Goal: Task Accomplishment & Management: Complete application form

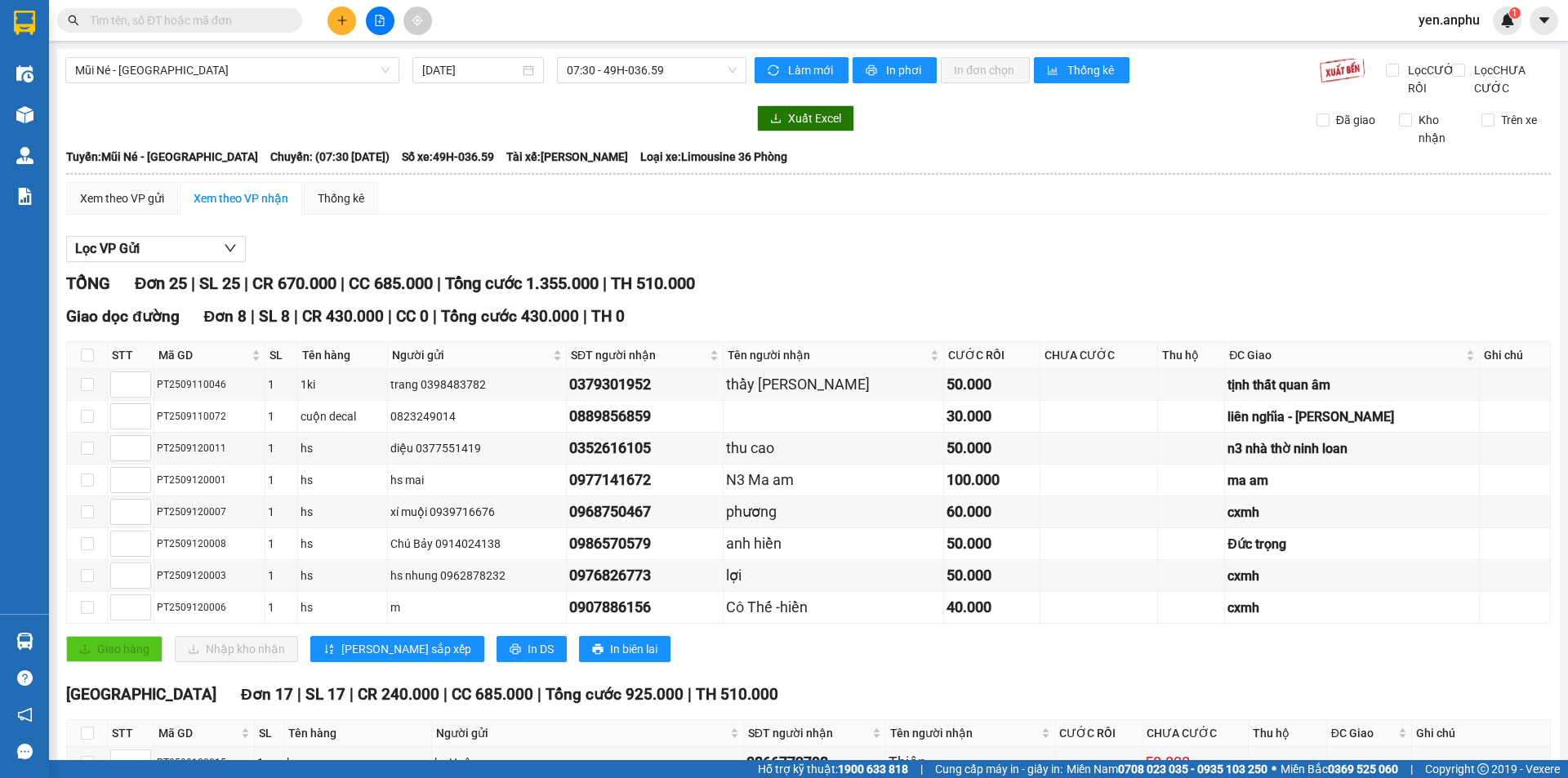
scroll to position [631, 0]
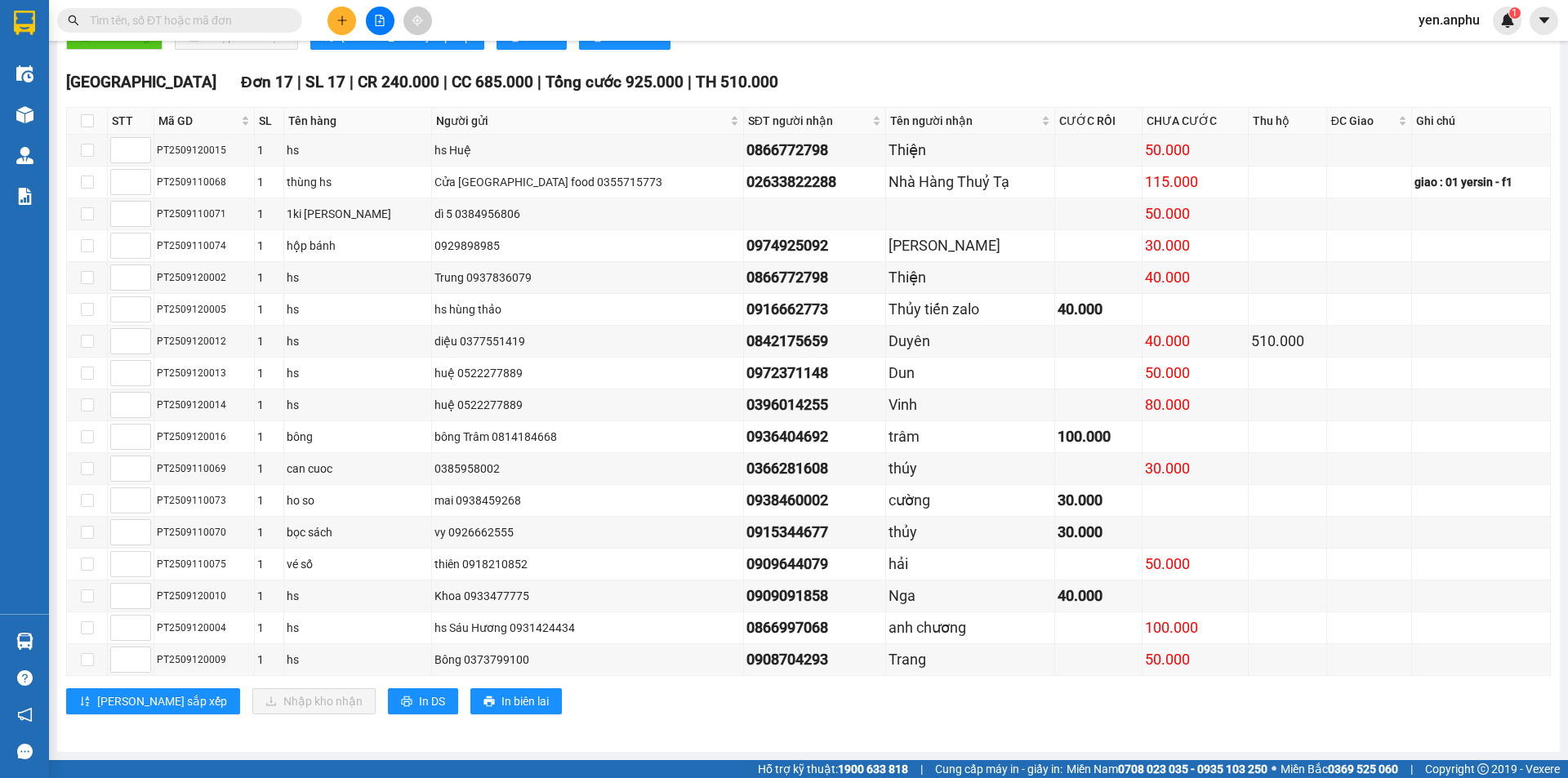
click at [38, 117] on div at bounding box center [24, 114] width 29 height 29
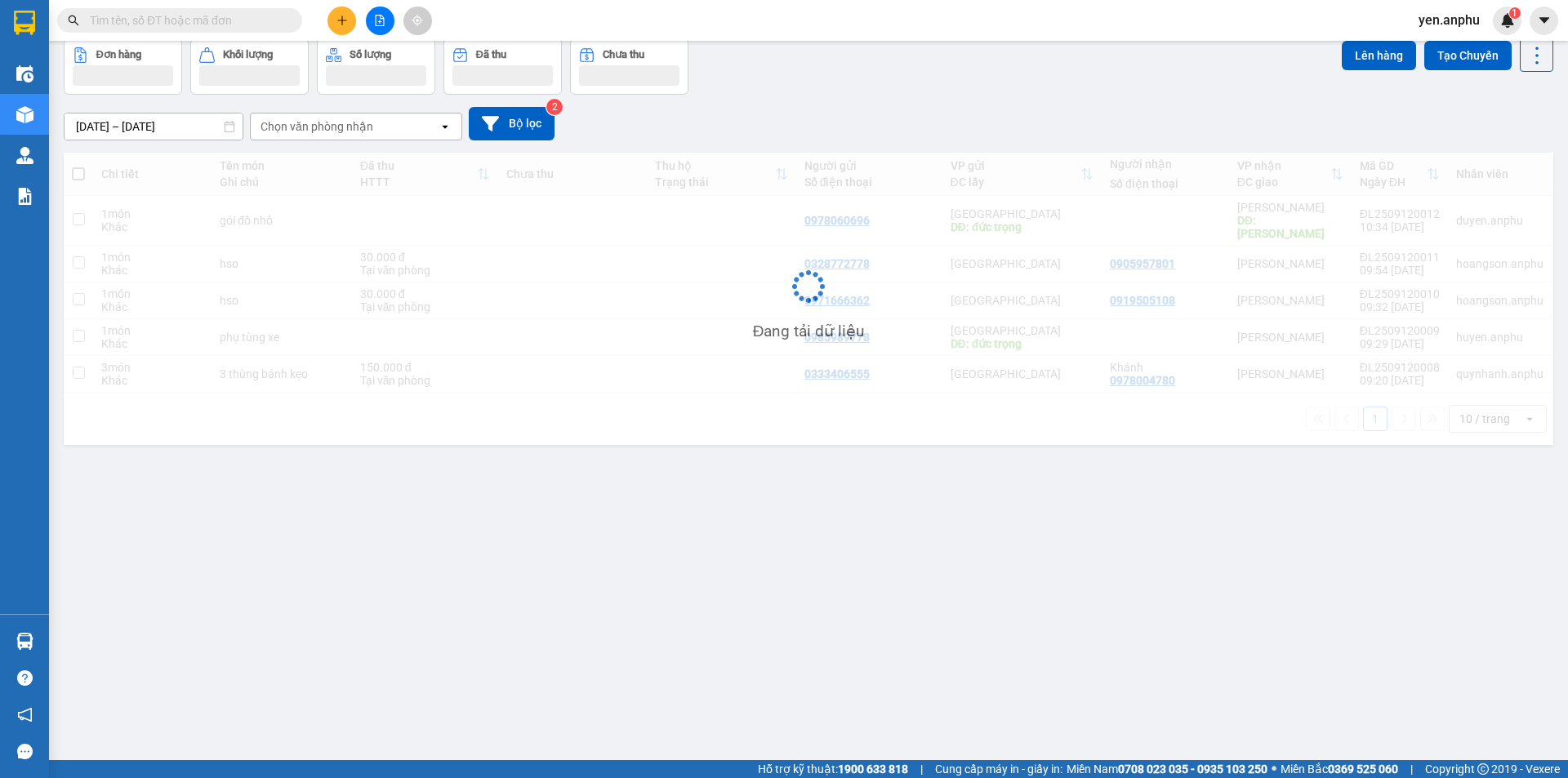
scroll to position [75, 0]
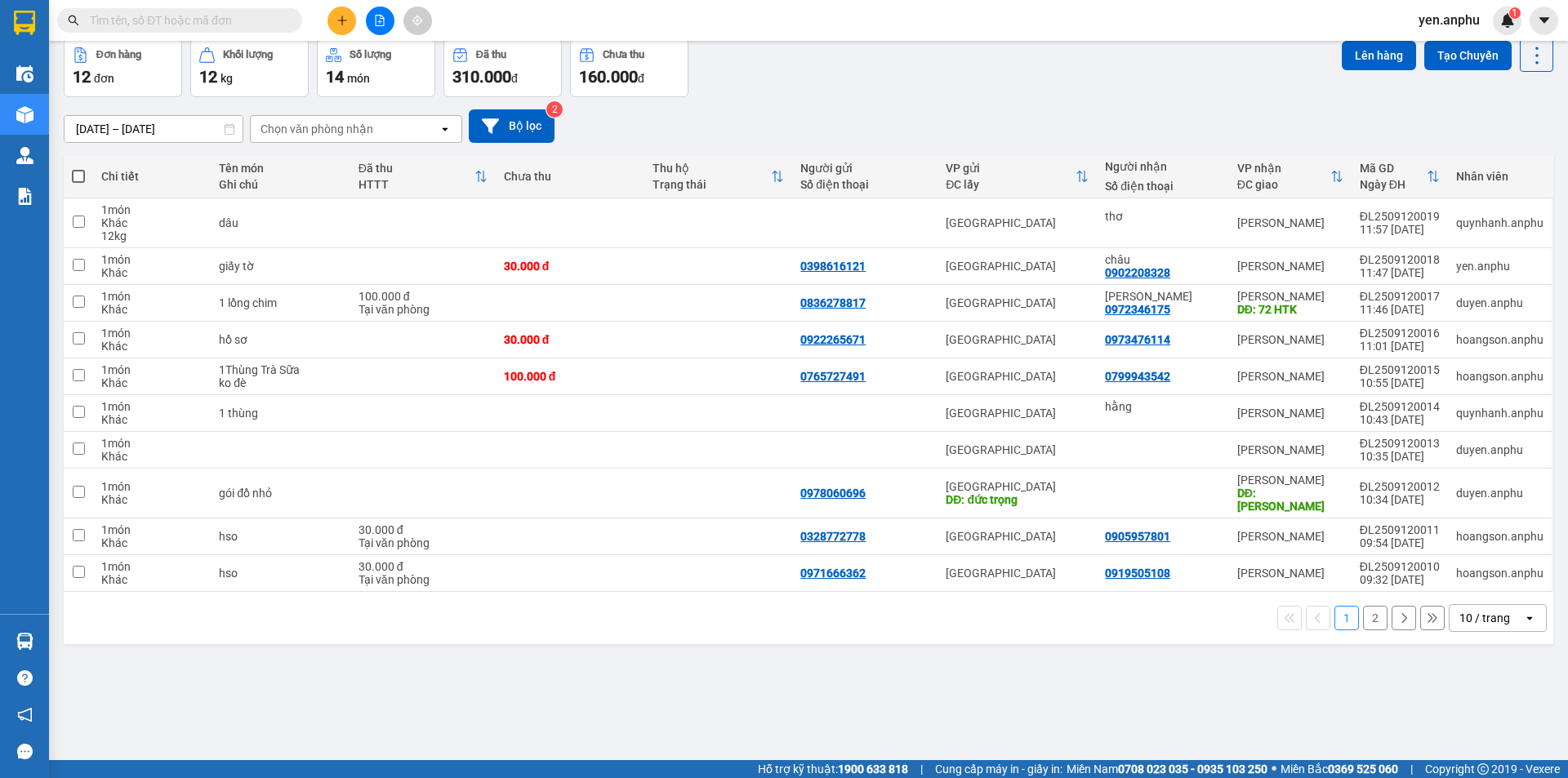
click at [356, 20] on div at bounding box center [380, 20] width 123 height 29
click at [343, 21] on icon "plus" at bounding box center [342, 20] width 11 height 11
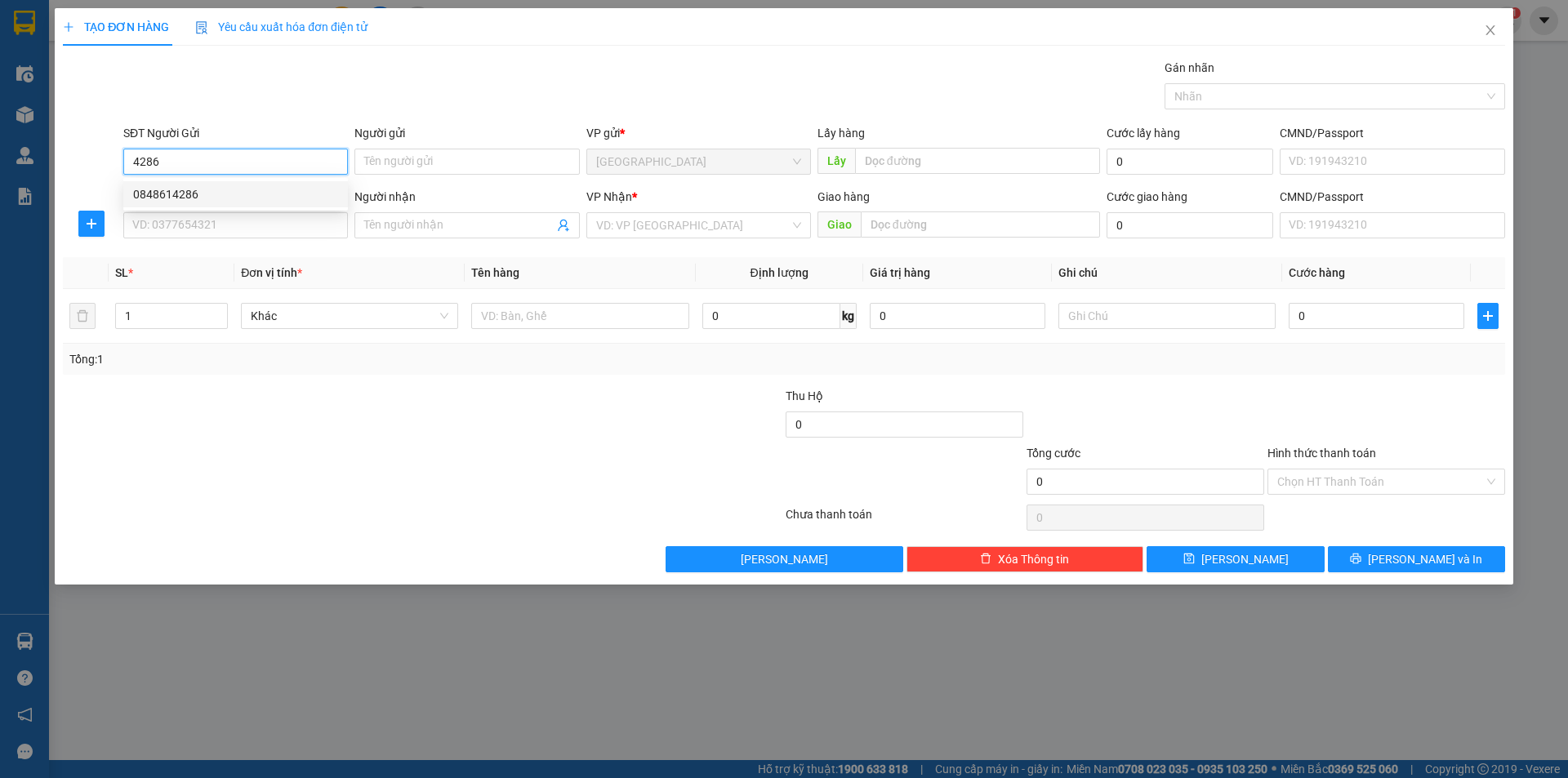
click at [190, 194] on div "0848614286" at bounding box center [235, 194] width 205 height 18
type input "0848614286"
type input "N3 Bồng Lai"
type input "0919527526"
type input "0848614286"
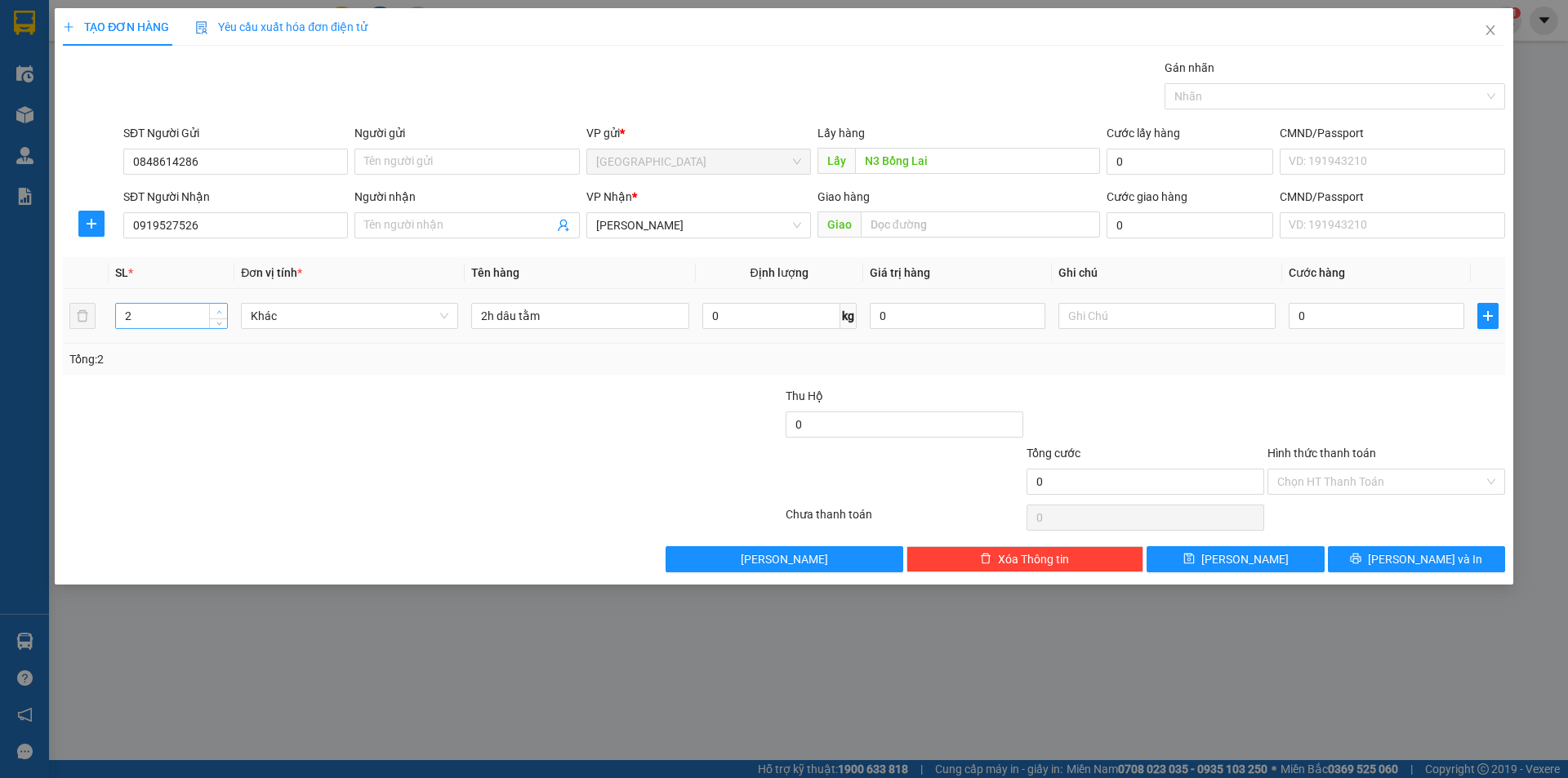
click at [217, 308] on span "up" at bounding box center [219, 312] width 10 height 10
type input "3"
click at [489, 313] on input "2h dâu tằm" at bounding box center [579, 316] width 217 height 26
type input "3h dâu tằm"
click at [1253, 546] on button "[PERSON_NAME]" at bounding box center [1235, 559] width 177 height 26
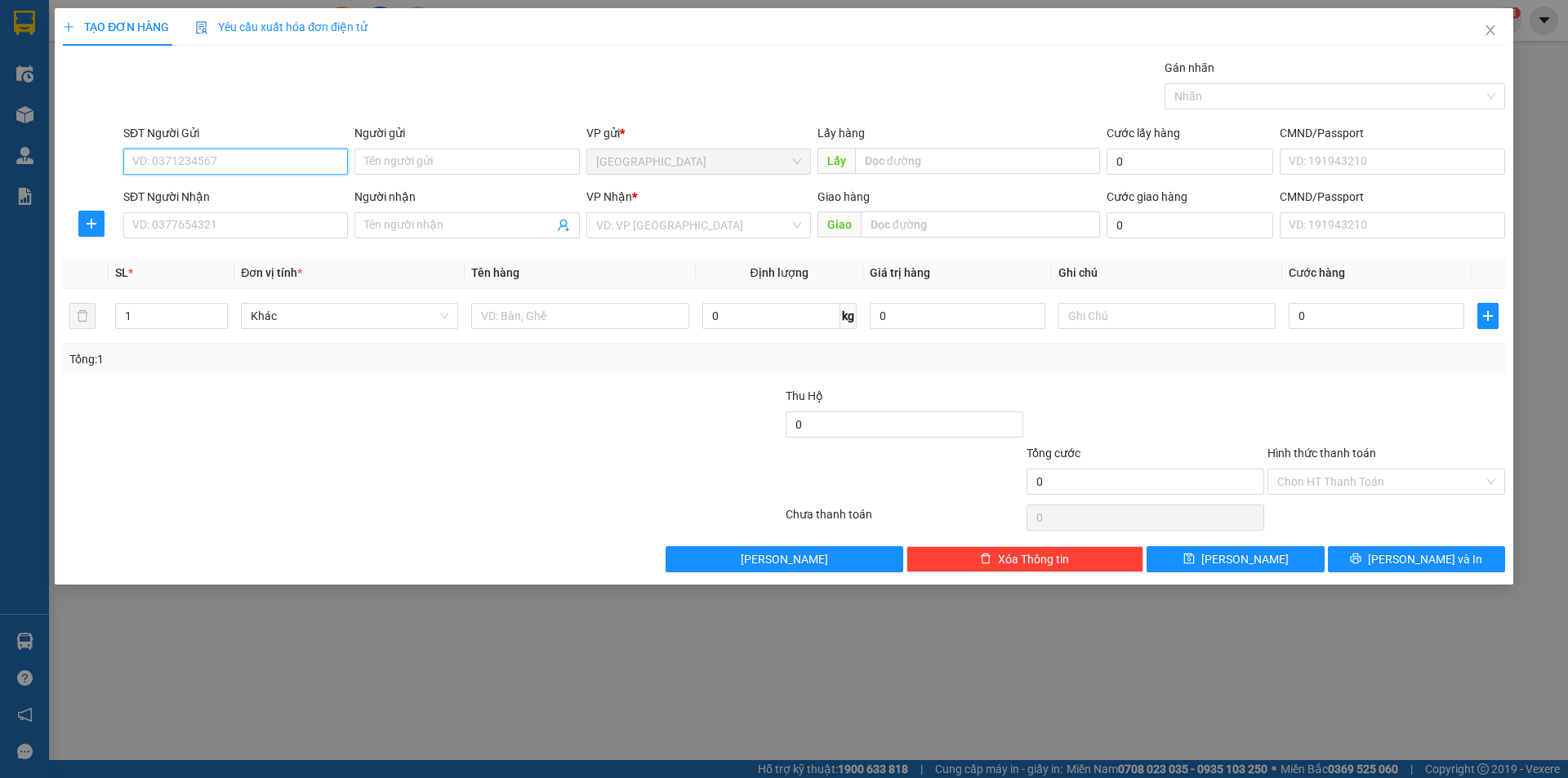
click at [251, 159] on input "SĐT Người Gửi" at bounding box center [235, 162] width 224 height 26
click at [250, 186] on div "0916680152" at bounding box center [235, 194] width 205 height 18
type input "0916680152"
type input "Định an"
type input "LOAN"
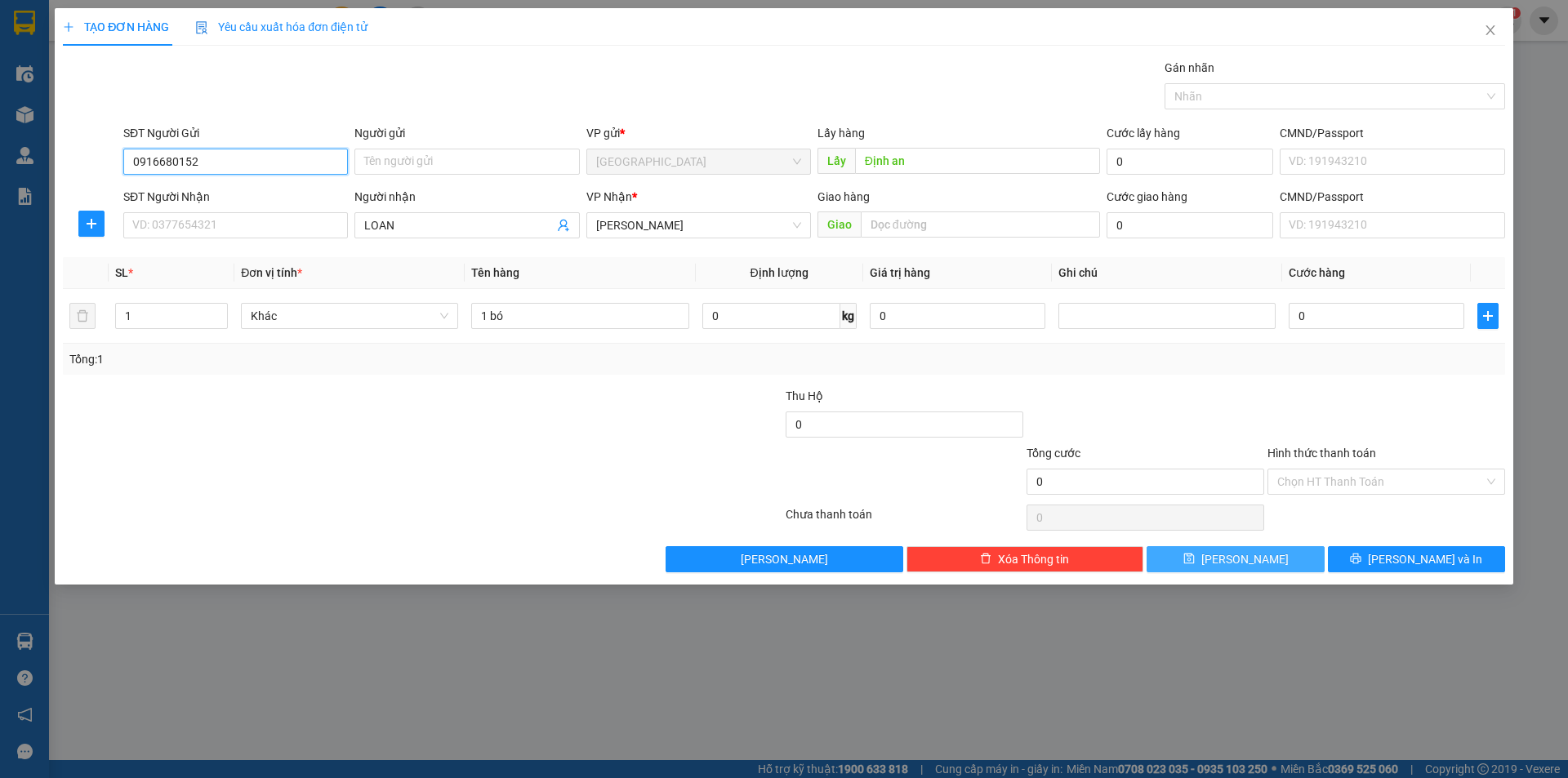
type input "0916680152"
click at [1266, 557] on button "[PERSON_NAME]" at bounding box center [1235, 559] width 177 height 26
click at [199, 164] on input "SĐT Người Gửi" at bounding box center [235, 162] width 224 height 26
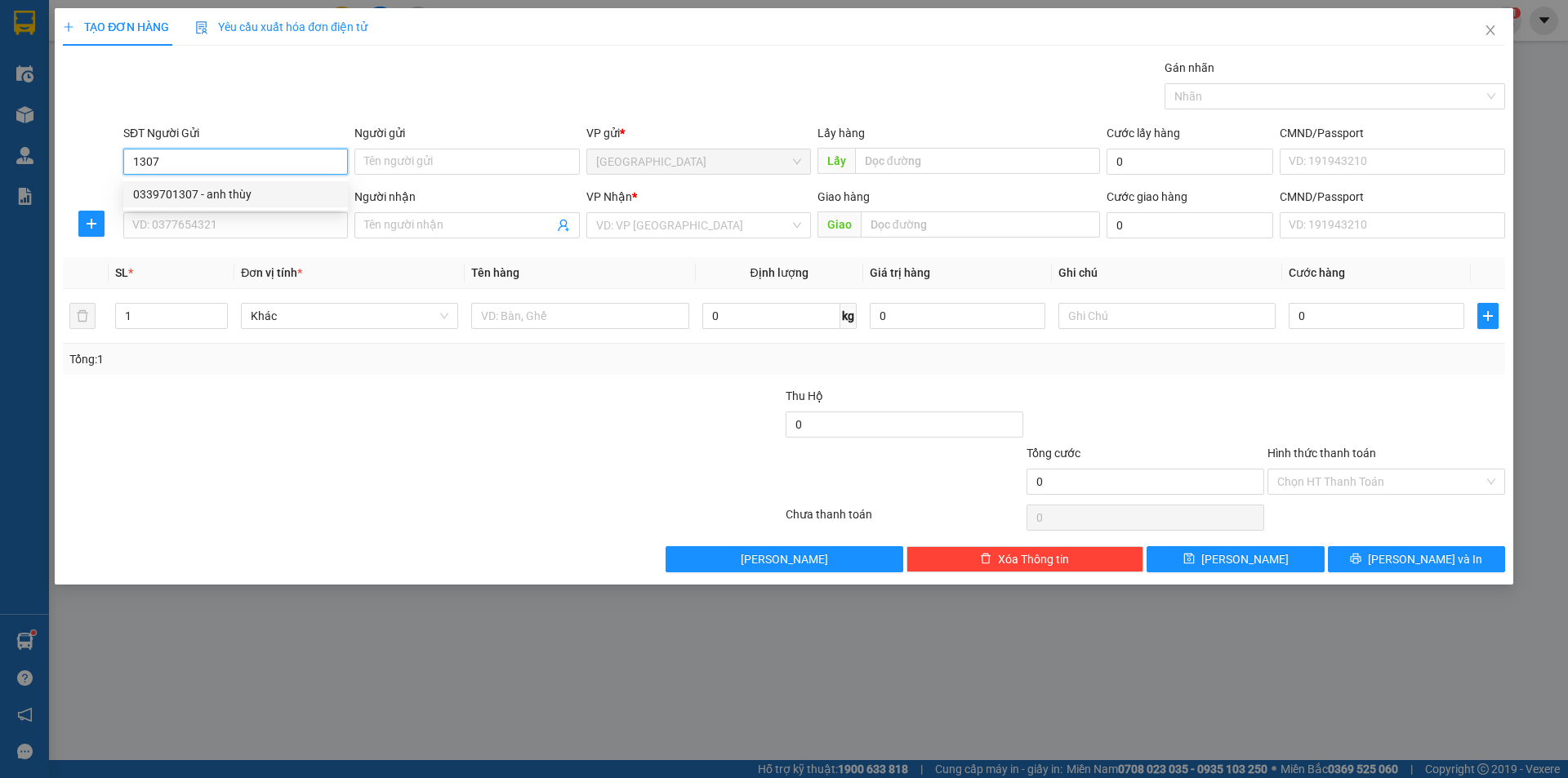
click at [219, 184] on div "0339701307 - anh thùy" at bounding box center [235, 194] width 224 height 26
type input "0339701307"
type input "anh thùy"
type input "ngã 3 hoa mặt trời"
type input "100.000"
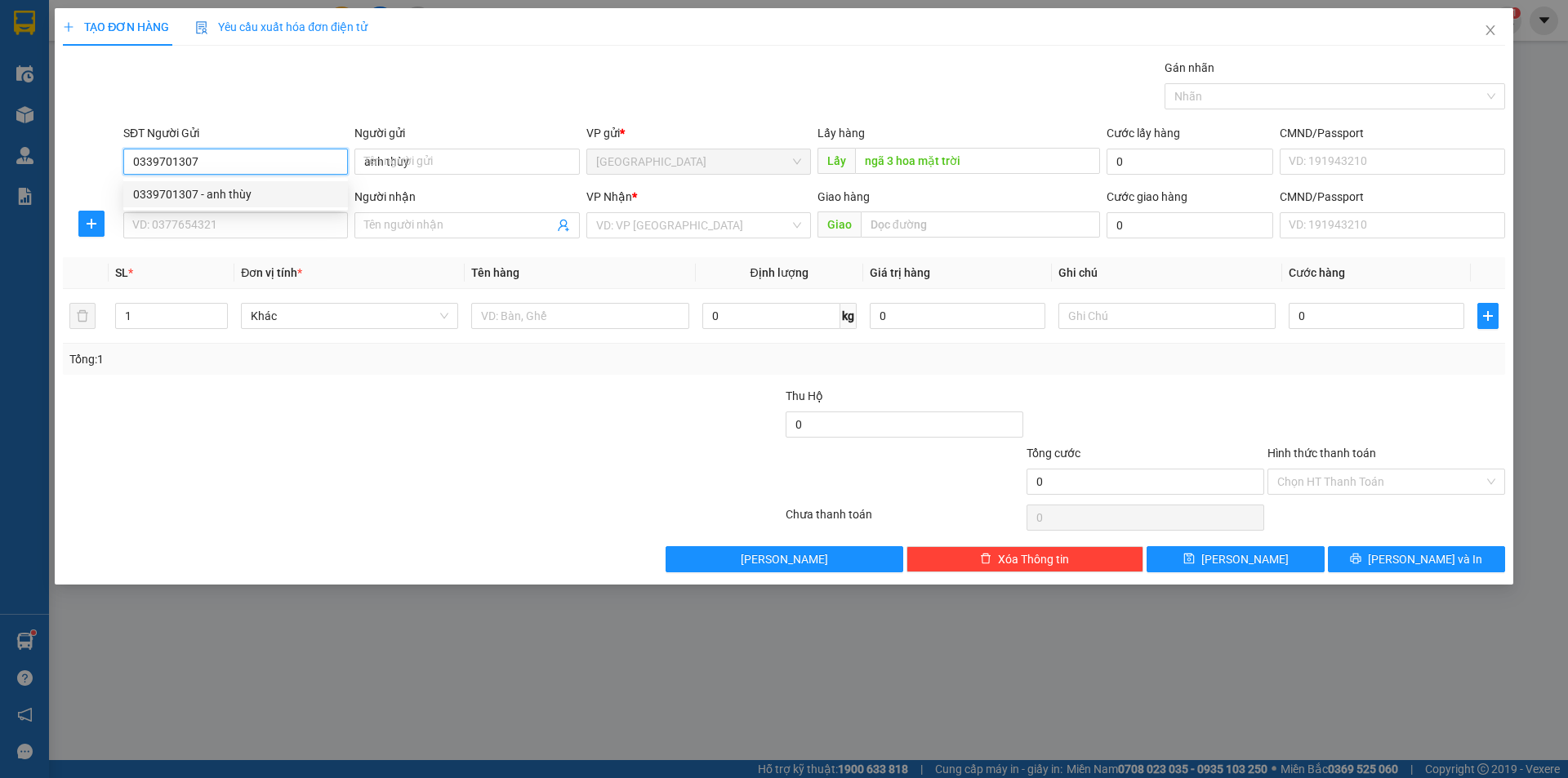
type input "100.000"
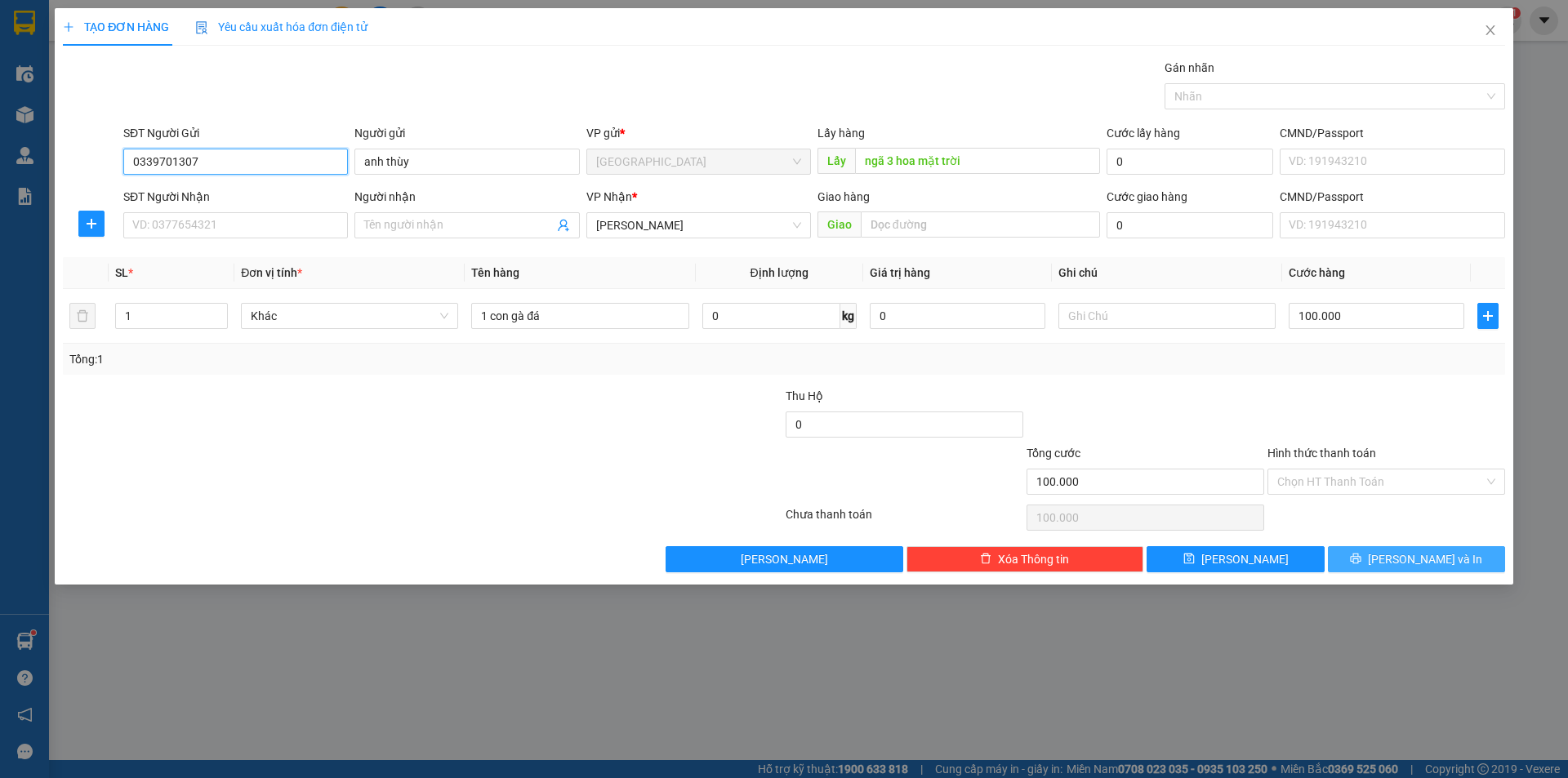
type input "0339701307"
click at [1432, 554] on span "[PERSON_NAME] và In" at bounding box center [1425, 559] width 114 height 18
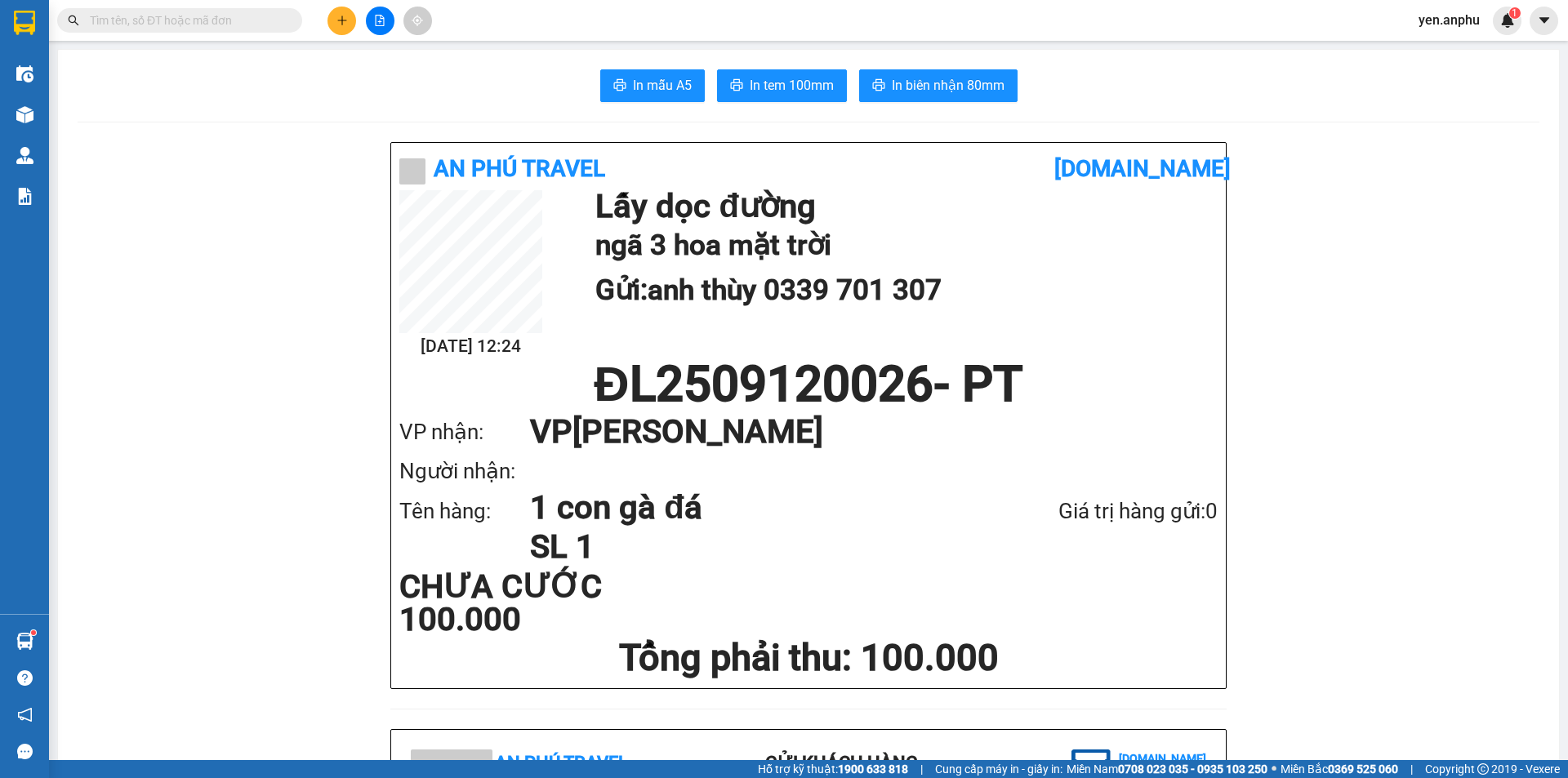
click at [29, 123] on img at bounding box center [25, 114] width 17 height 17
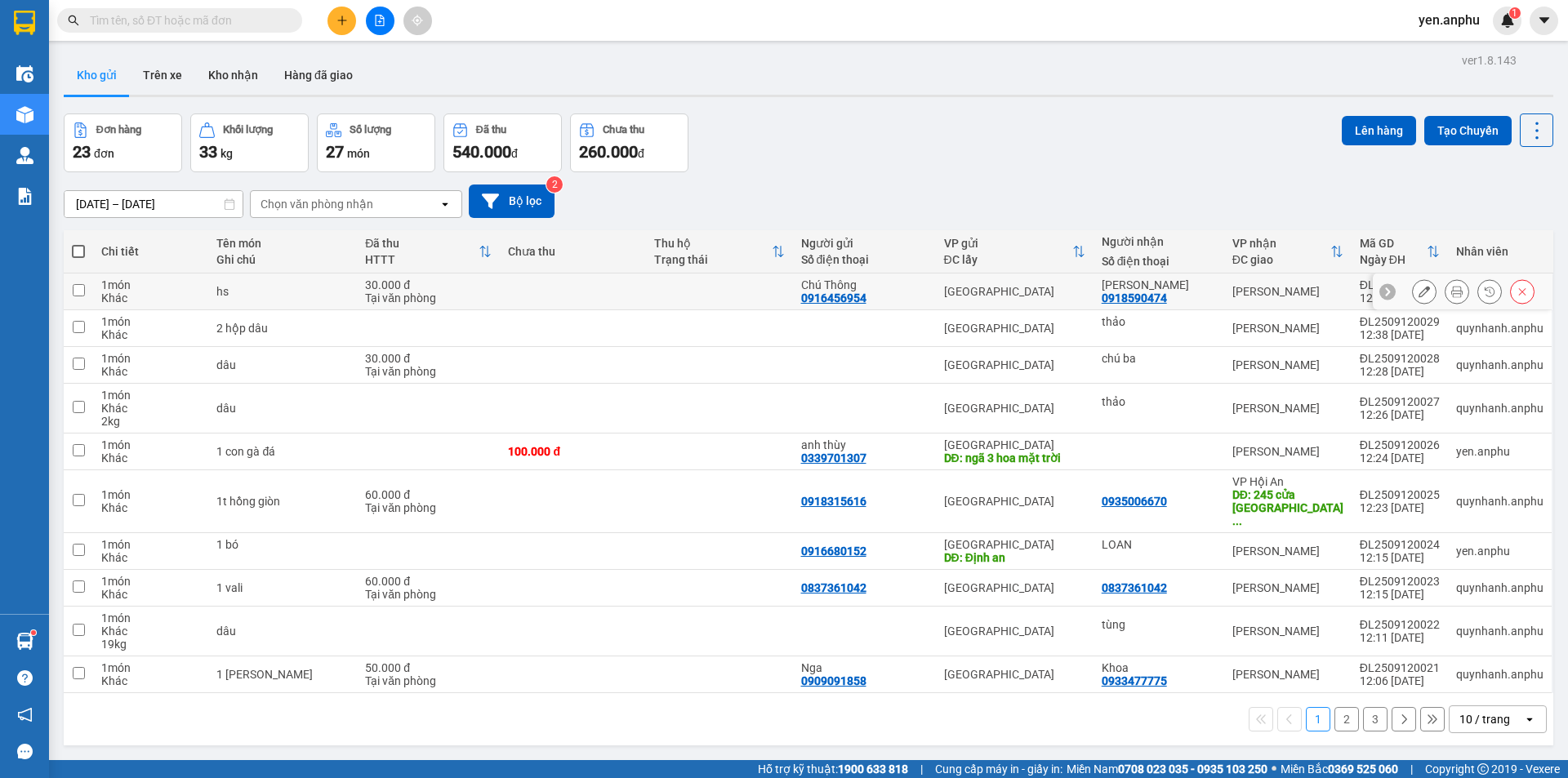
click at [1419, 290] on icon at bounding box center [1425, 291] width 11 height 11
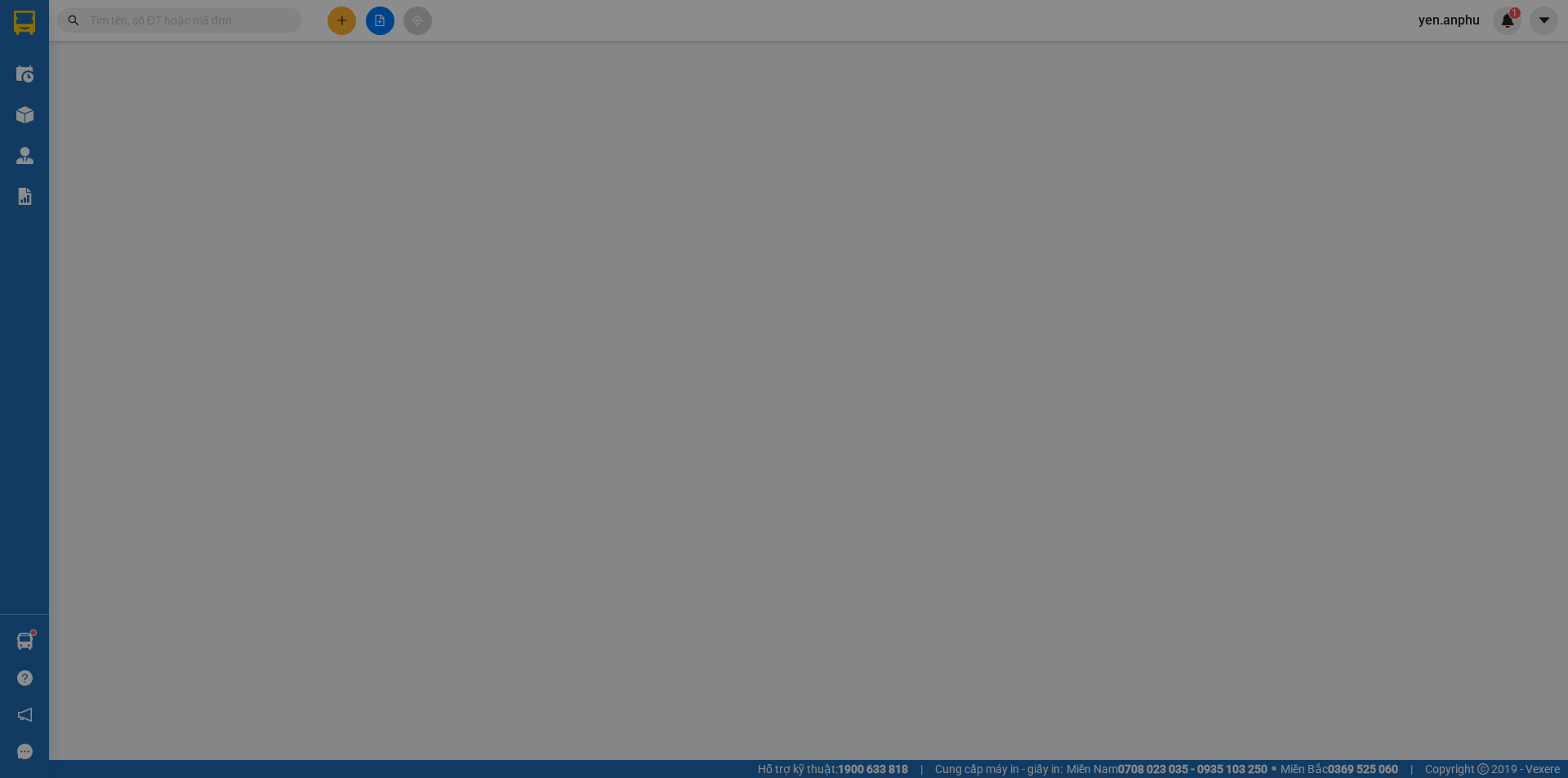
type input "0916456954"
type input "Chú Thông"
type input "0918590474"
type input "[PERSON_NAME]"
type input "30.000"
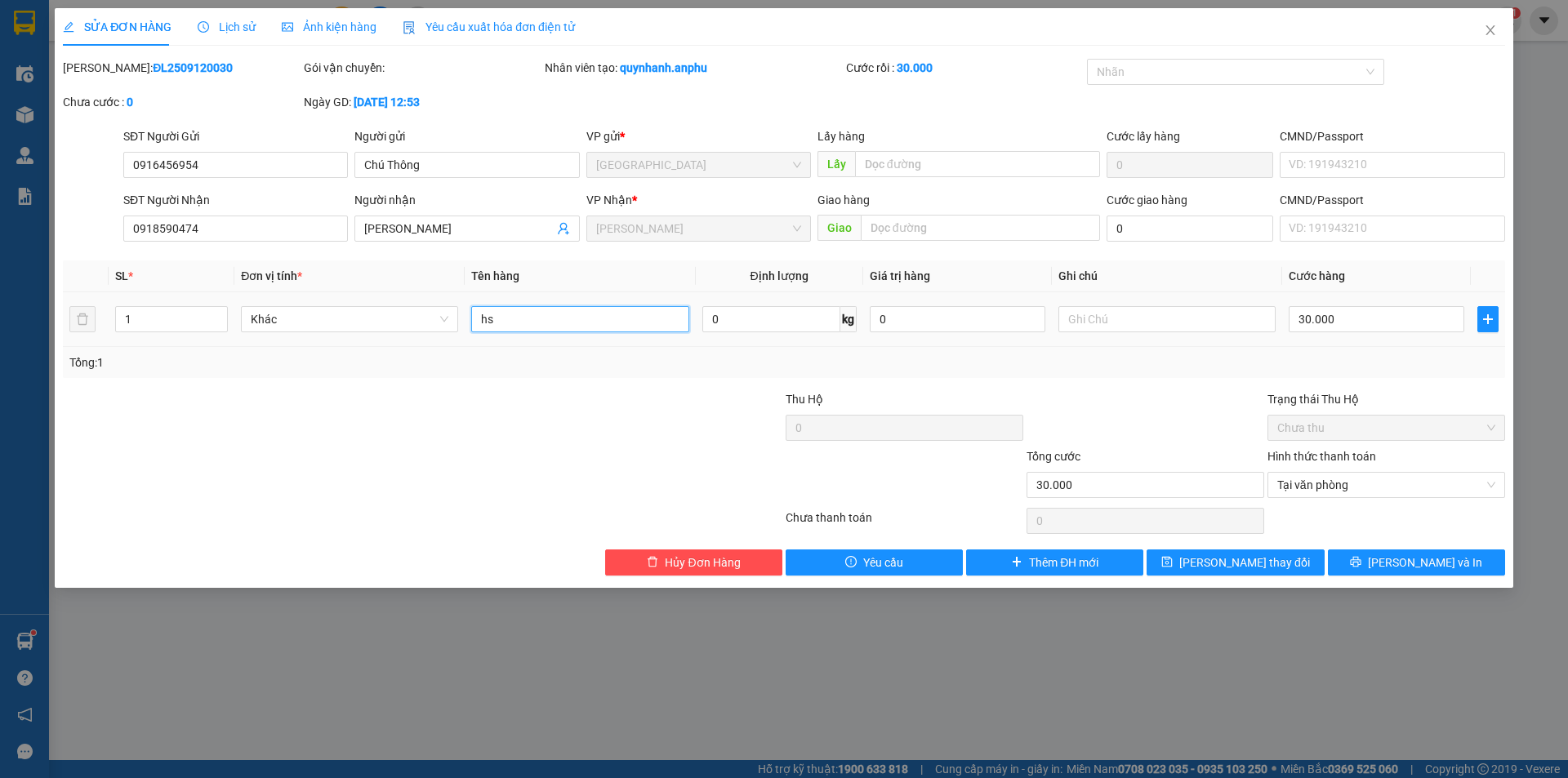
click at [539, 326] on input "hs" at bounding box center [579, 319] width 217 height 26
type input "hso"
click at [1442, 570] on span "[PERSON_NAME] và In" at bounding box center [1425, 562] width 114 height 18
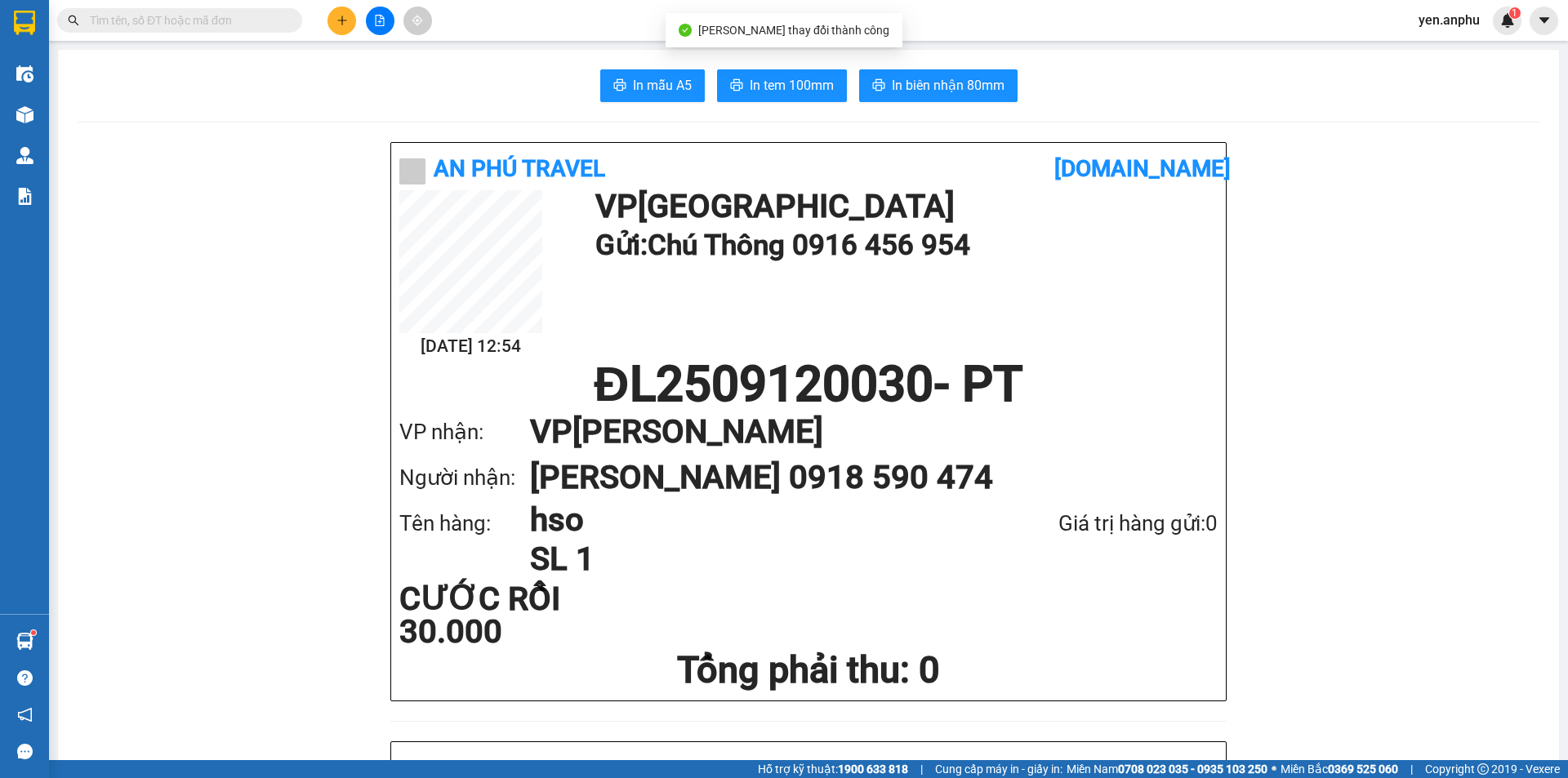
click at [29, 128] on div at bounding box center [24, 114] width 29 height 29
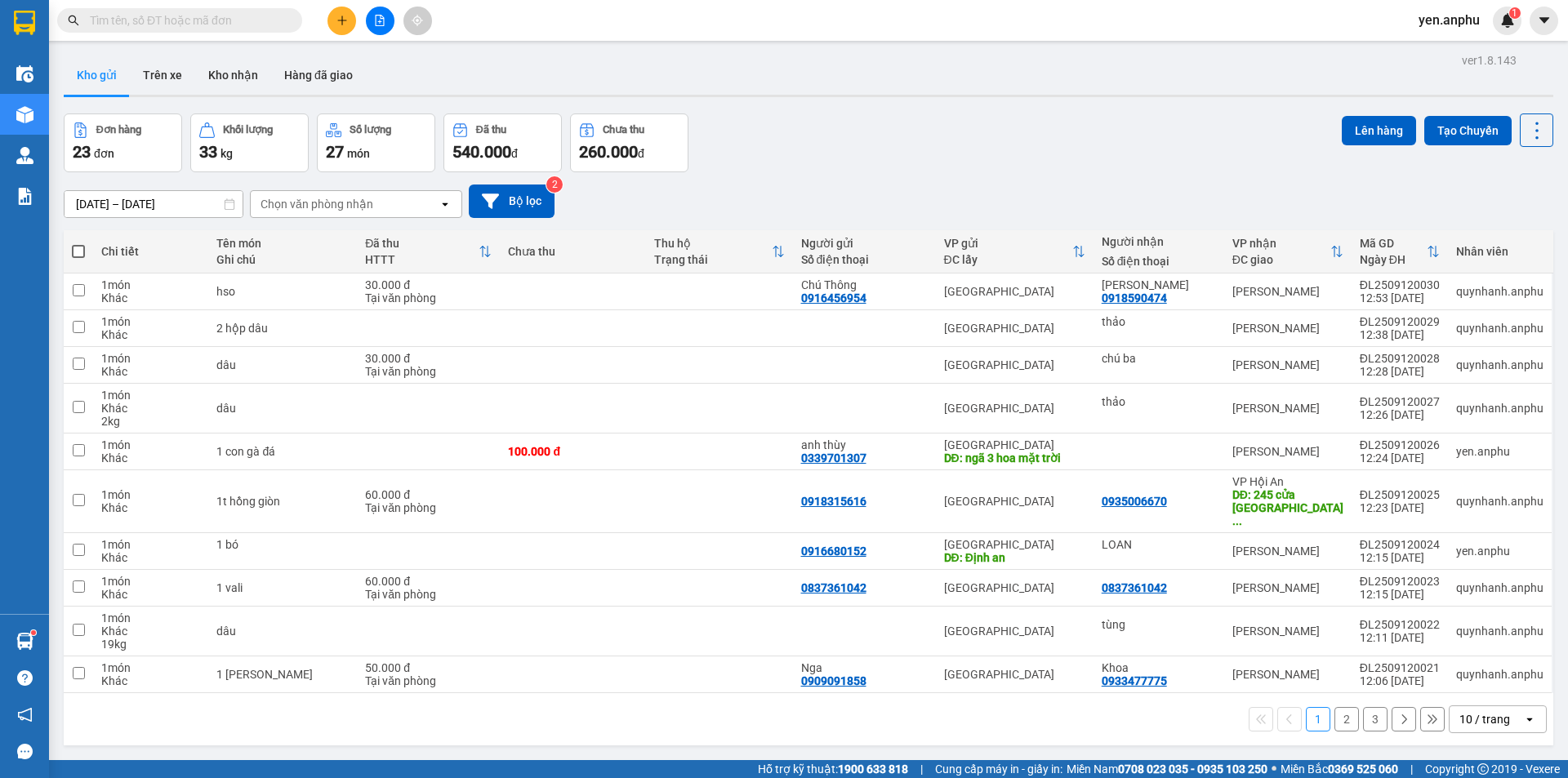
click at [339, 21] on icon "plus" at bounding box center [342, 20] width 11 height 11
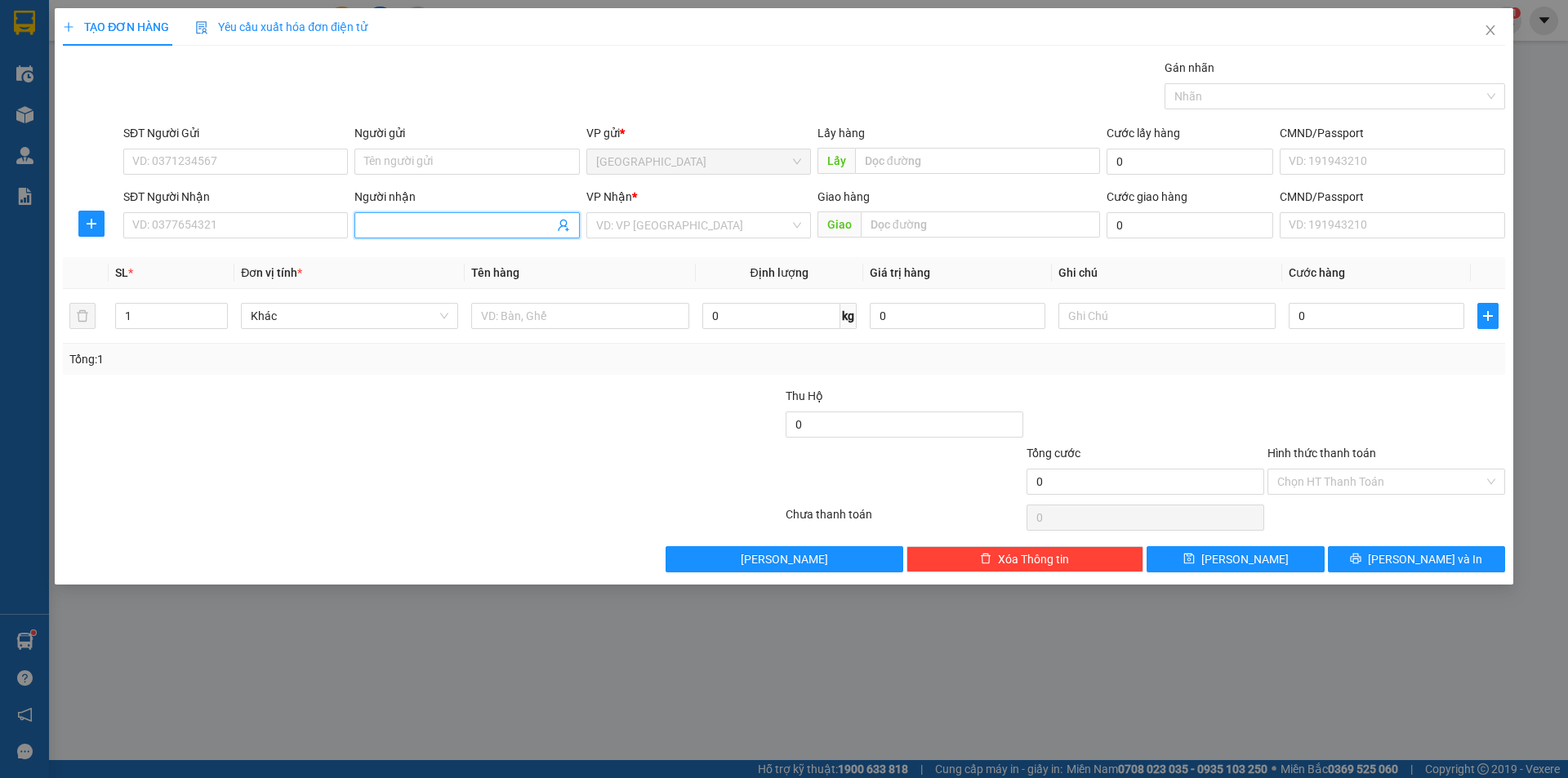
click at [472, 230] on input "Người nhận" at bounding box center [458, 225] width 189 height 18
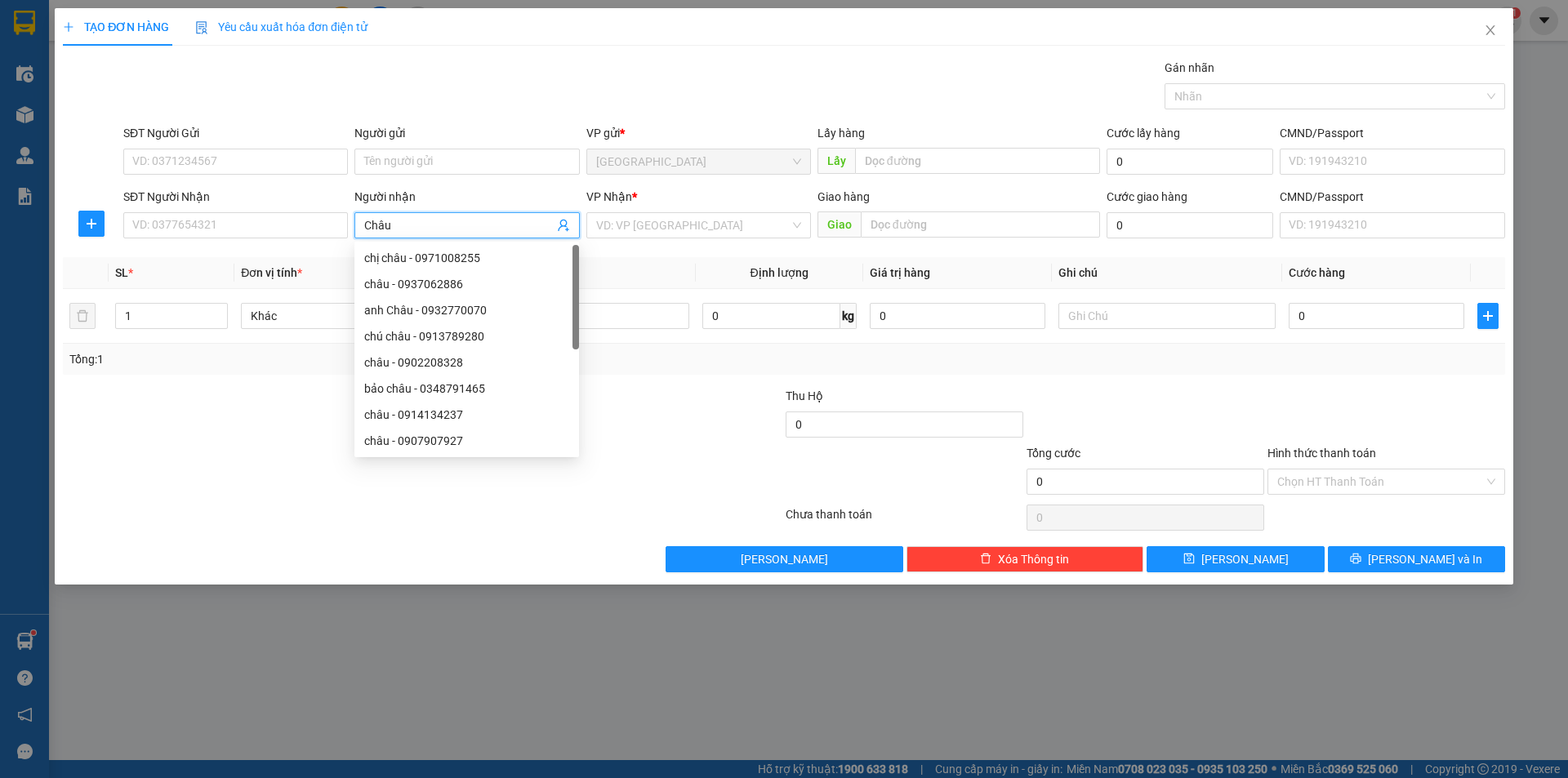
type input "Châu"
click at [717, 238] on div "VP Nhận * VD: VP [GEOGRAPHIC_DATA]" at bounding box center [698, 216] width 224 height 57
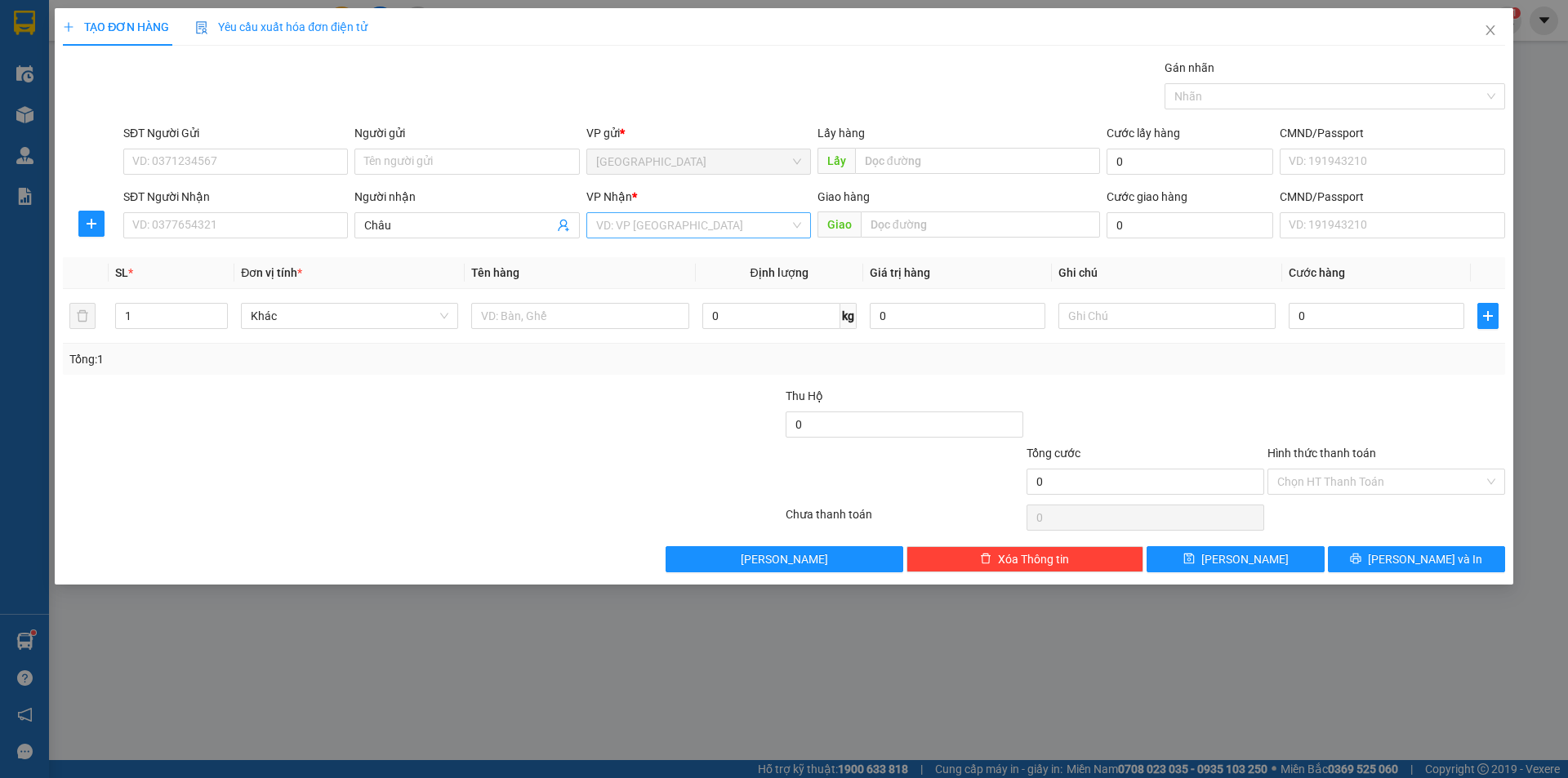
click at [713, 224] on input "search" at bounding box center [693, 225] width 194 height 24
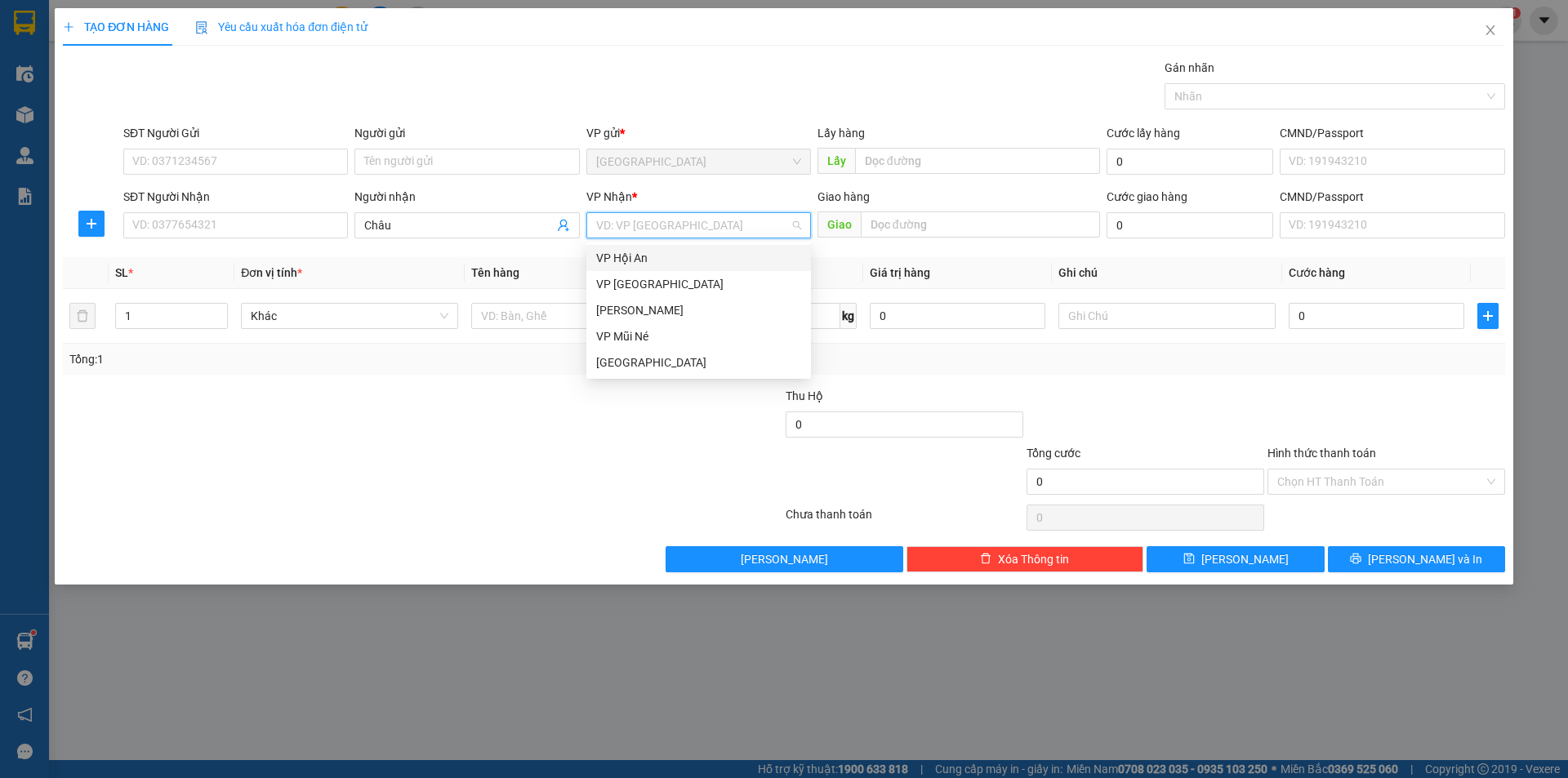
click at [658, 254] on div "VP Hội An" at bounding box center [699, 258] width 205 height 18
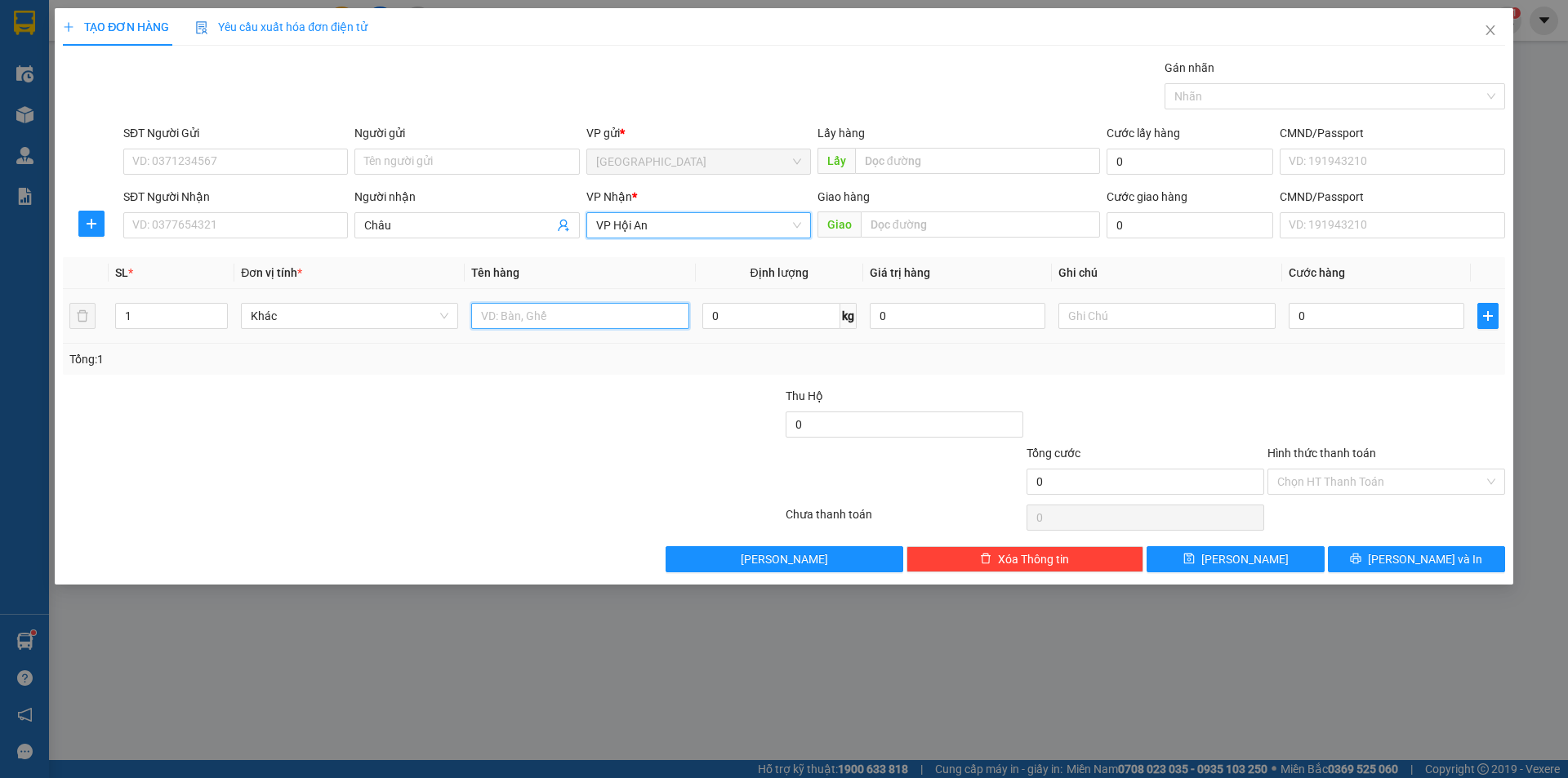
click at [534, 311] on input "text" at bounding box center [579, 316] width 217 height 26
type input "thùng"
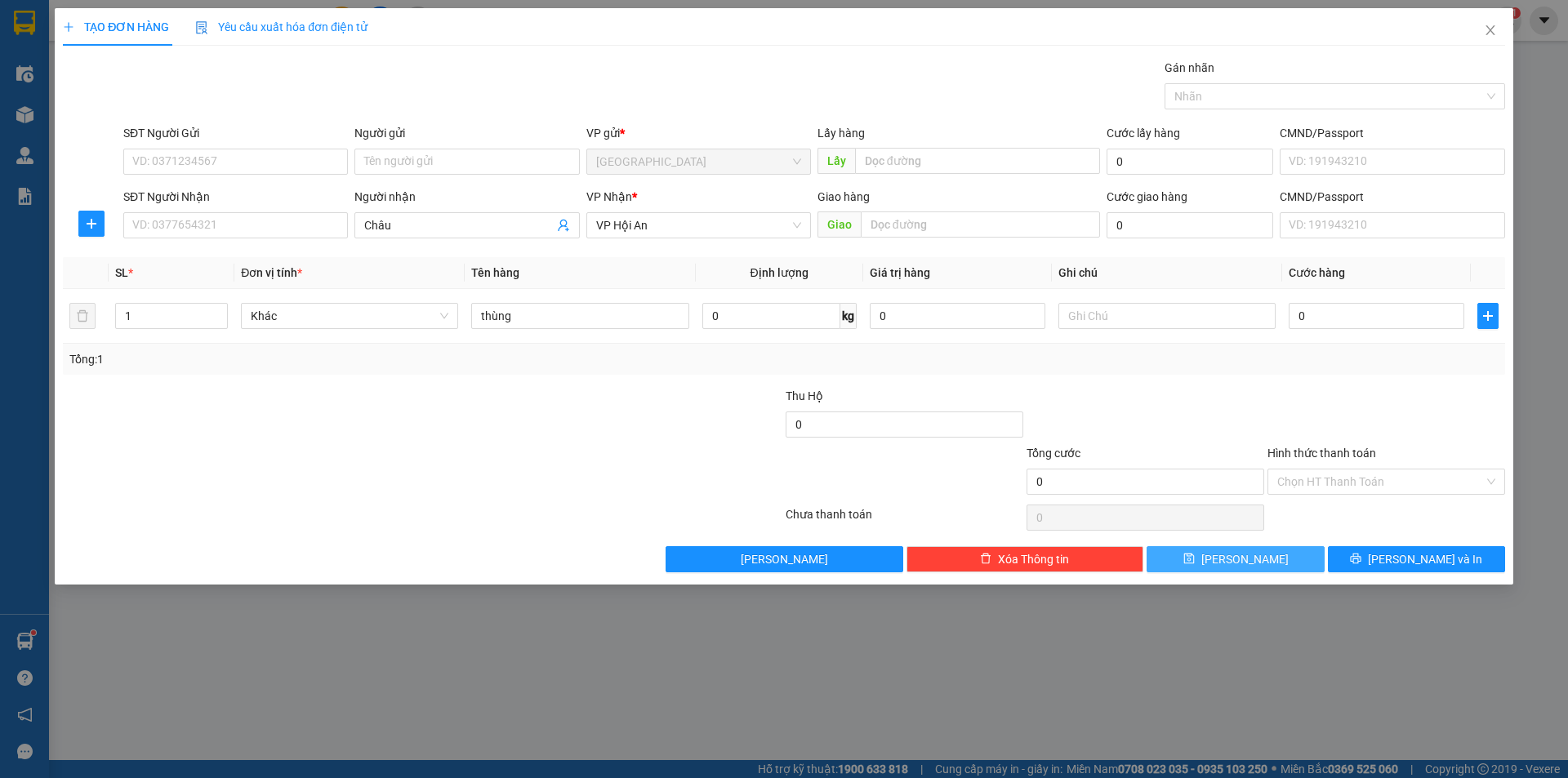
drag, startPoint x: 1205, startPoint y: 569, endPoint x: 1215, endPoint y: 557, distance: 15.6
click at [1212, 562] on button "[PERSON_NAME]" at bounding box center [1235, 559] width 177 height 26
click at [29, 113] on div "TẠO ĐƠN HÀNG Yêu cầu xuất hóa đơn điện tử Transit Pickup Surcharge Ids Transit …" at bounding box center [784, 389] width 1568 height 778
click at [1488, 24] on icon "close" at bounding box center [1491, 30] width 13 height 13
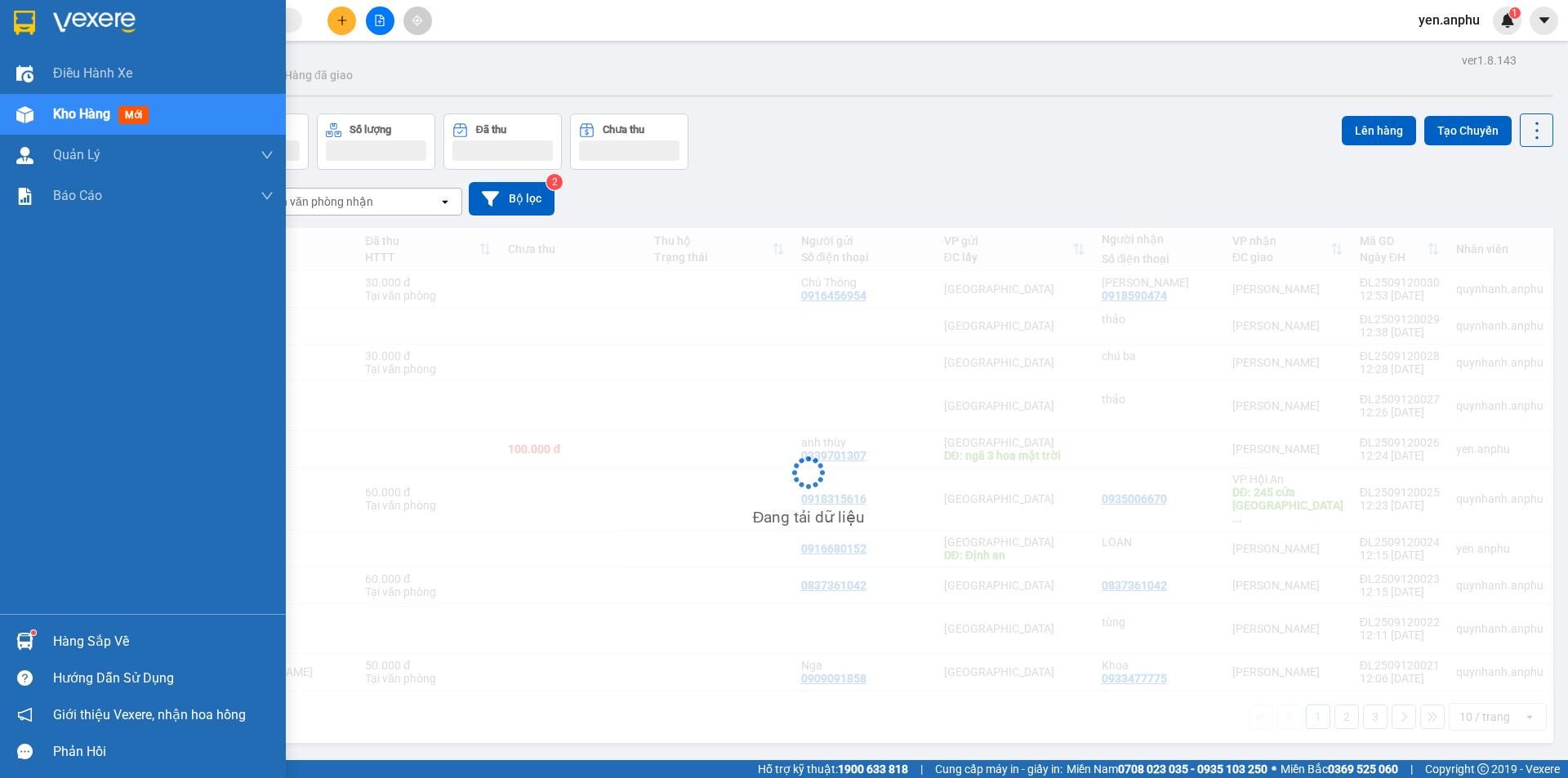
click at [23, 106] on img at bounding box center [25, 114] width 17 height 17
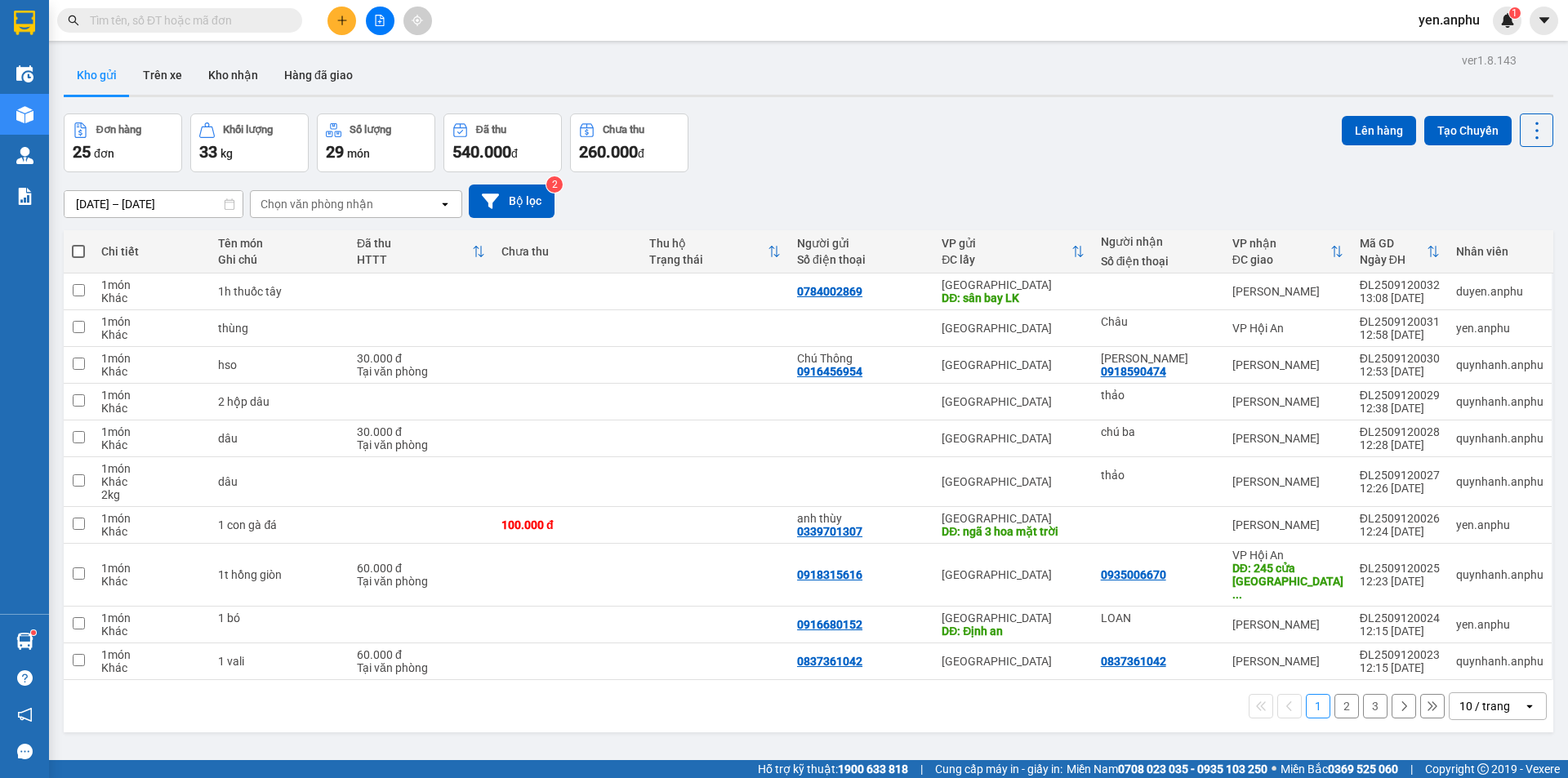
click at [1523, 700] on icon "open" at bounding box center [1530, 706] width 13 height 13
click at [1501, 702] on div "10 / trang" at bounding box center [1486, 706] width 74 height 26
click at [1492, 698] on div "10 / trang" at bounding box center [1484, 706] width 50 height 17
click at [1497, 666] on div "100 / trang" at bounding box center [1485, 658] width 98 height 30
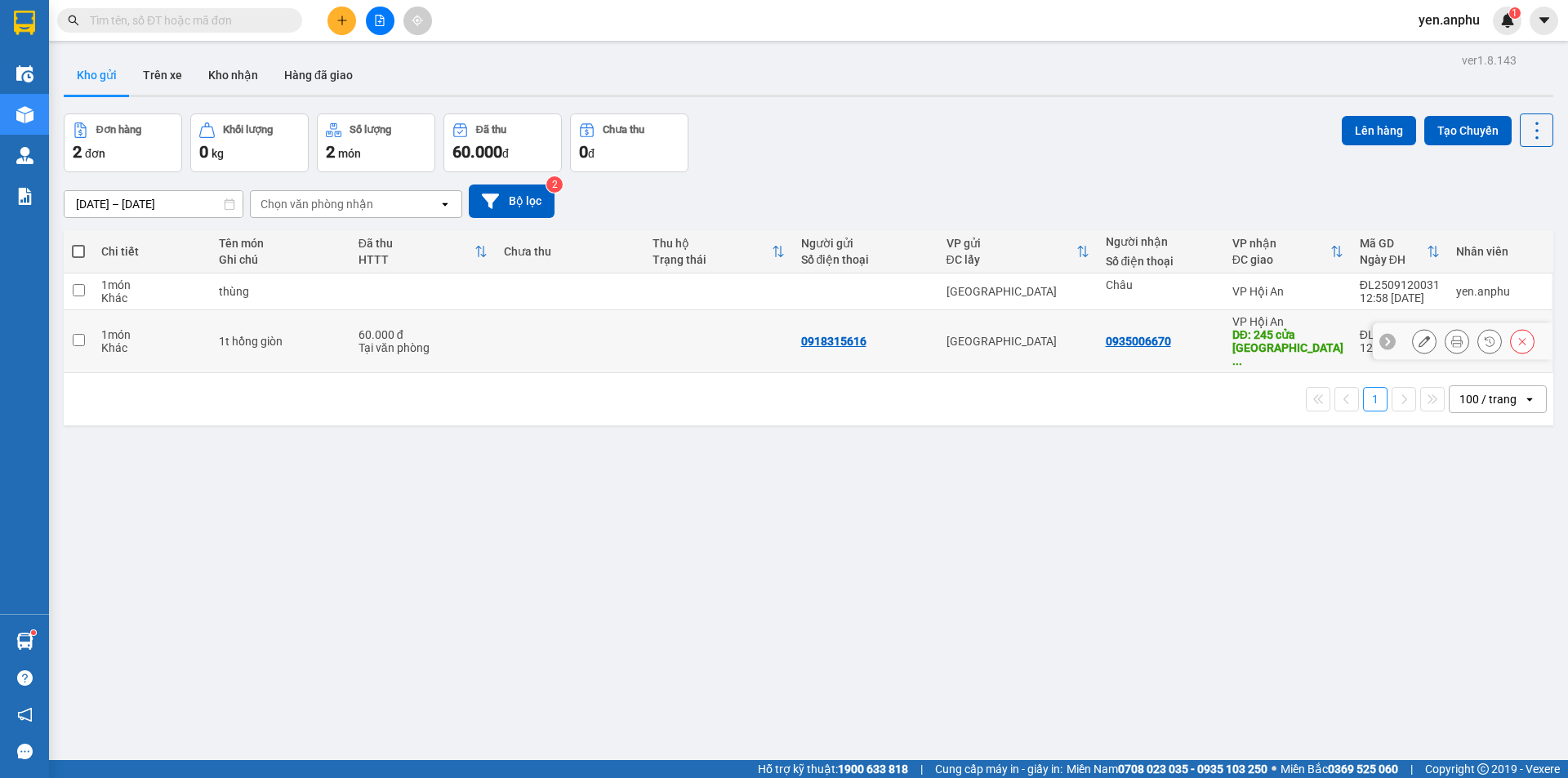
click at [1423, 330] on button at bounding box center [1424, 342] width 23 height 29
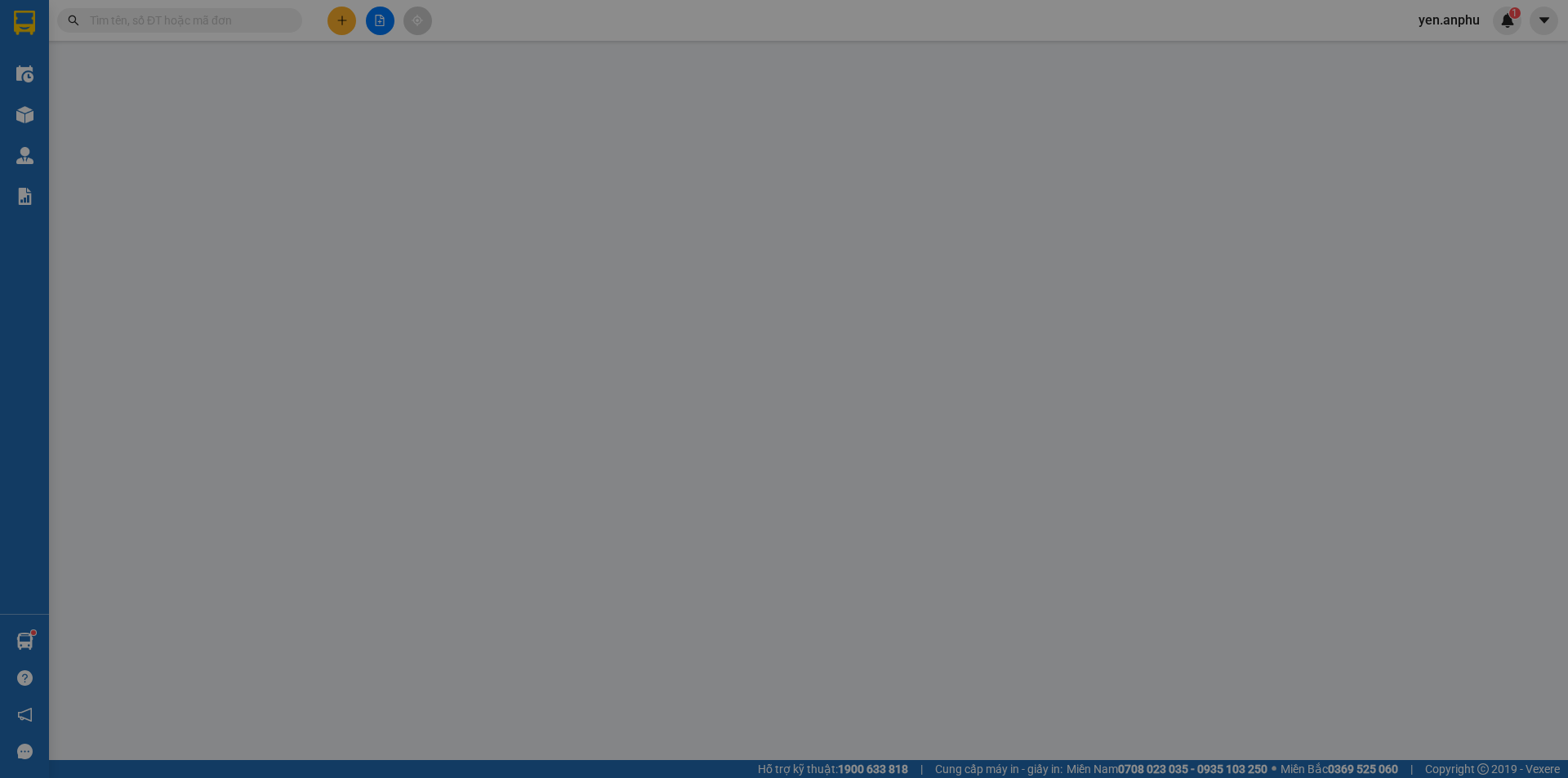
type input "0918315616"
type input "0935006670"
type input "245 cửa [GEOGRAPHIC_DATA] [GEOGRAPHIC_DATA]"
type input "60.000"
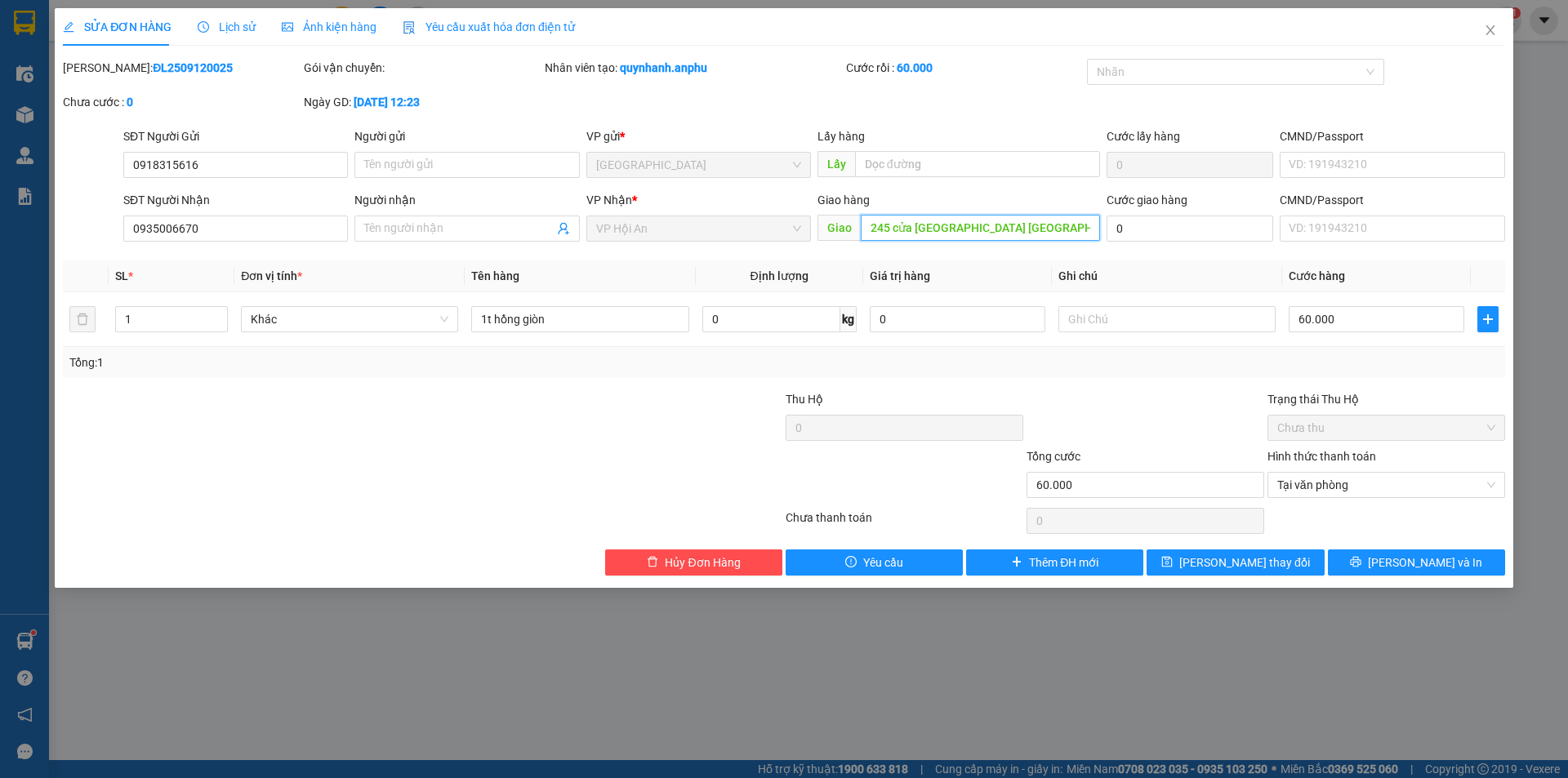
click at [1034, 227] on input "245 cửa [GEOGRAPHIC_DATA] [GEOGRAPHIC_DATA]" at bounding box center [980, 228] width 239 height 26
click at [1501, 18] on span "Close" at bounding box center [1490, 31] width 46 height 46
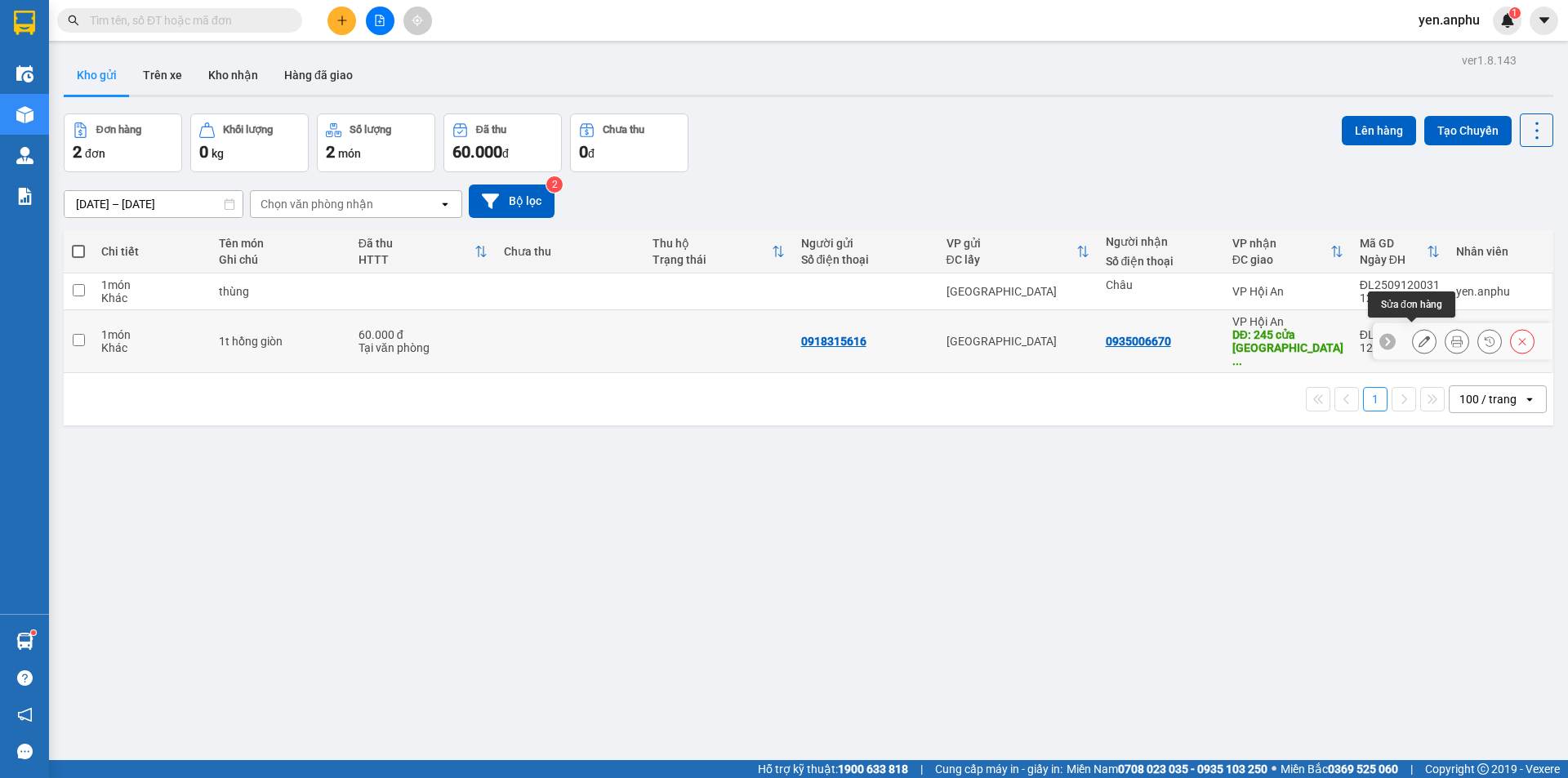
click at [1413, 337] on button at bounding box center [1424, 342] width 23 height 29
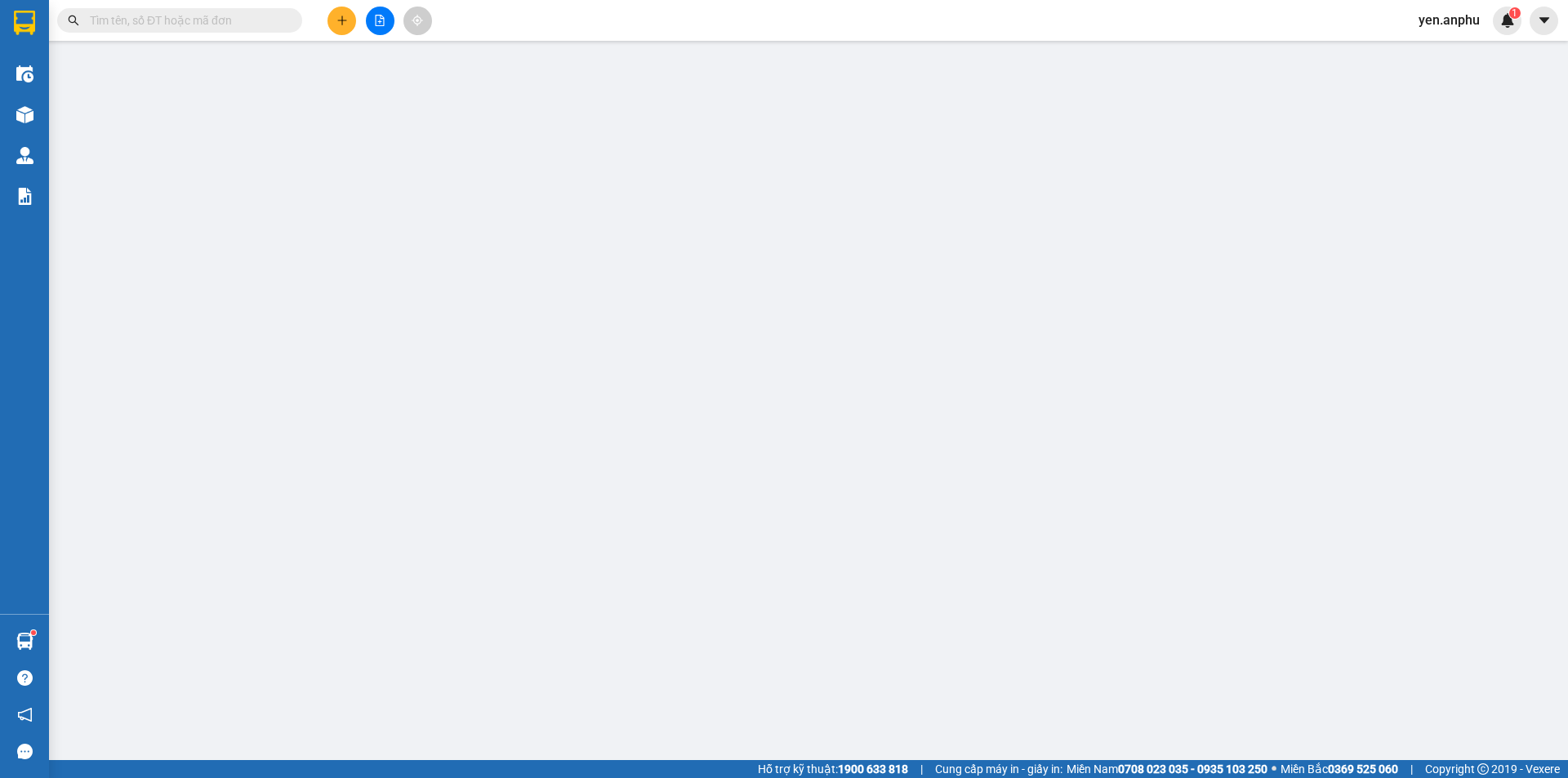
type input "0918315616"
type input "0935006670"
type input "245 cửa [GEOGRAPHIC_DATA] [GEOGRAPHIC_DATA]"
type input "60.000"
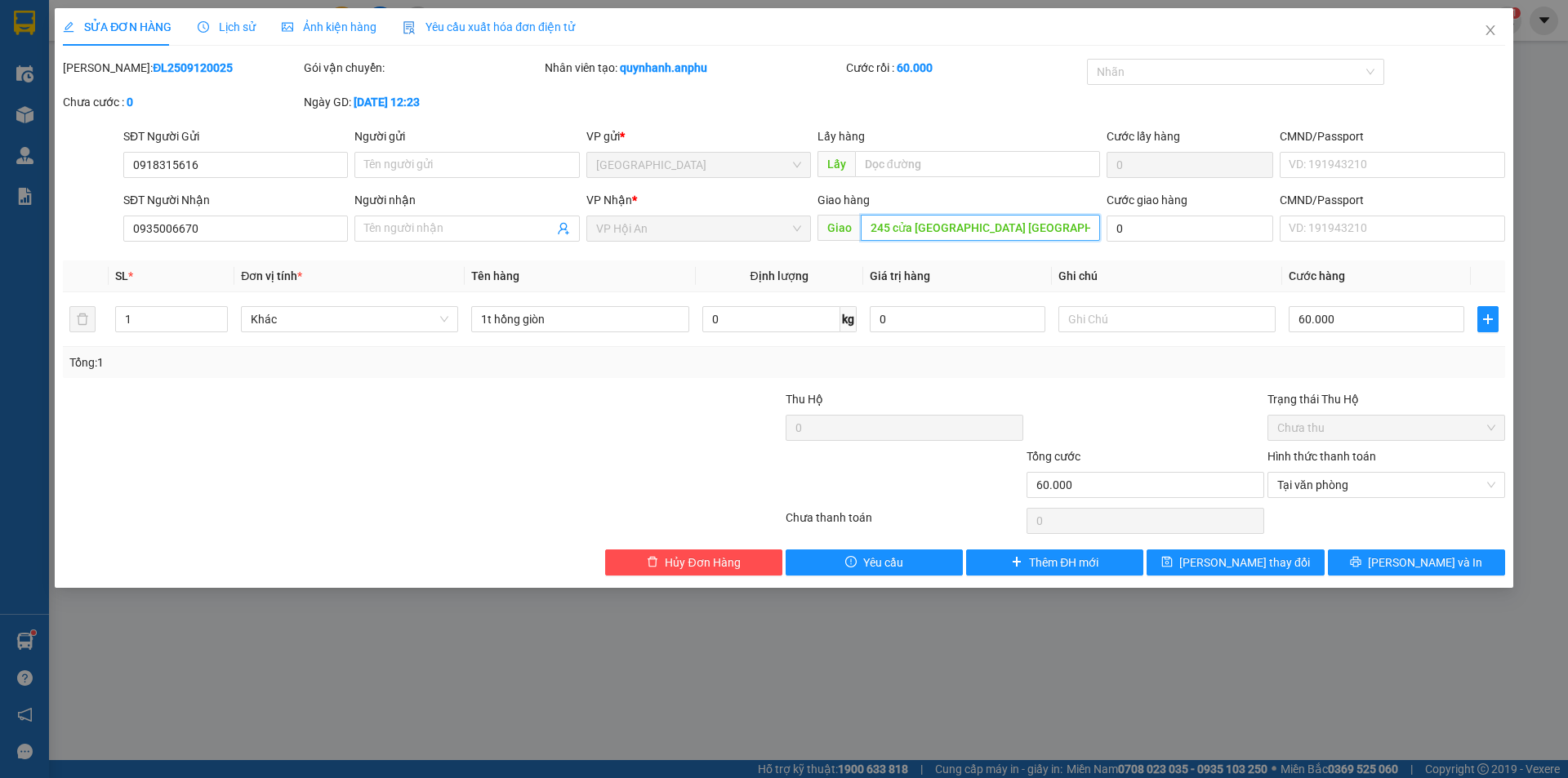
click at [1040, 223] on input "245 cửa [GEOGRAPHIC_DATA] [GEOGRAPHIC_DATA]" at bounding box center [980, 228] width 239 height 26
click at [1040, 225] on input "245 cửa [GEOGRAPHIC_DATA] [GEOGRAPHIC_DATA]" at bounding box center [980, 228] width 239 height 26
click at [1173, 564] on button "[PERSON_NAME] thay đổi" at bounding box center [1235, 563] width 177 height 26
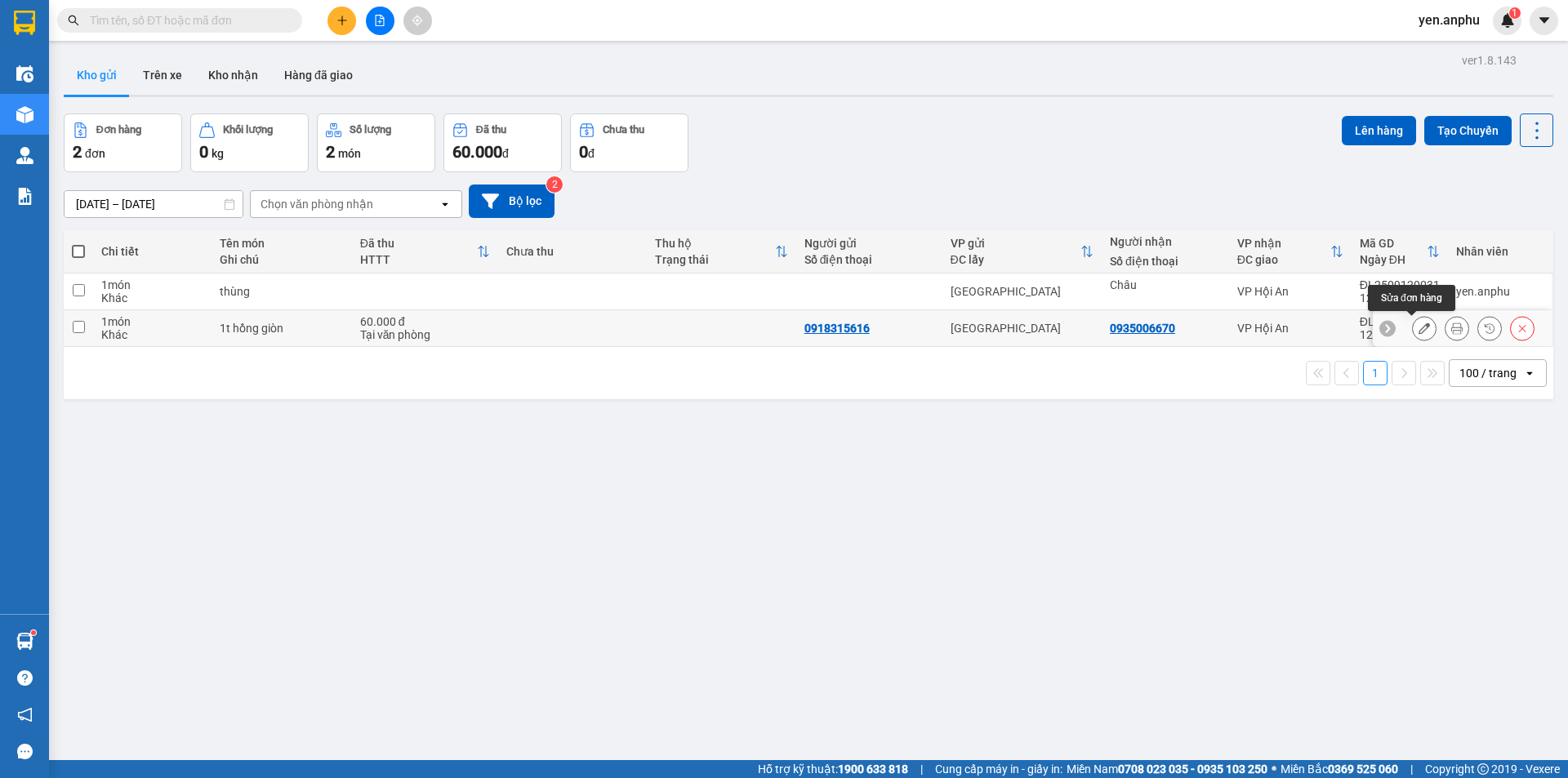
click at [1413, 324] on button at bounding box center [1424, 329] width 23 height 29
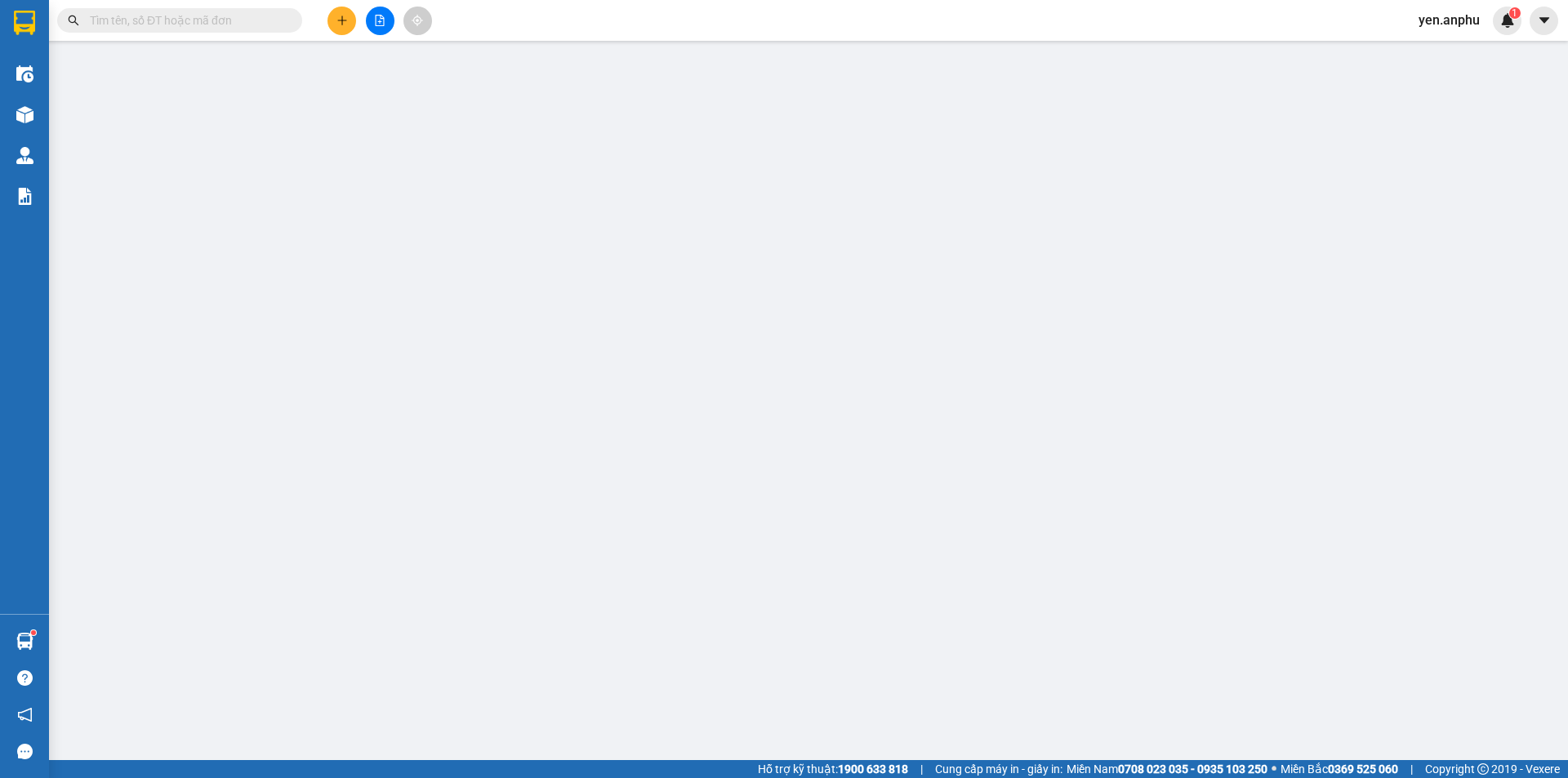
type input "0918315616"
type input "0935006670"
type input "60.000"
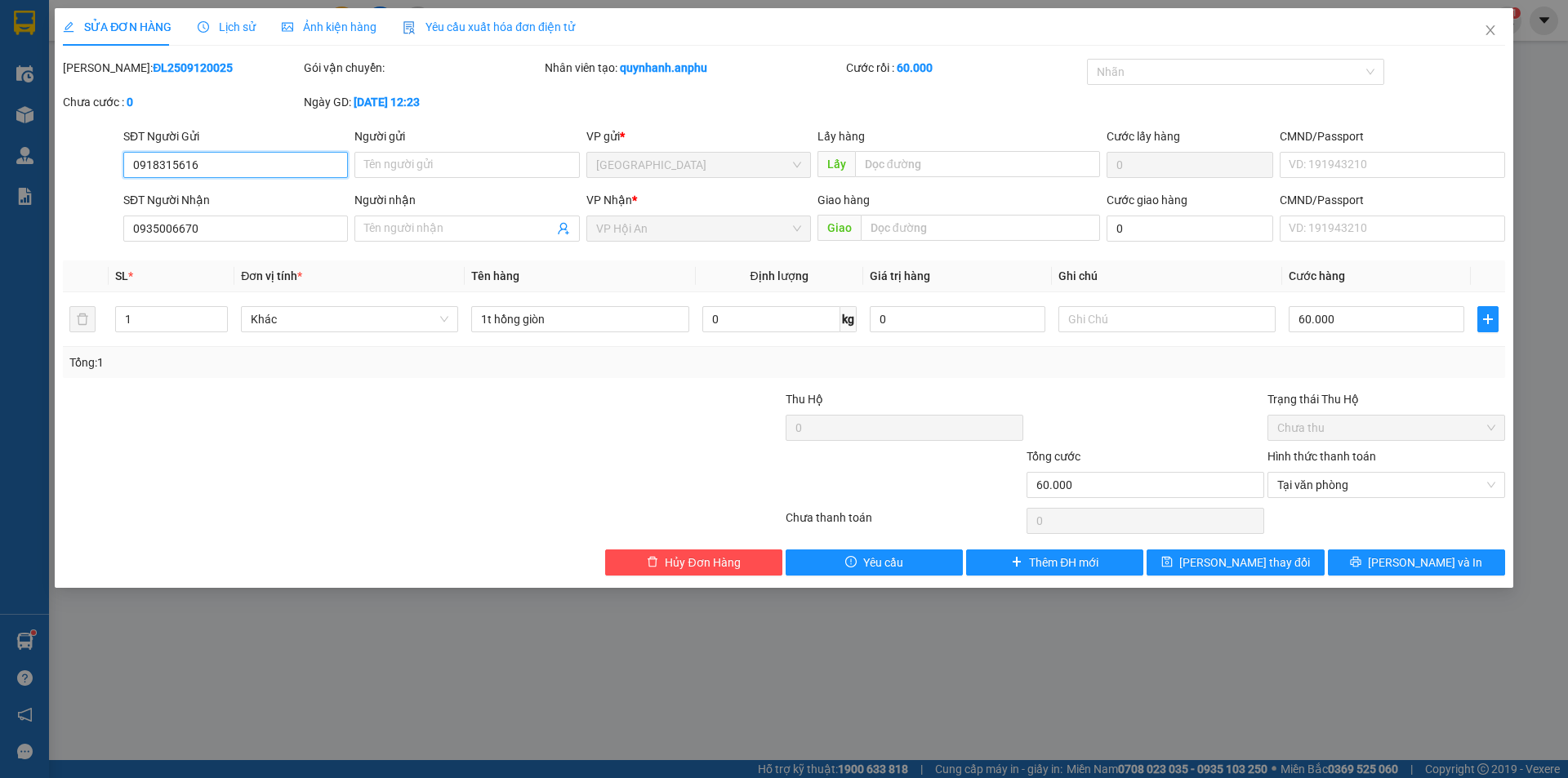
click at [248, 171] on input "0918315616" at bounding box center [235, 165] width 224 height 26
click at [1491, 27] on icon "close" at bounding box center [1491, 30] width 13 height 13
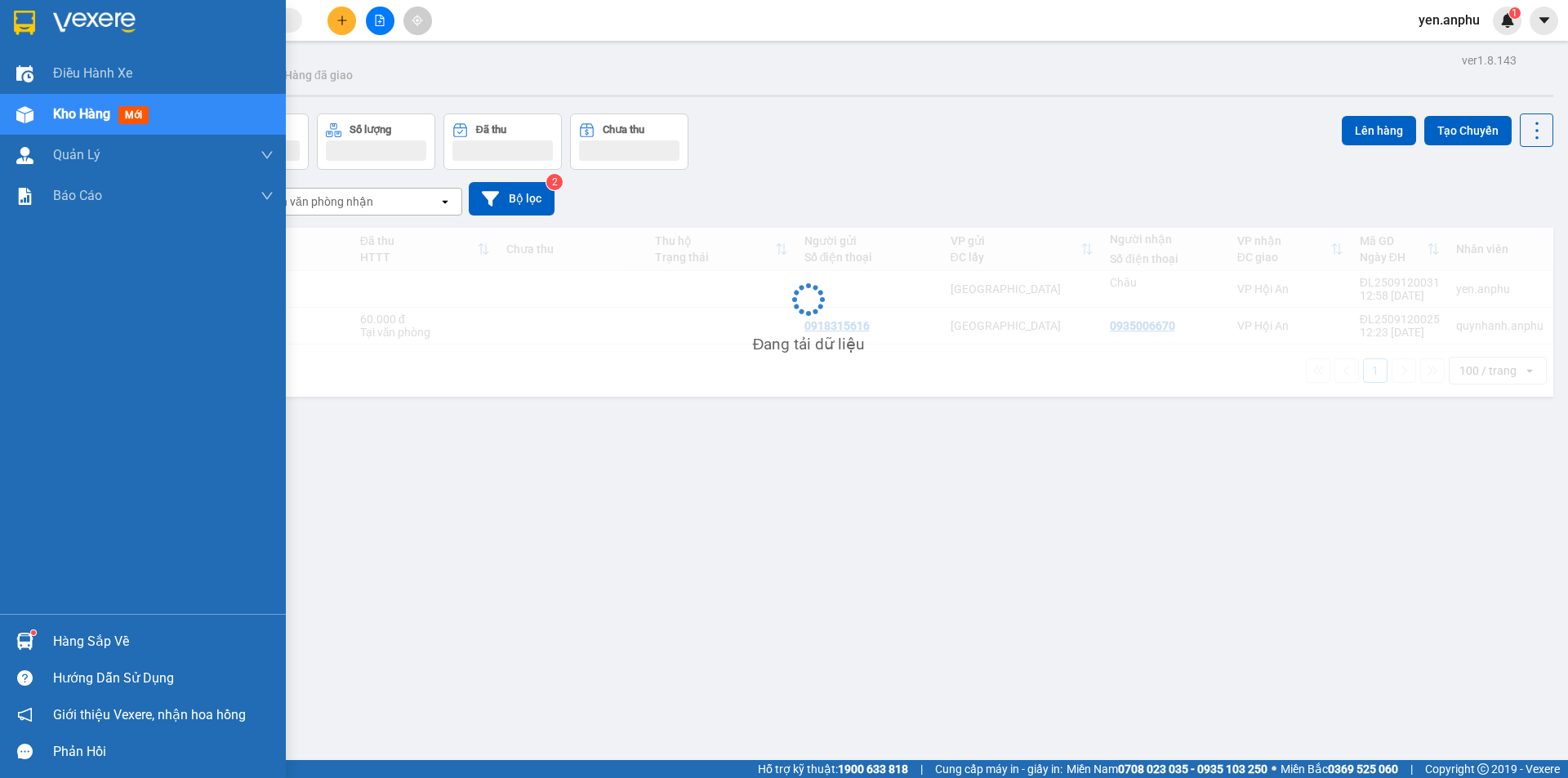
click at [39, 119] on div "Kho hàng mới" at bounding box center [142, 114] width 286 height 41
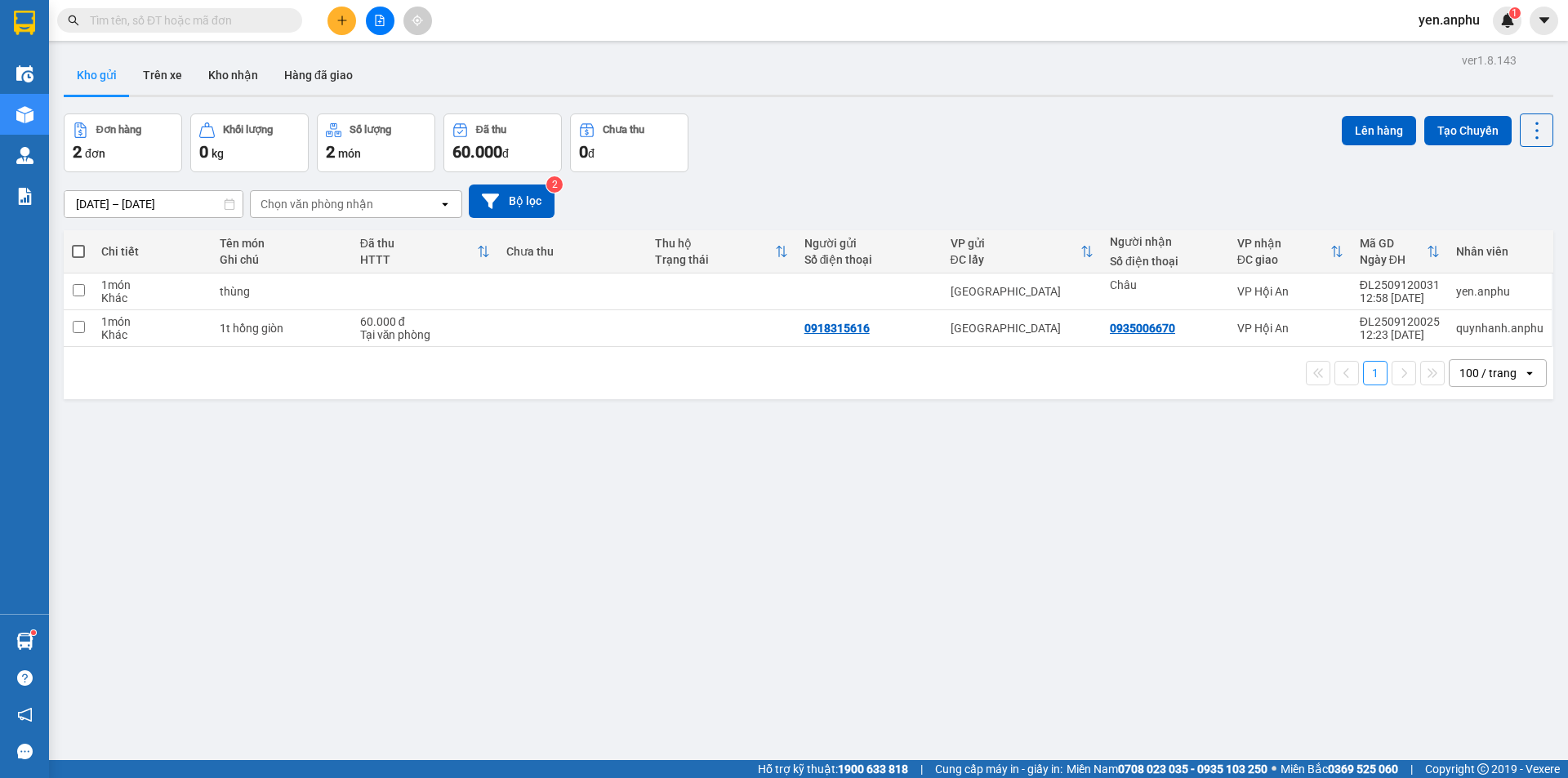
click at [368, 29] on div at bounding box center [380, 20] width 123 height 29
click at [378, 30] on button at bounding box center [380, 20] width 29 height 29
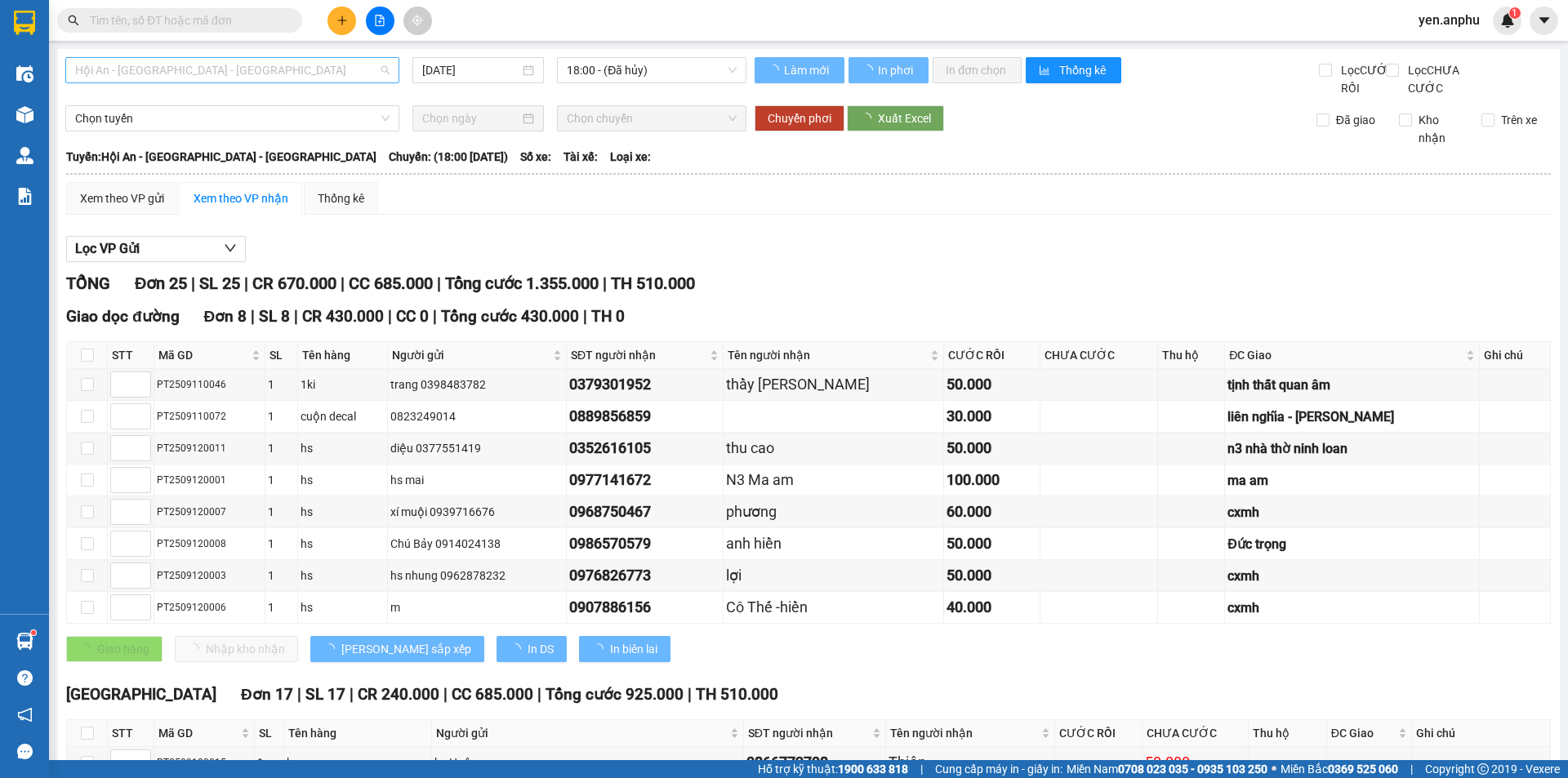
click at [178, 58] on span "Hội An - [GEOGRAPHIC_DATA] - [GEOGRAPHIC_DATA]" at bounding box center [233, 70] width 315 height 24
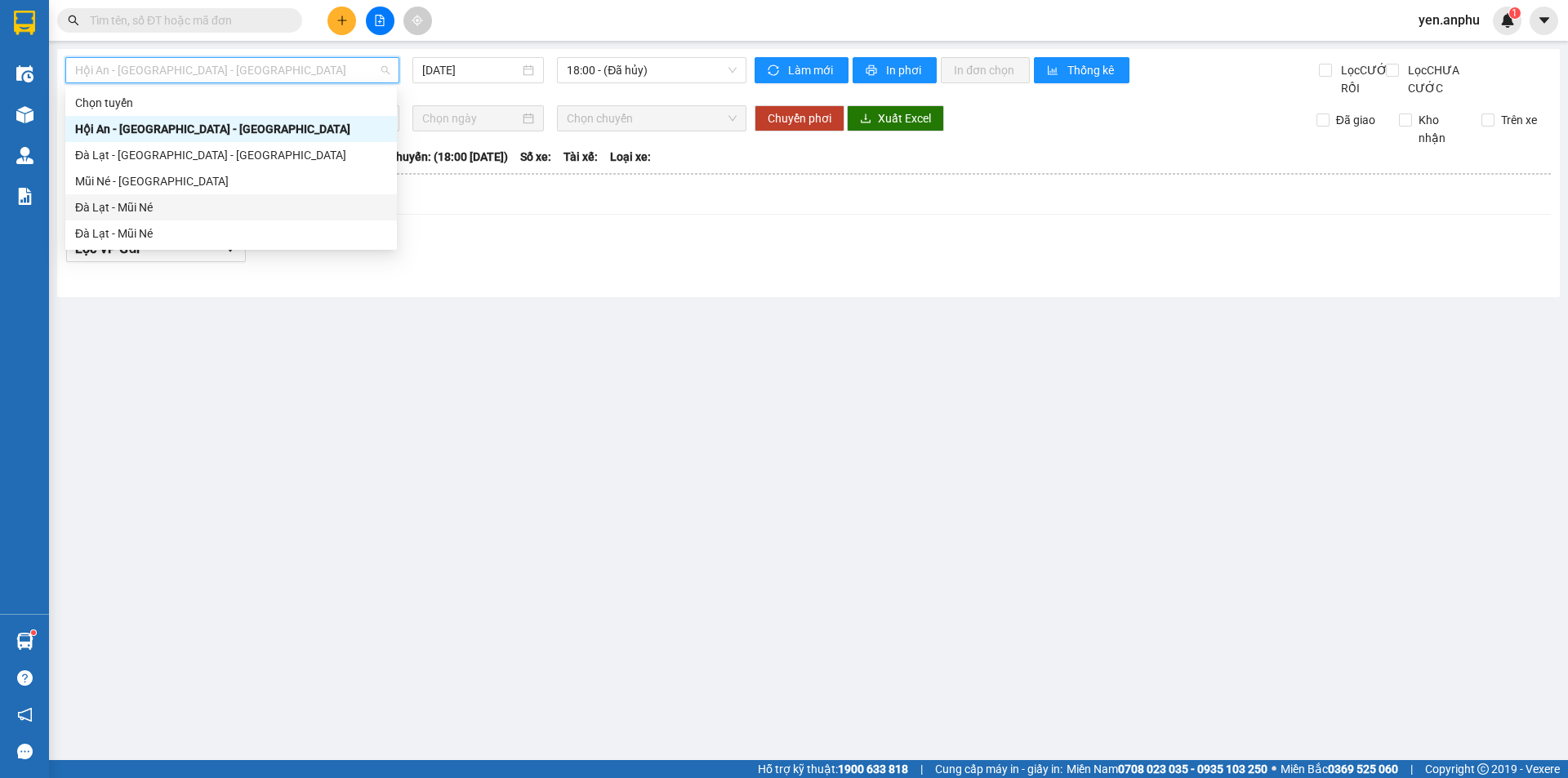
click at [140, 200] on div "Đà Lạt - Mũi Né" at bounding box center [231, 207] width 312 height 18
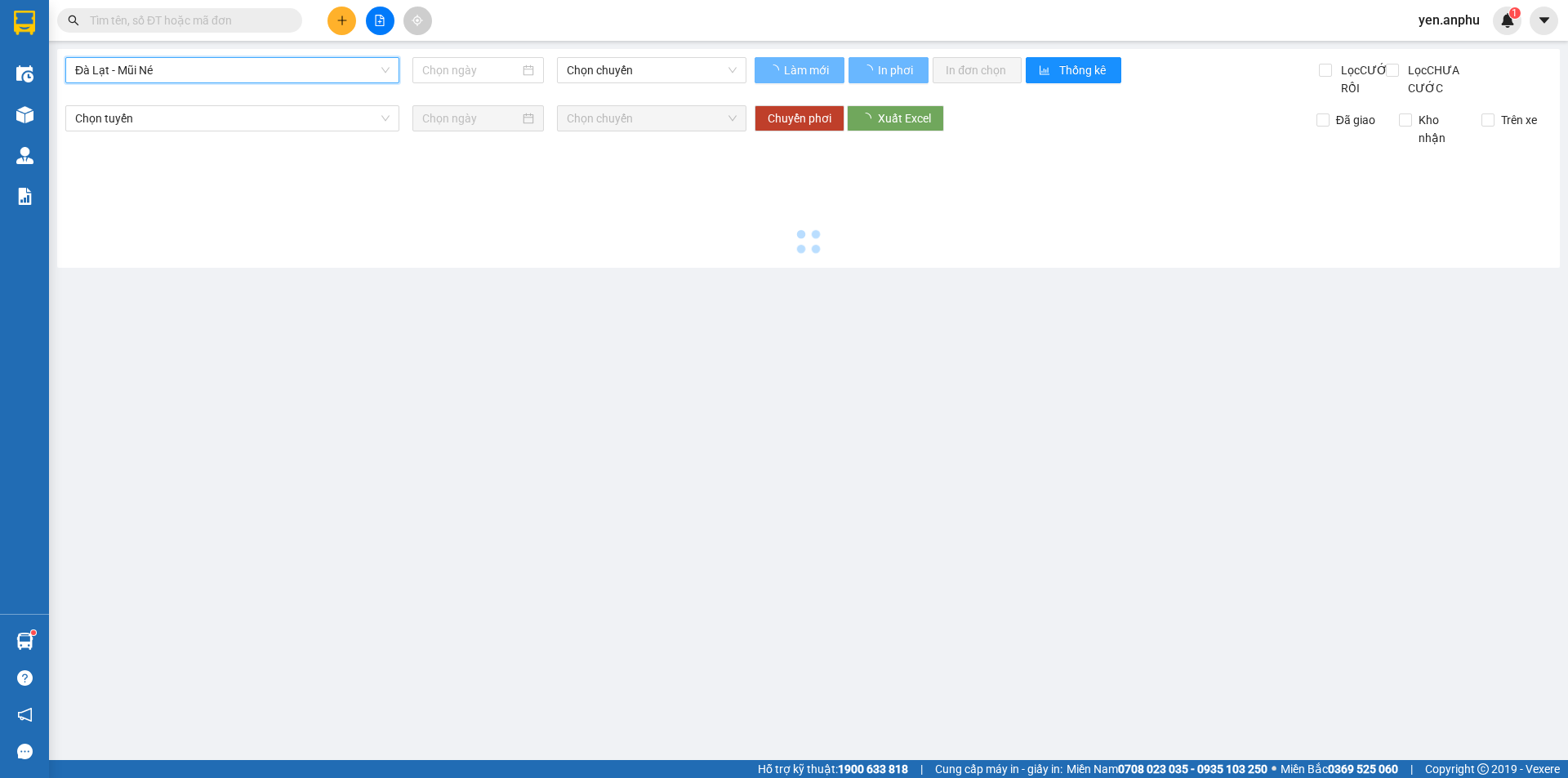
type input "[DATE]"
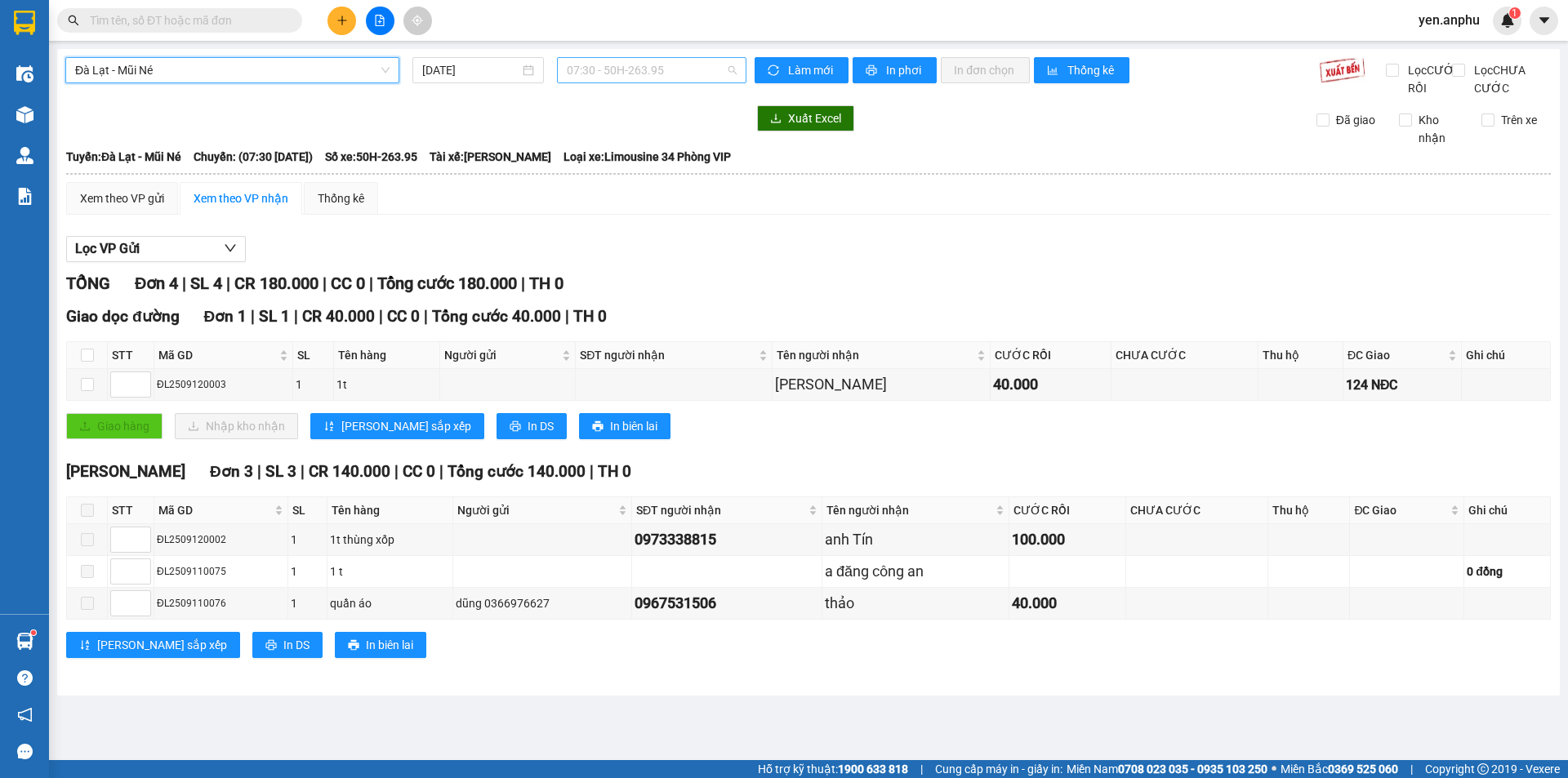
click at [582, 63] on span "07:30 - 50H-263.95" at bounding box center [651, 70] width 170 height 24
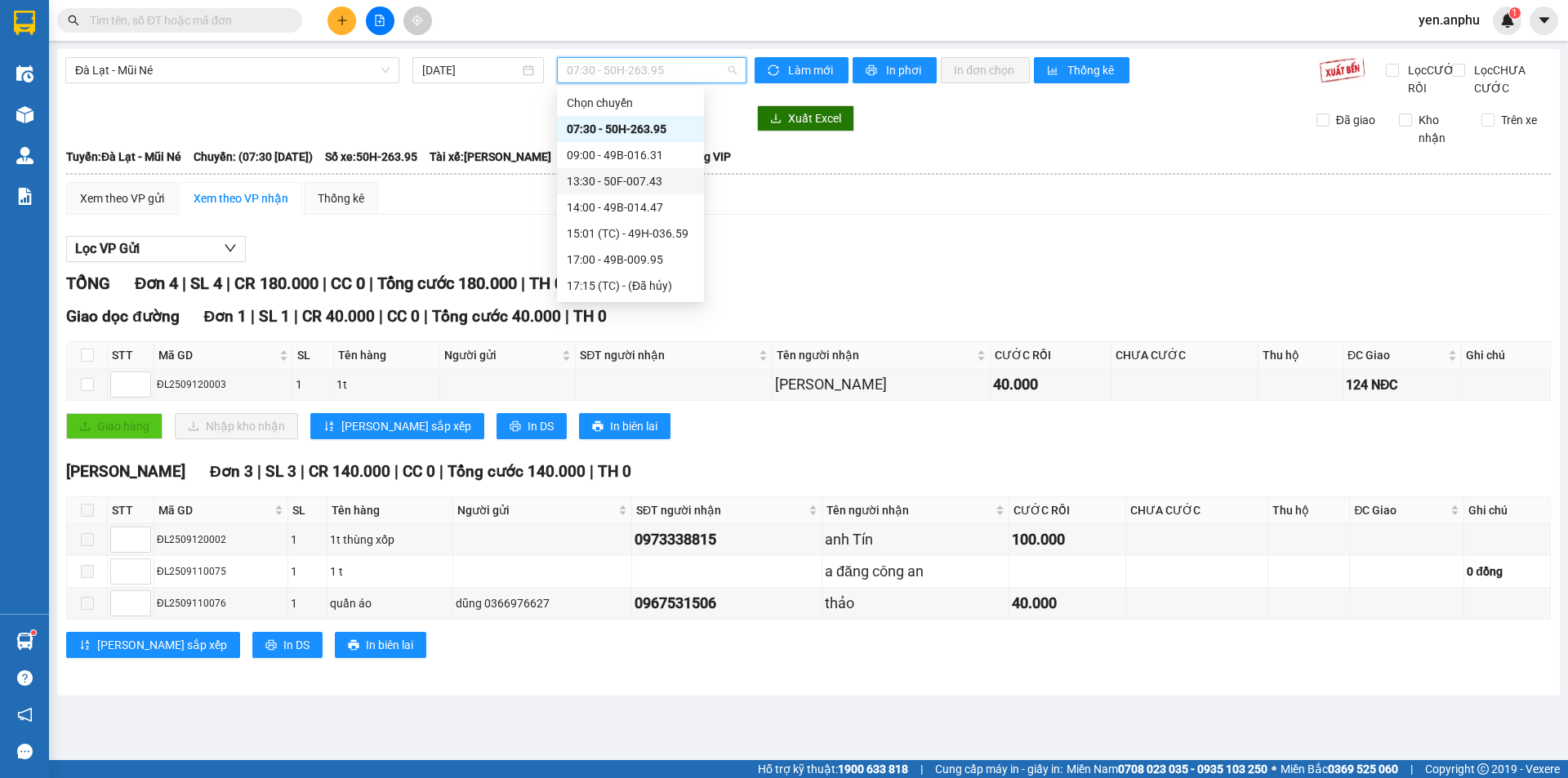
click at [599, 181] on div "13:30 - 50F-007.43" at bounding box center [630, 181] width 127 height 18
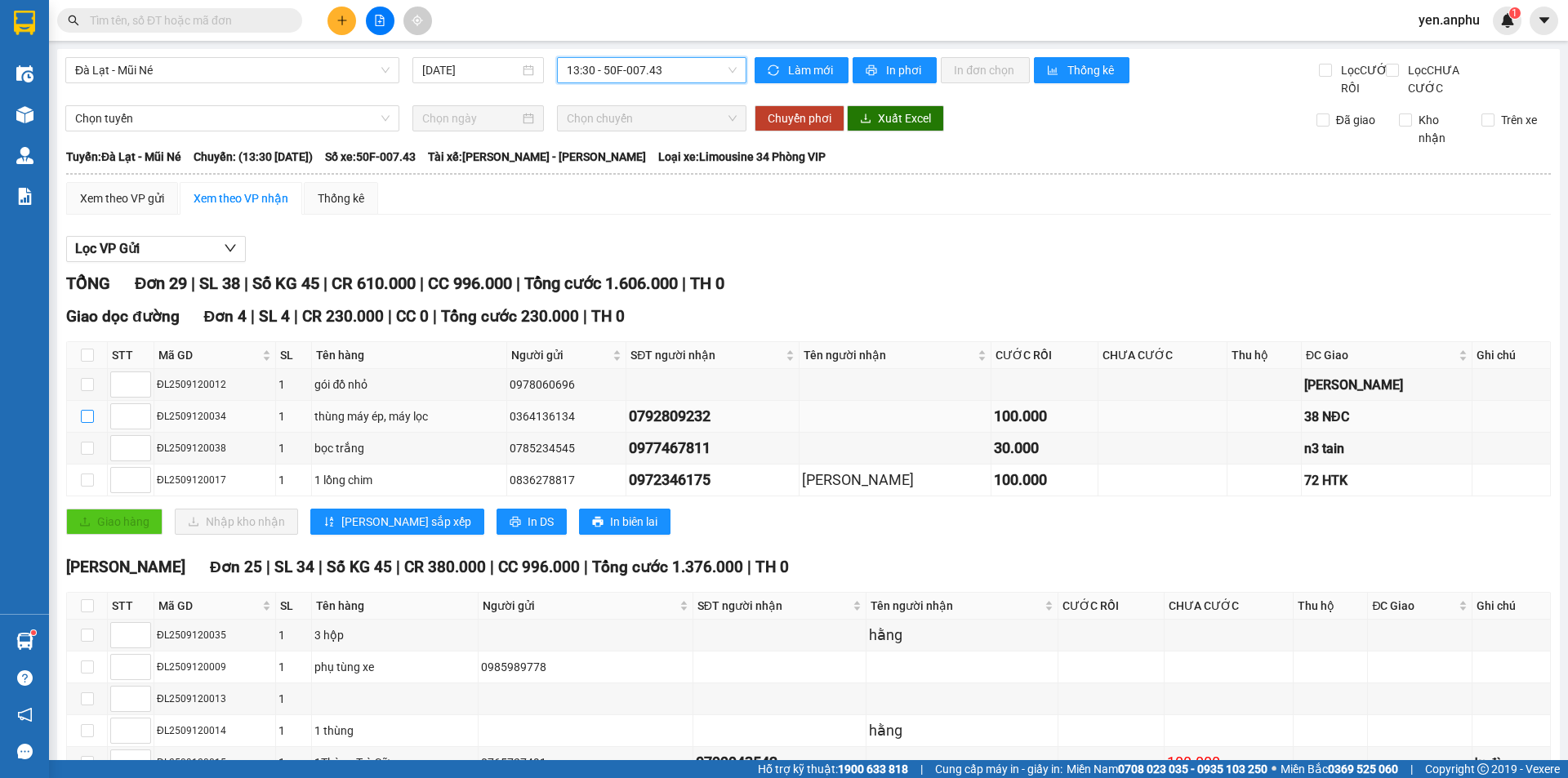
click at [93, 423] on input "checkbox" at bounding box center [87, 417] width 13 height 13
checkbox input "true"
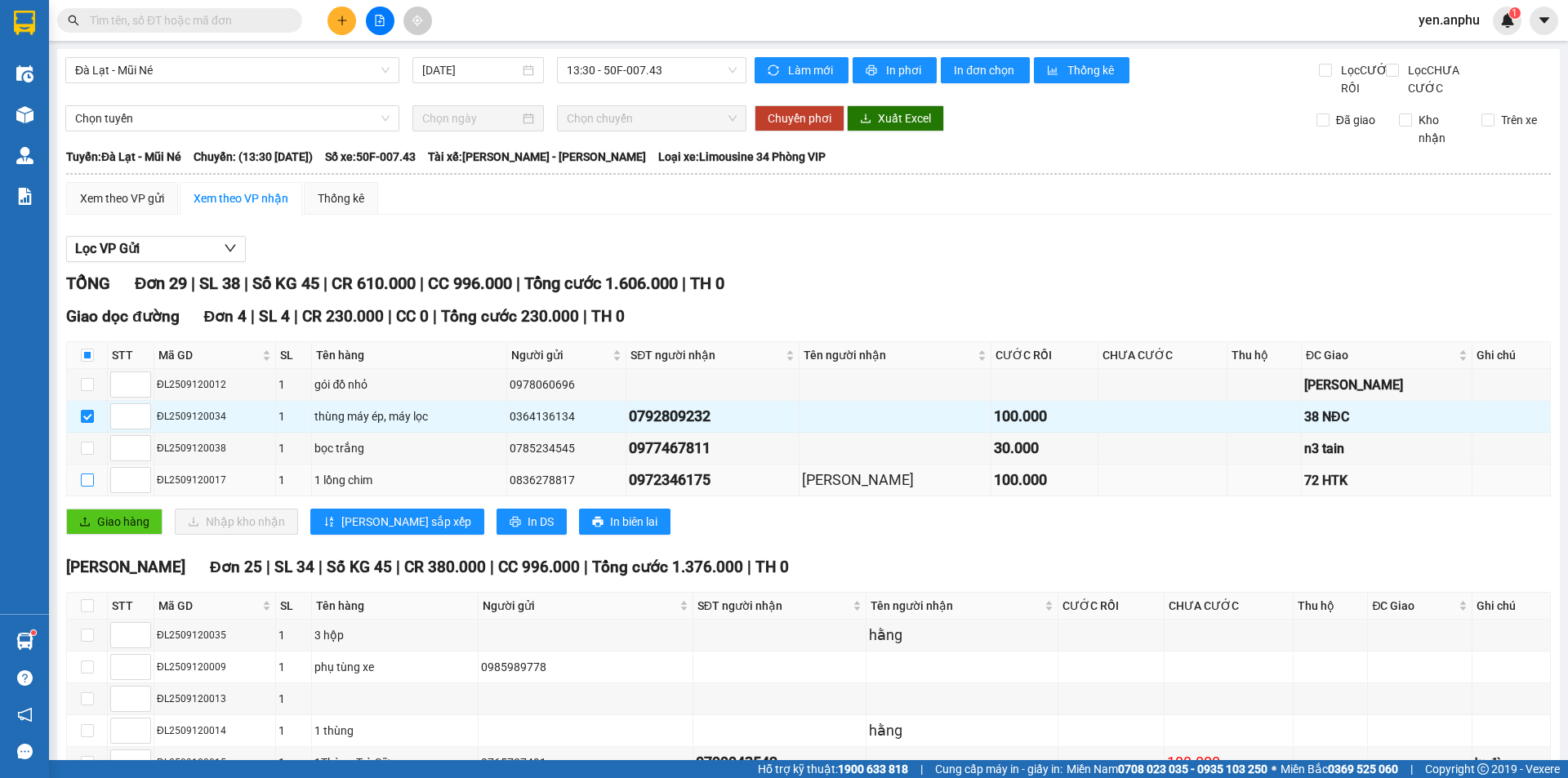
click at [90, 487] on input "checkbox" at bounding box center [87, 480] width 13 height 13
checkbox input "true"
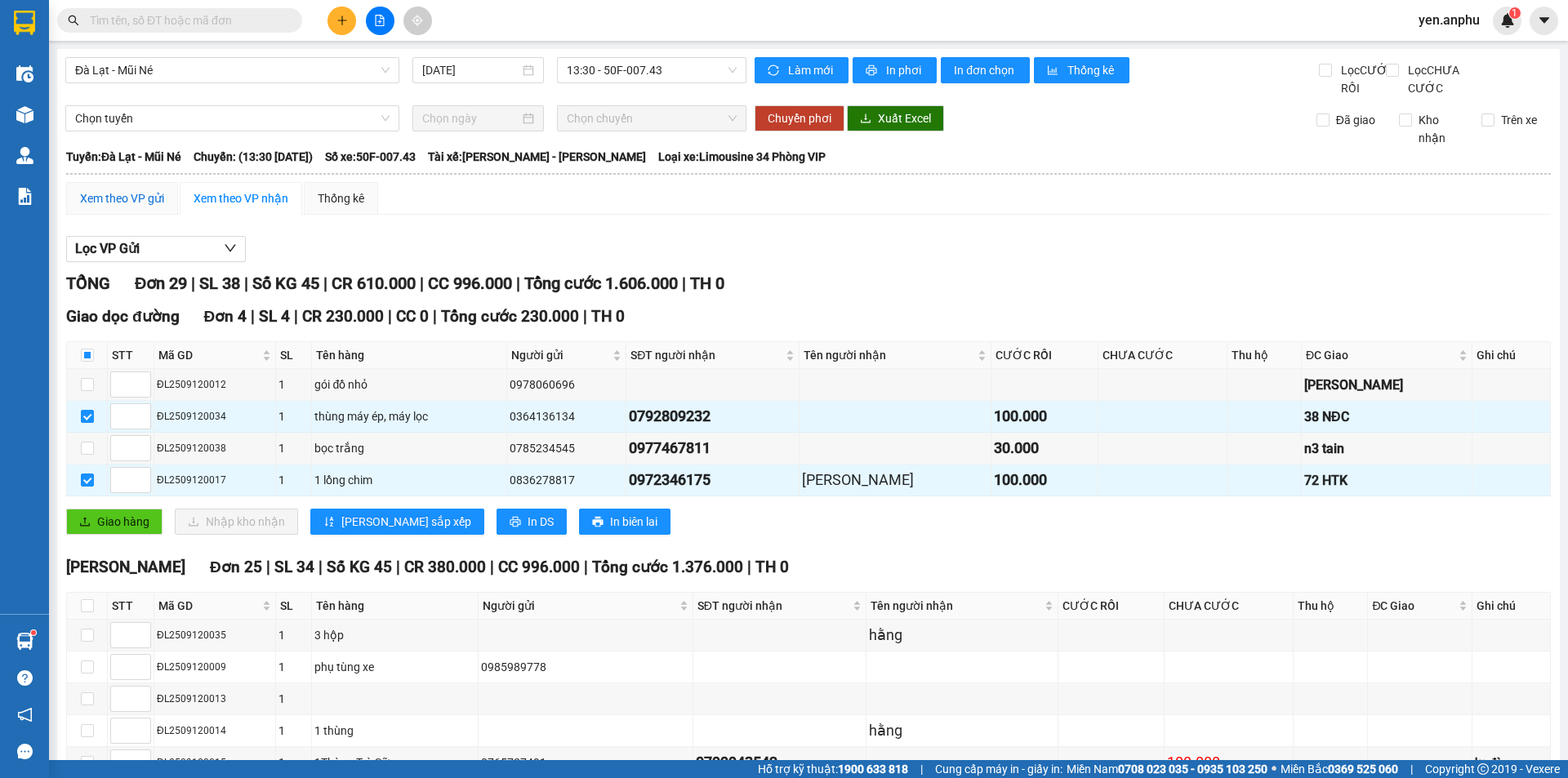
click at [128, 208] on div "Xem theo VP gửi" at bounding box center [122, 198] width 84 height 18
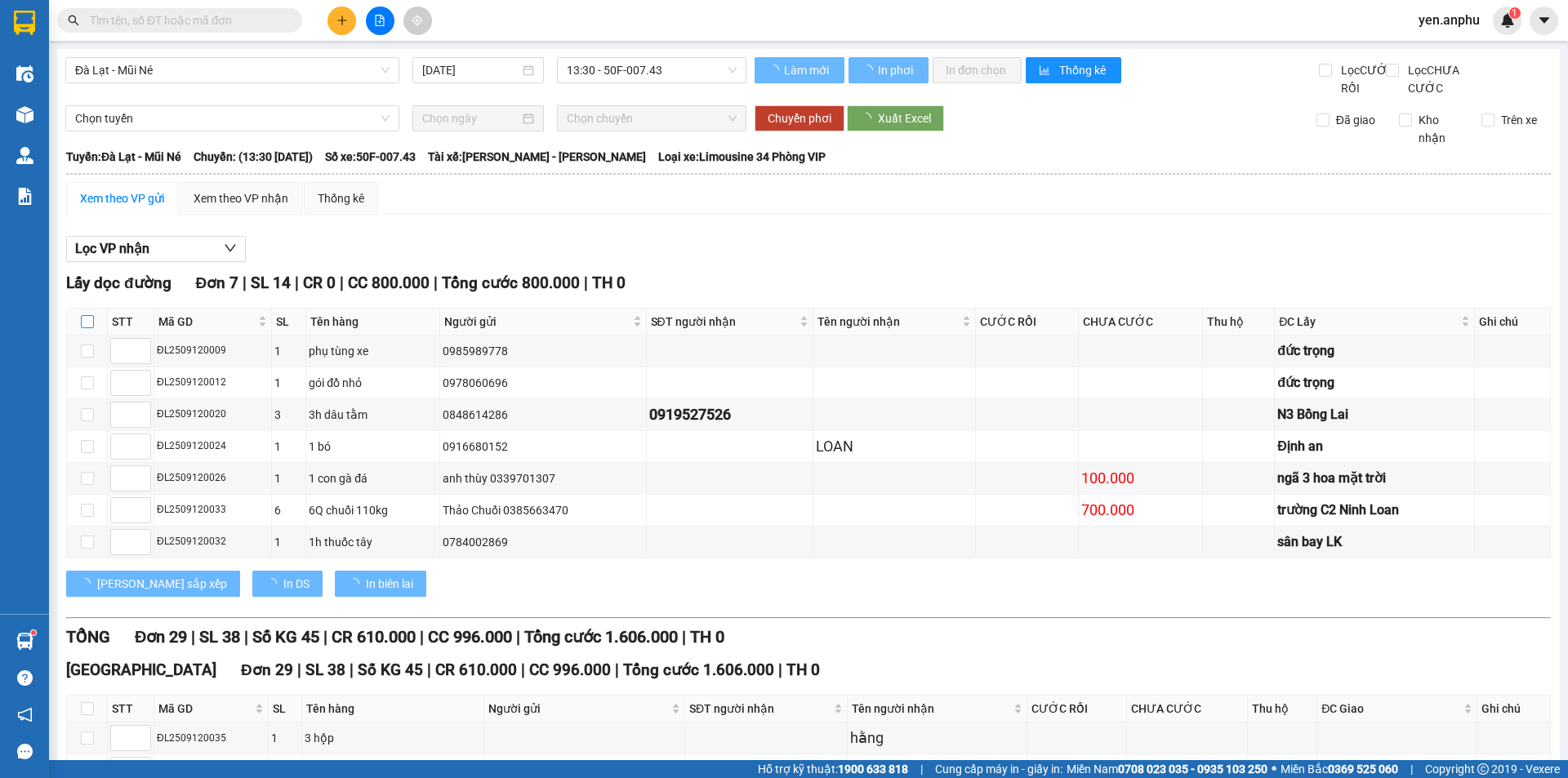
click at [87, 329] on input "checkbox" at bounding box center [87, 322] width 13 height 13
checkbox input "true"
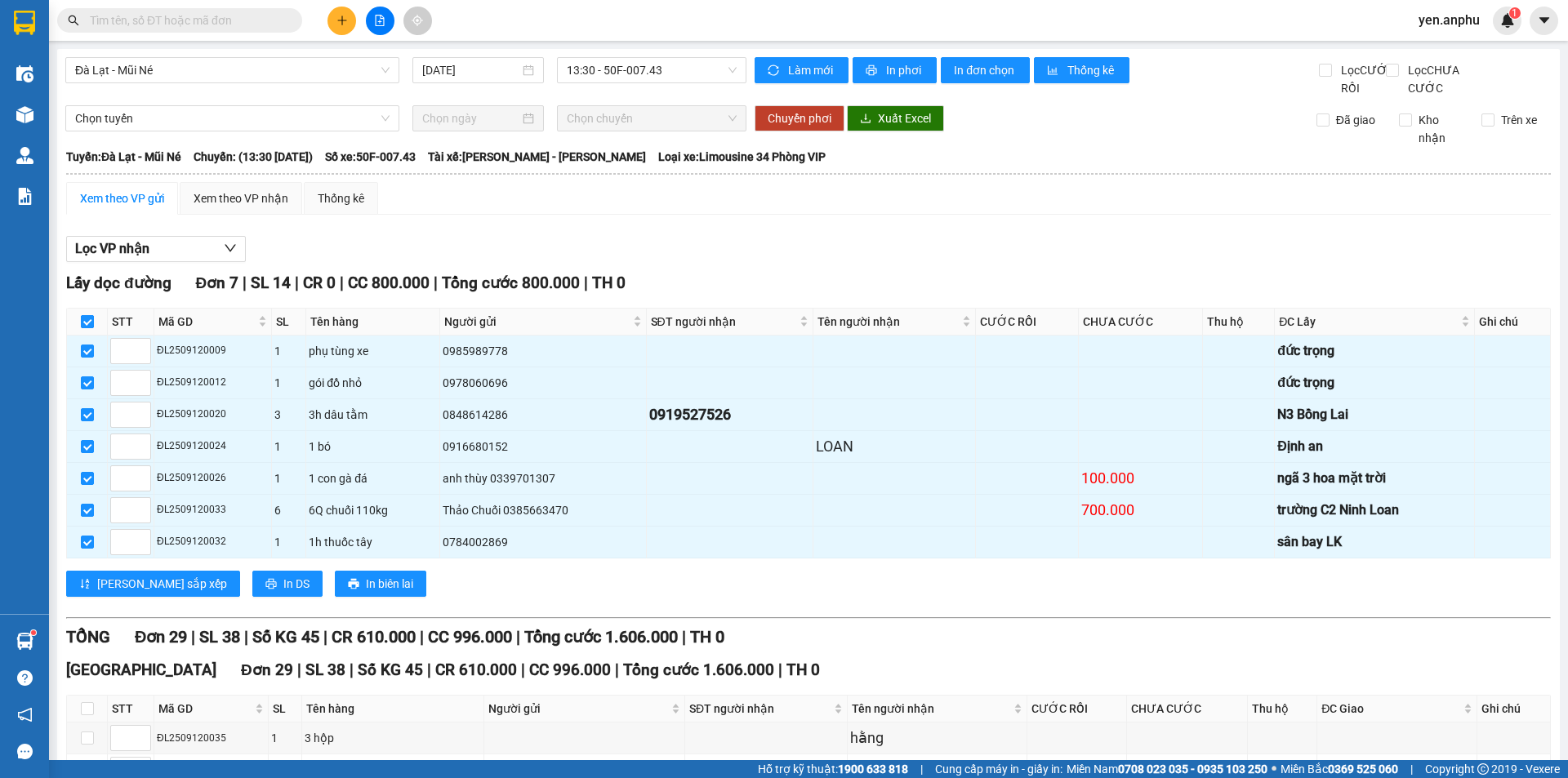
checkbox input "true"
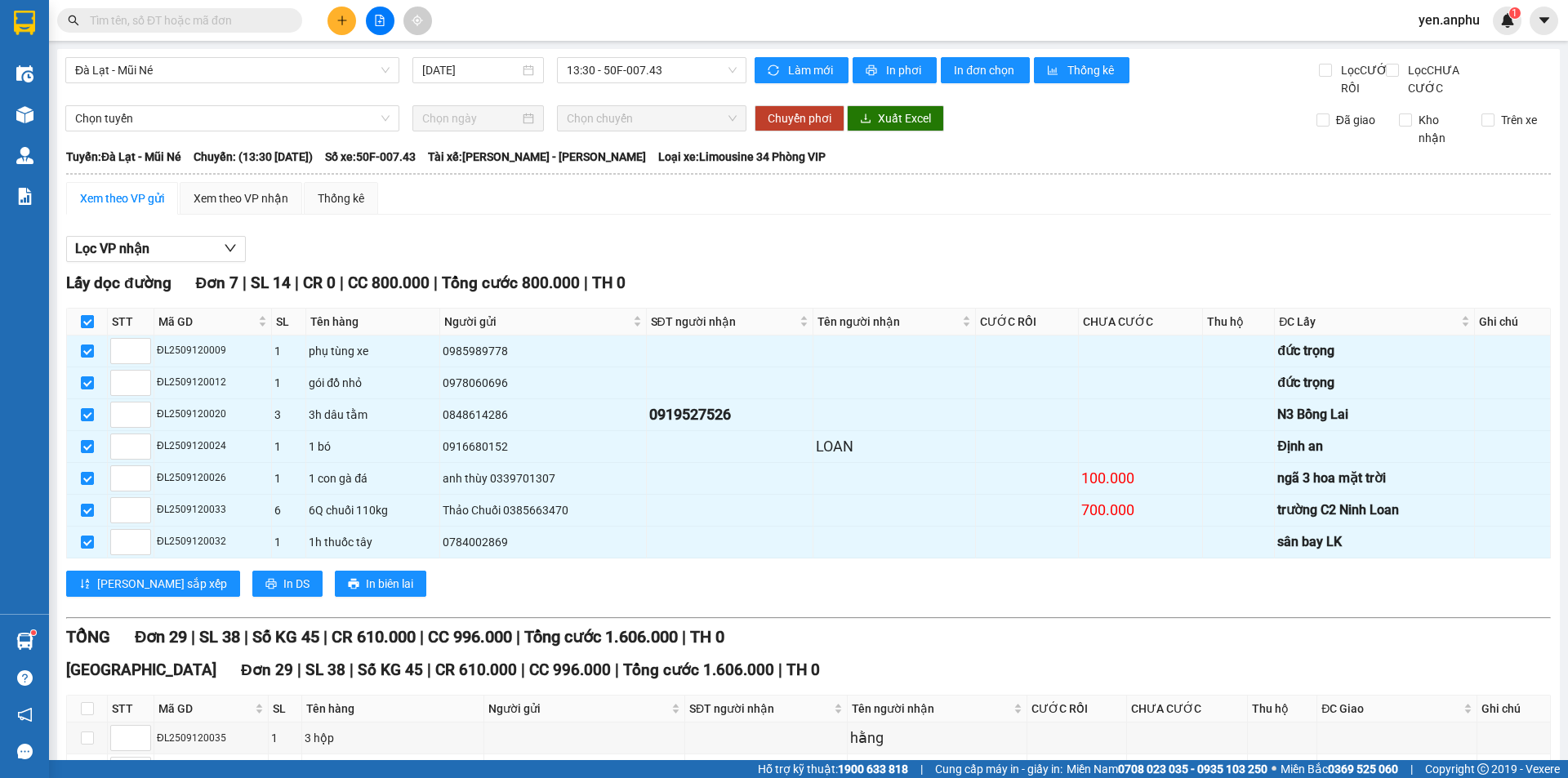
checkbox input "true"
click at [169, 130] on span "Chọn tuyến" at bounding box center [233, 118] width 315 height 24
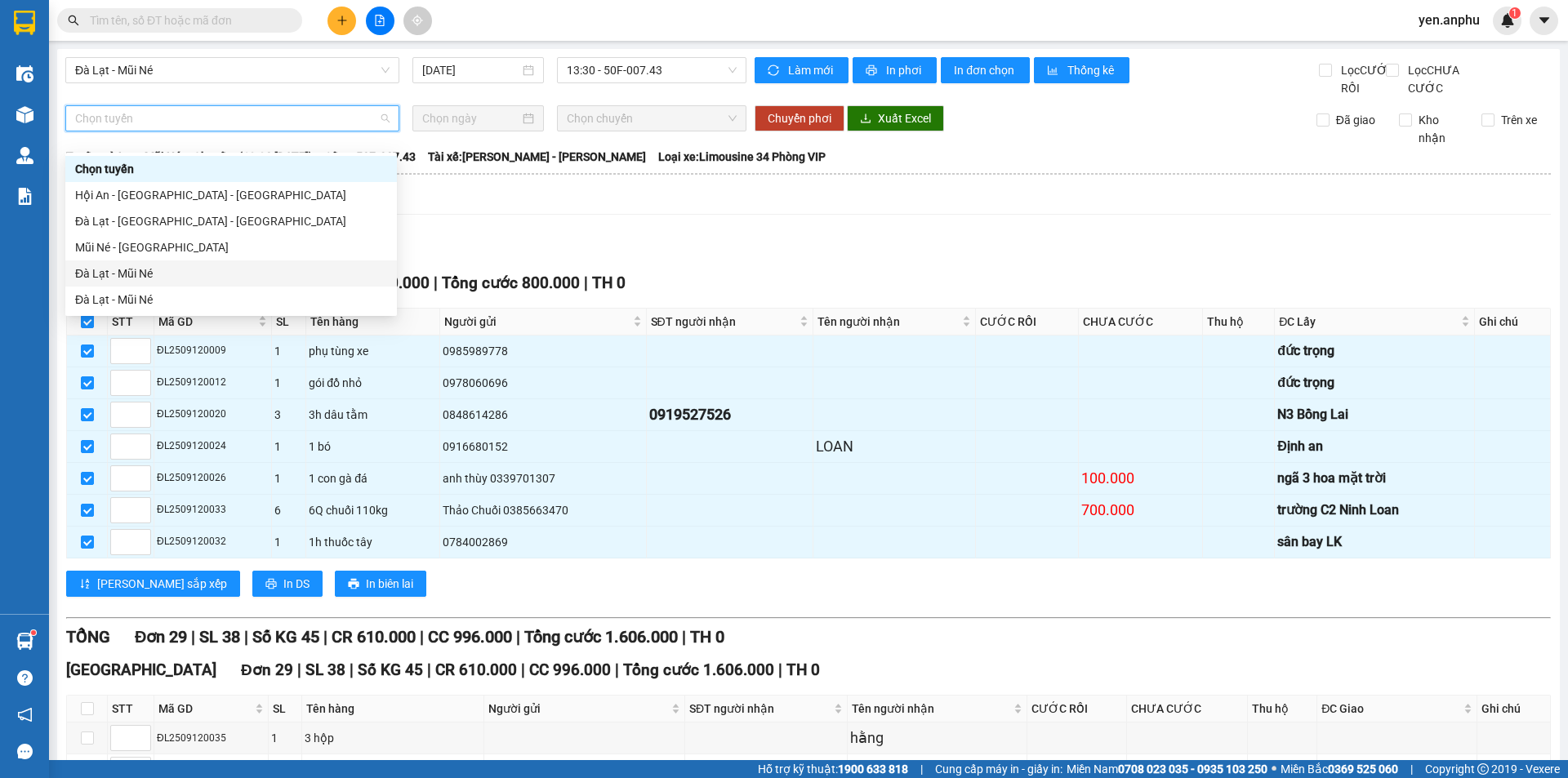
click at [134, 271] on div "Đà Lạt - Mũi Né" at bounding box center [231, 273] width 312 height 18
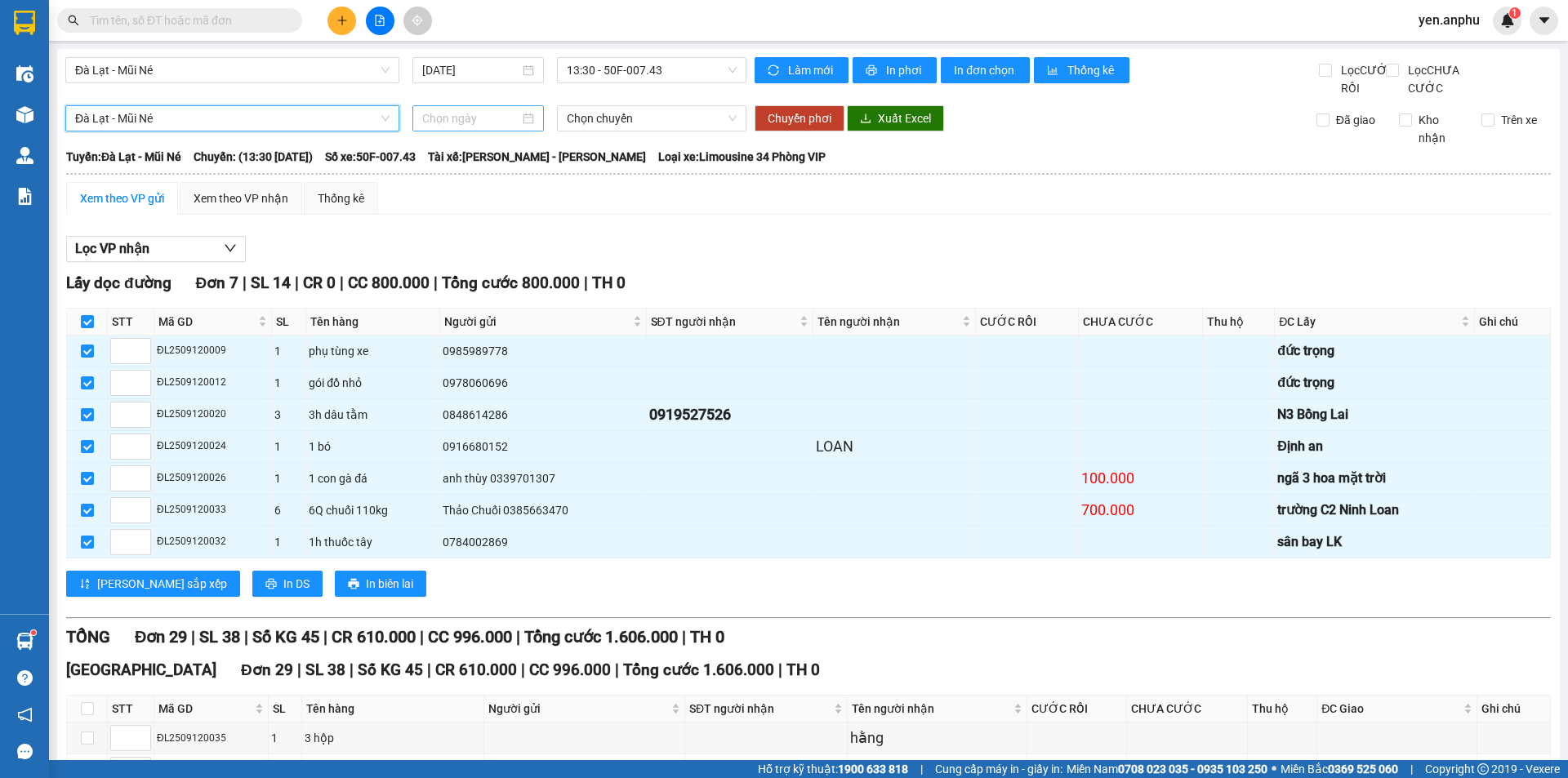
click at [460, 127] on input at bounding box center [471, 118] width 97 height 18
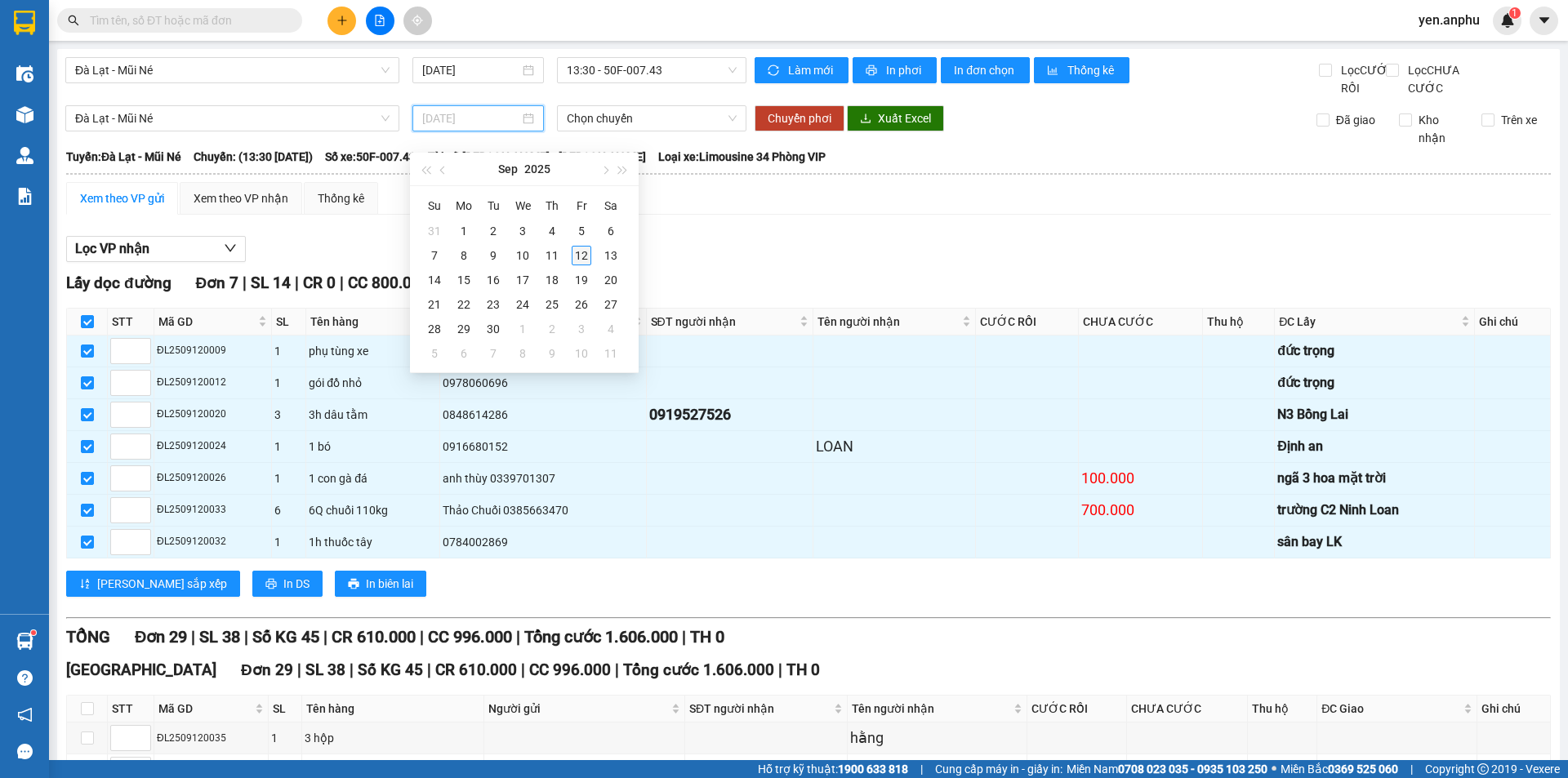
type input "[DATE]"
click at [573, 254] on div "12" at bounding box center [581, 255] width 20 height 20
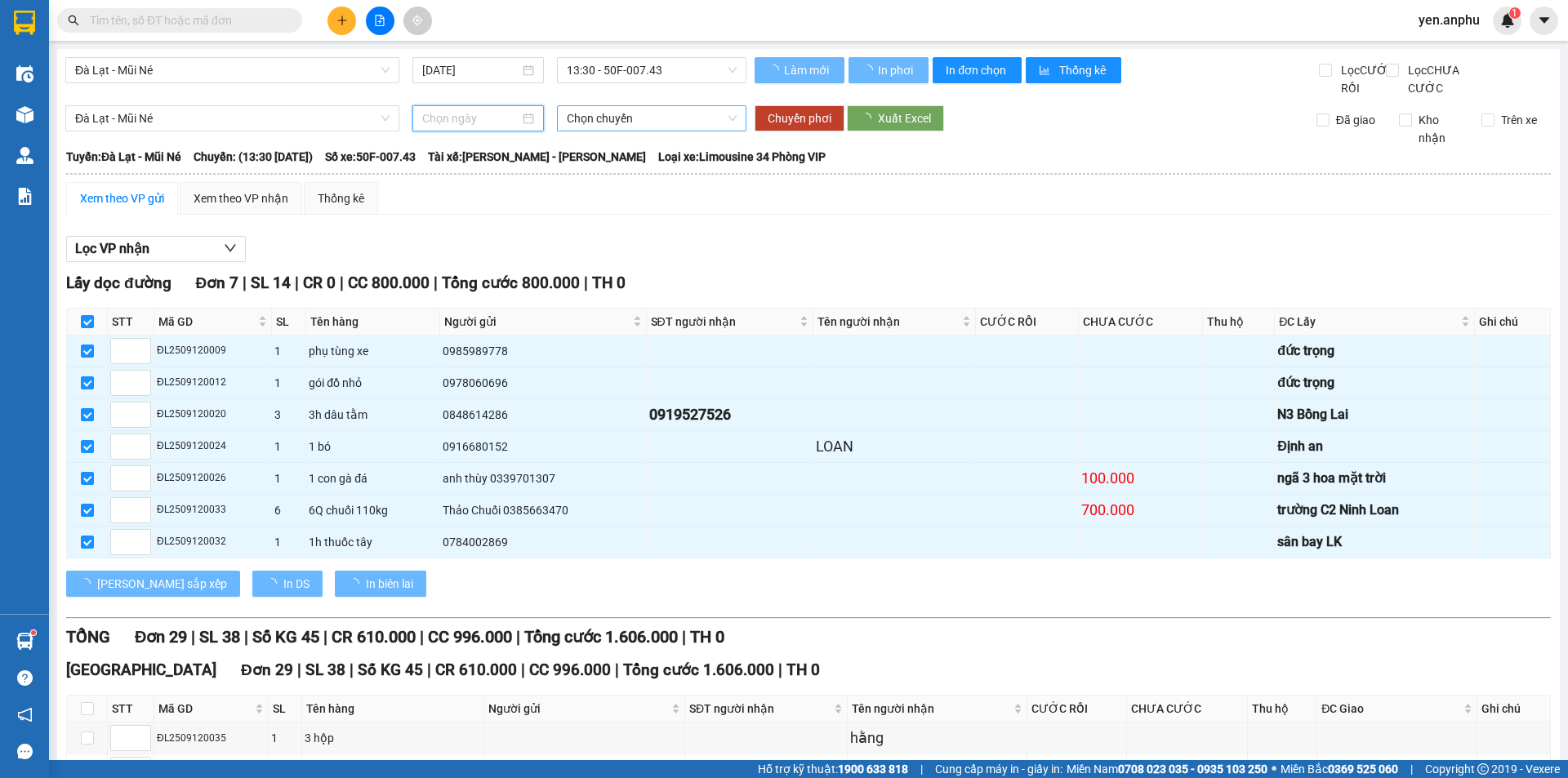
type input "[DATE]"
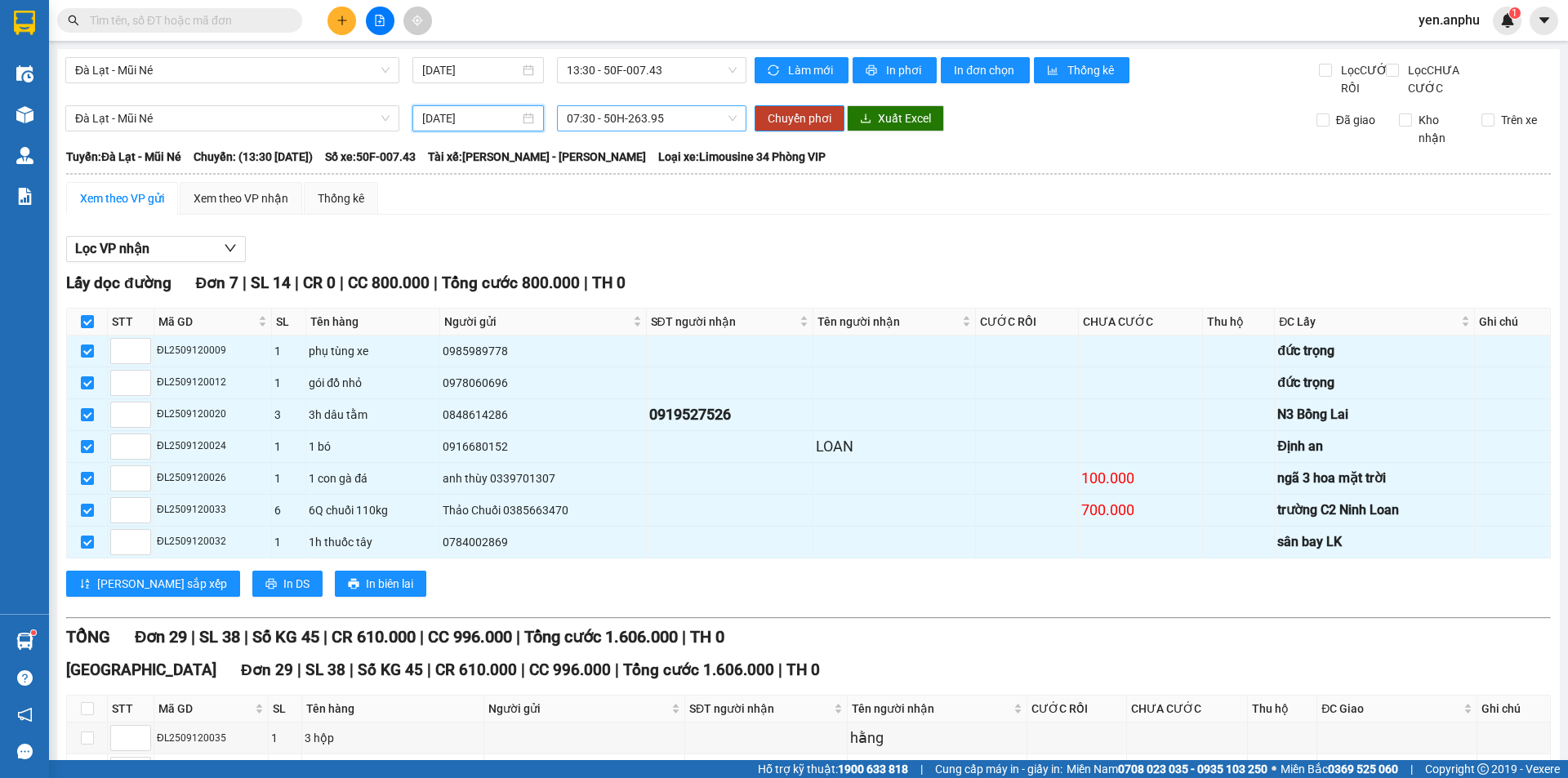
click at [603, 129] on span "07:30 - 50H-263.95" at bounding box center [651, 118] width 170 height 24
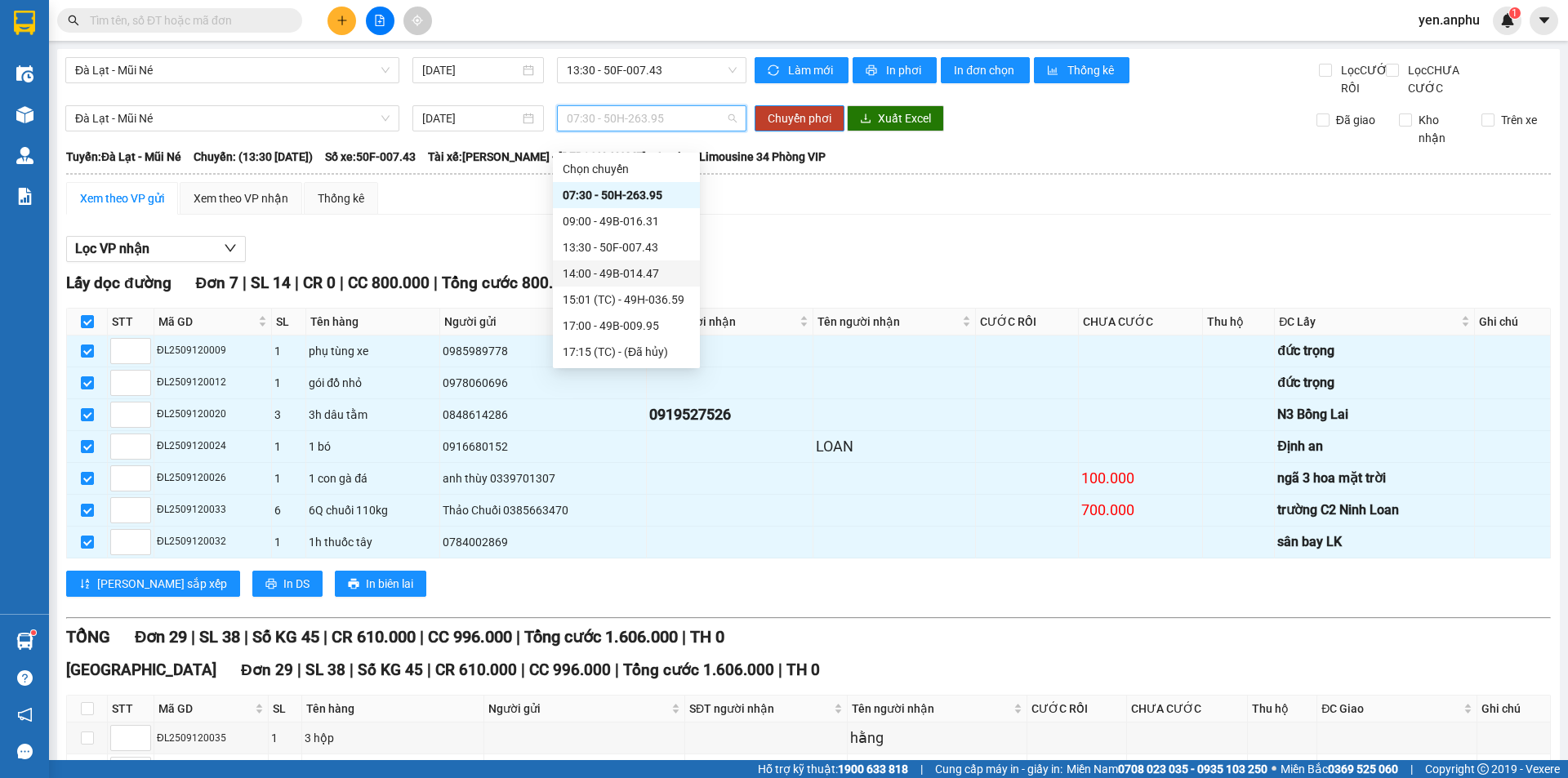
click at [619, 275] on div "14:00 - 49B-014.47" at bounding box center [626, 273] width 127 height 18
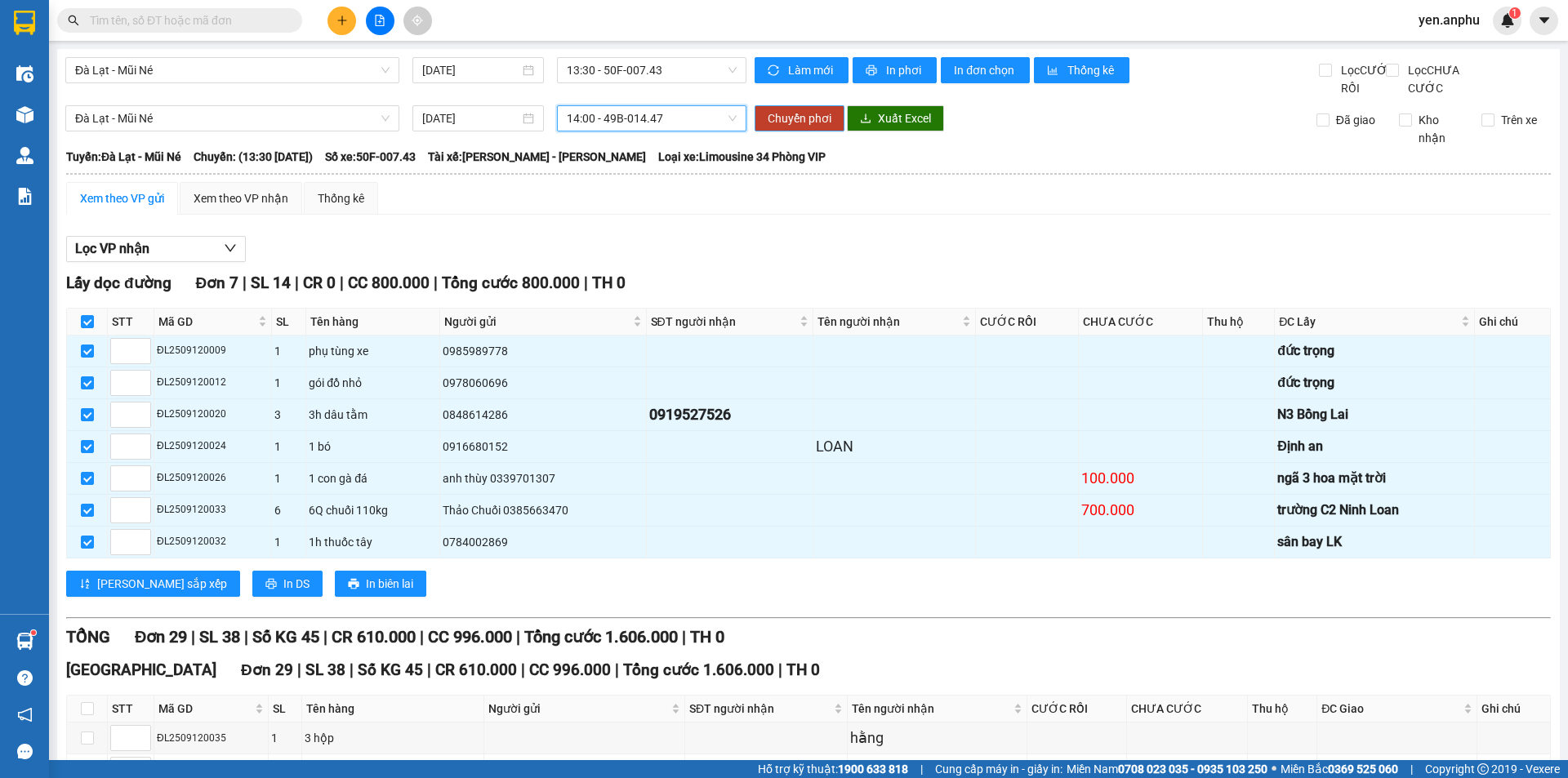
click at [785, 127] on span "Chuyển phơi" at bounding box center [799, 118] width 63 height 18
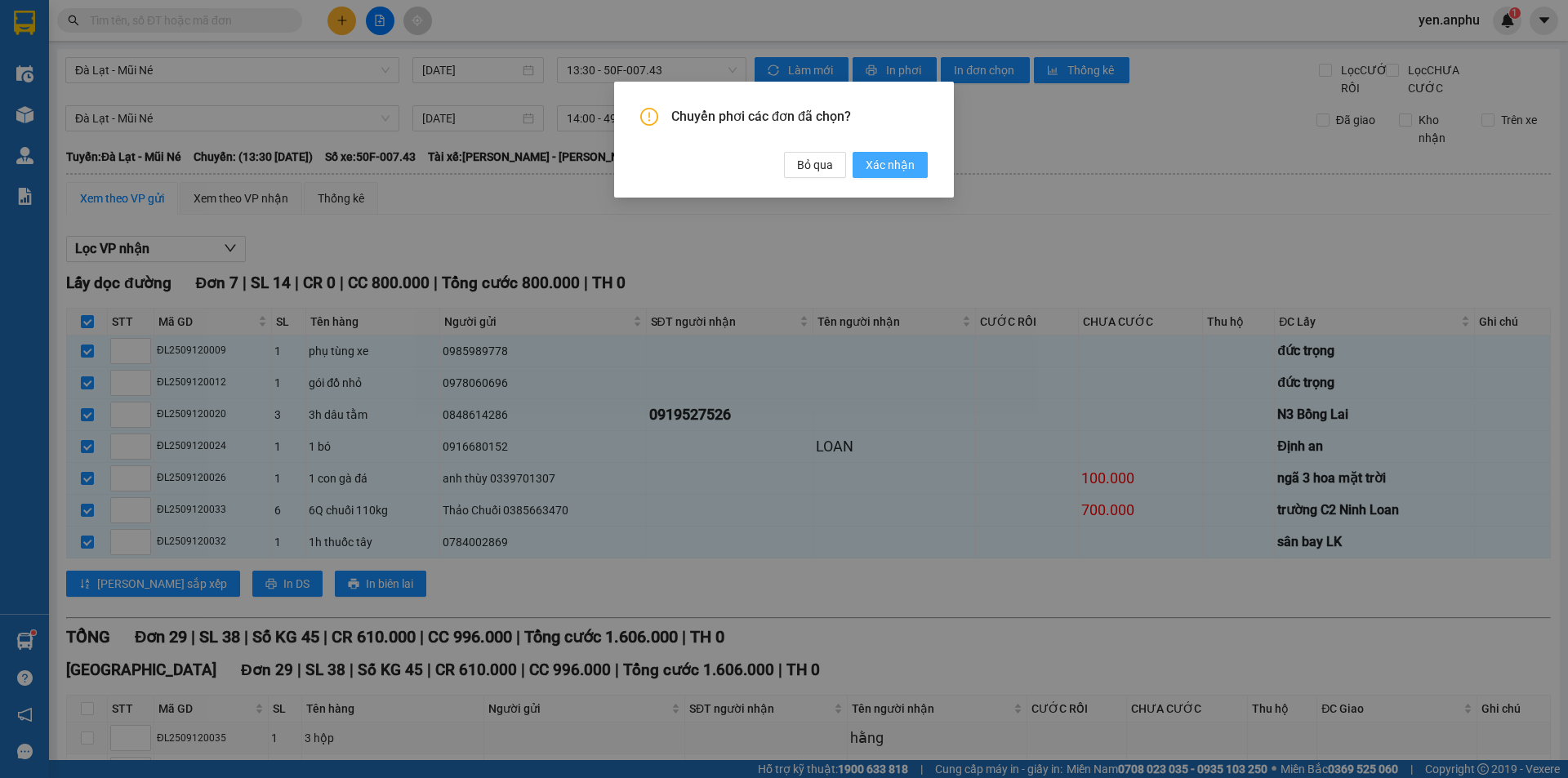
click at [897, 160] on span "Xác nhận" at bounding box center [890, 165] width 49 height 18
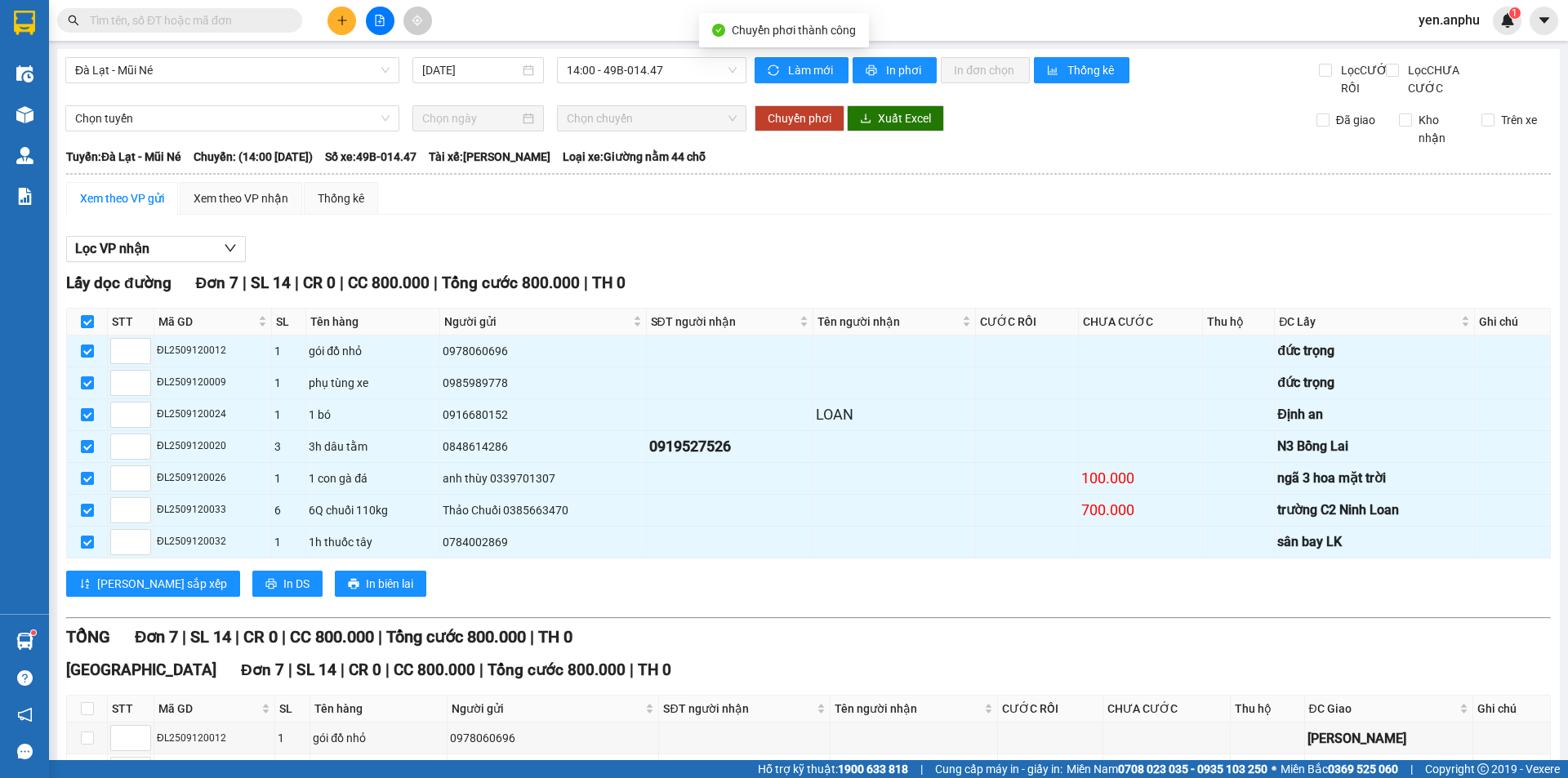
checkbox input "false"
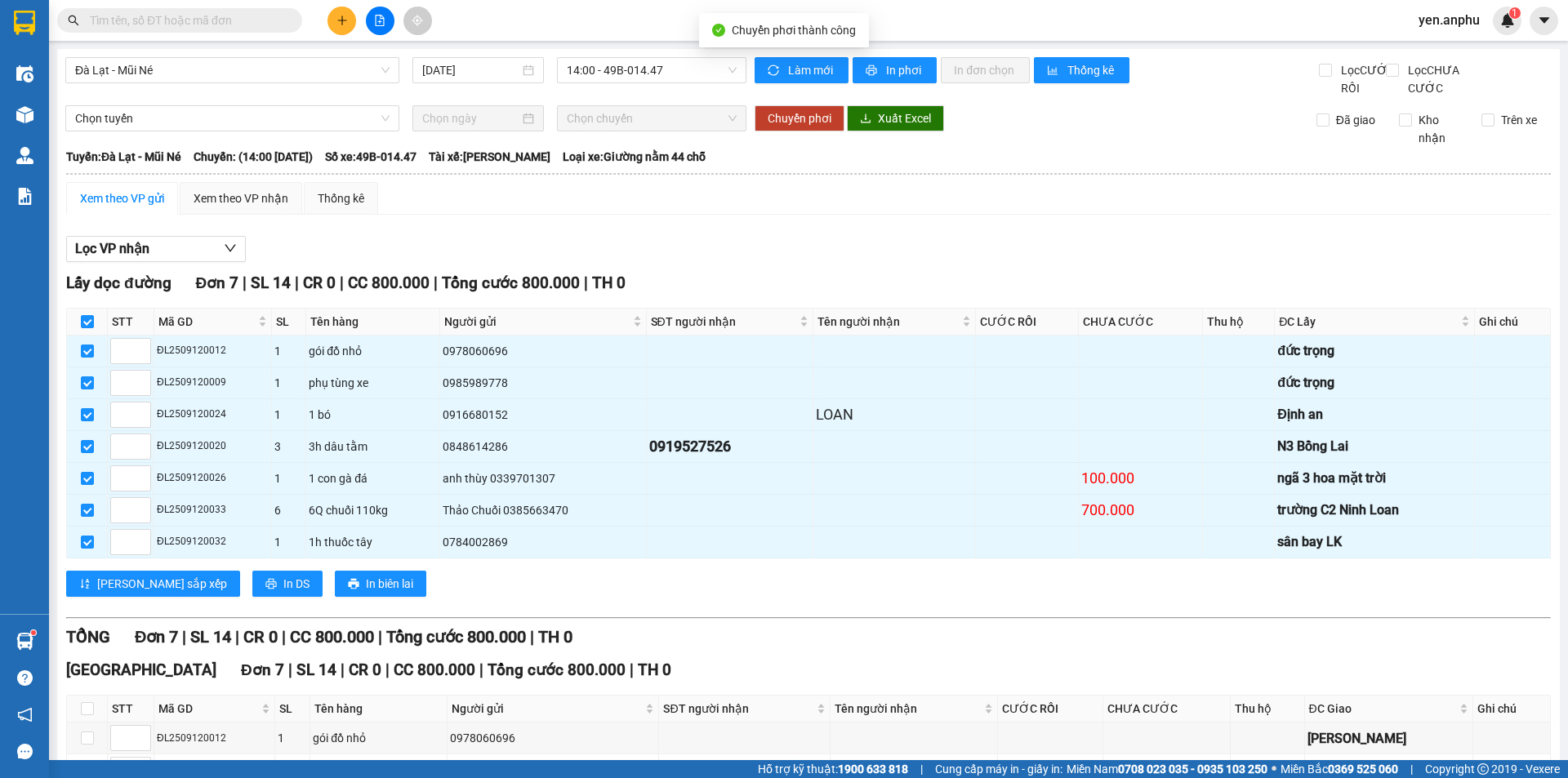
checkbox input "false"
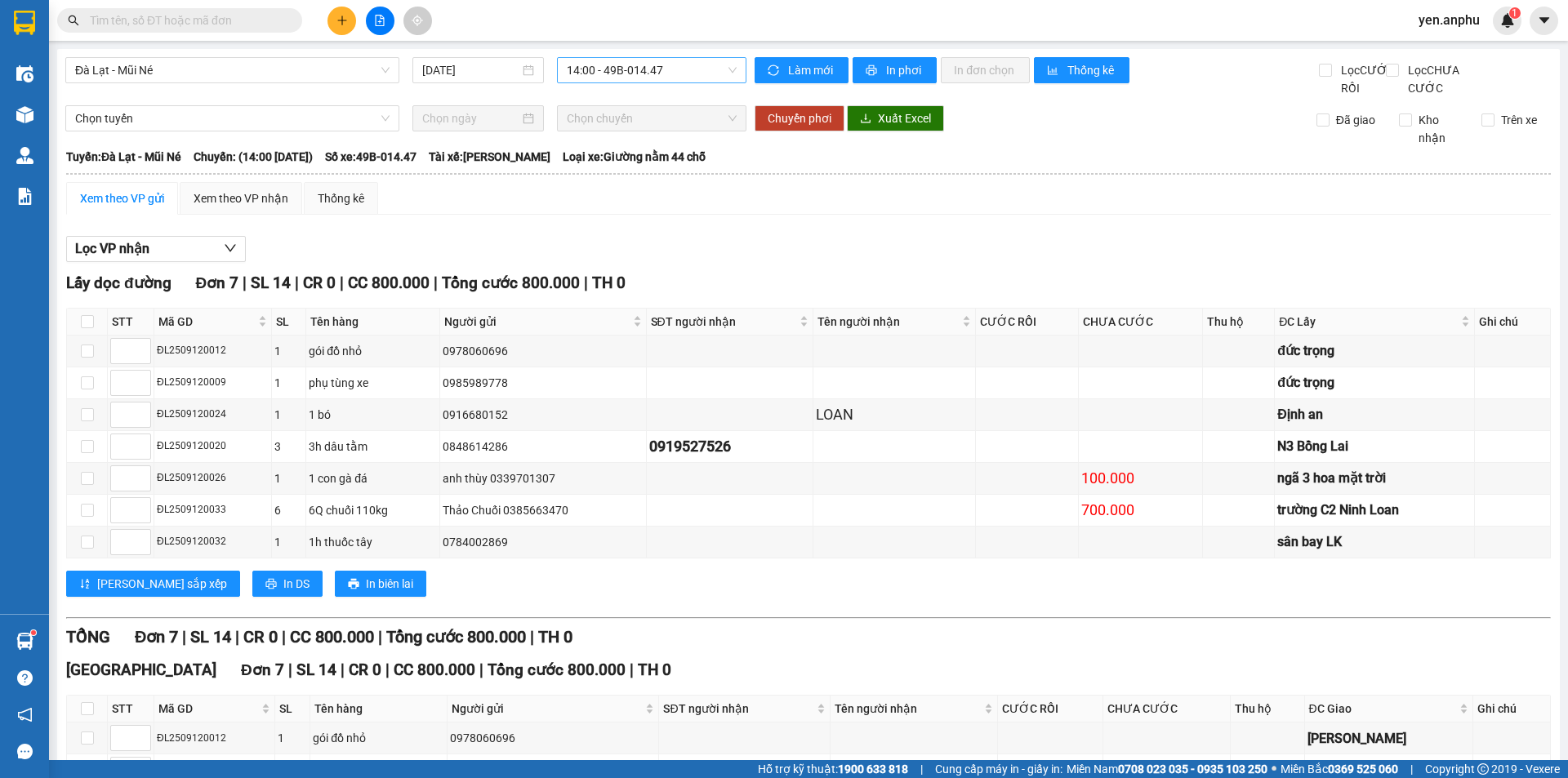
click at [610, 60] on span "14:00 - 49B-014.47" at bounding box center [651, 70] width 170 height 24
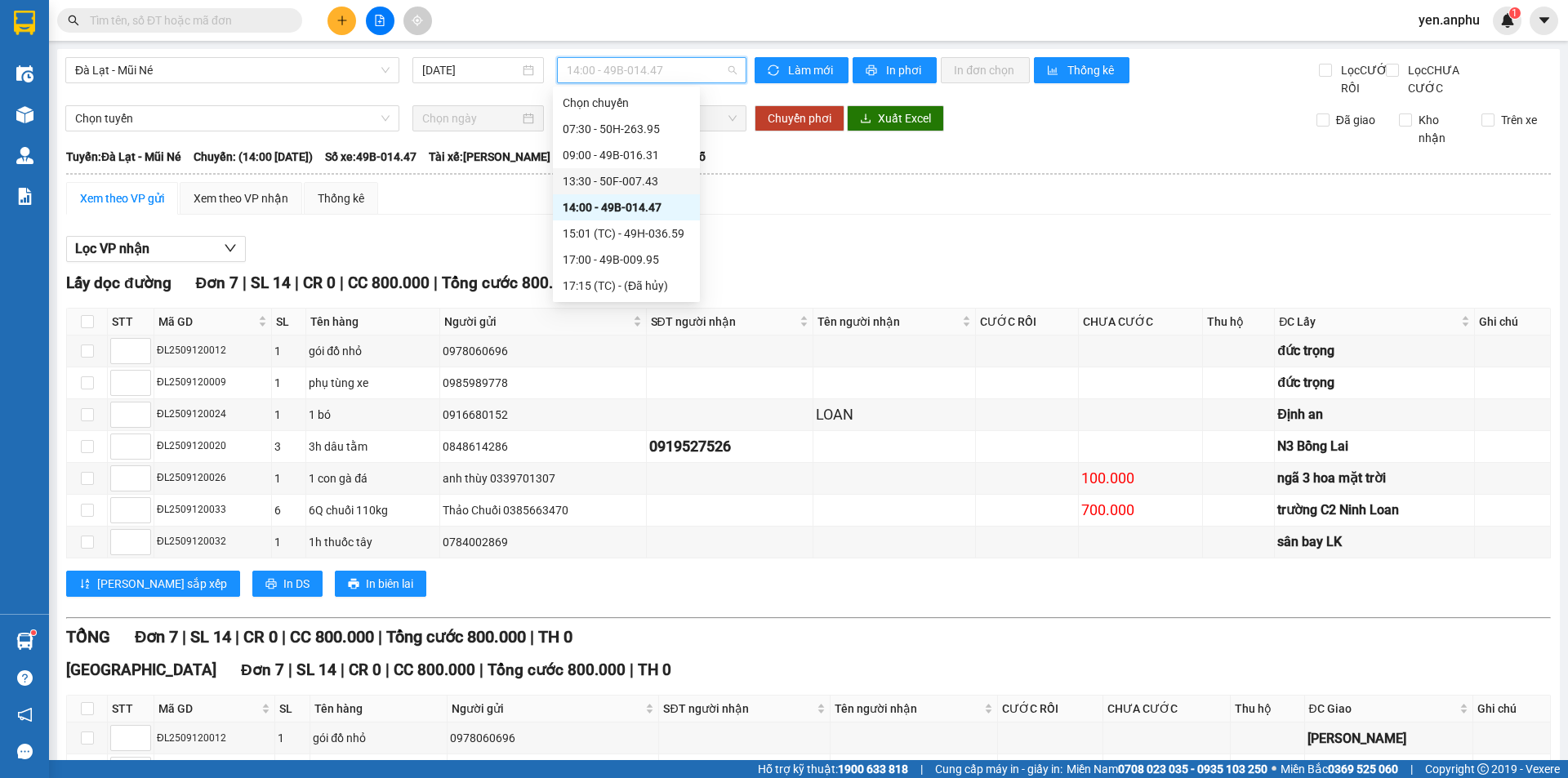
click at [622, 178] on div "13:30 - 50F-007.43" at bounding box center [626, 181] width 127 height 18
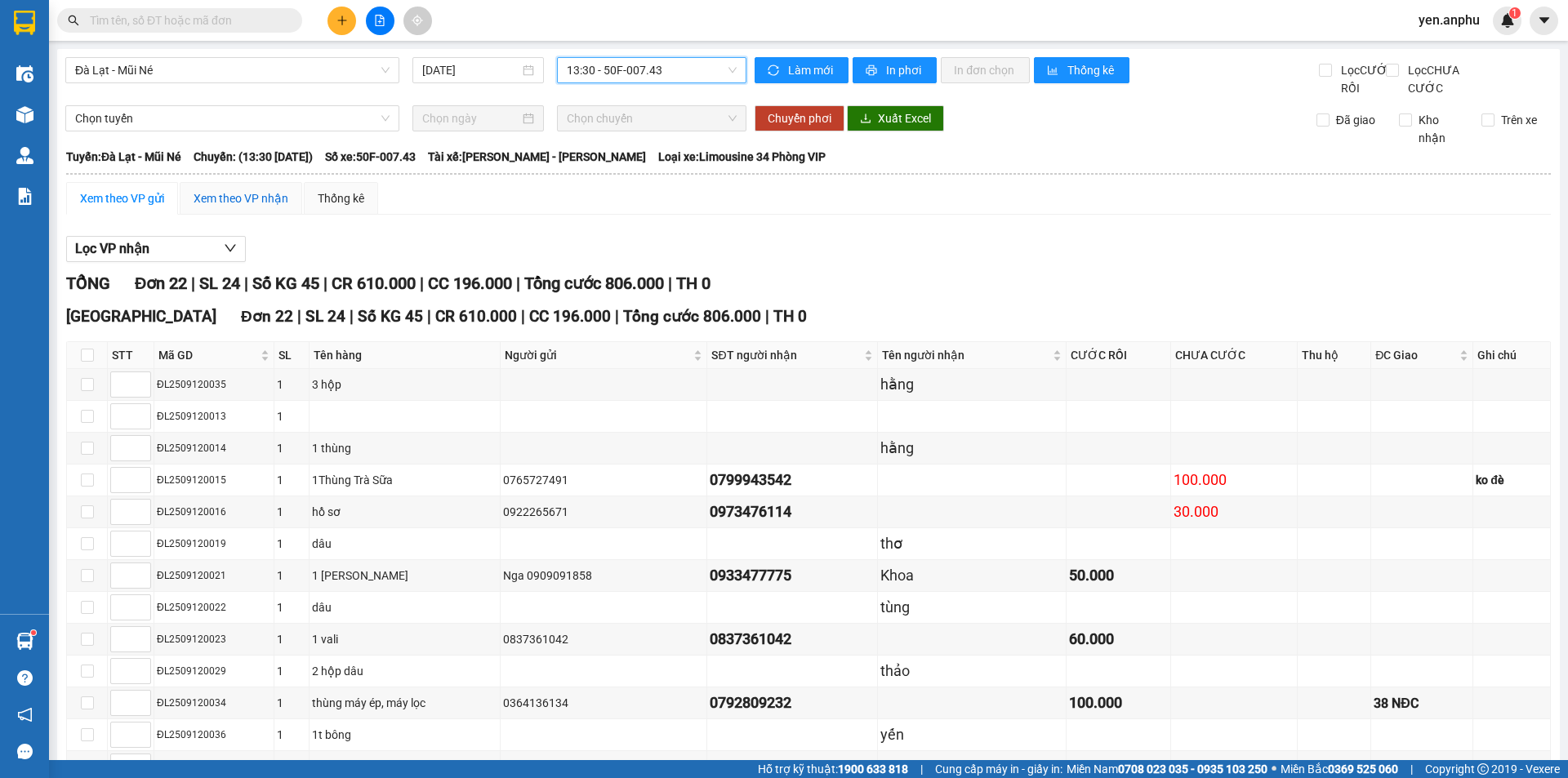
click at [264, 208] on div "Xem theo VP nhận" at bounding box center [241, 198] width 95 height 18
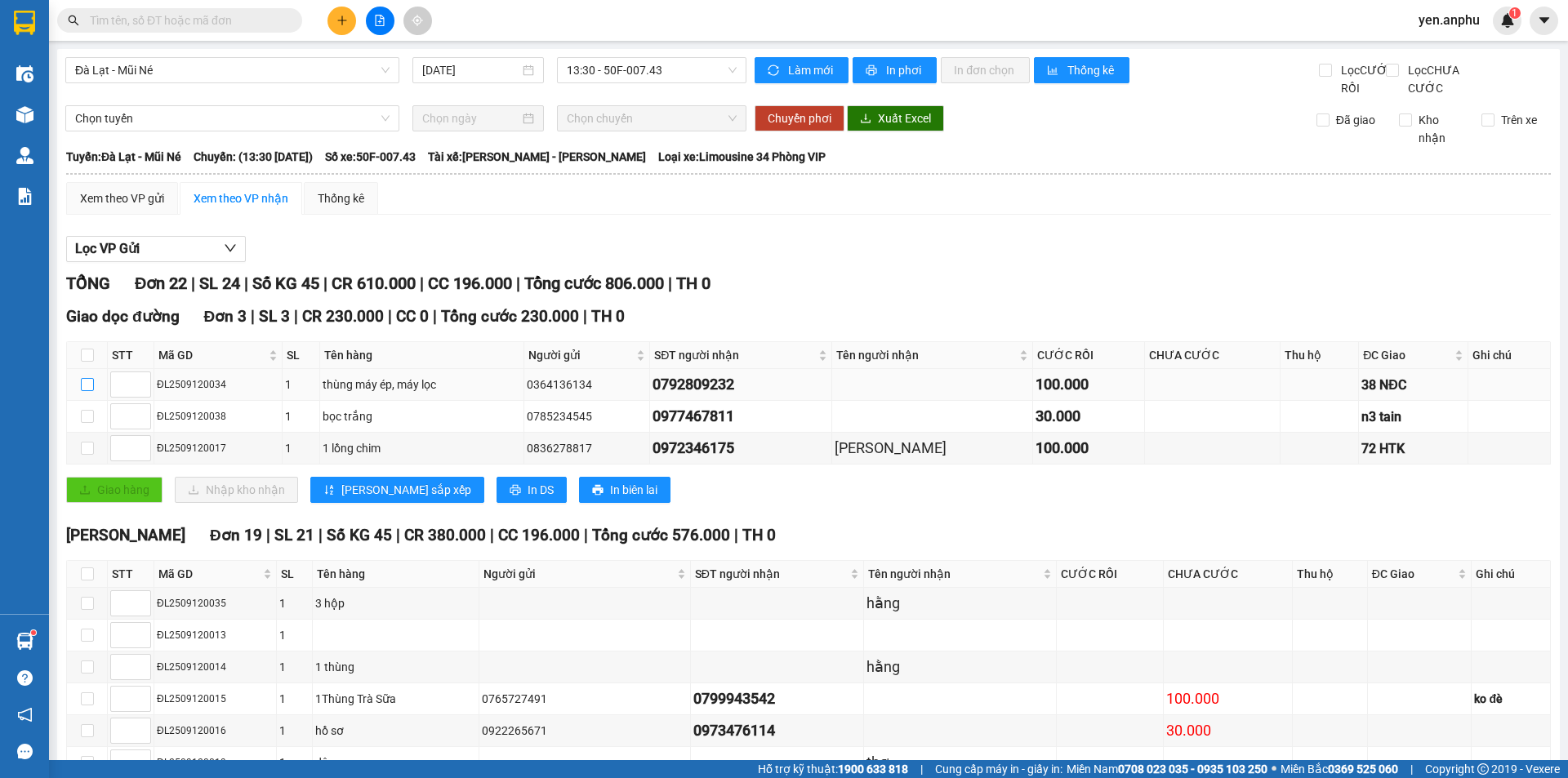
click at [89, 391] on input "checkbox" at bounding box center [87, 384] width 13 height 13
checkbox input "true"
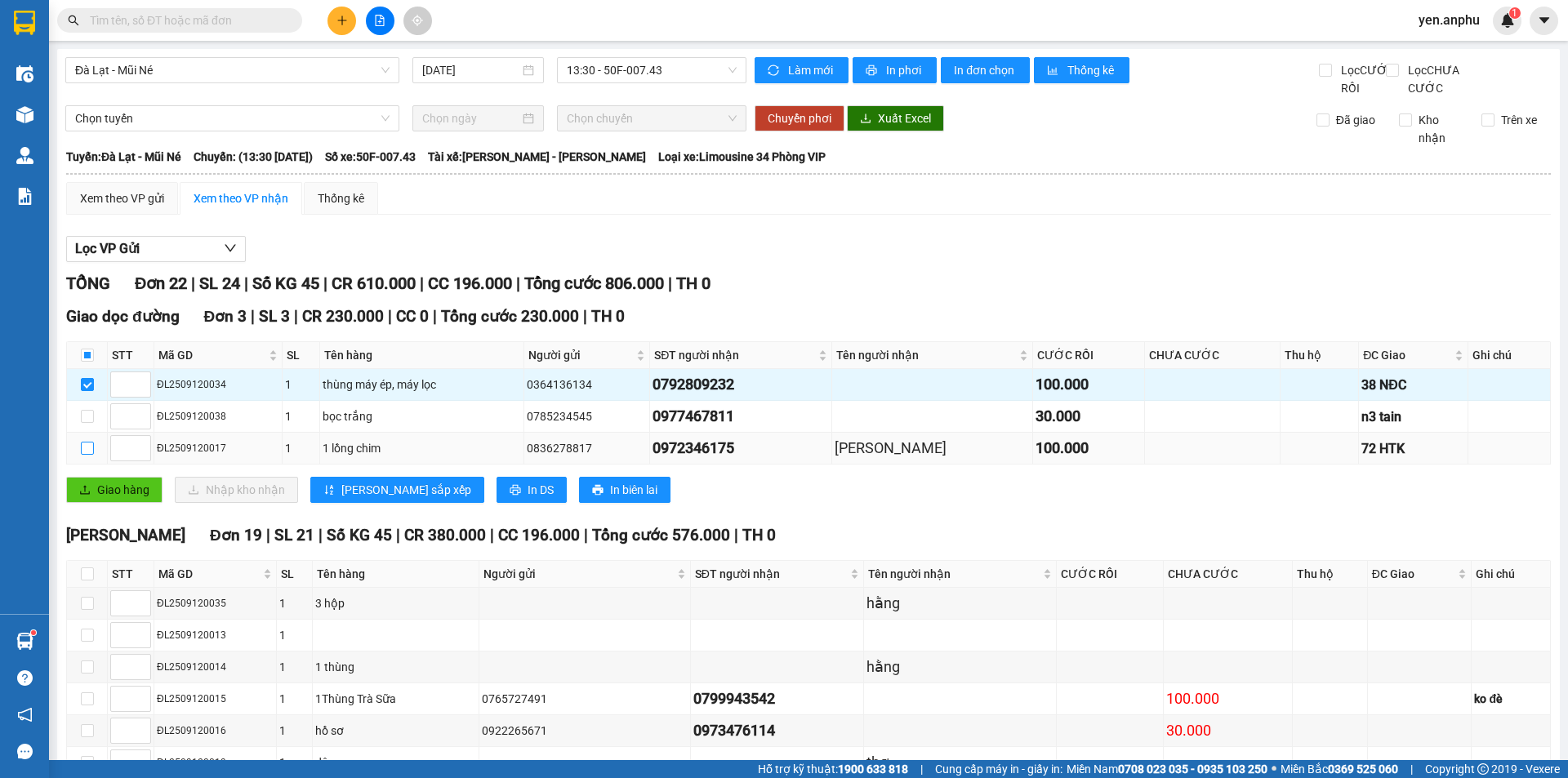
click at [87, 455] on input "checkbox" at bounding box center [87, 449] width 13 height 13
checkbox input "true"
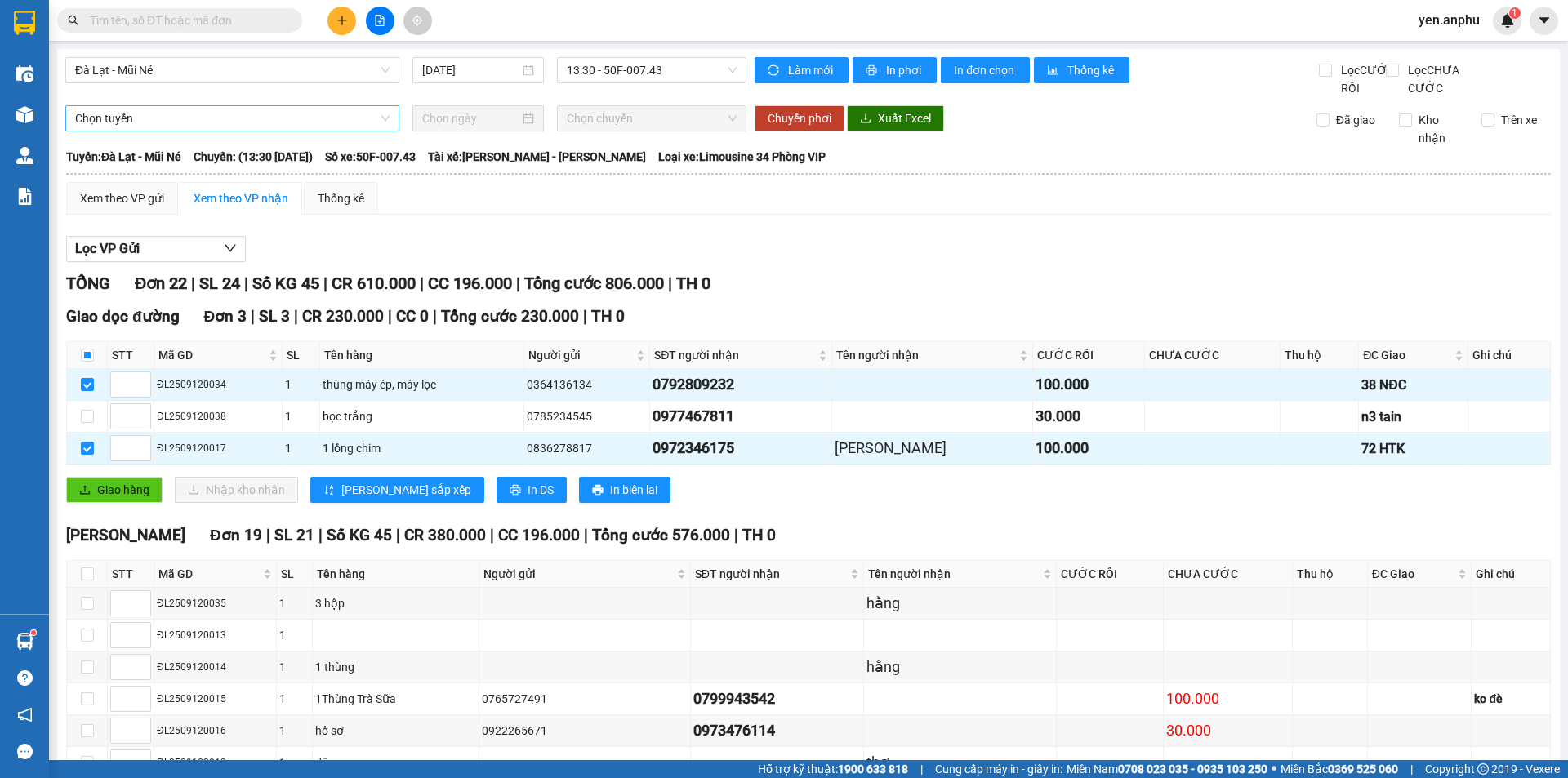
click at [214, 130] on span "Chọn tuyến" at bounding box center [233, 118] width 315 height 24
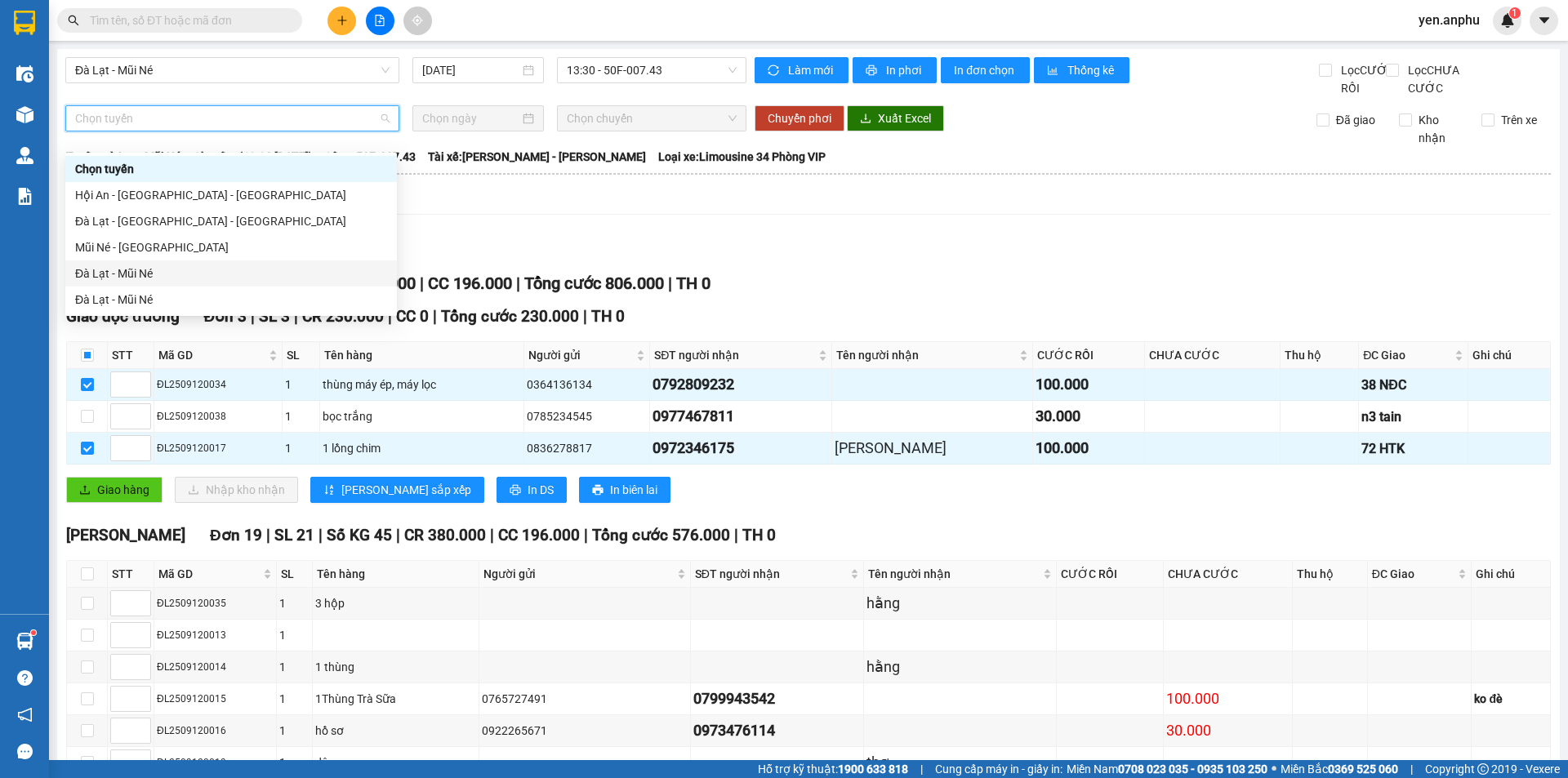
click at [143, 270] on div "Đà Lạt - Mũi Né" at bounding box center [231, 273] width 312 height 18
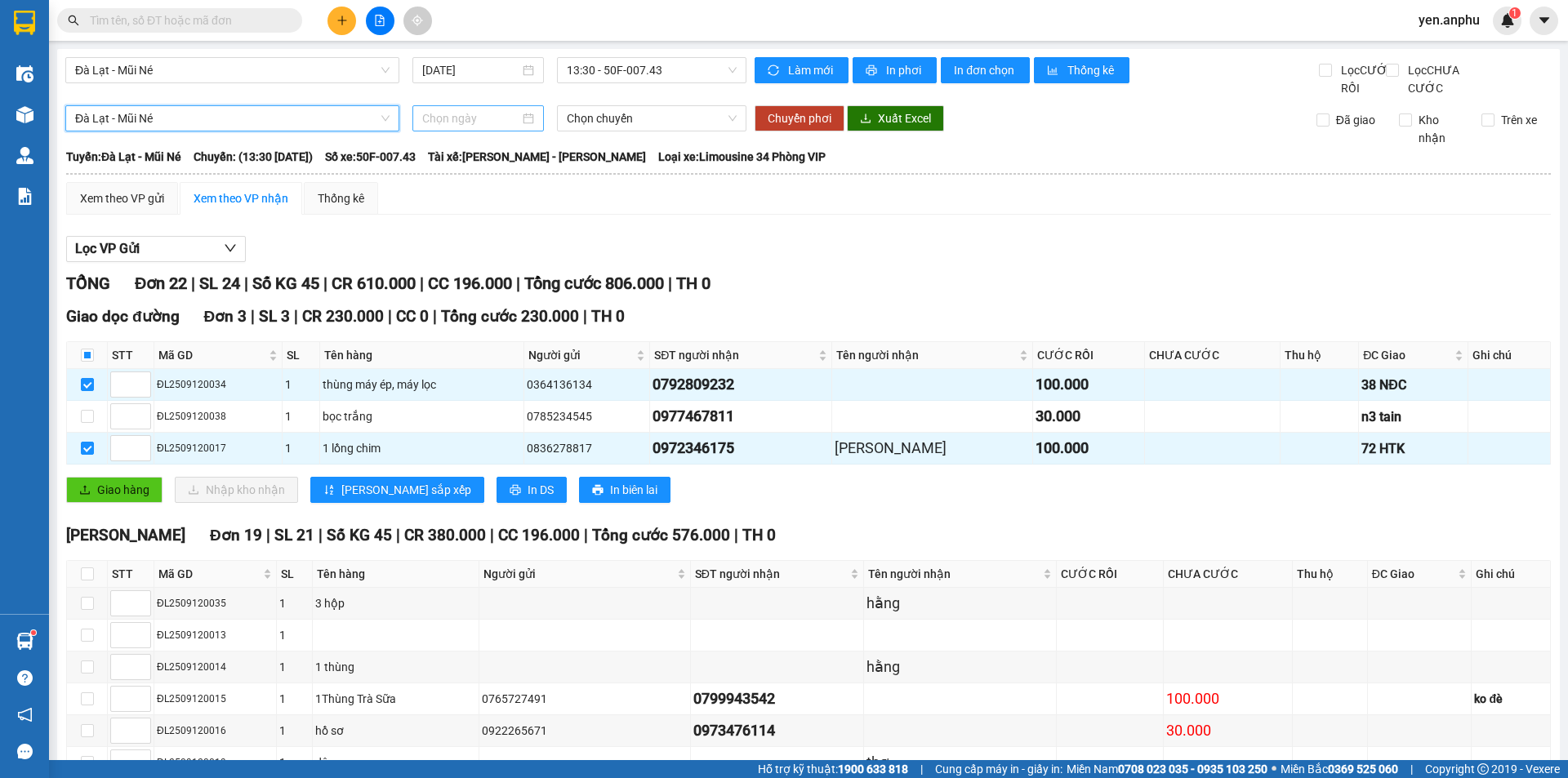
click at [437, 131] on div at bounding box center [477, 118] width 131 height 26
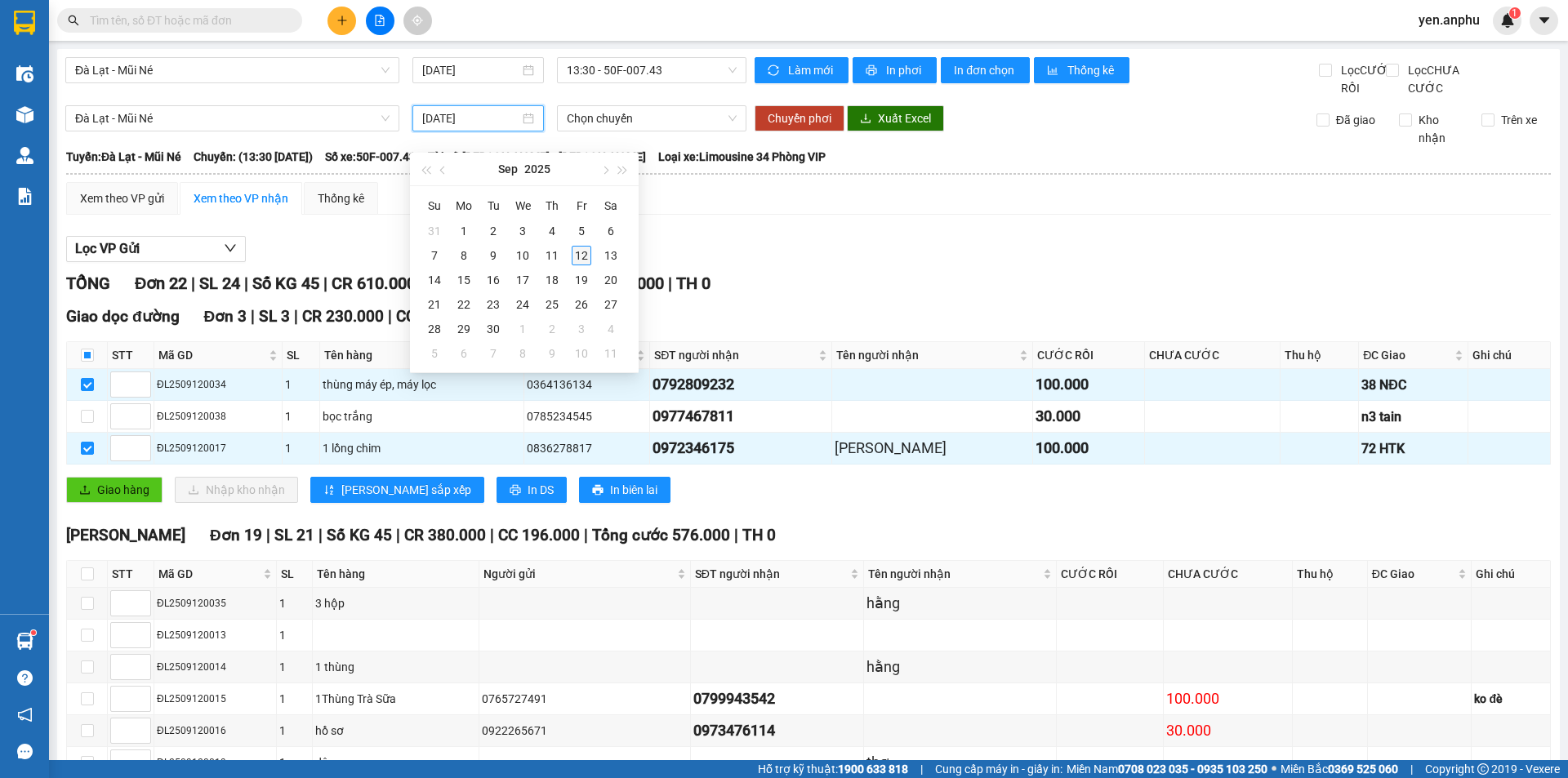
type input "[DATE]"
drag, startPoint x: 579, startPoint y: 261, endPoint x: 594, endPoint y: 190, distance: 72.6
click at [580, 262] on div "12" at bounding box center [581, 255] width 20 height 20
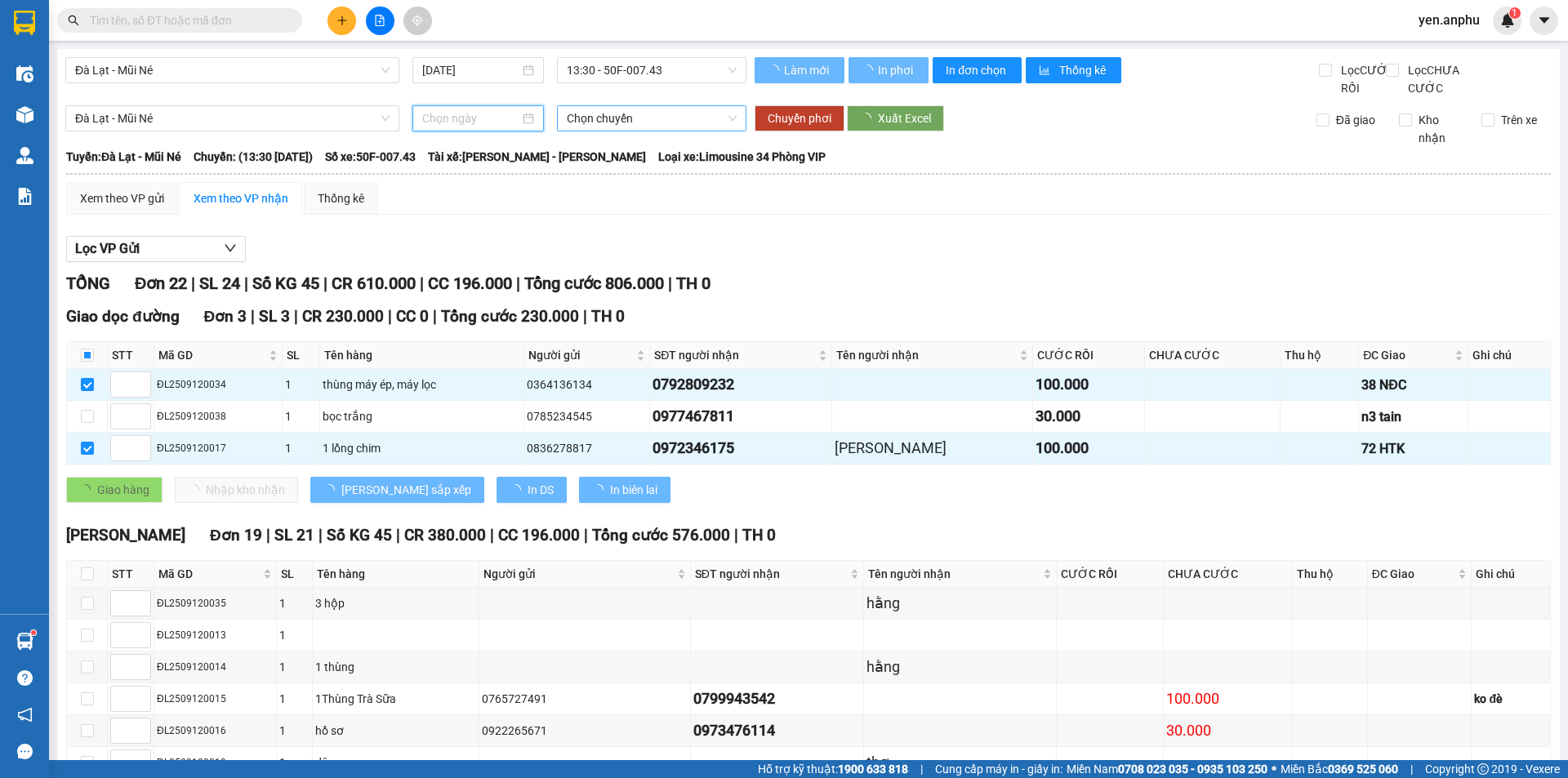
type input "[DATE]"
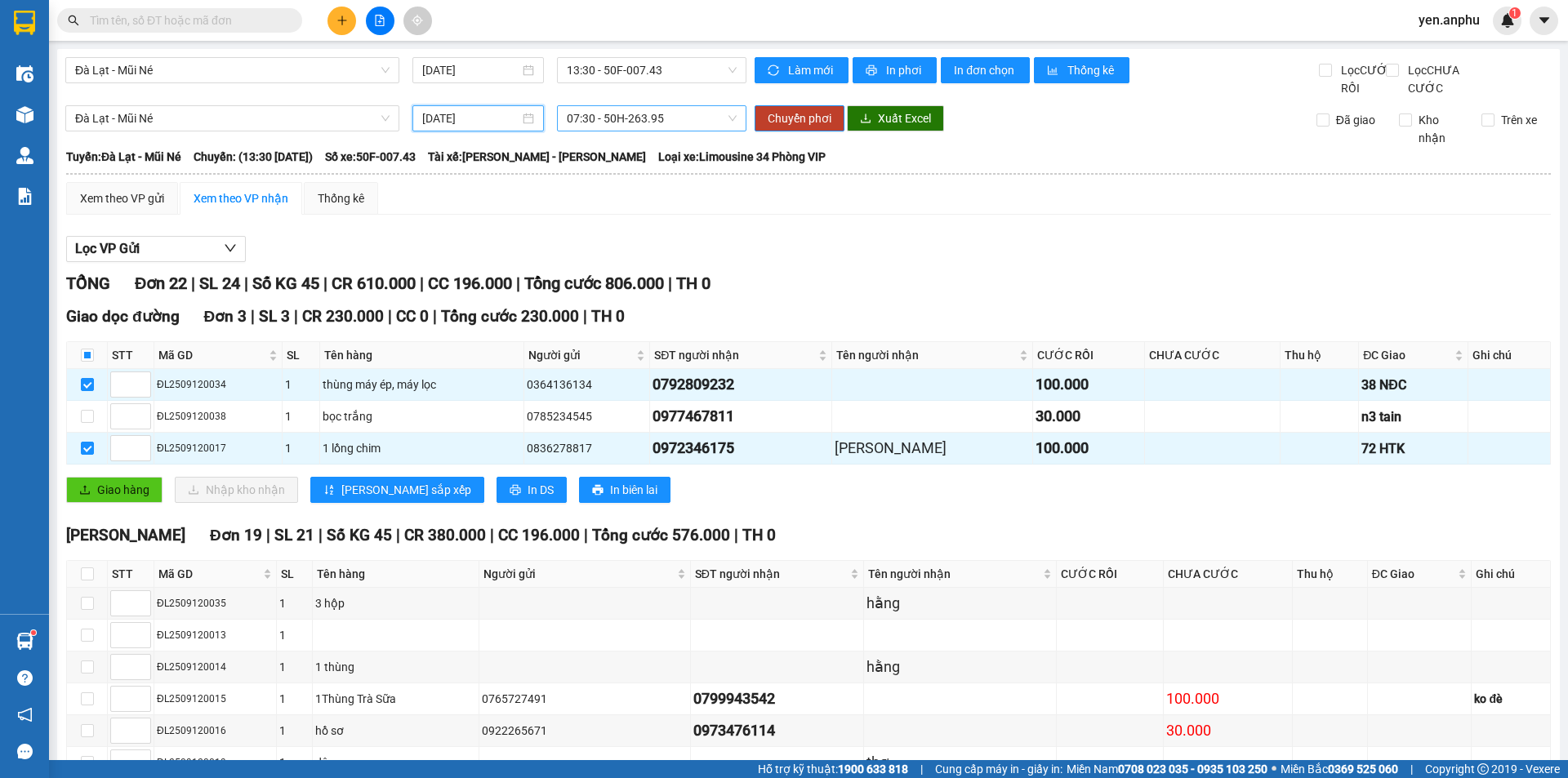
click at [603, 131] on div "07:30 - 50H-263.95" at bounding box center [652, 118] width 190 height 26
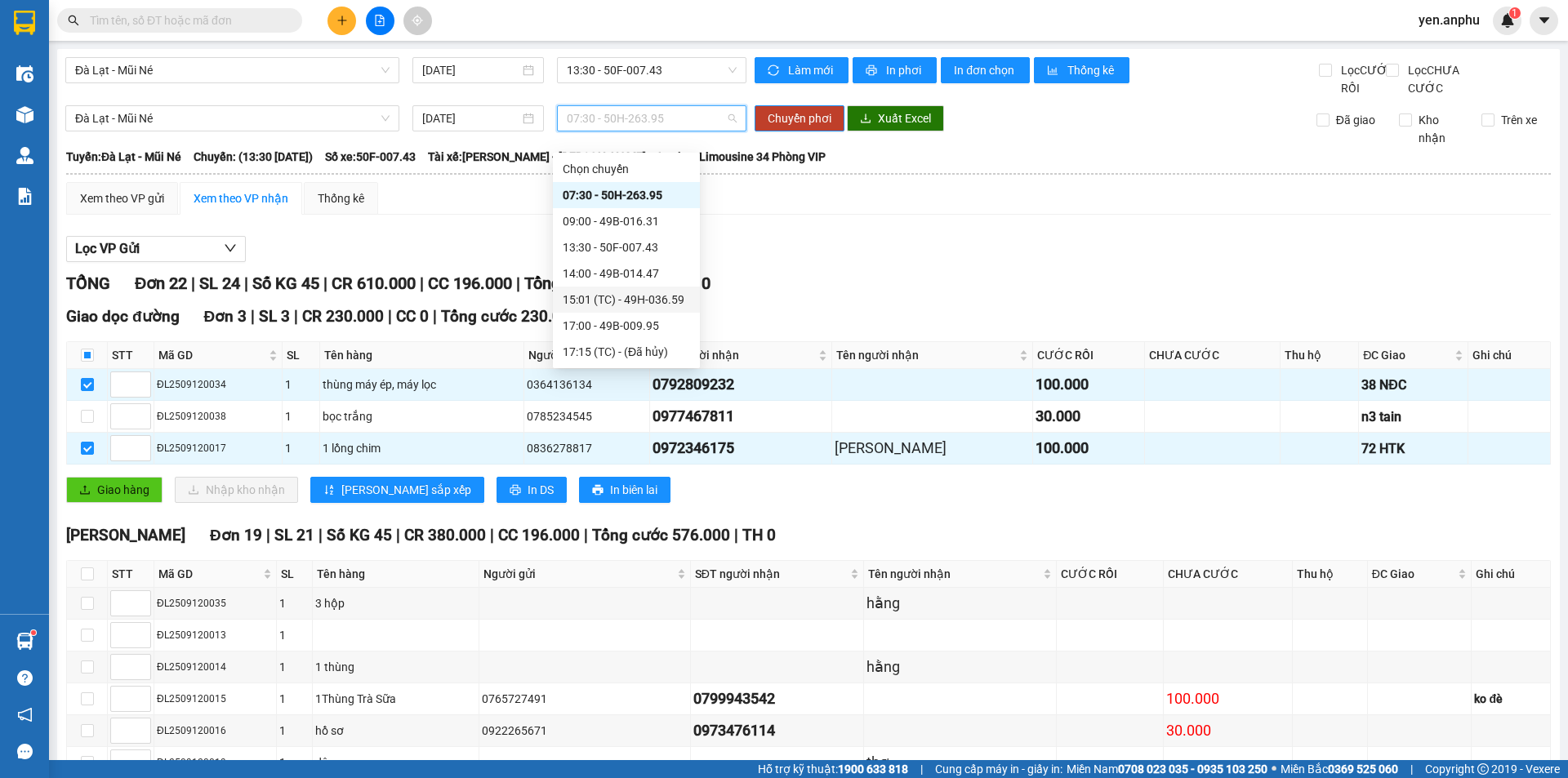
click at [644, 294] on div "15:01 (TC) - 49H-036.59" at bounding box center [626, 299] width 127 height 18
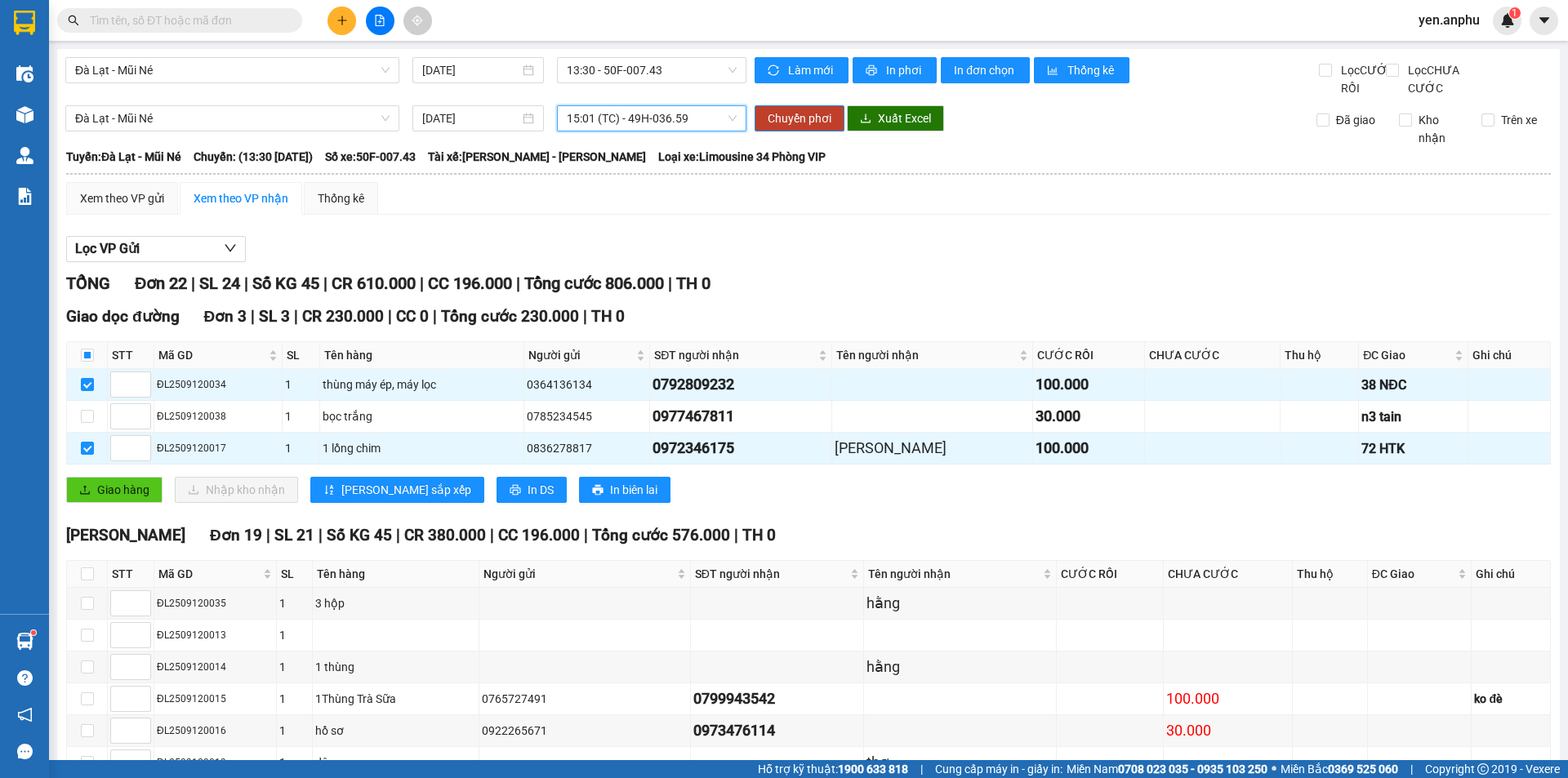
click at [634, 130] on span "15:01 (TC) - 49H-036.59" at bounding box center [651, 118] width 170 height 24
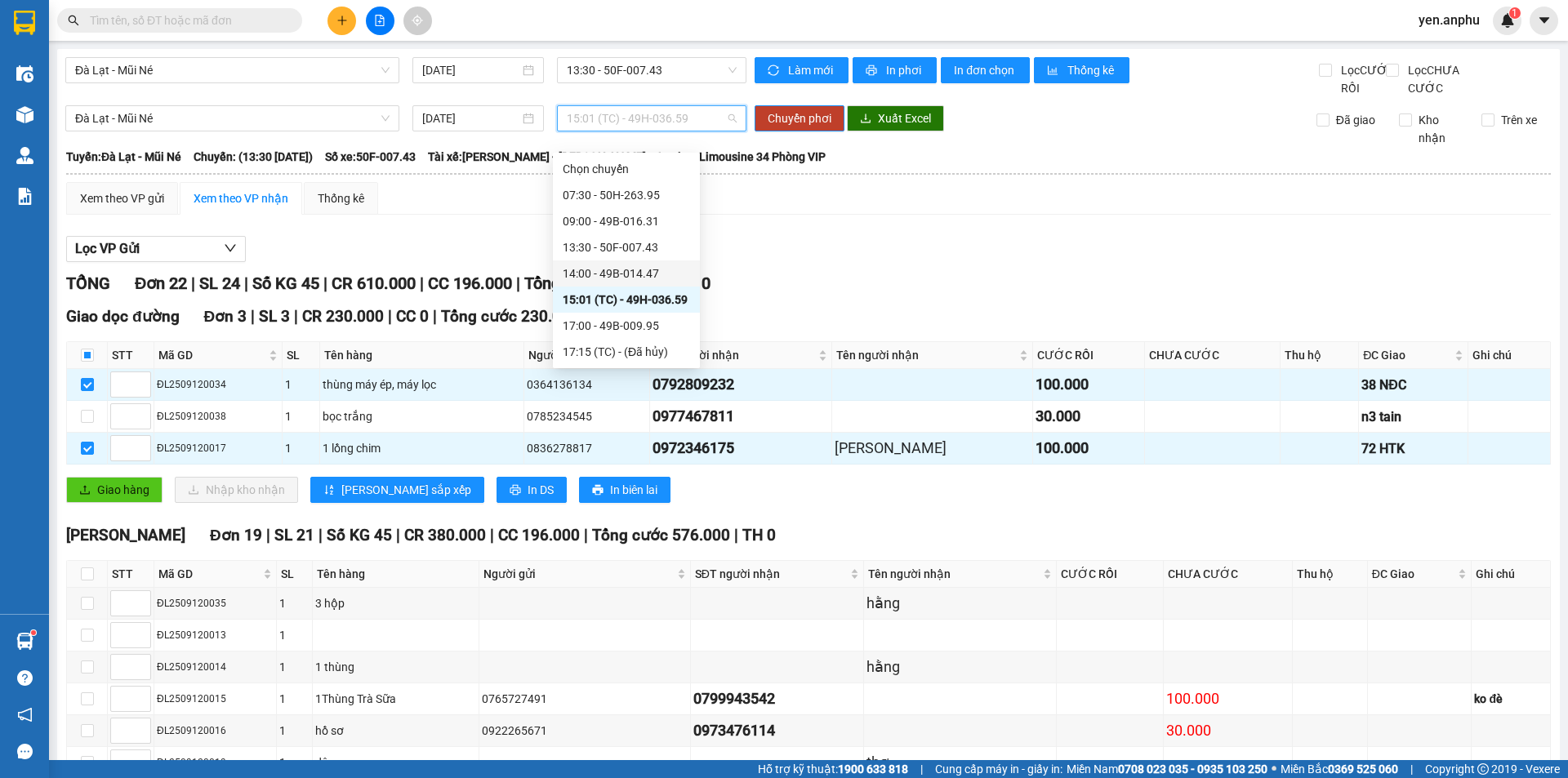
click at [611, 270] on div "14:00 - 49B-014.47" at bounding box center [626, 273] width 127 height 18
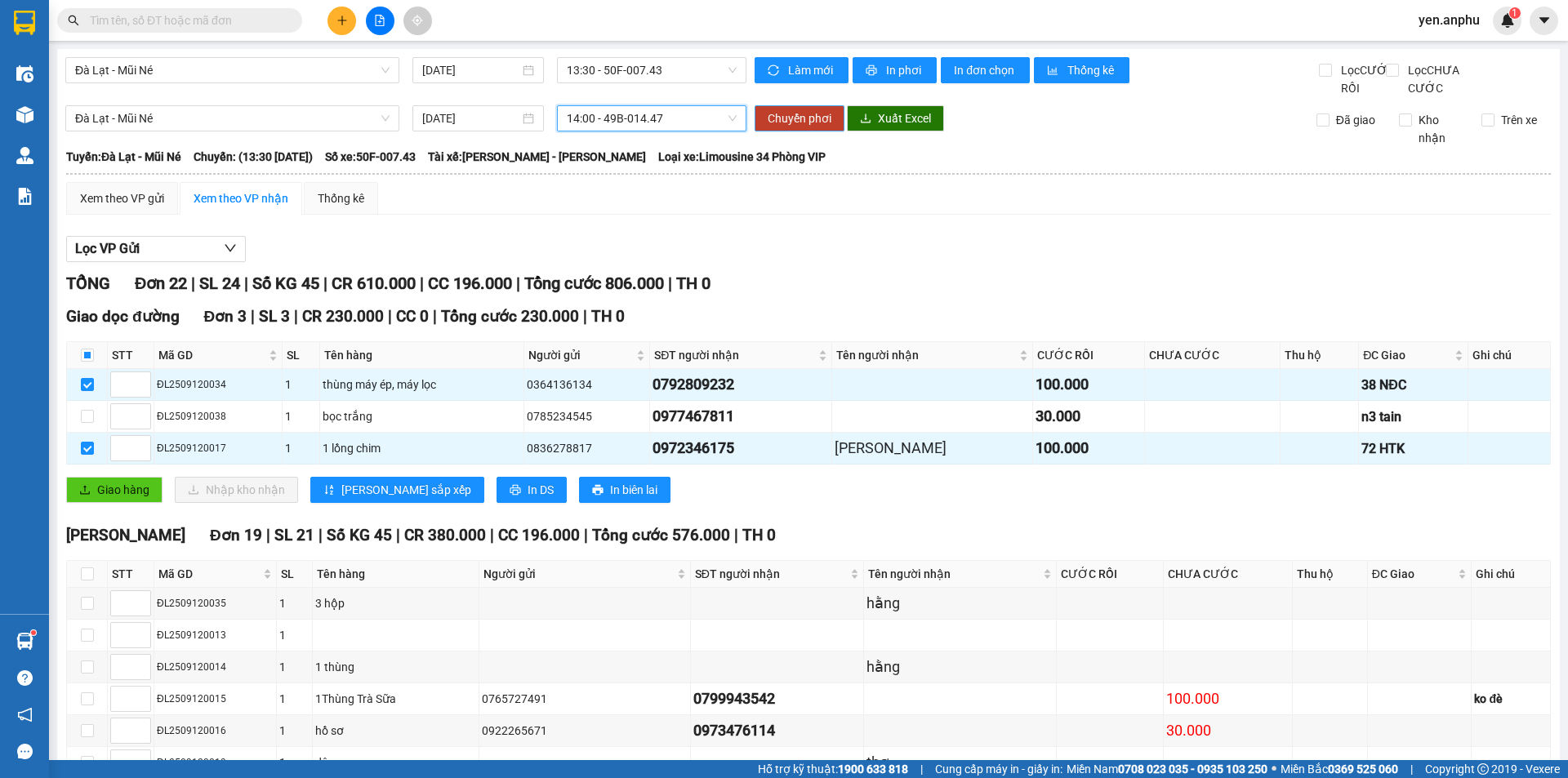
click at [789, 127] on span "Chuyển phơi" at bounding box center [799, 118] width 63 height 18
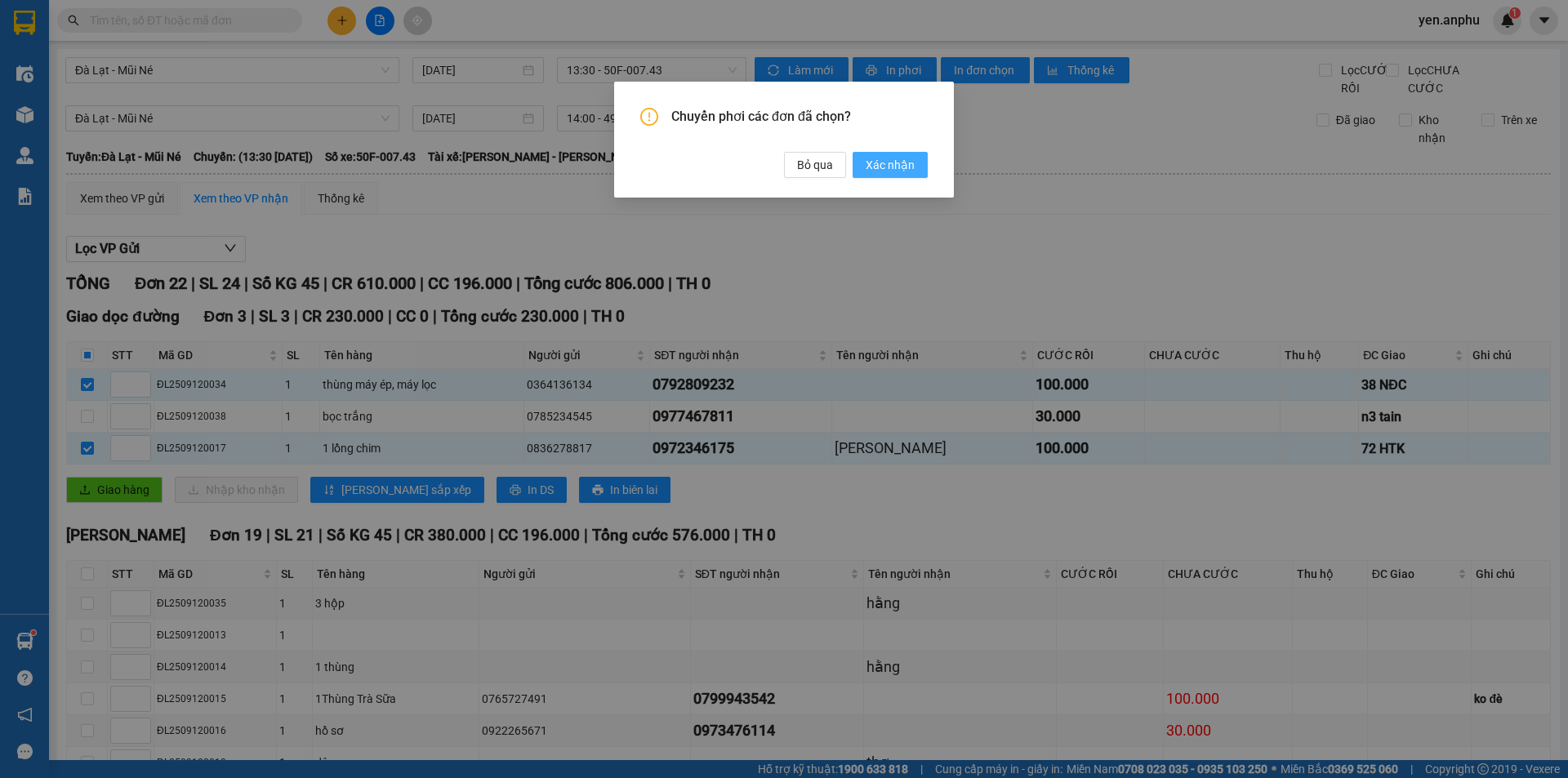
click at [885, 164] on span "Xác nhận" at bounding box center [890, 165] width 49 height 18
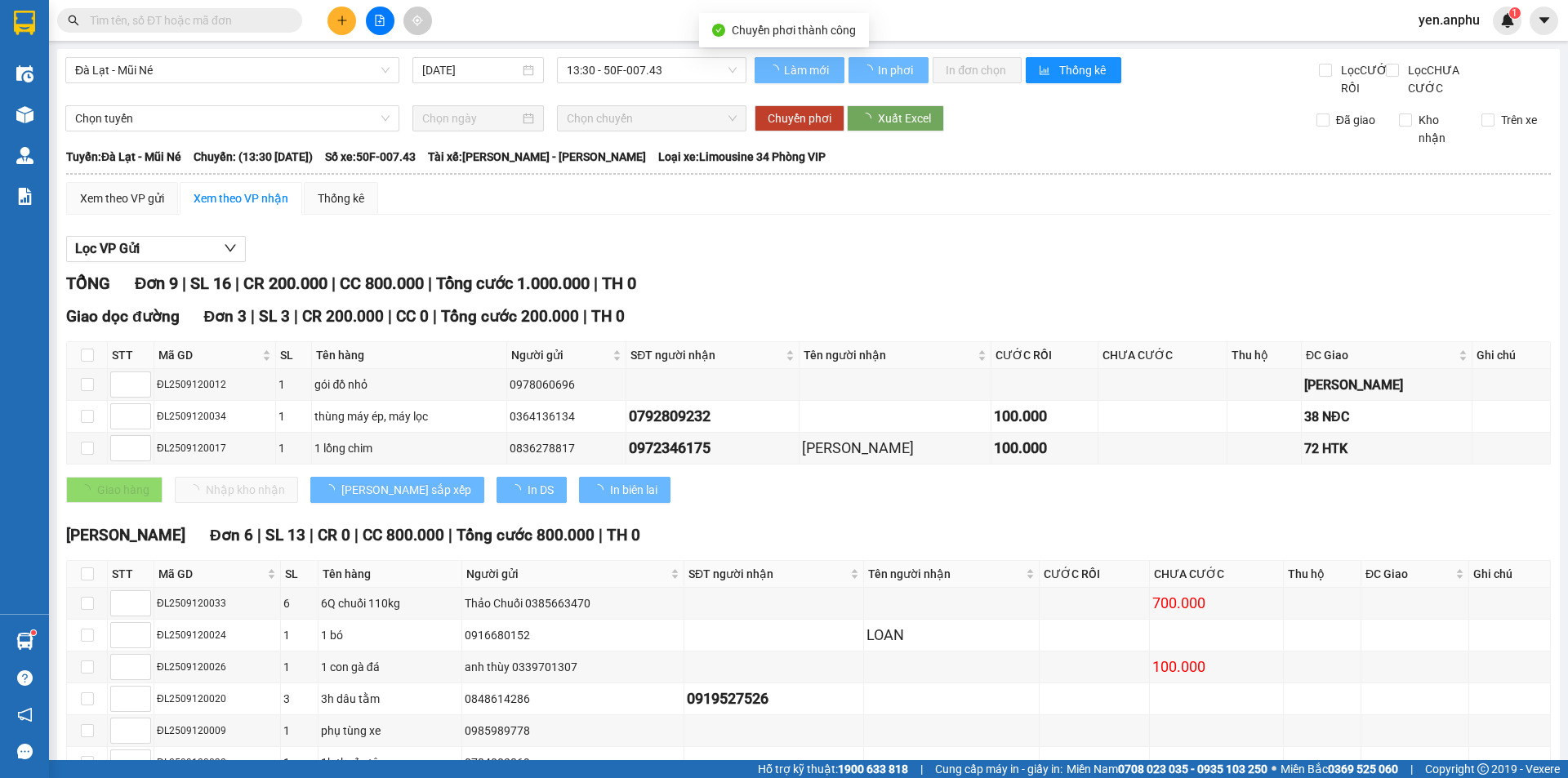
checkbox input "false"
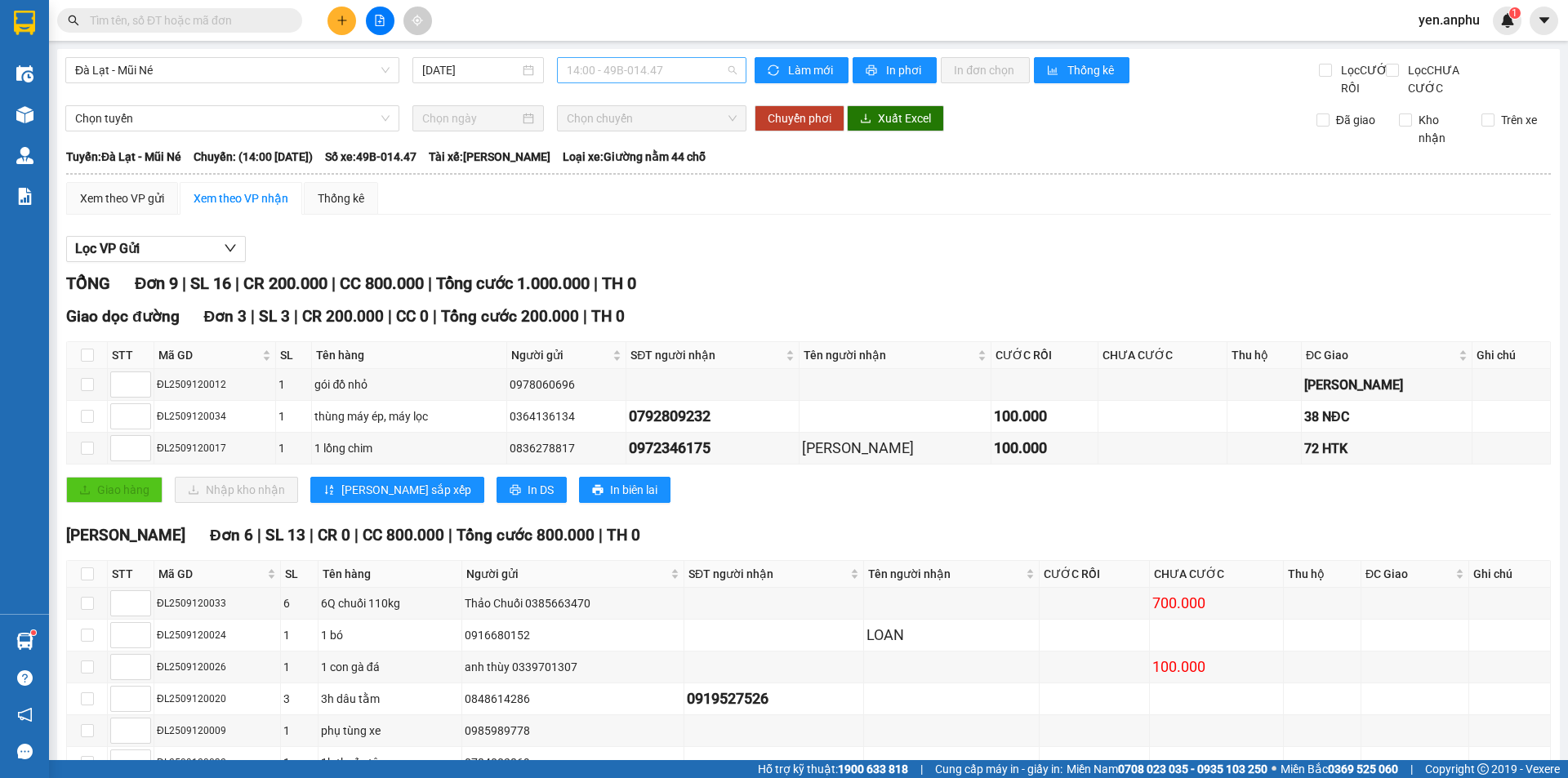
click at [571, 73] on span "14:00 - 49B-014.47" at bounding box center [651, 70] width 170 height 24
click at [237, 61] on span "Đà Lạt - Mũi Né" at bounding box center [233, 70] width 315 height 24
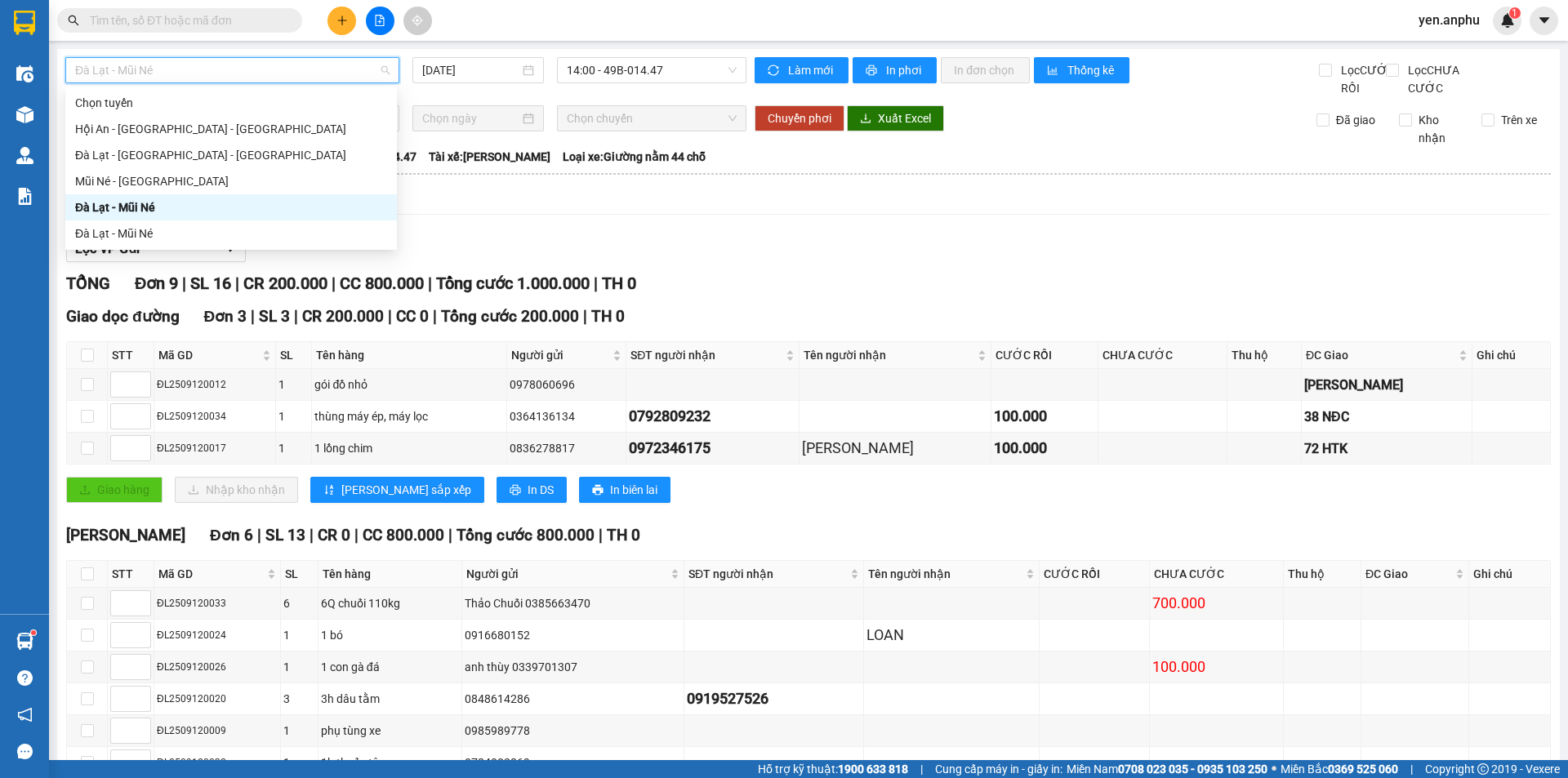
click at [133, 211] on div "Đà Lạt - Mũi Né" at bounding box center [231, 207] width 312 height 18
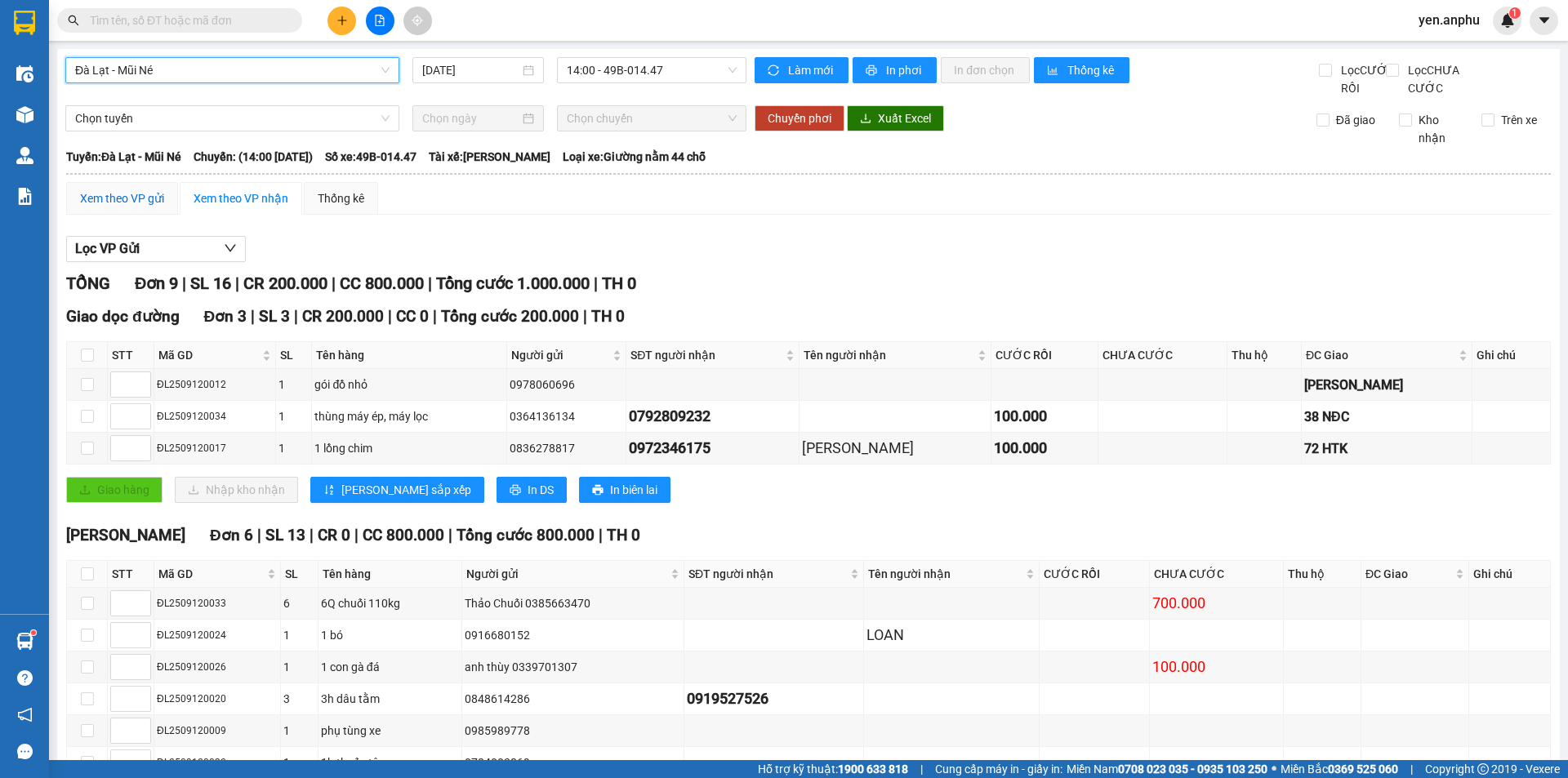
click at [140, 208] on div "Xem theo VP gửi" at bounding box center [122, 198] width 84 height 18
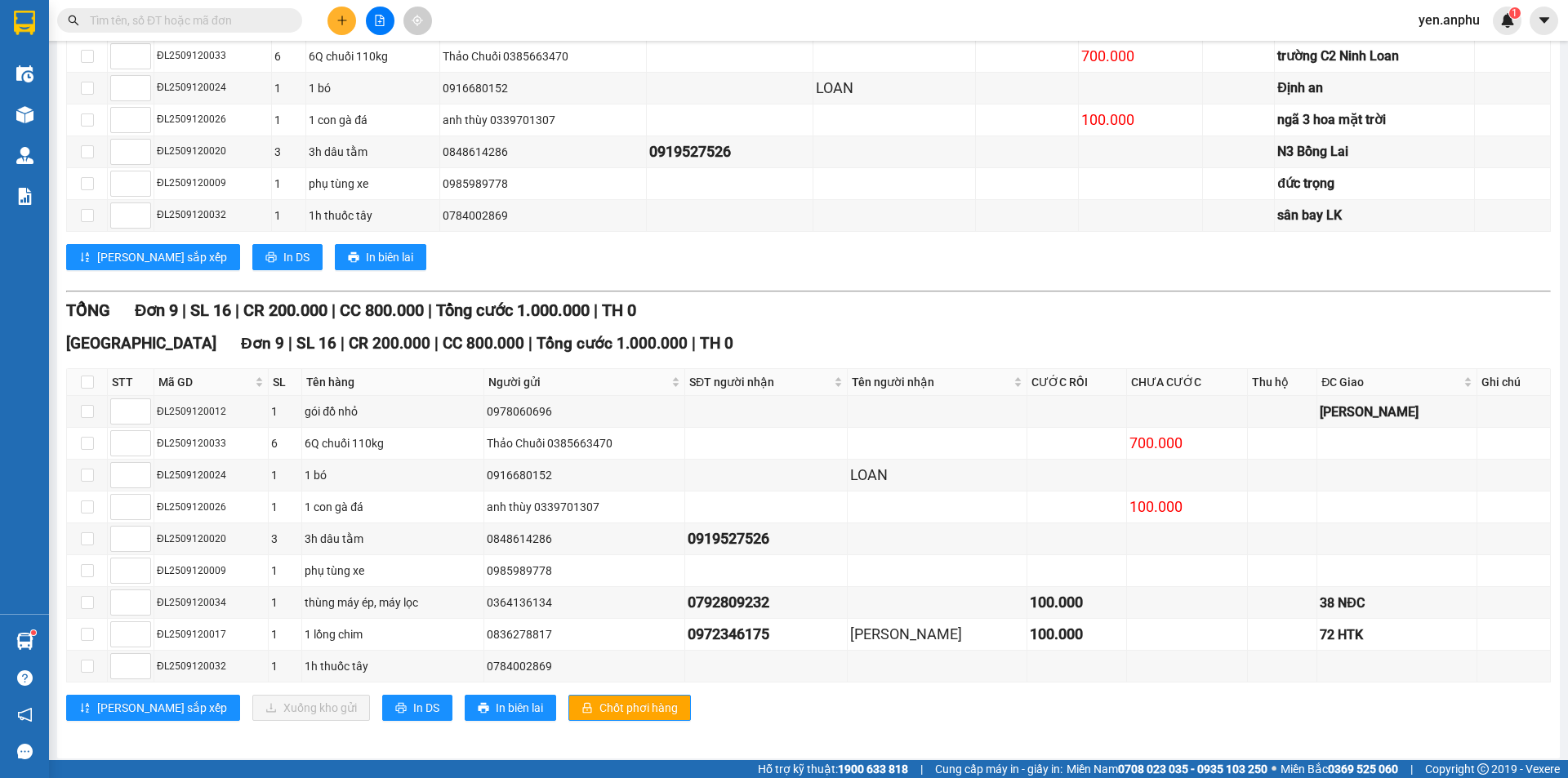
scroll to position [351, 0]
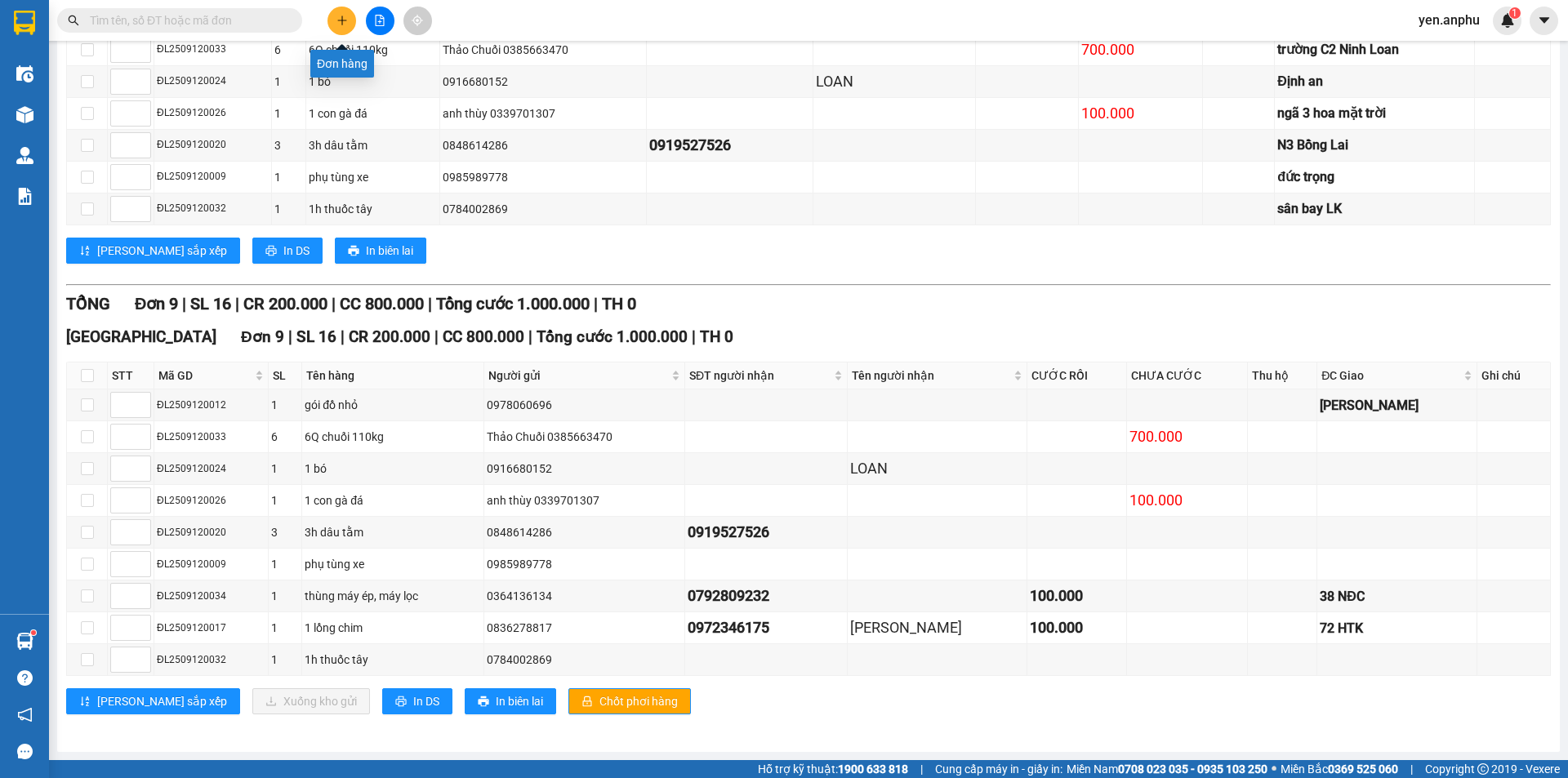
click at [342, 20] on icon "plus" at bounding box center [342, 20] width 9 height 1
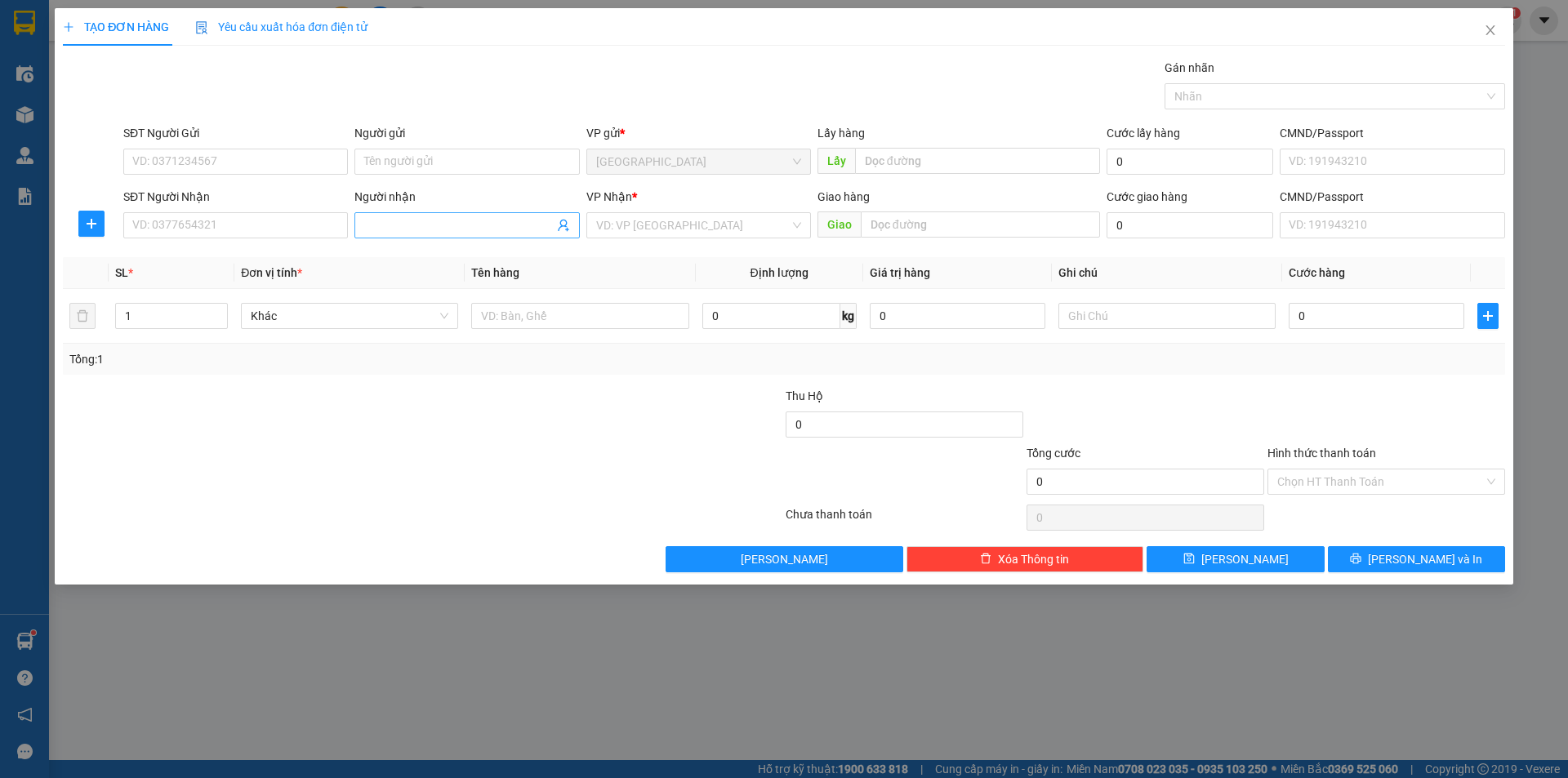
click at [430, 235] on span at bounding box center [466, 225] width 224 height 26
type input "Bốn mùa"
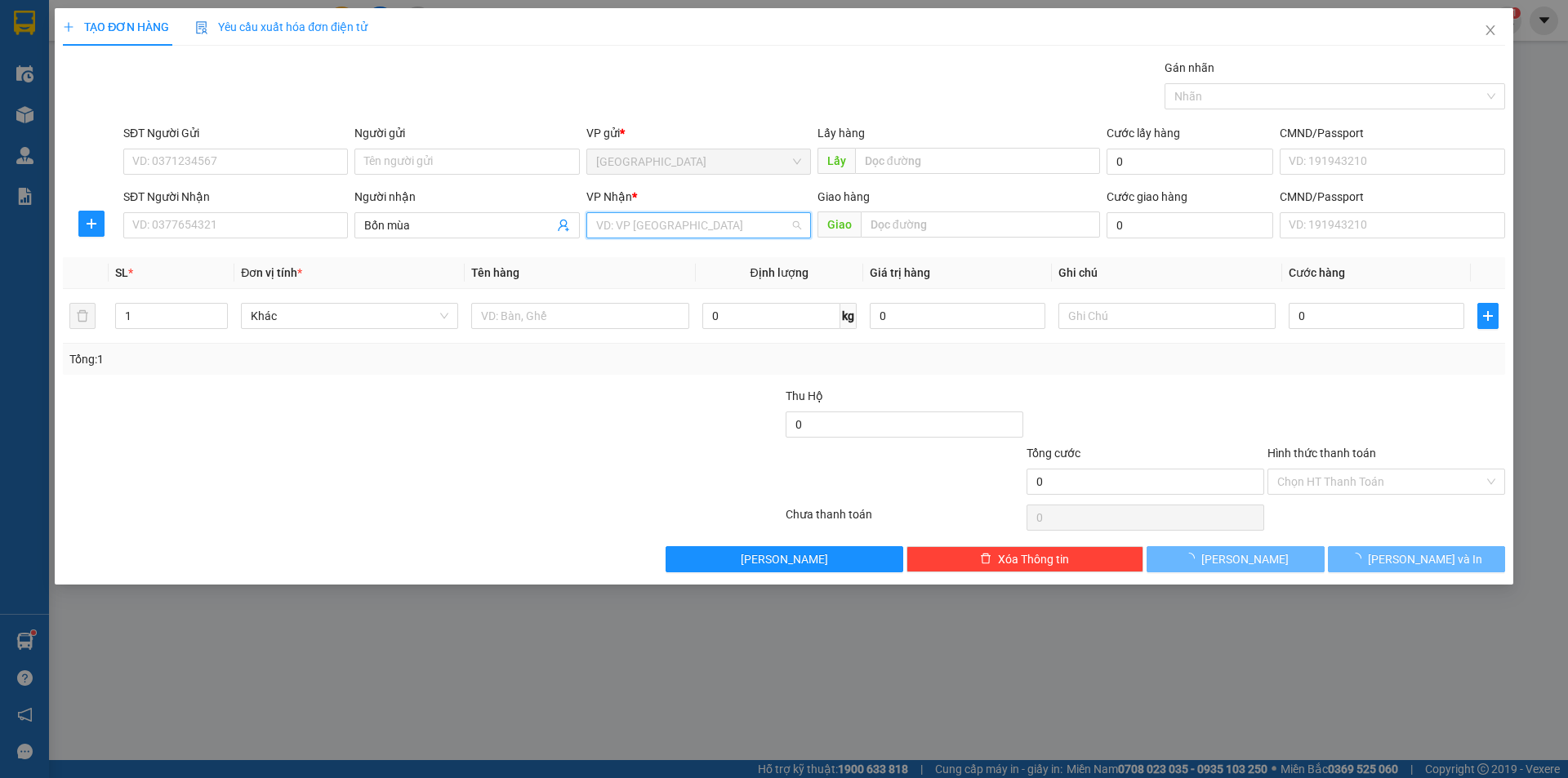
click at [658, 225] on input "search" at bounding box center [693, 225] width 194 height 24
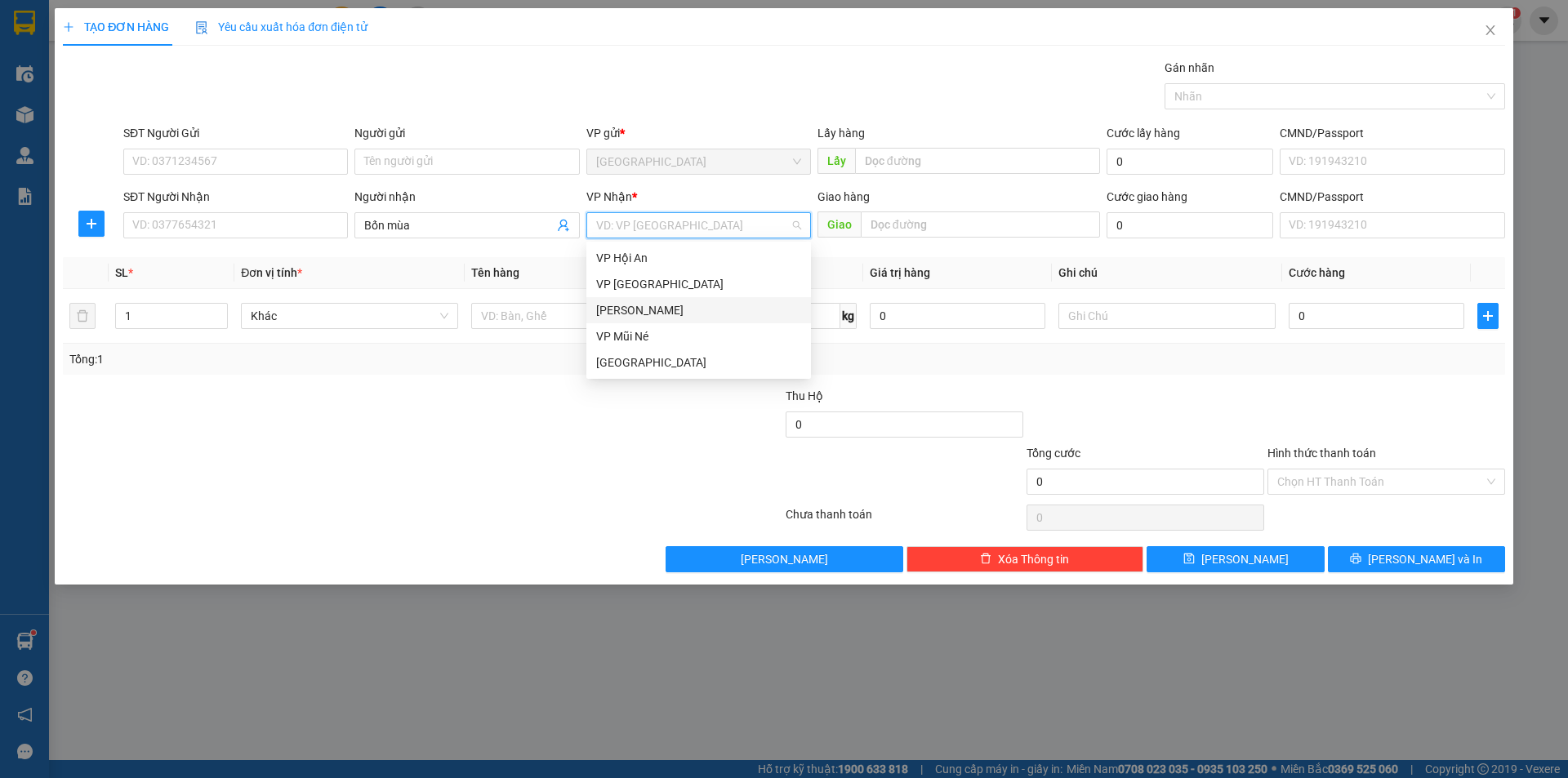
click at [645, 321] on div "[PERSON_NAME]" at bounding box center [698, 310] width 224 height 26
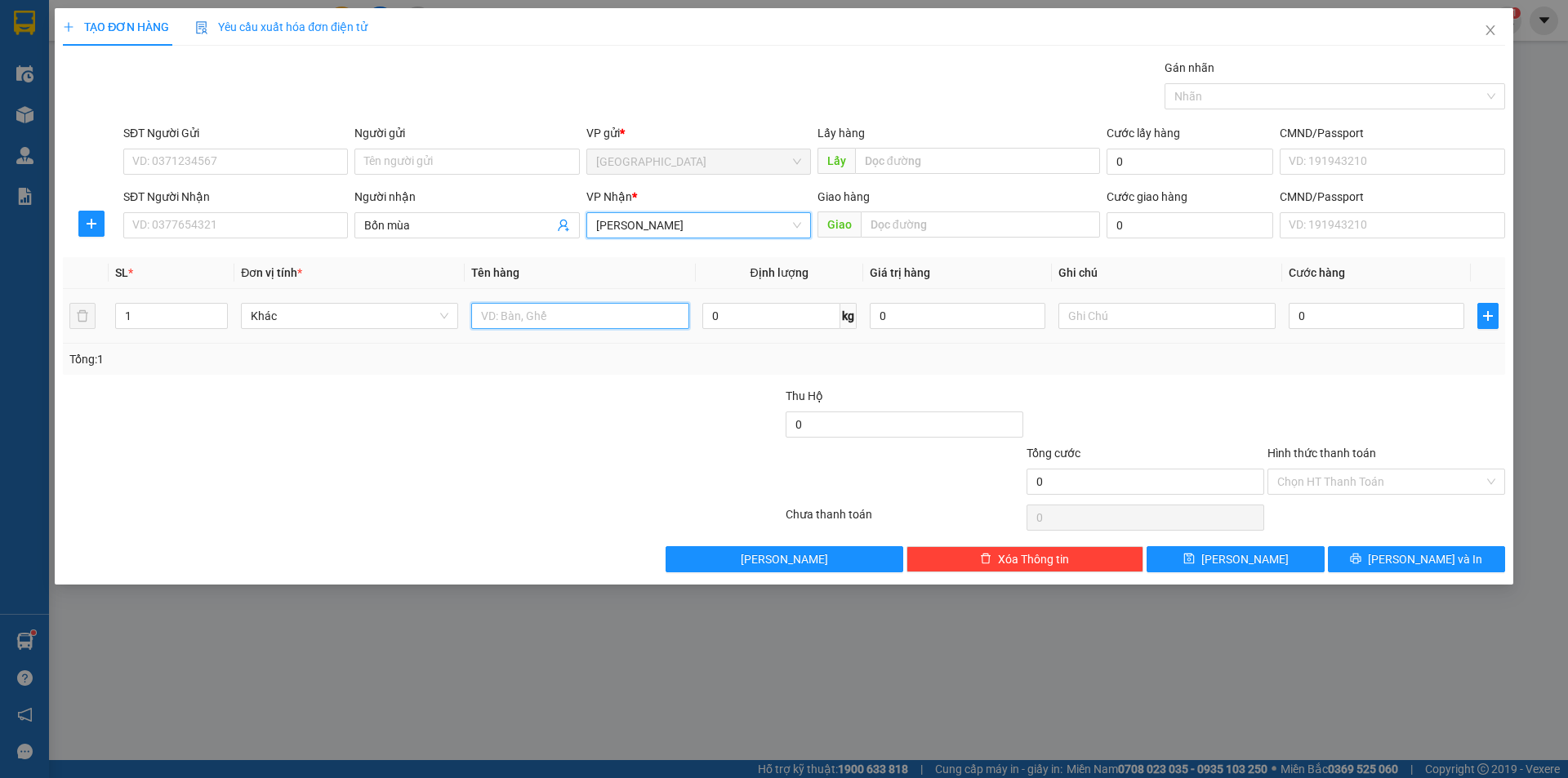
click at [610, 317] on input "text" at bounding box center [579, 316] width 217 height 26
type input "thùng"
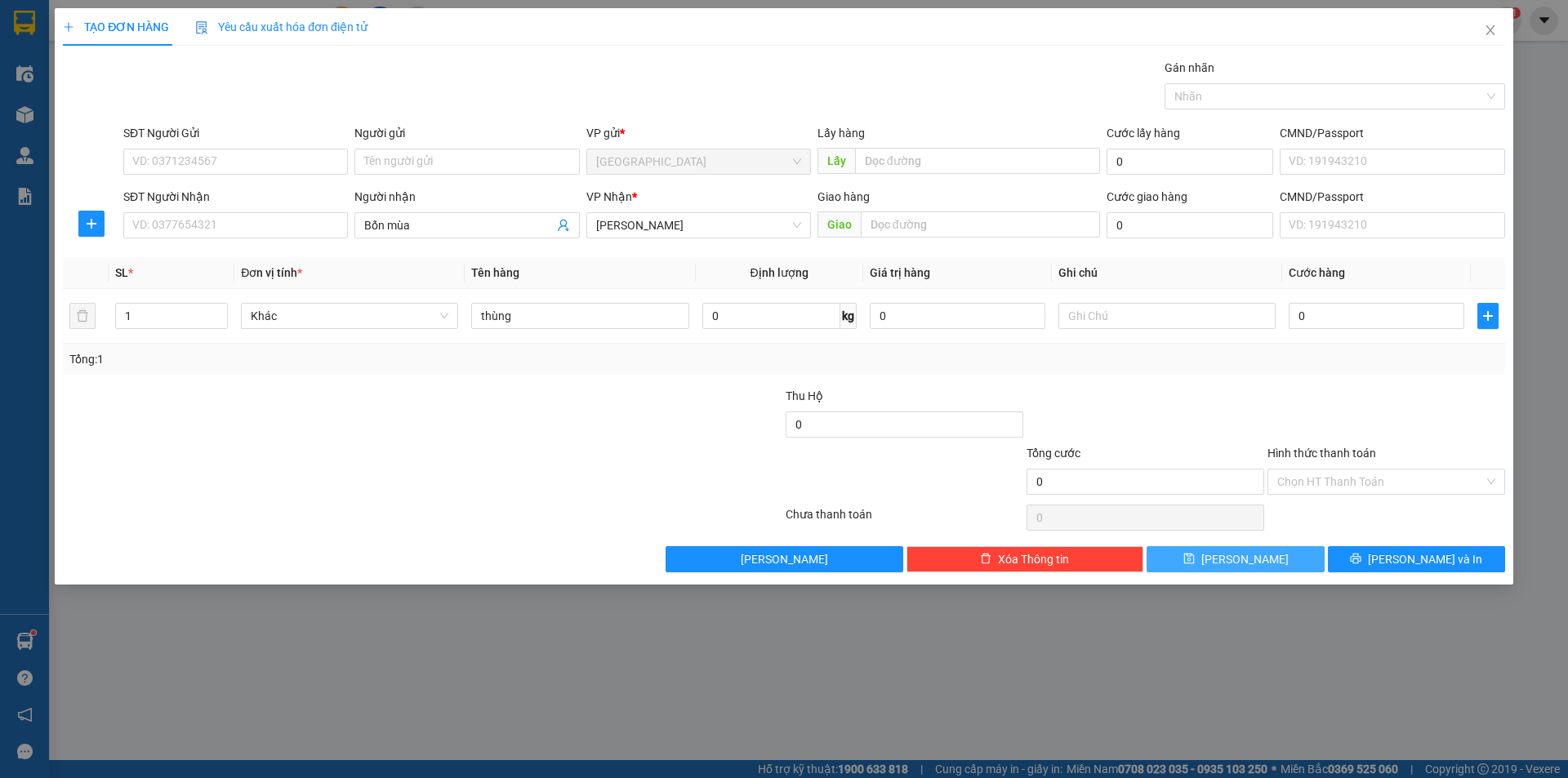
click at [1182, 560] on button "[PERSON_NAME]" at bounding box center [1235, 559] width 177 height 26
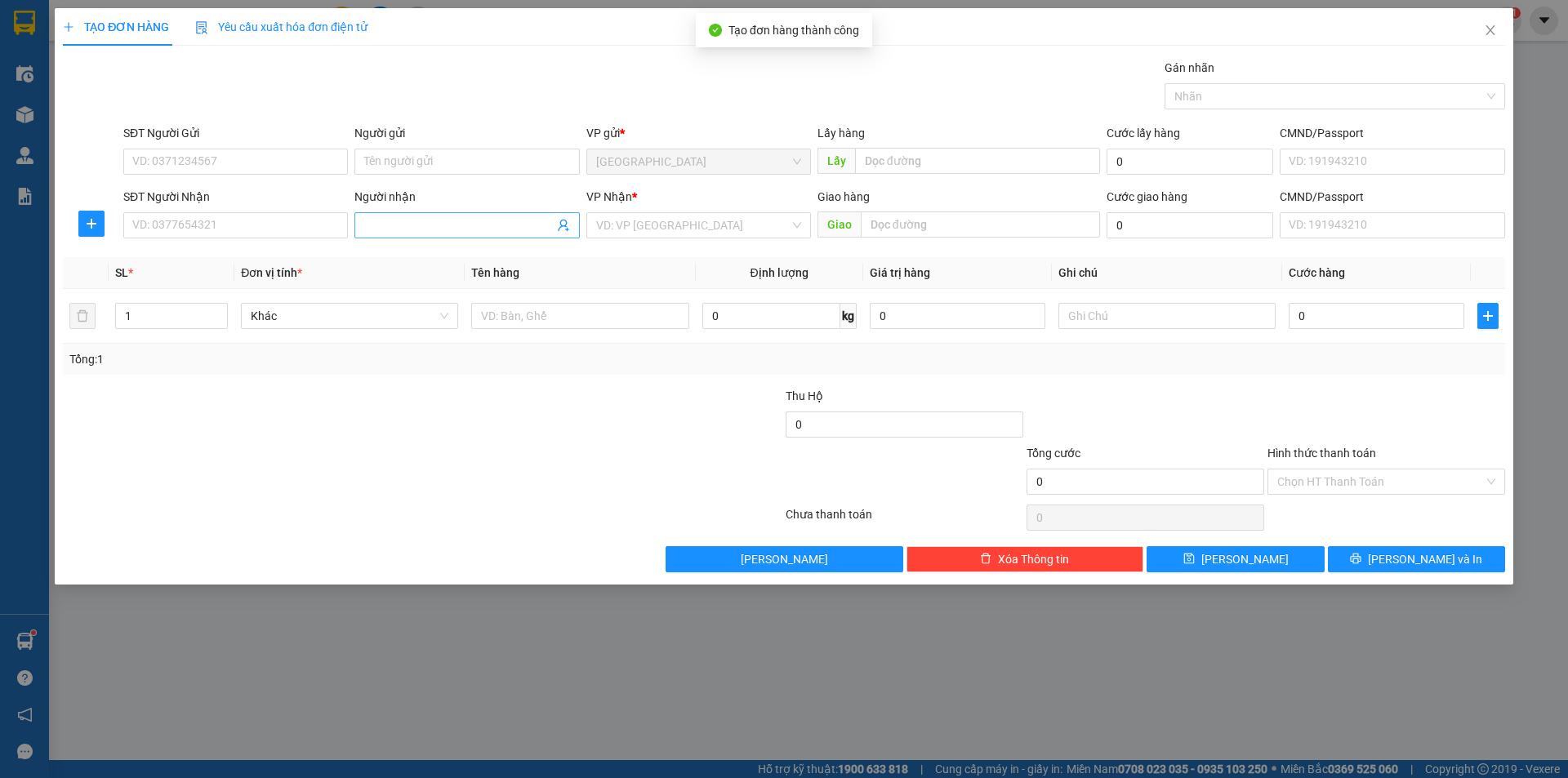
click at [461, 228] on input "Người nhận" at bounding box center [458, 225] width 189 height 18
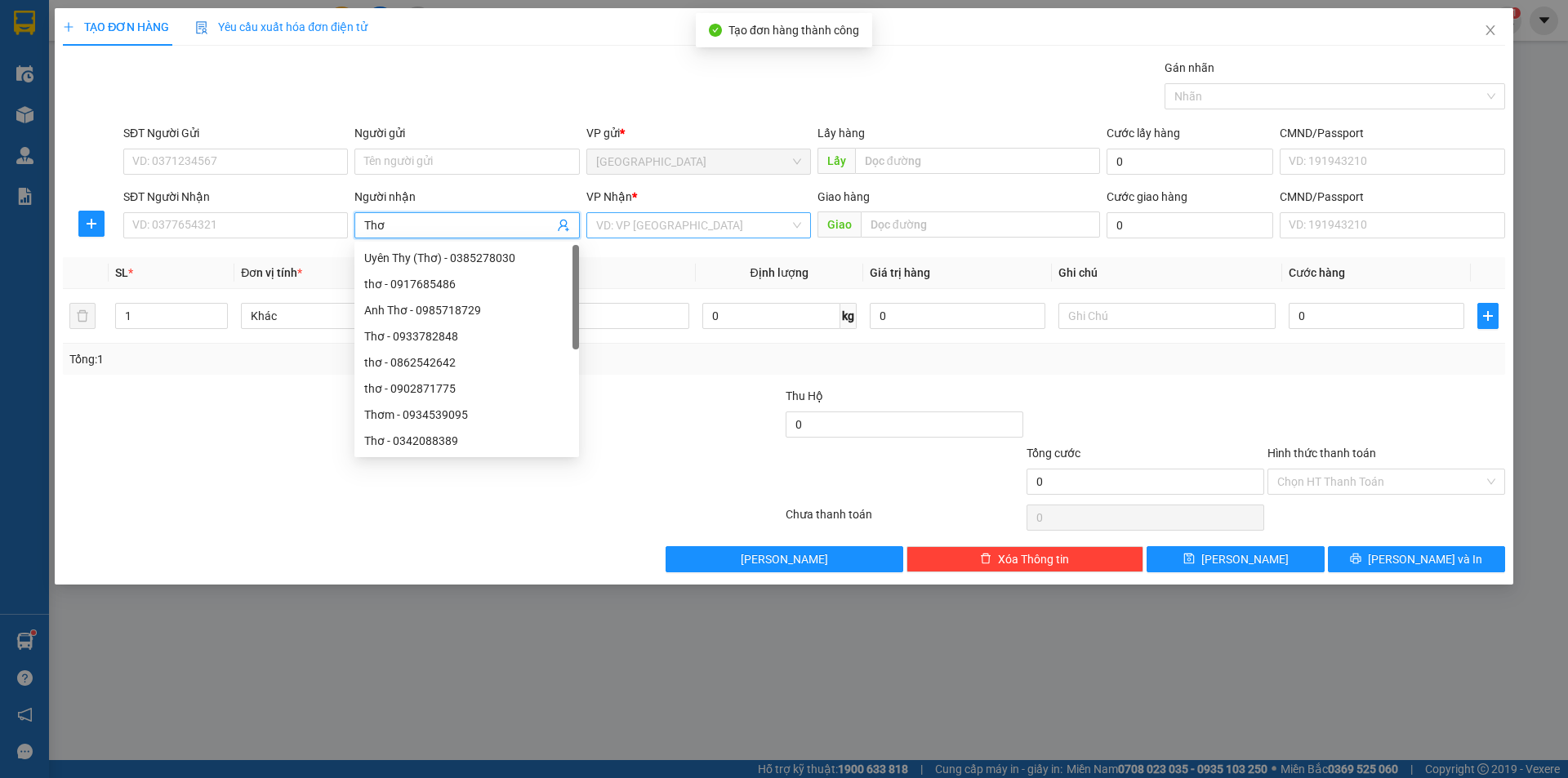
type input "Thơ"
click at [626, 235] on input "search" at bounding box center [693, 225] width 194 height 24
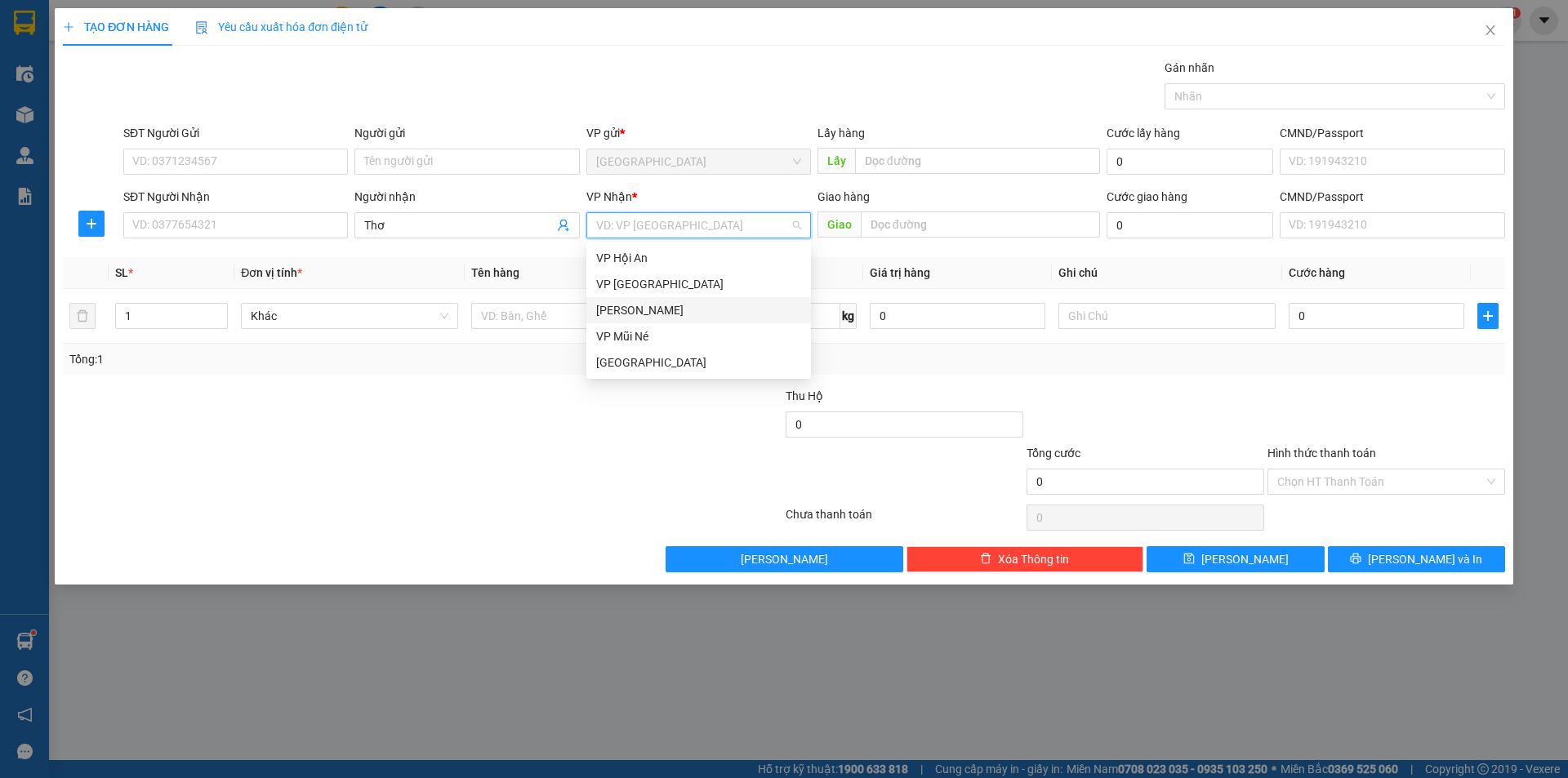
click at [624, 304] on div "[PERSON_NAME]" at bounding box center [699, 310] width 205 height 18
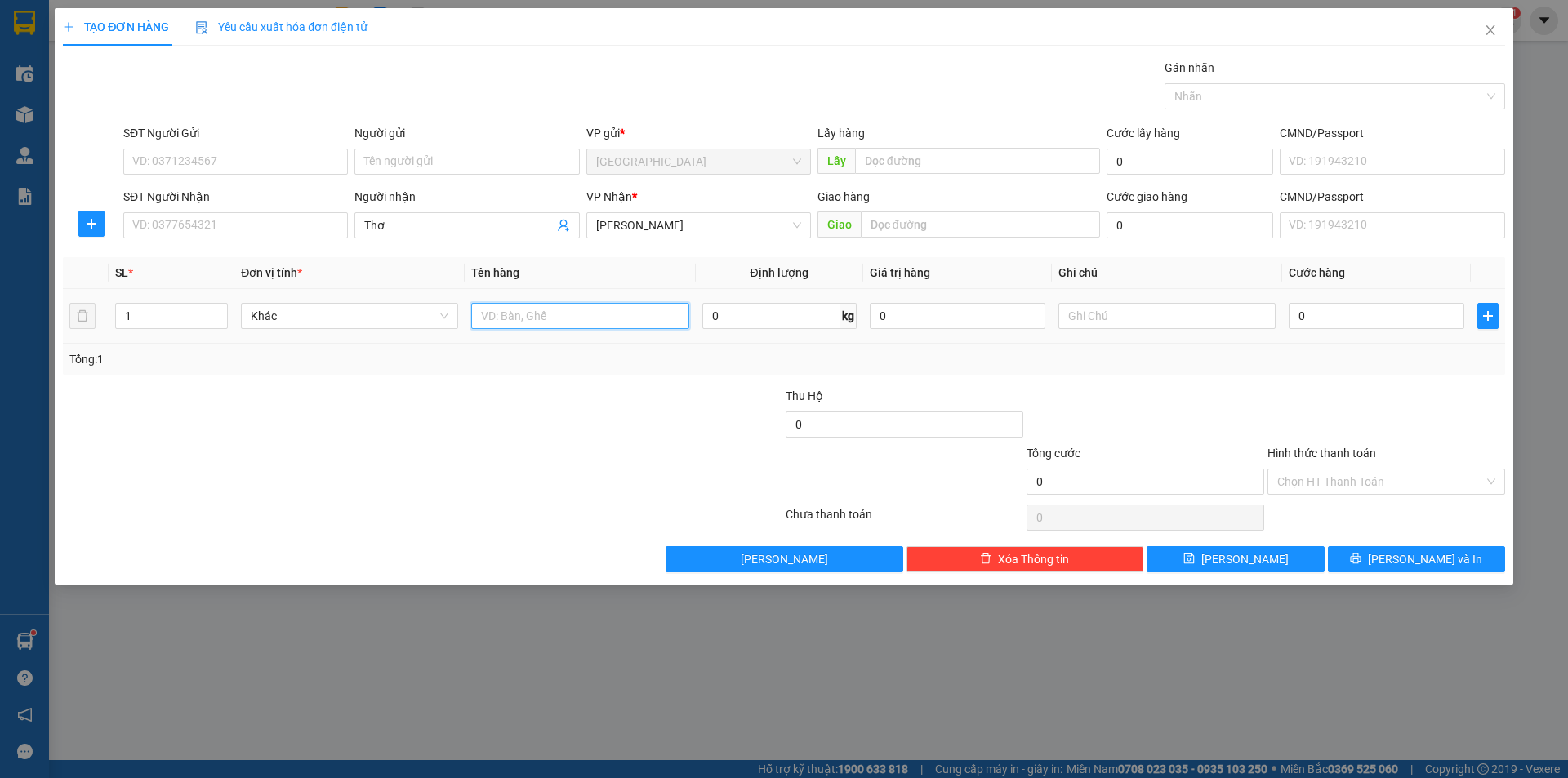
click at [559, 315] on input "text" at bounding box center [579, 316] width 217 height 26
type input "thùng"
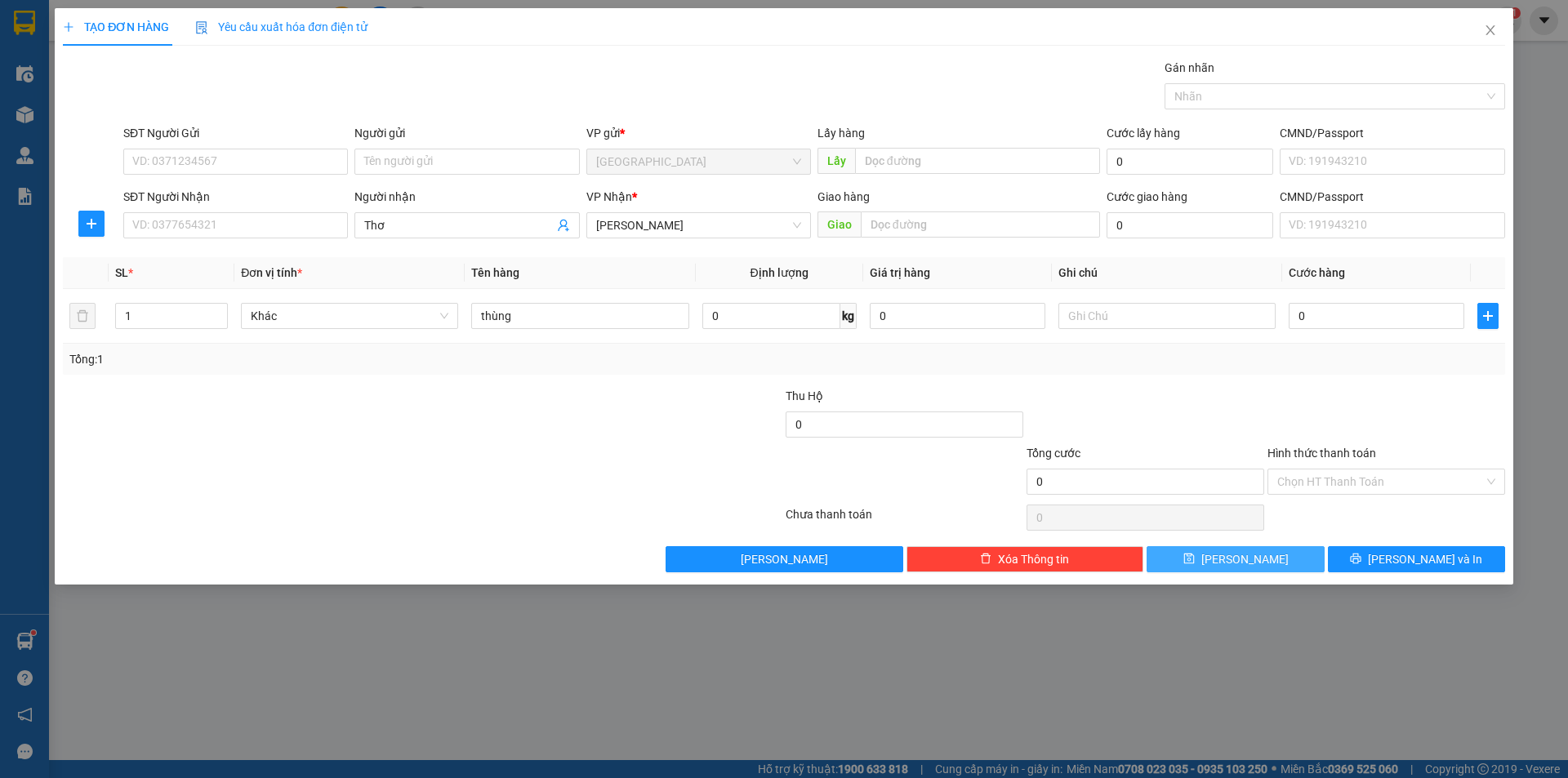
click at [1226, 570] on button "[PERSON_NAME]" at bounding box center [1235, 559] width 177 height 26
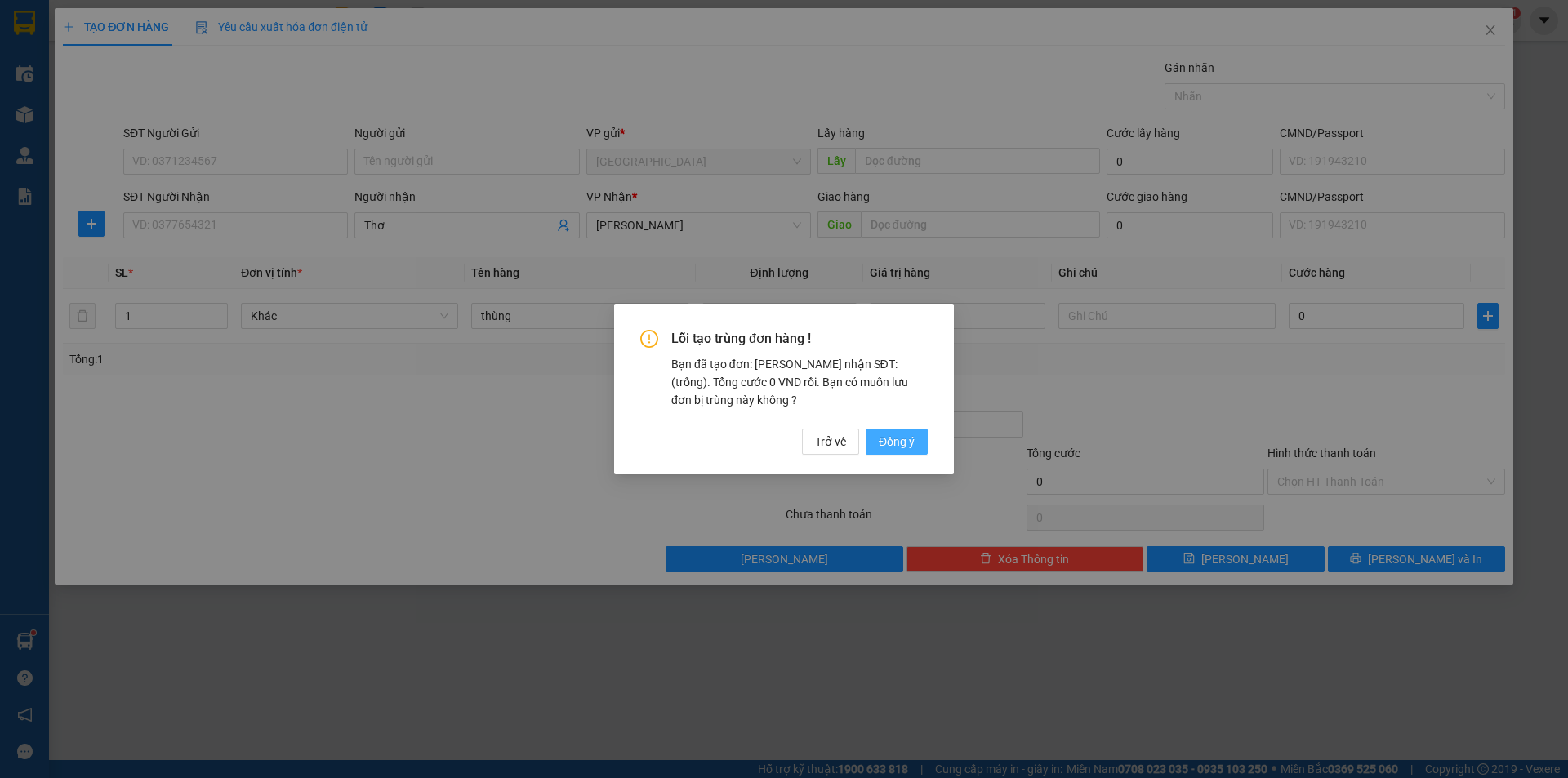
click at [890, 441] on span "Đồng ý" at bounding box center [896, 441] width 36 height 18
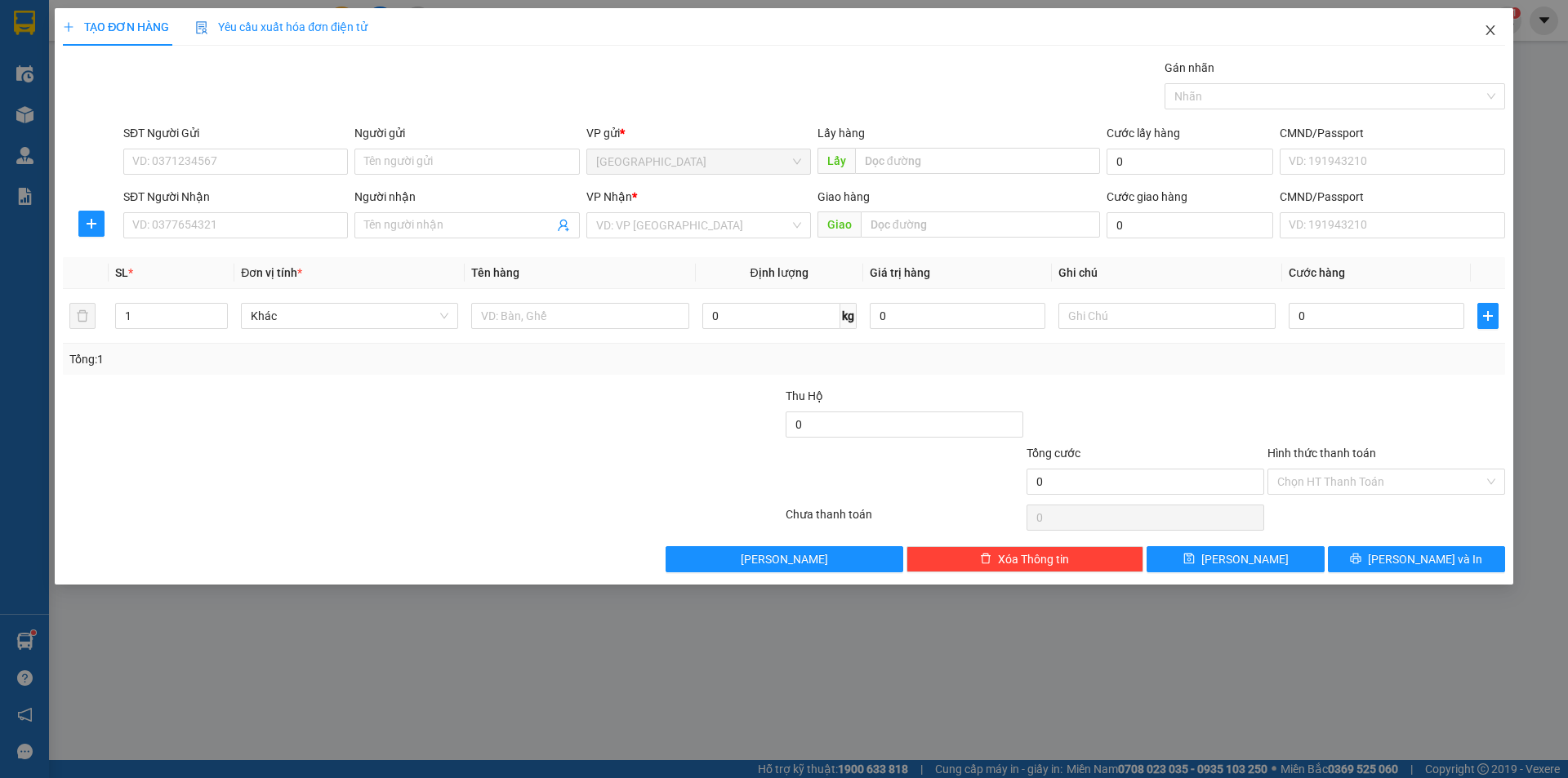
click at [1500, 33] on span "Close" at bounding box center [1490, 31] width 46 height 46
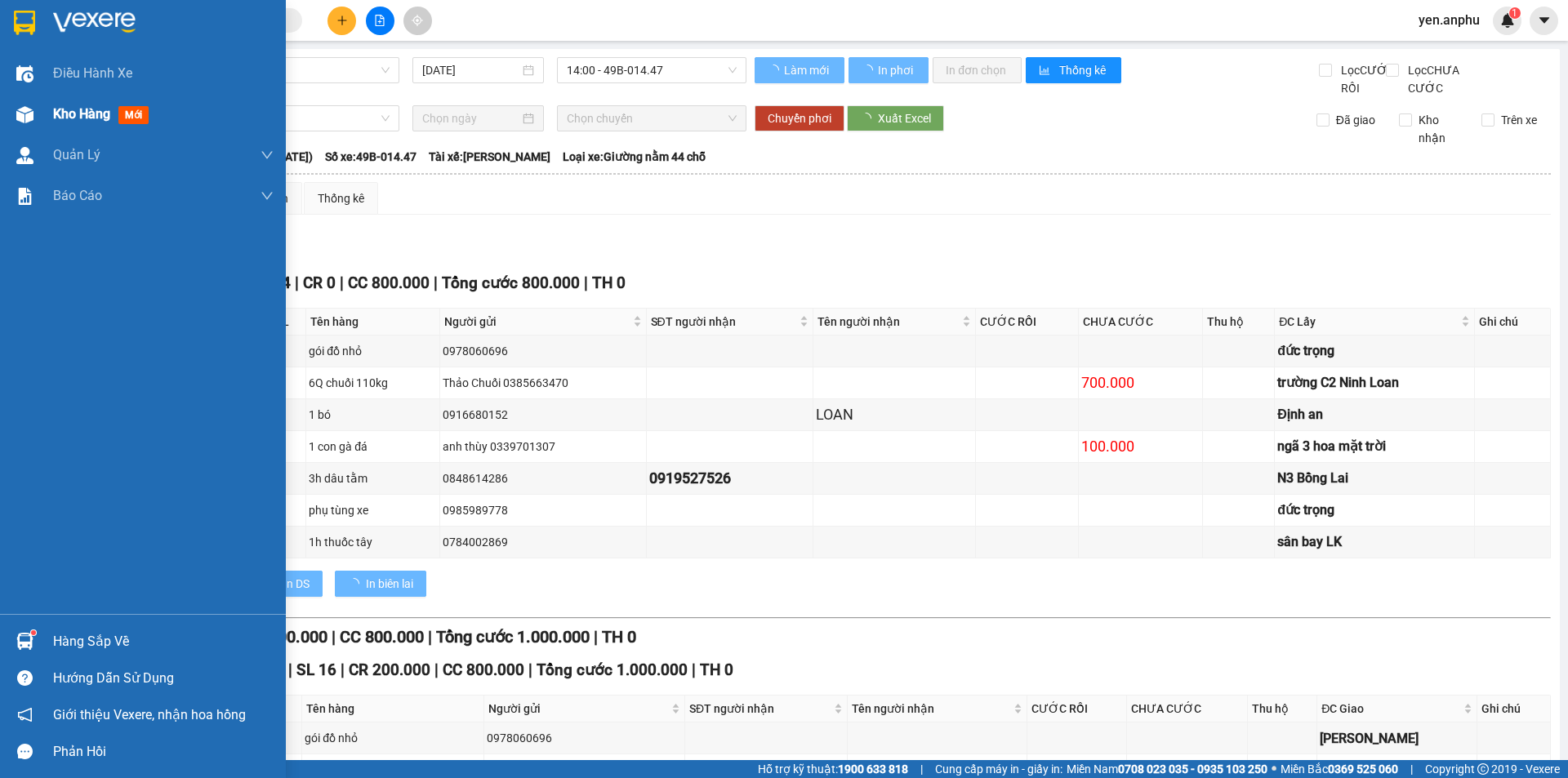
click at [36, 114] on div at bounding box center [24, 114] width 29 height 29
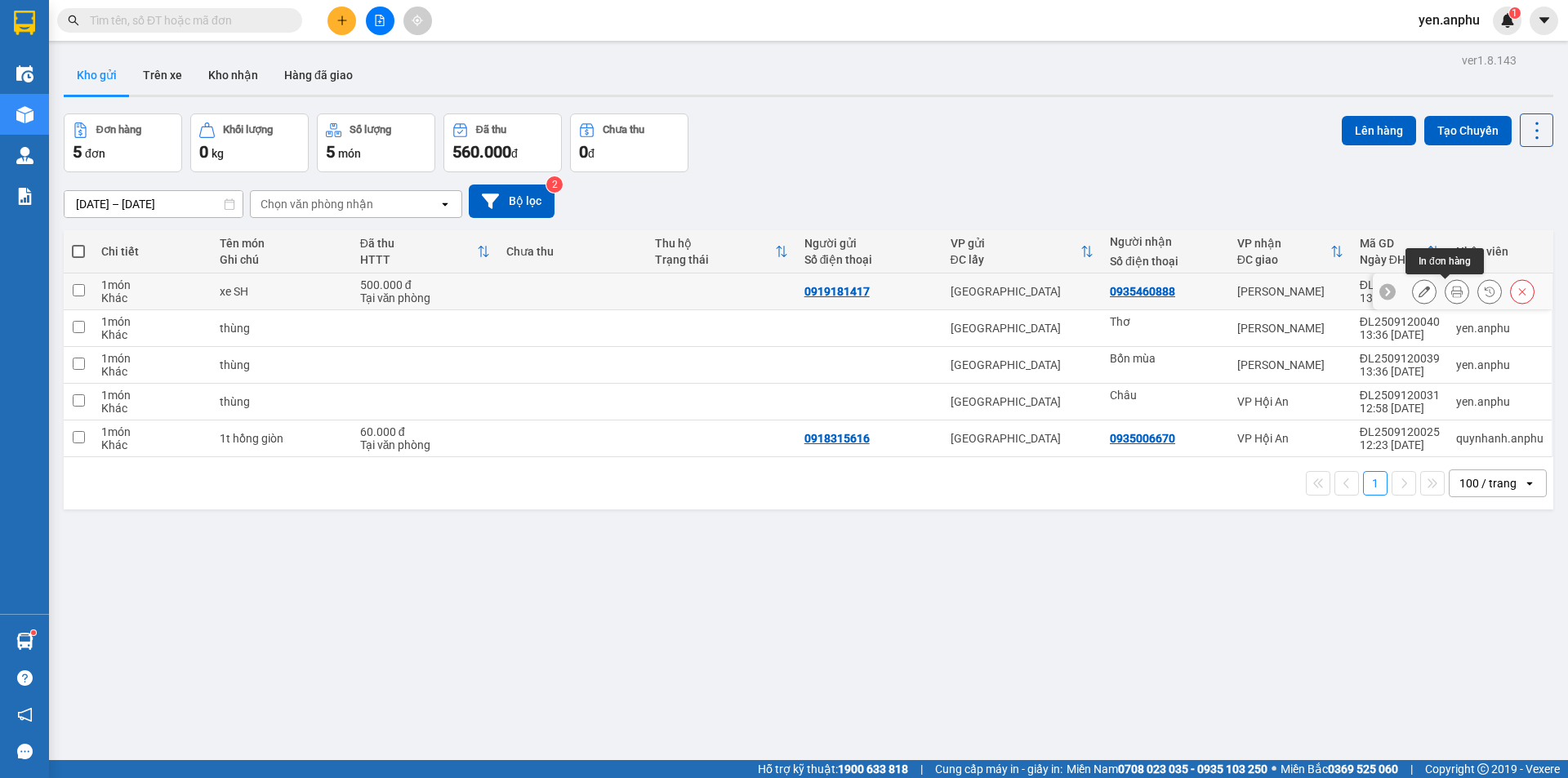
click at [1445, 295] on button at bounding box center [1456, 291] width 23 height 29
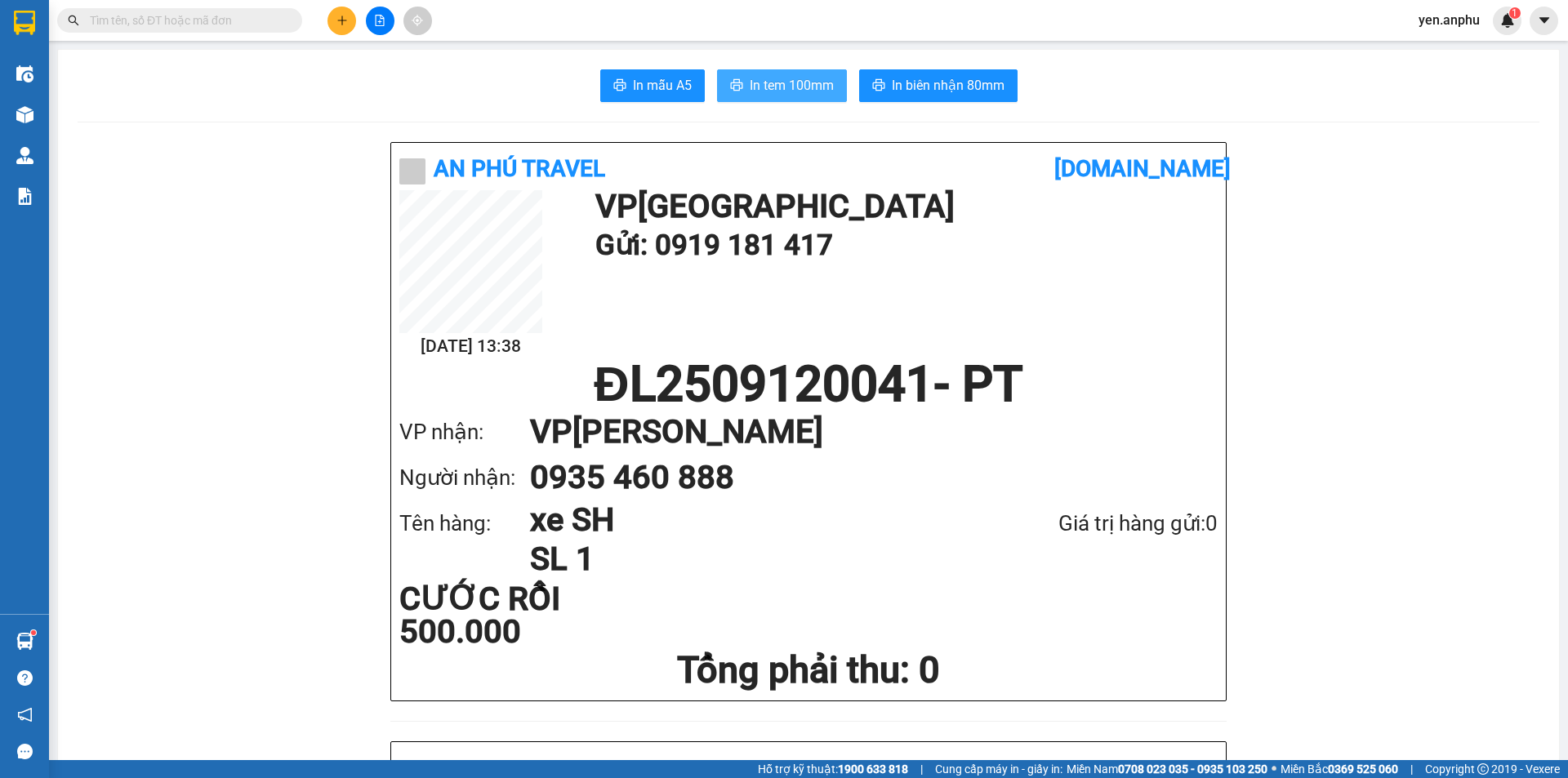
click at [810, 84] on span "In tem 100mm" at bounding box center [792, 86] width 84 height 20
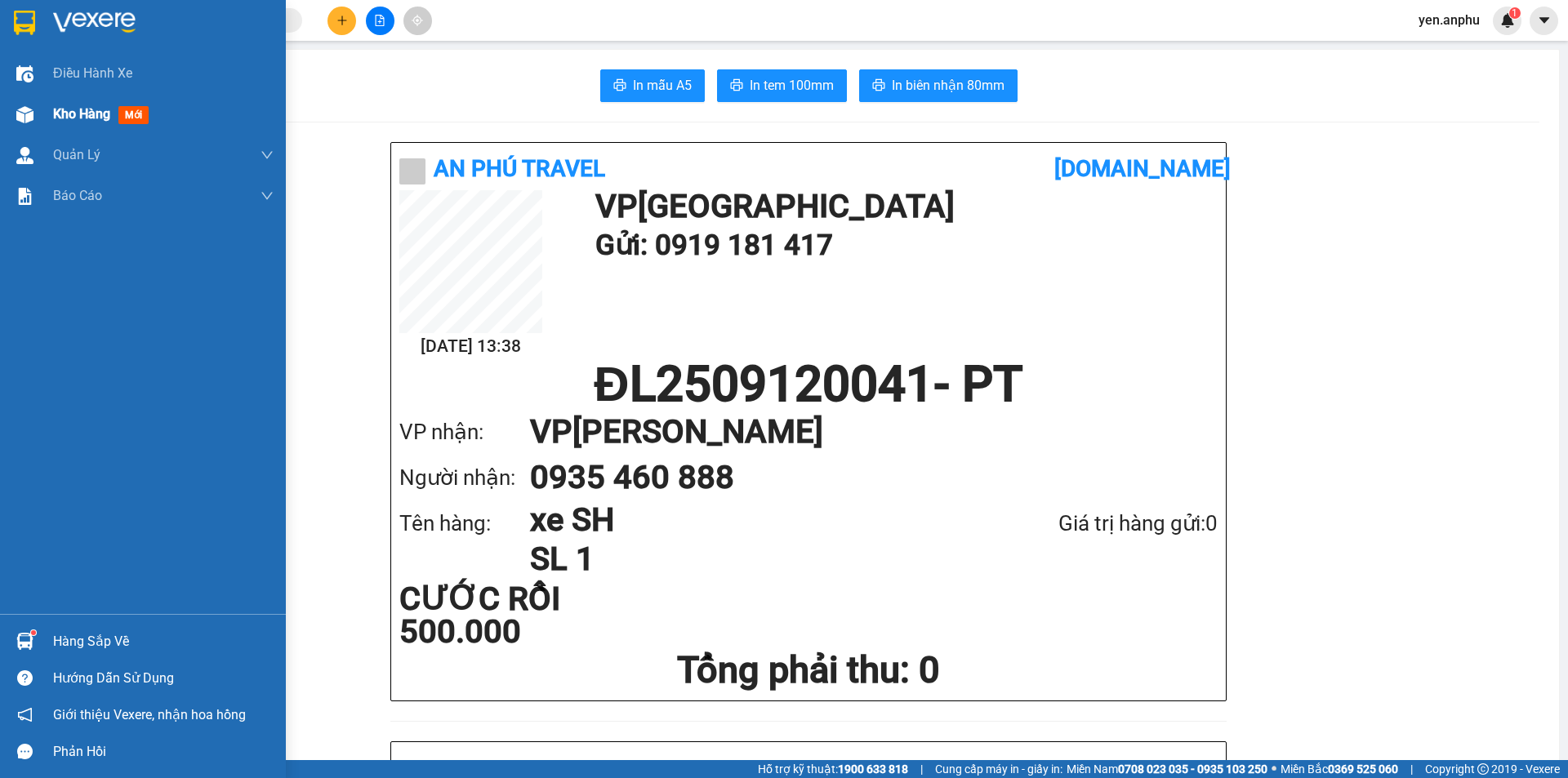
click at [43, 106] on div "Kho hàng mới" at bounding box center [142, 114] width 286 height 41
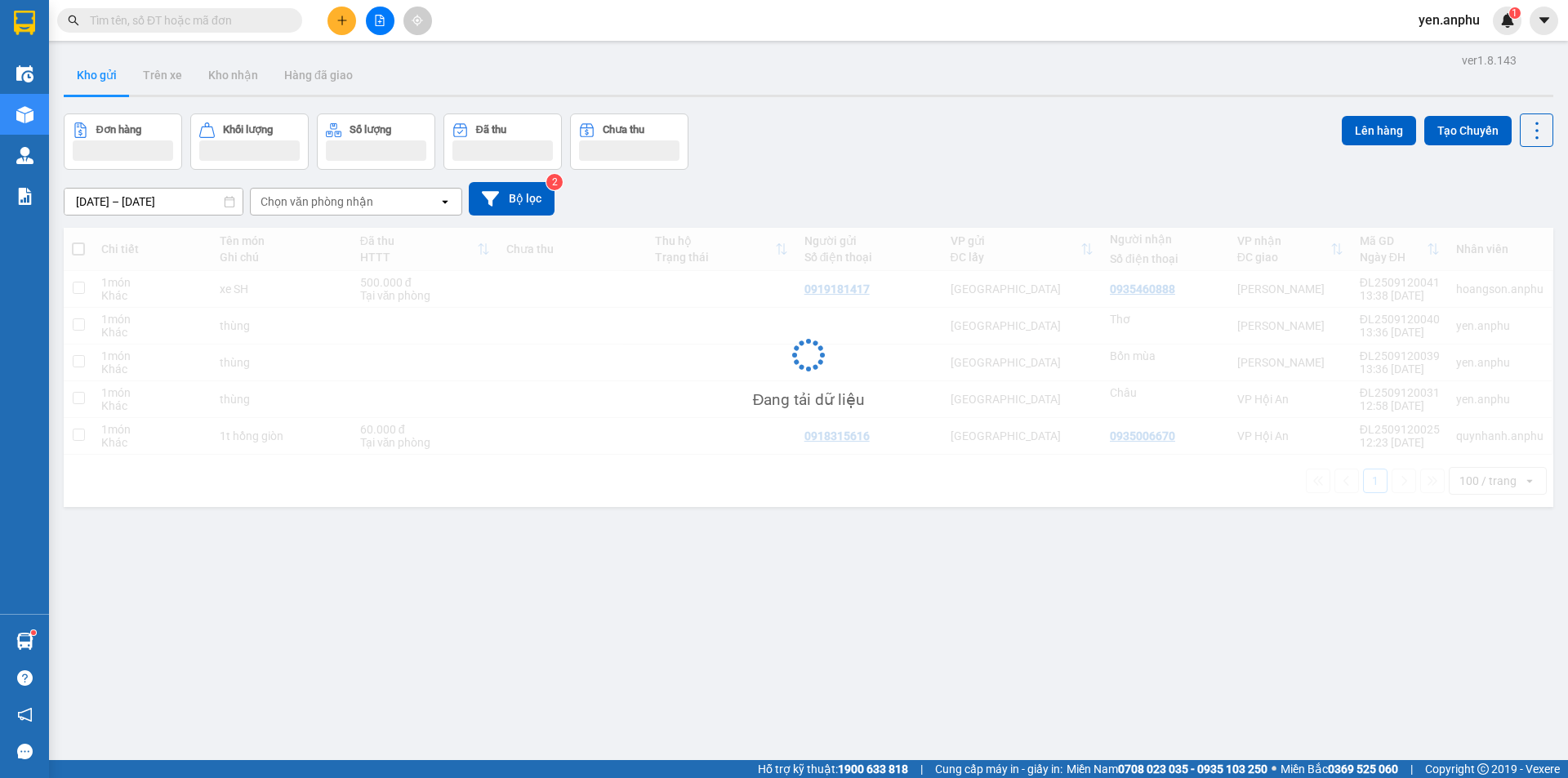
click at [384, 17] on icon "file-add" at bounding box center [380, 20] width 11 height 11
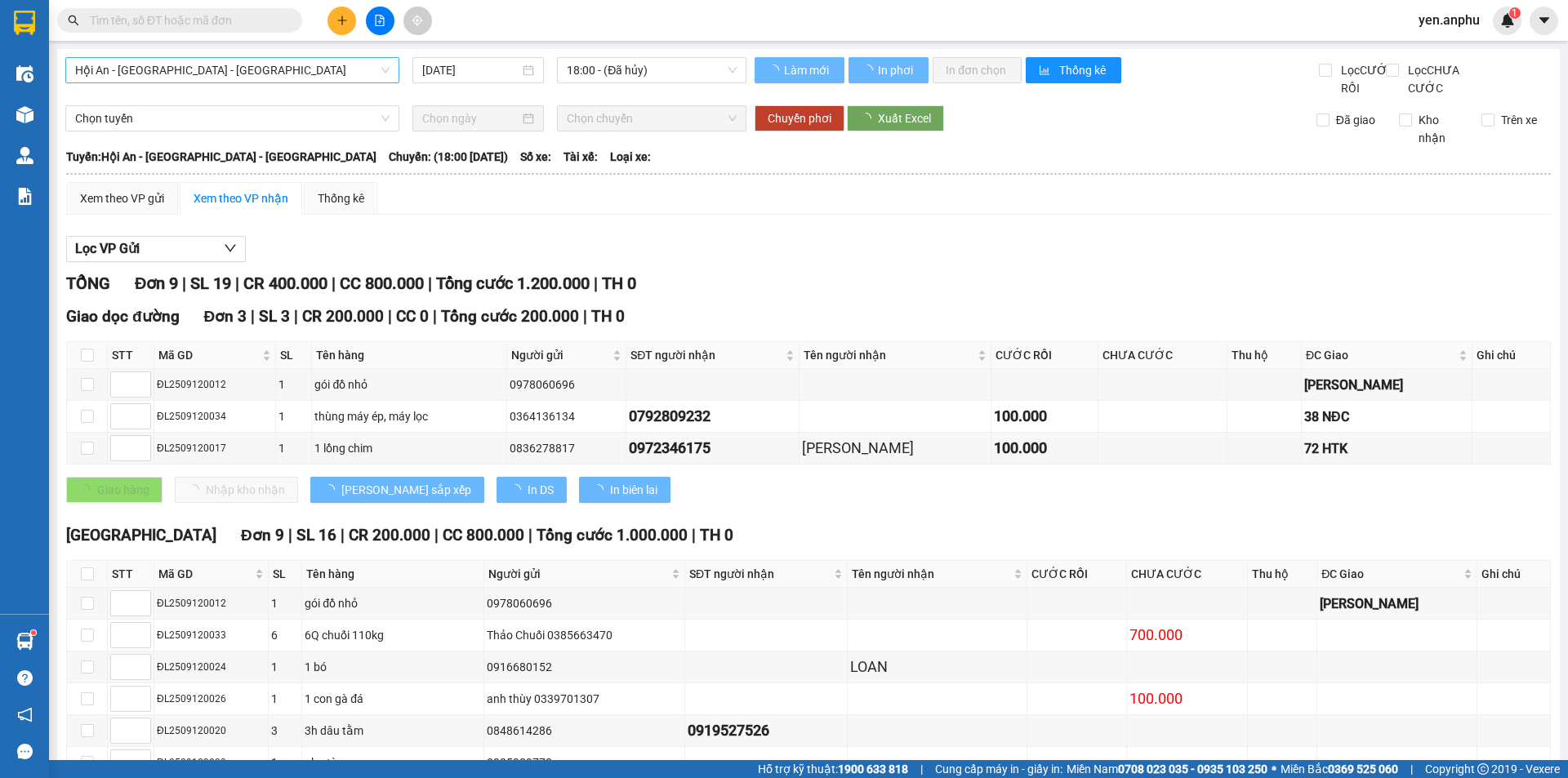
click at [184, 74] on span "Hội An - [GEOGRAPHIC_DATA] - [GEOGRAPHIC_DATA]" at bounding box center [233, 70] width 315 height 24
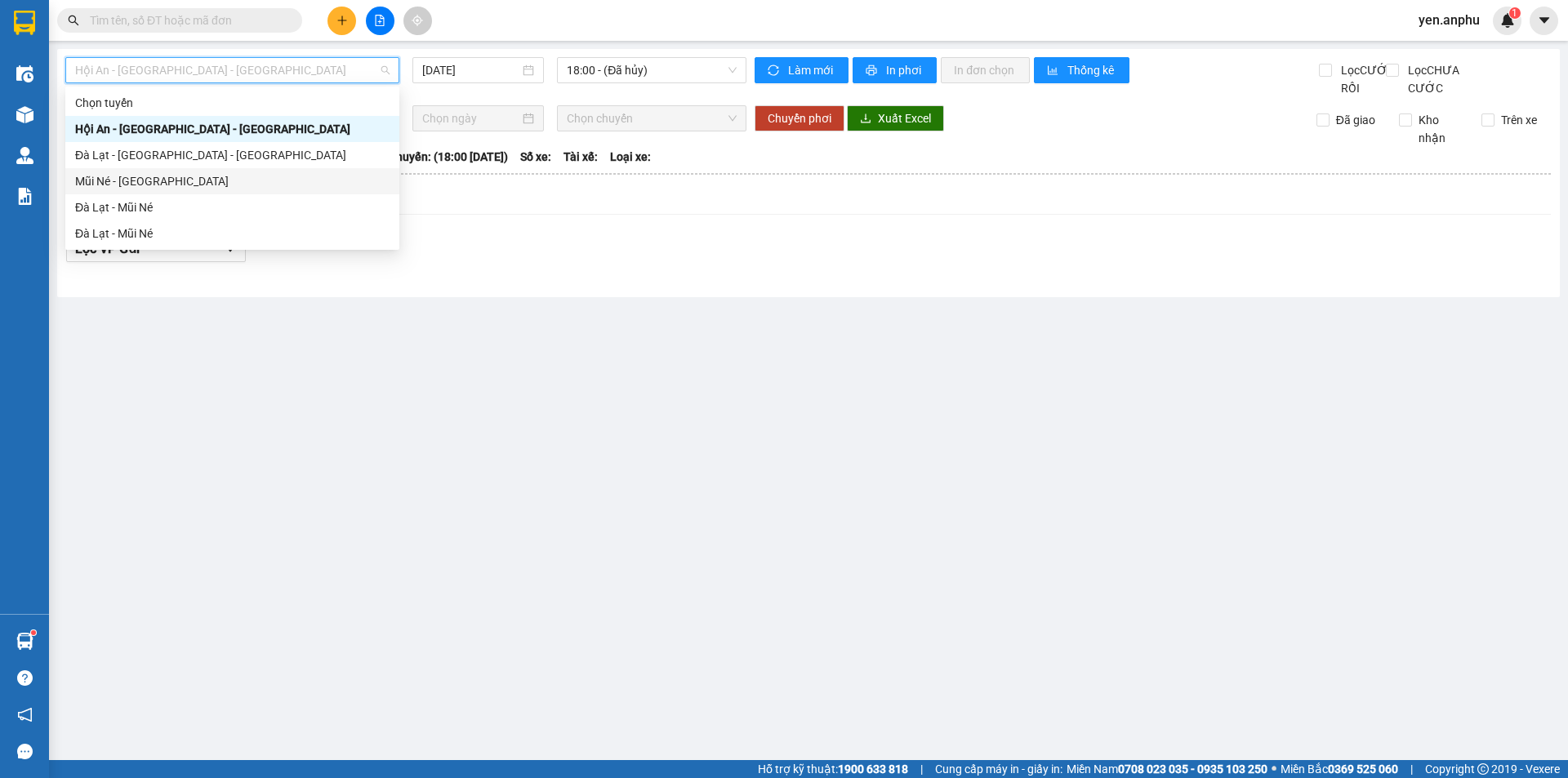
click at [103, 178] on div "Mũi Né - [GEOGRAPHIC_DATA]" at bounding box center [233, 181] width 315 height 18
type input "[DATE]"
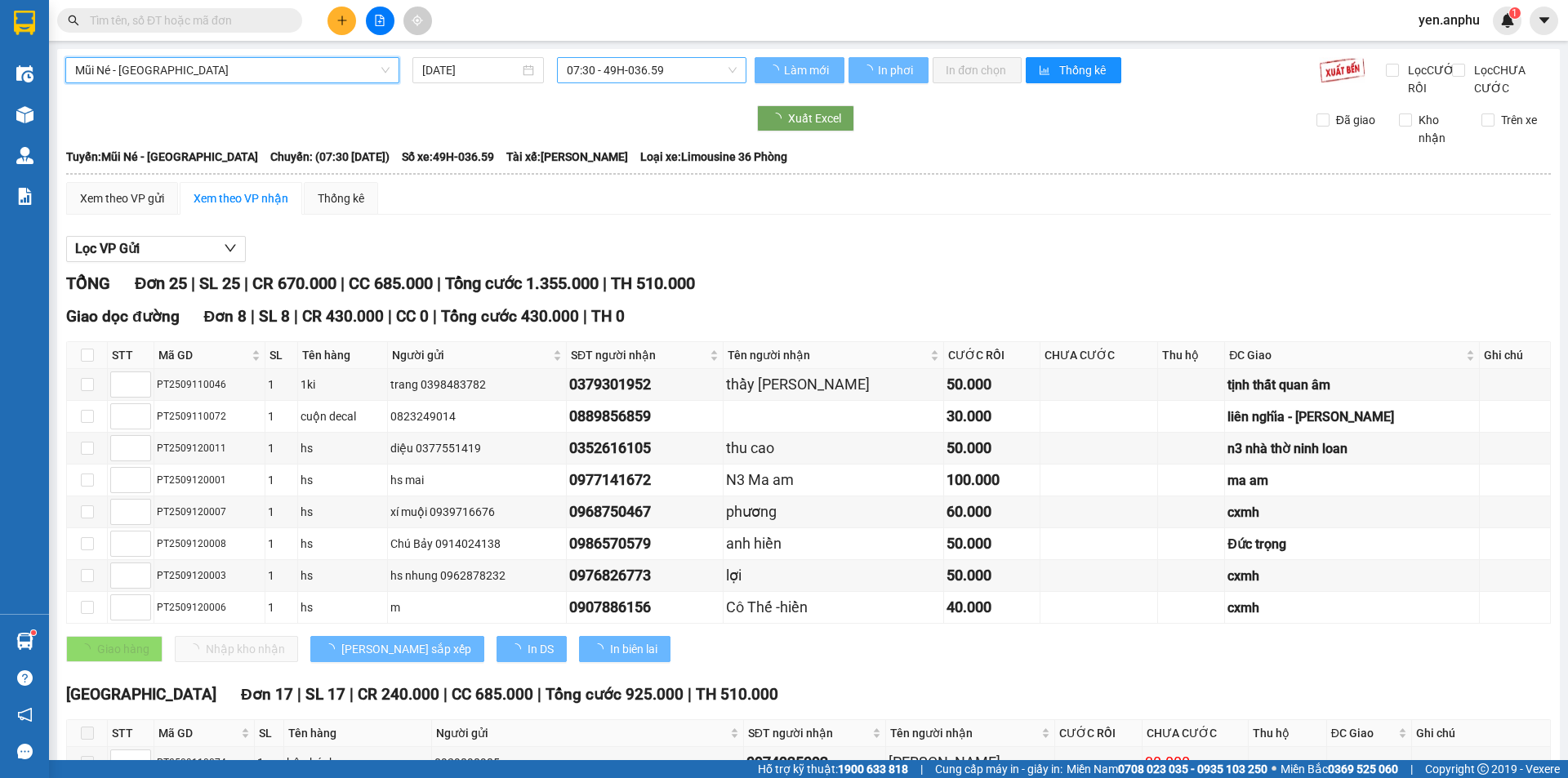
drag, startPoint x: 581, startPoint y: 71, endPoint x: 578, endPoint y: 170, distance: 99.0
click at [582, 71] on span "07:30 - 49H-036.59" at bounding box center [651, 70] width 170 height 24
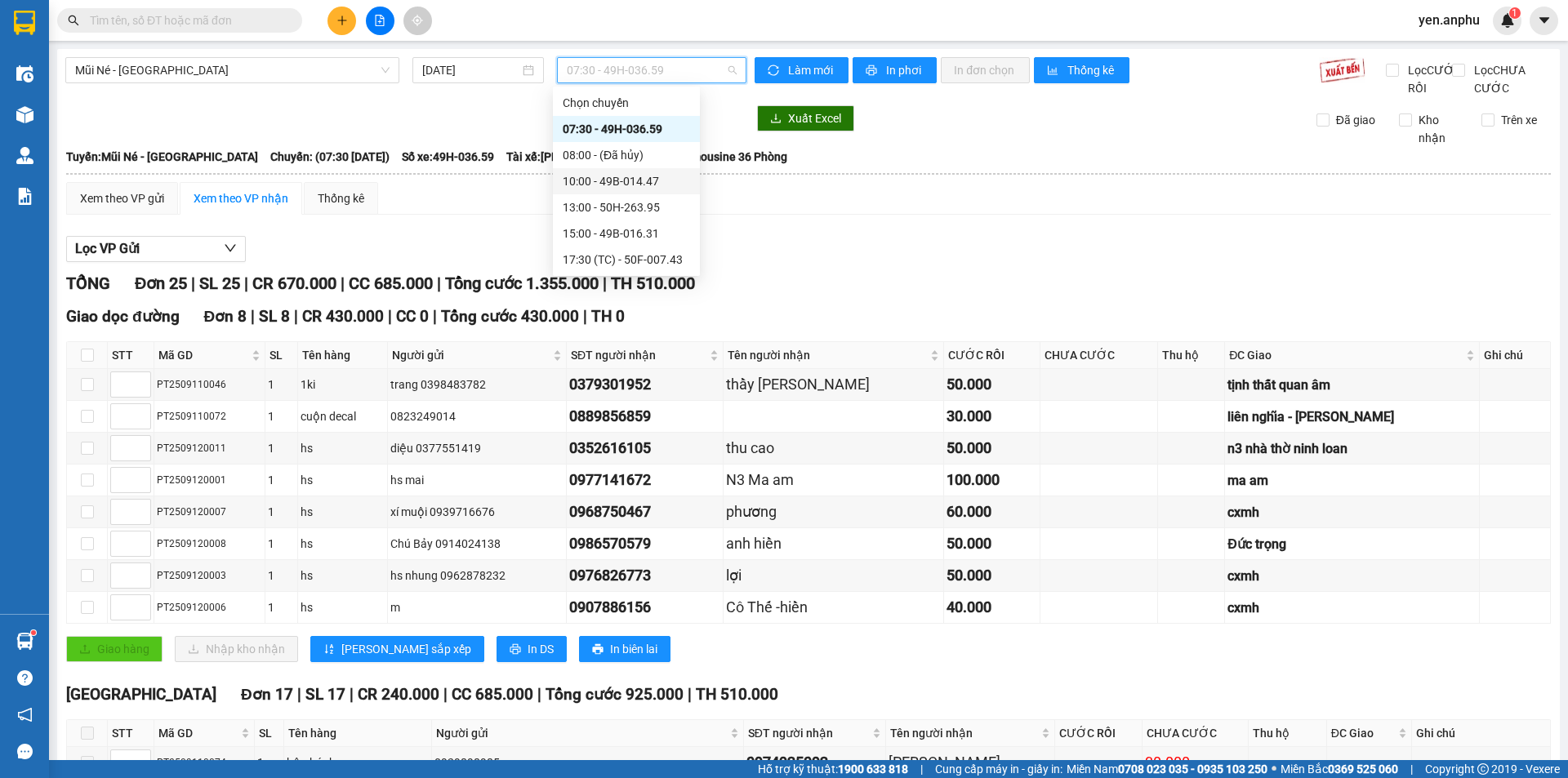
click at [589, 182] on div "10:00 - 49B-014.47" at bounding box center [626, 181] width 127 height 18
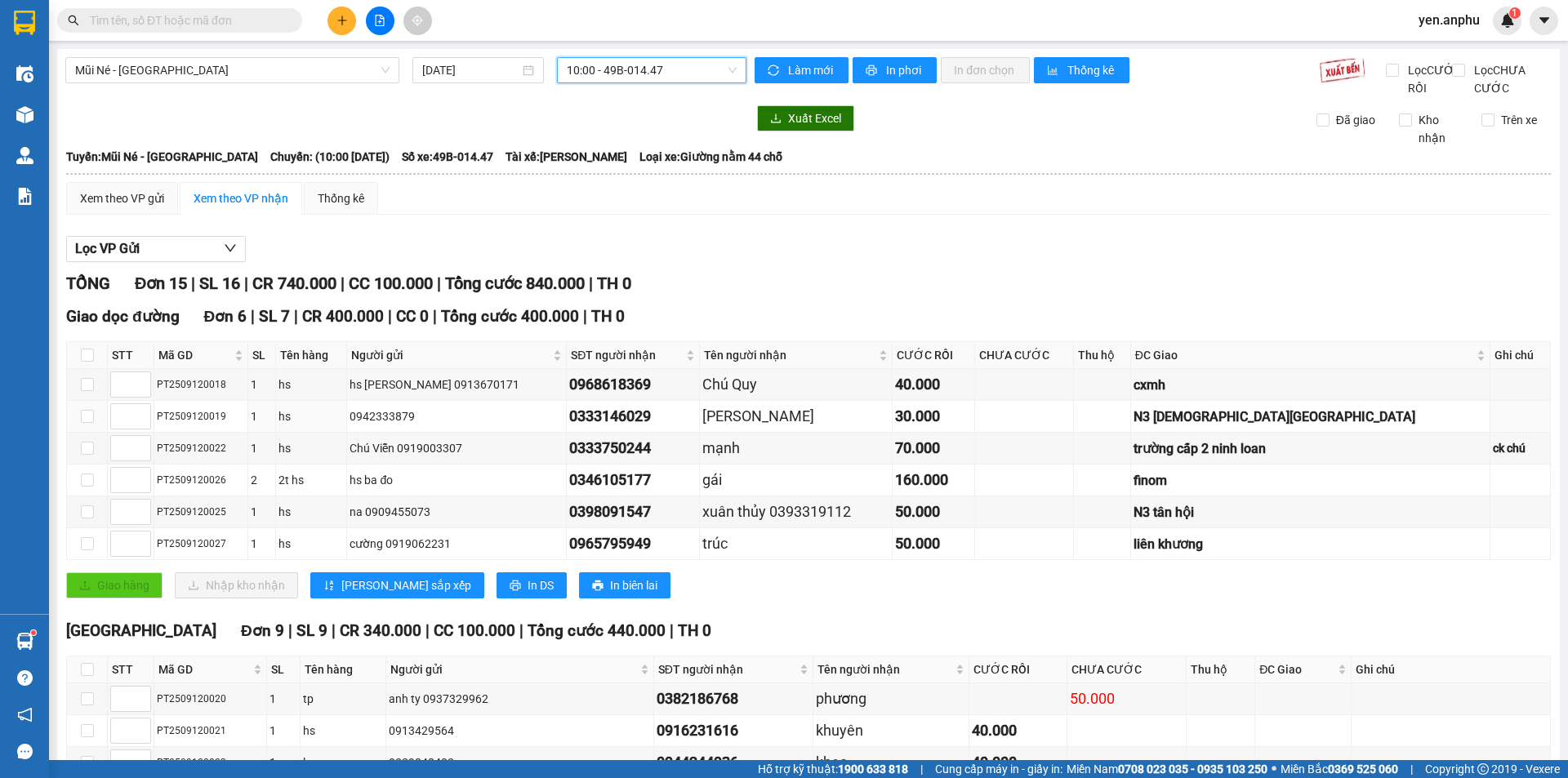
scroll to position [312, 0]
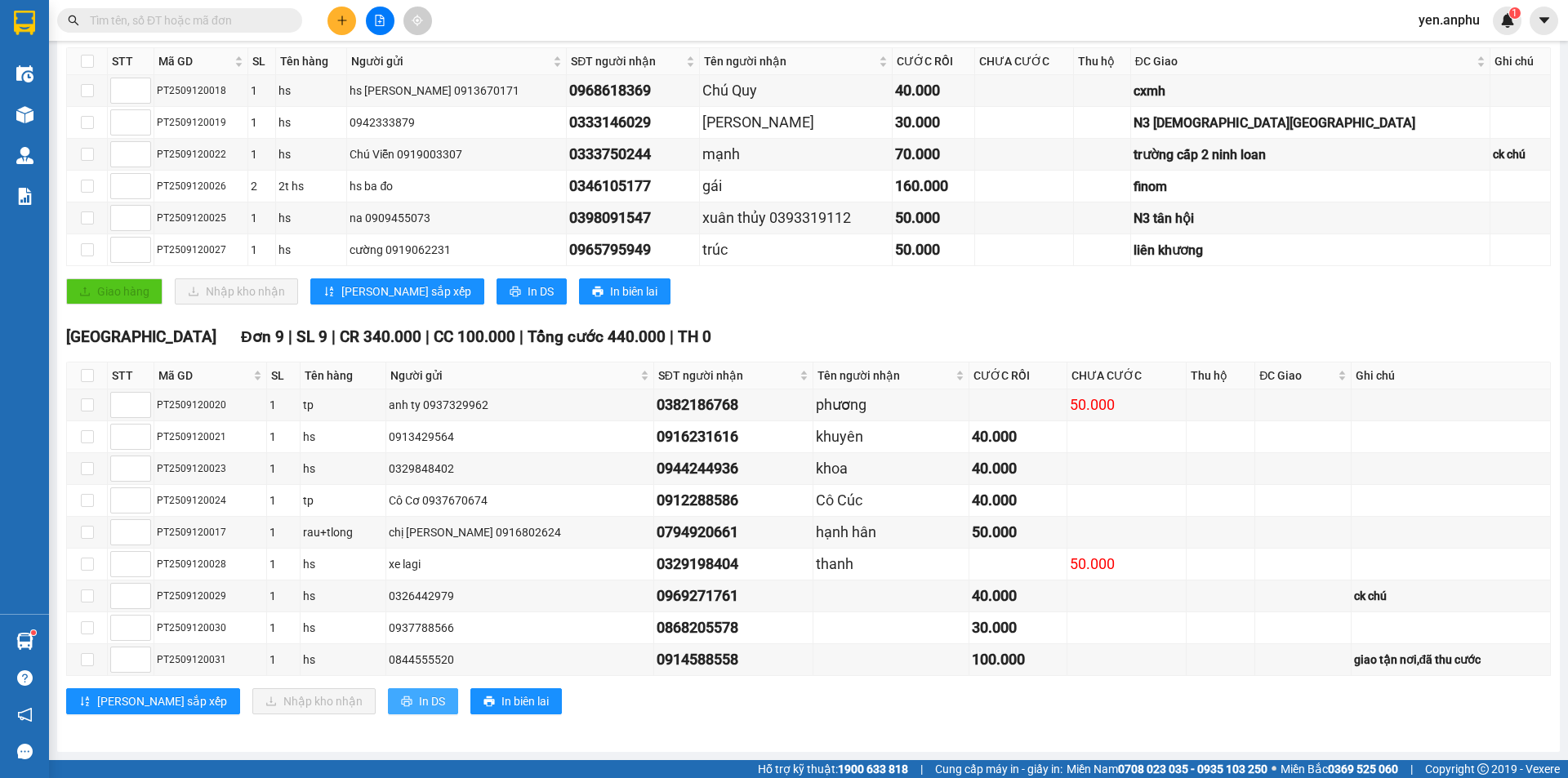
click at [419, 703] on span "In DS" at bounding box center [432, 701] width 26 height 18
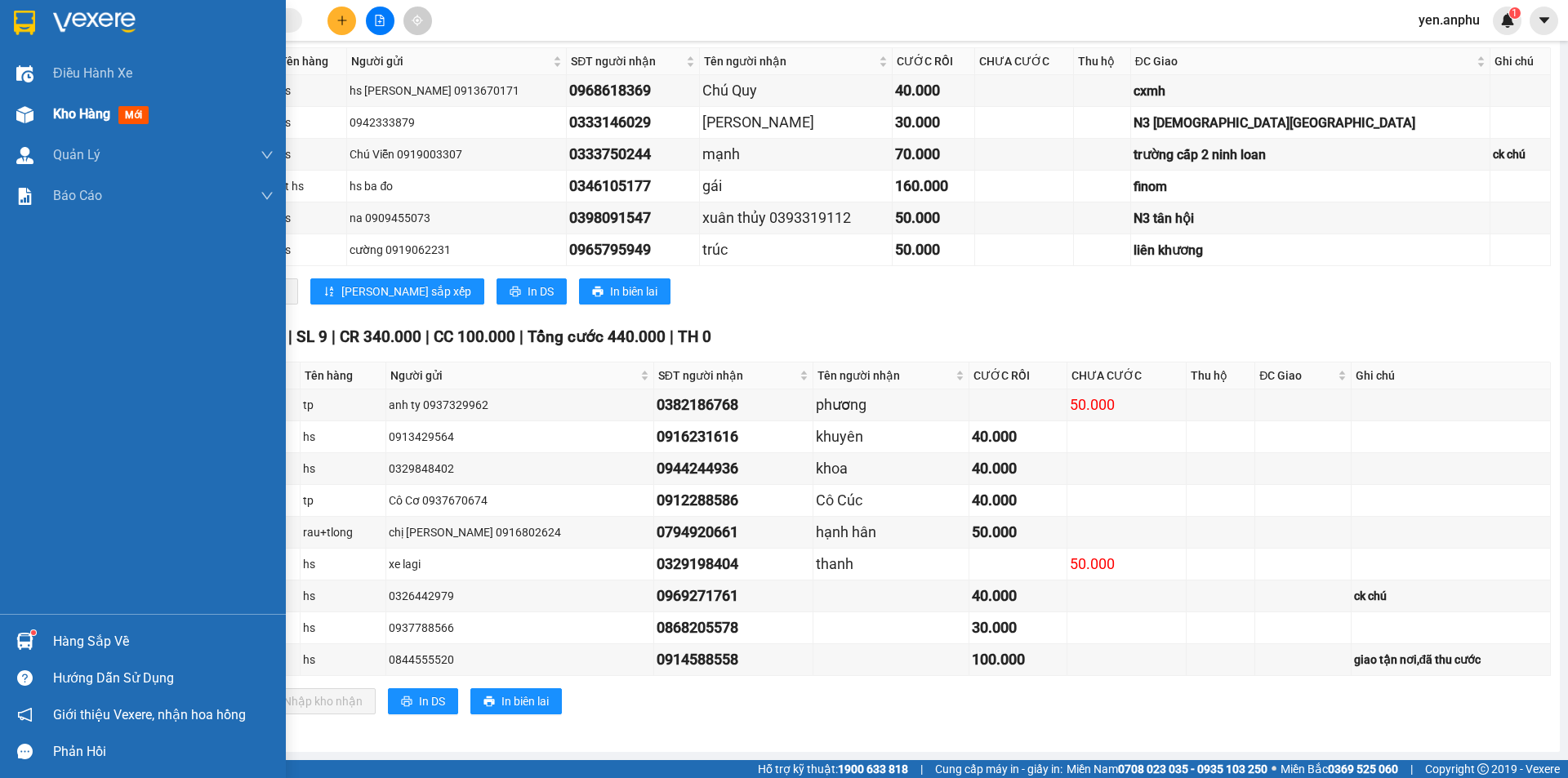
click at [20, 117] on img at bounding box center [25, 114] width 17 height 17
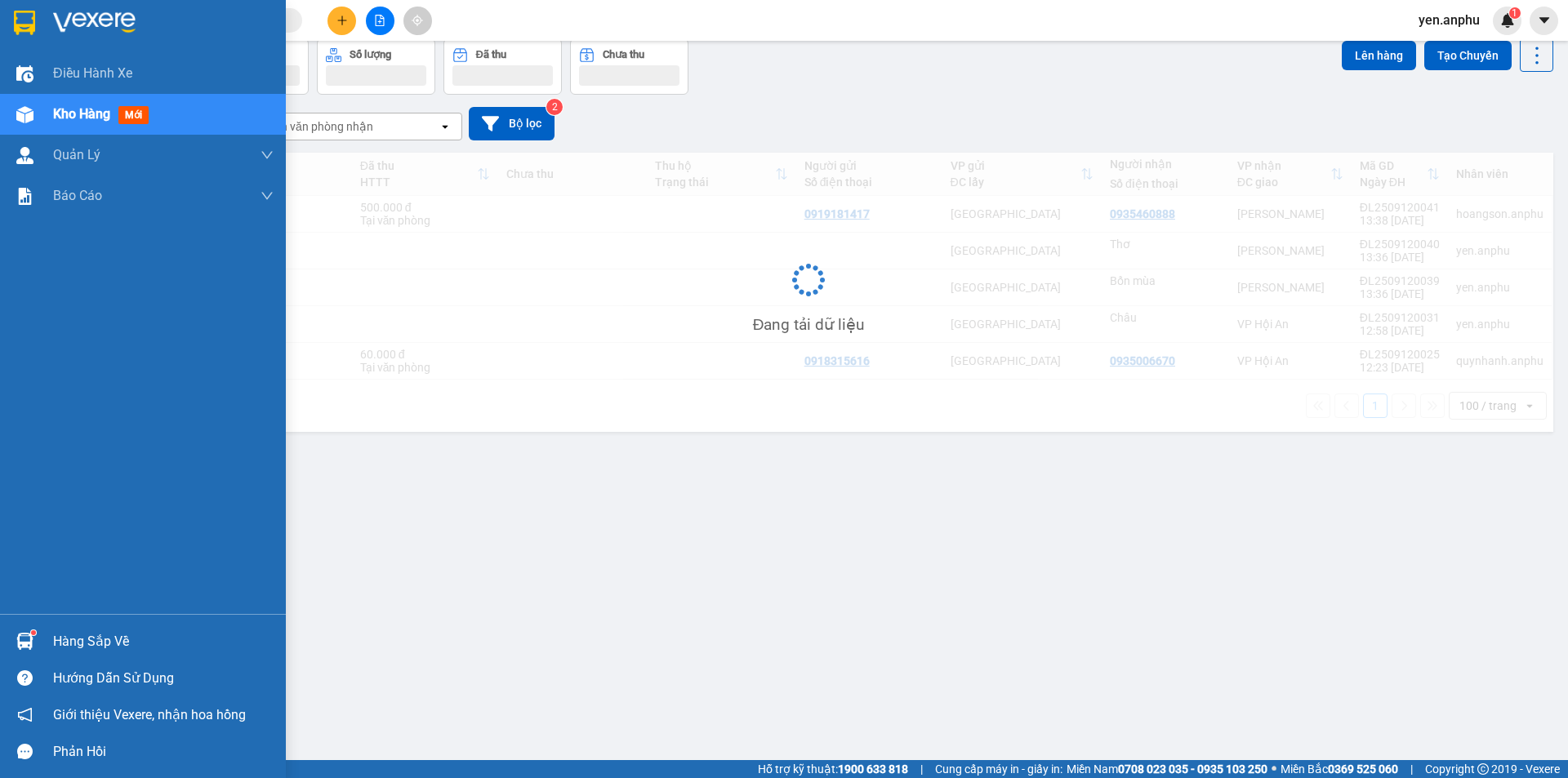
scroll to position [75, 0]
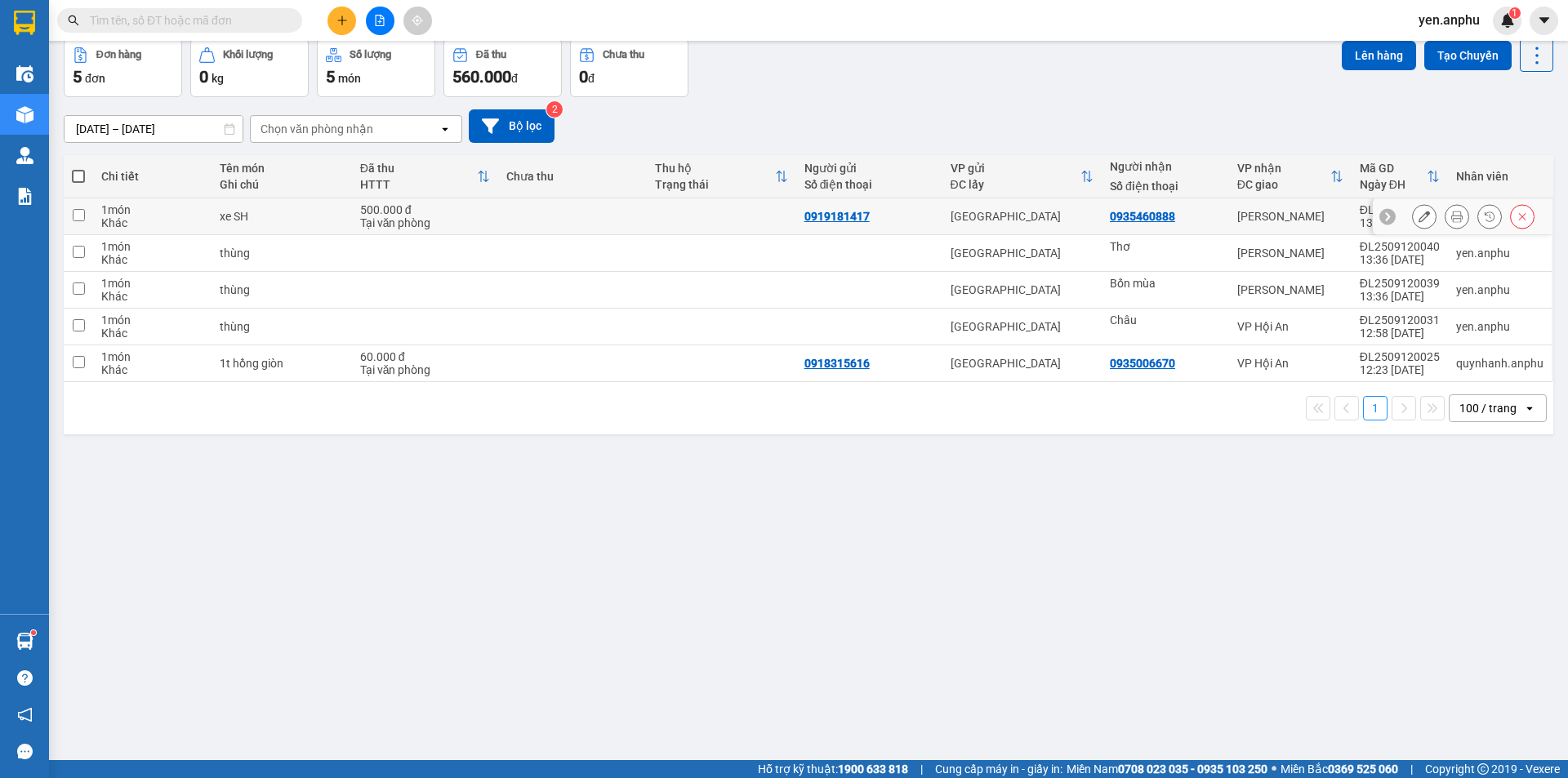
click at [564, 198] on td at bounding box center [572, 216] width 150 height 36
checkbox input "true"
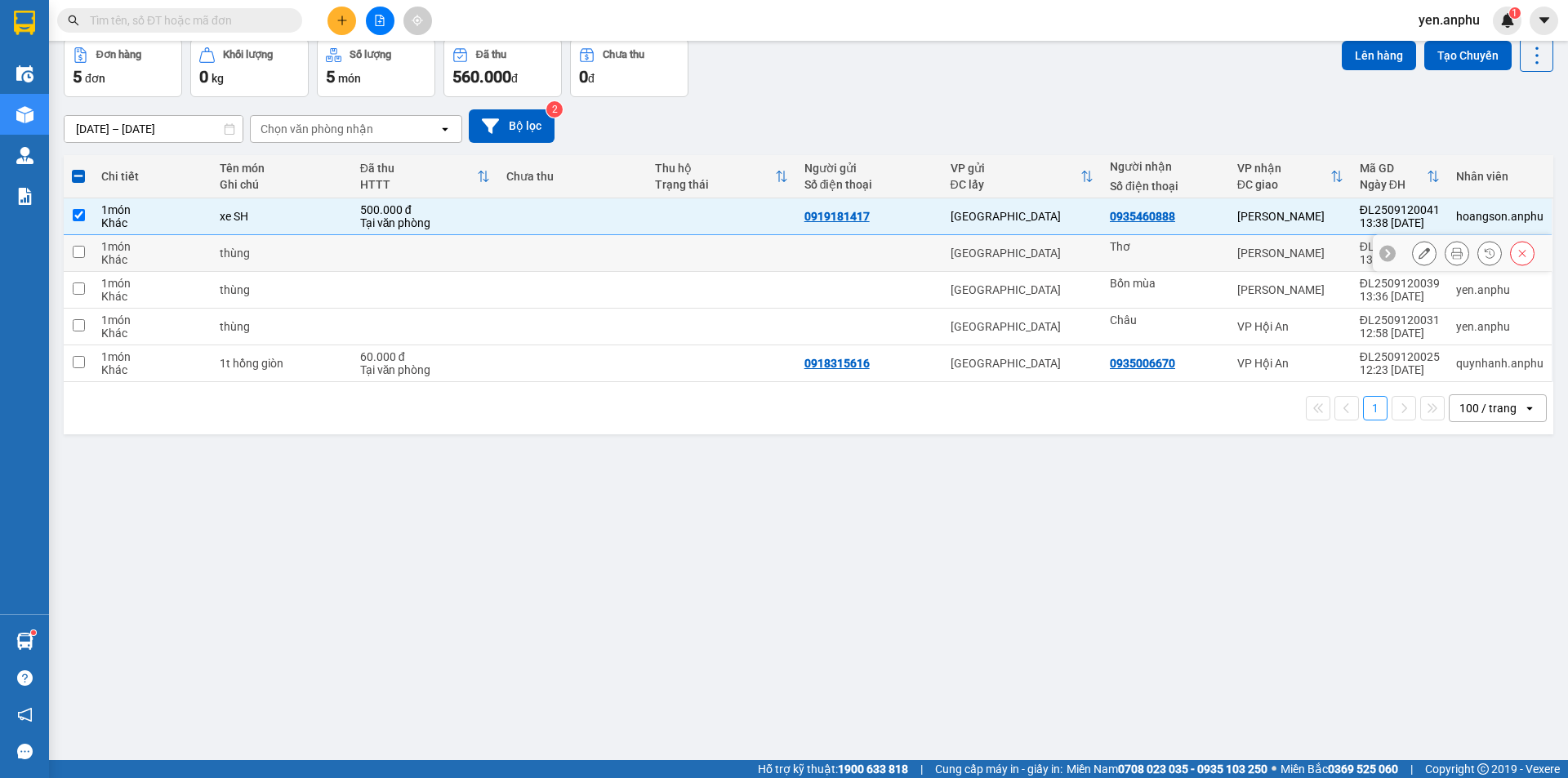
click at [1201, 241] on div "Thơ" at bounding box center [1165, 247] width 111 height 13
checkbox input "true"
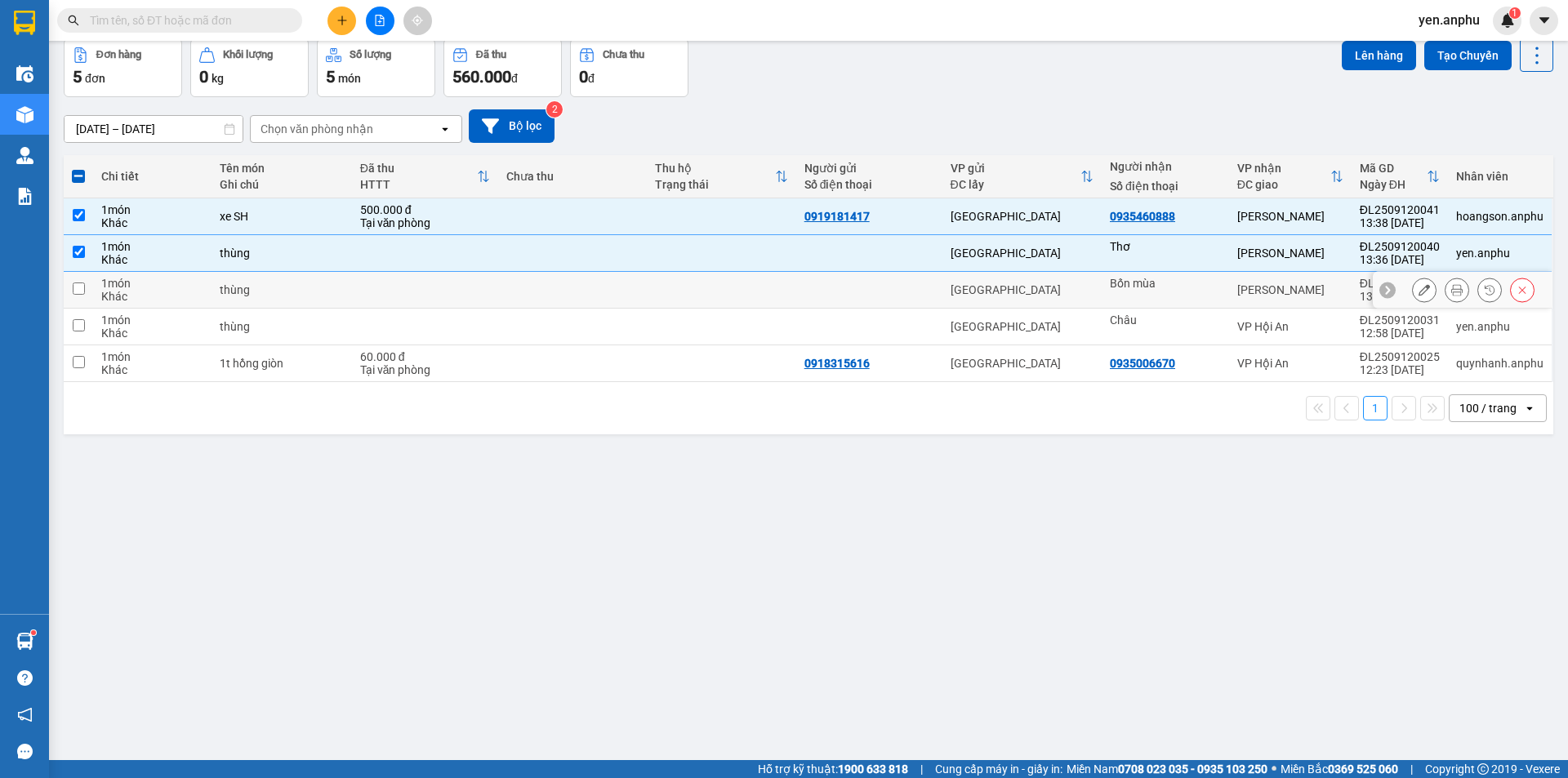
click at [1203, 287] on div "Bốn mùa" at bounding box center [1165, 284] width 111 height 13
checkbox input "true"
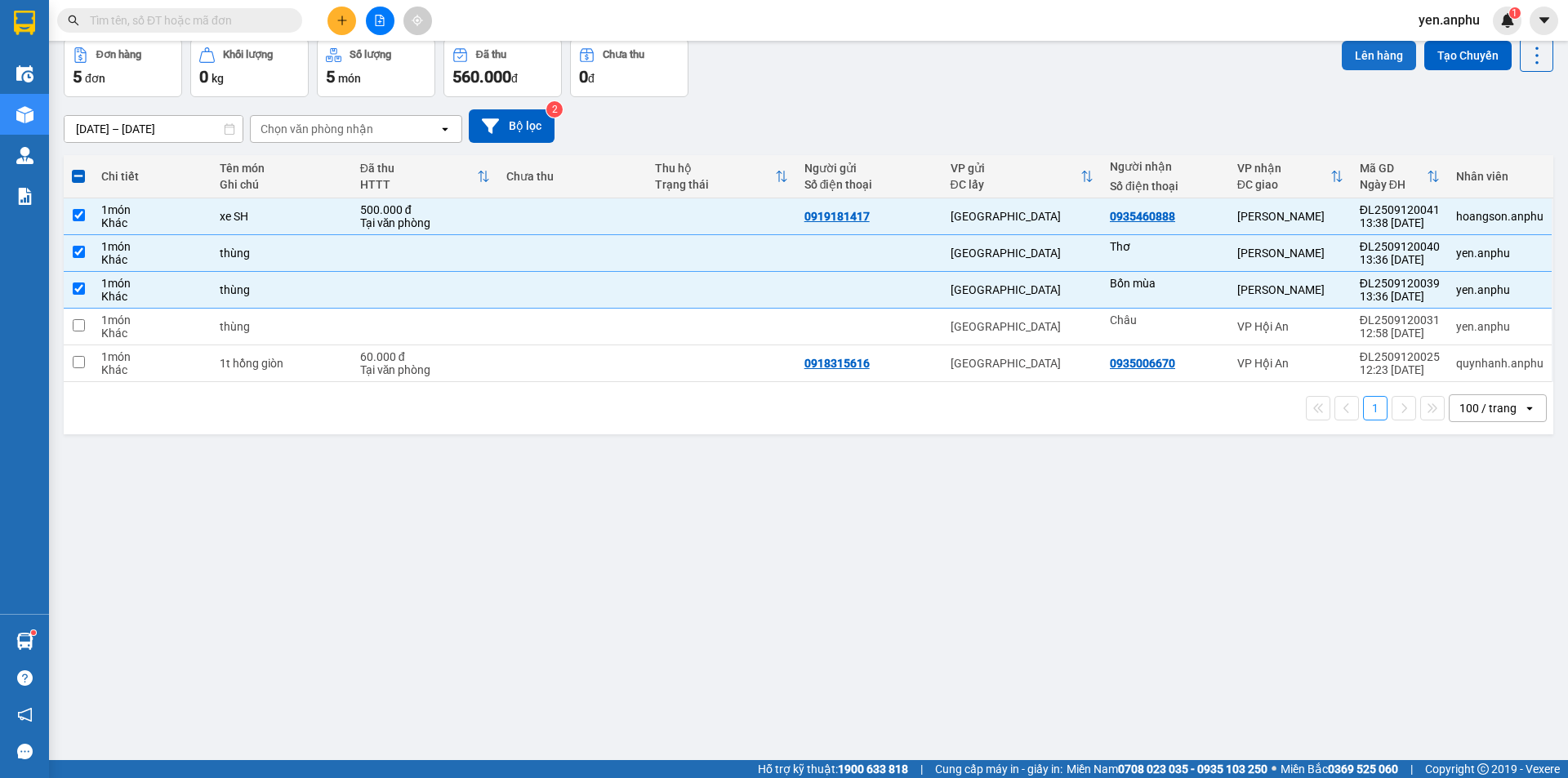
click at [1358, 47] on button "Lên hàng" at bounding box center [1379, 56] width 74 height 30
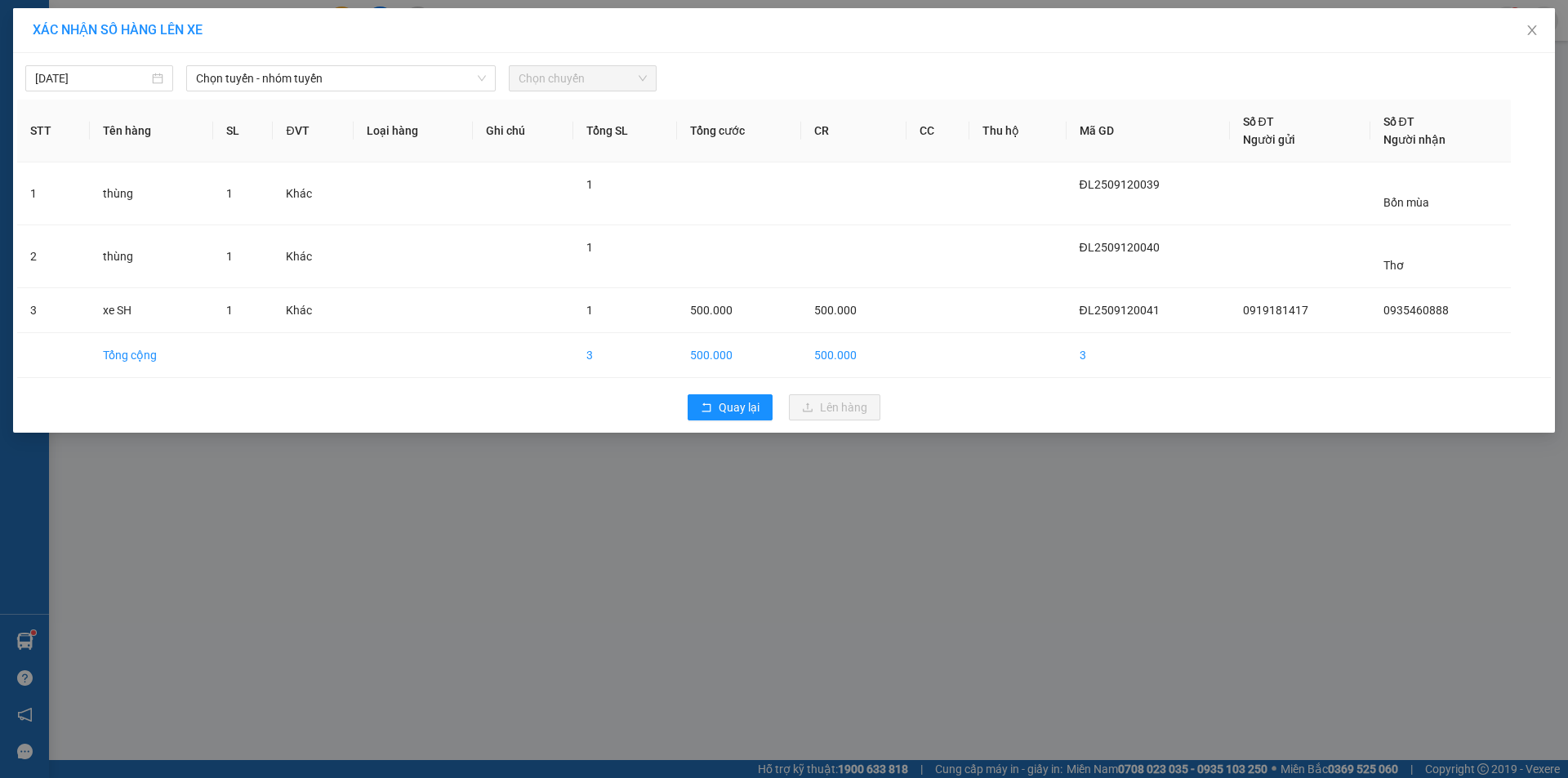
click at [276, 91] on div "[DATE] Chọn tuyến - nhóm tuyến Chọn chuyến STT Tên hàng SL ĐVT Loại hàng Ghi ch…" at bounding box center [784, 243] width 1542 height 380
click at [284, 88] on span "Chọn tuyến - nhóm tuyến" at bounding box center [342, 78] width 290 height 24
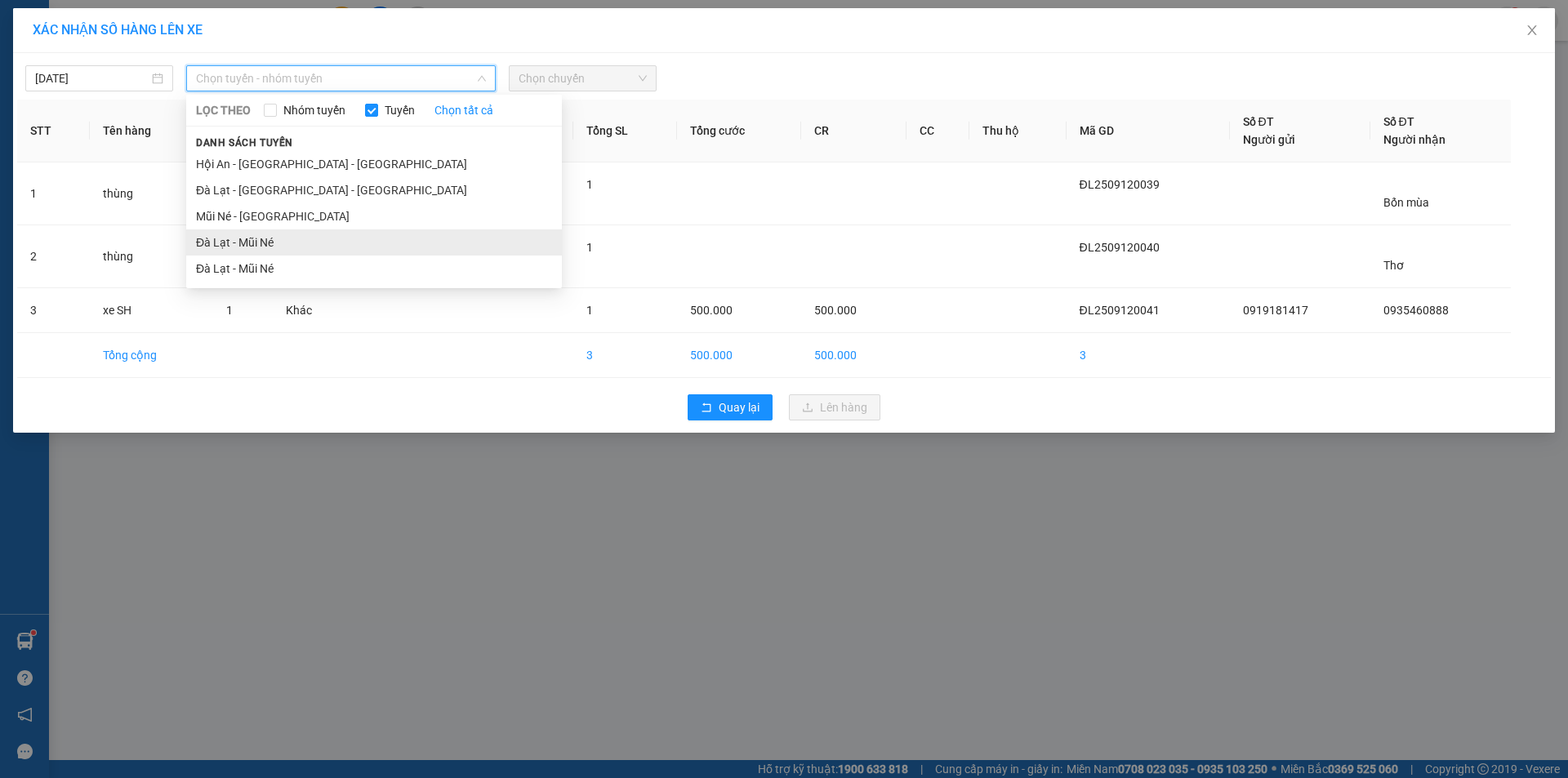
click at [272, 246] on li "Đà Lạt - Mũi Né" at bounding box center [374, 243] width 376 height 26
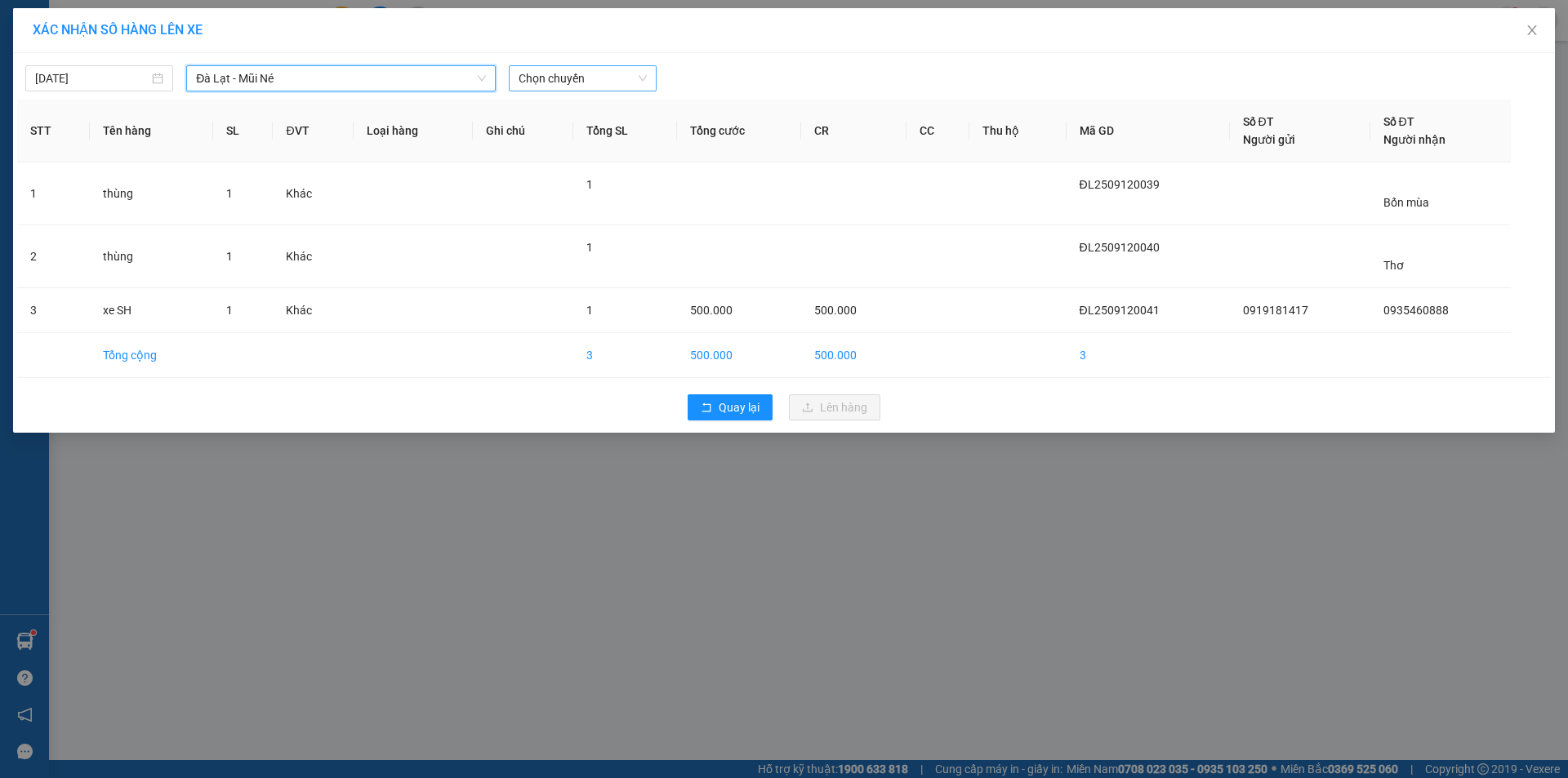
click at [591, 70] on div "Chọn chuyến" at bounding box center [583, 78] width 148 height 26
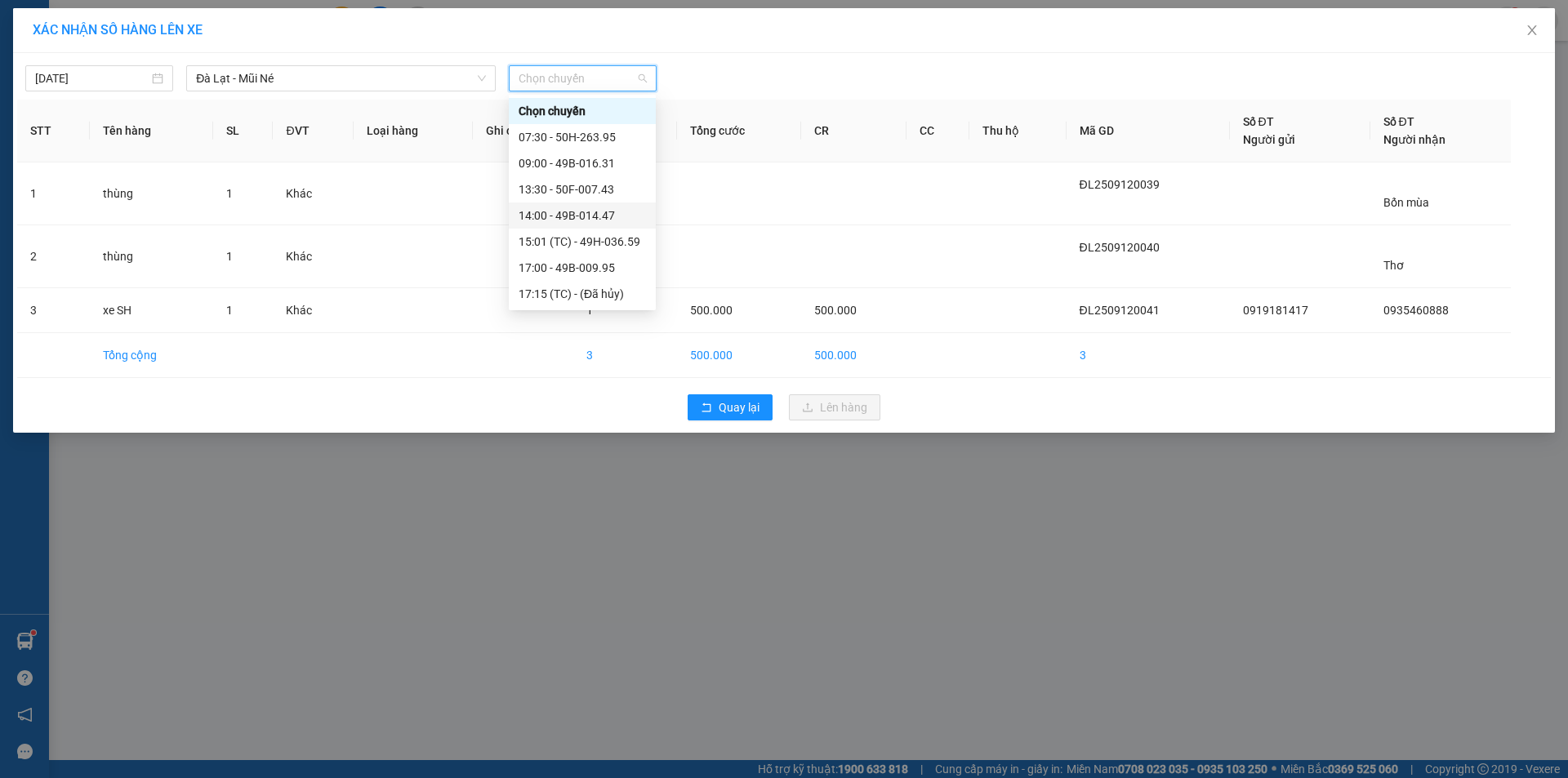
click at [593, 210] on div "14:00 - 49B-014.47" at bounding box center [582, 215] width 127 height 18
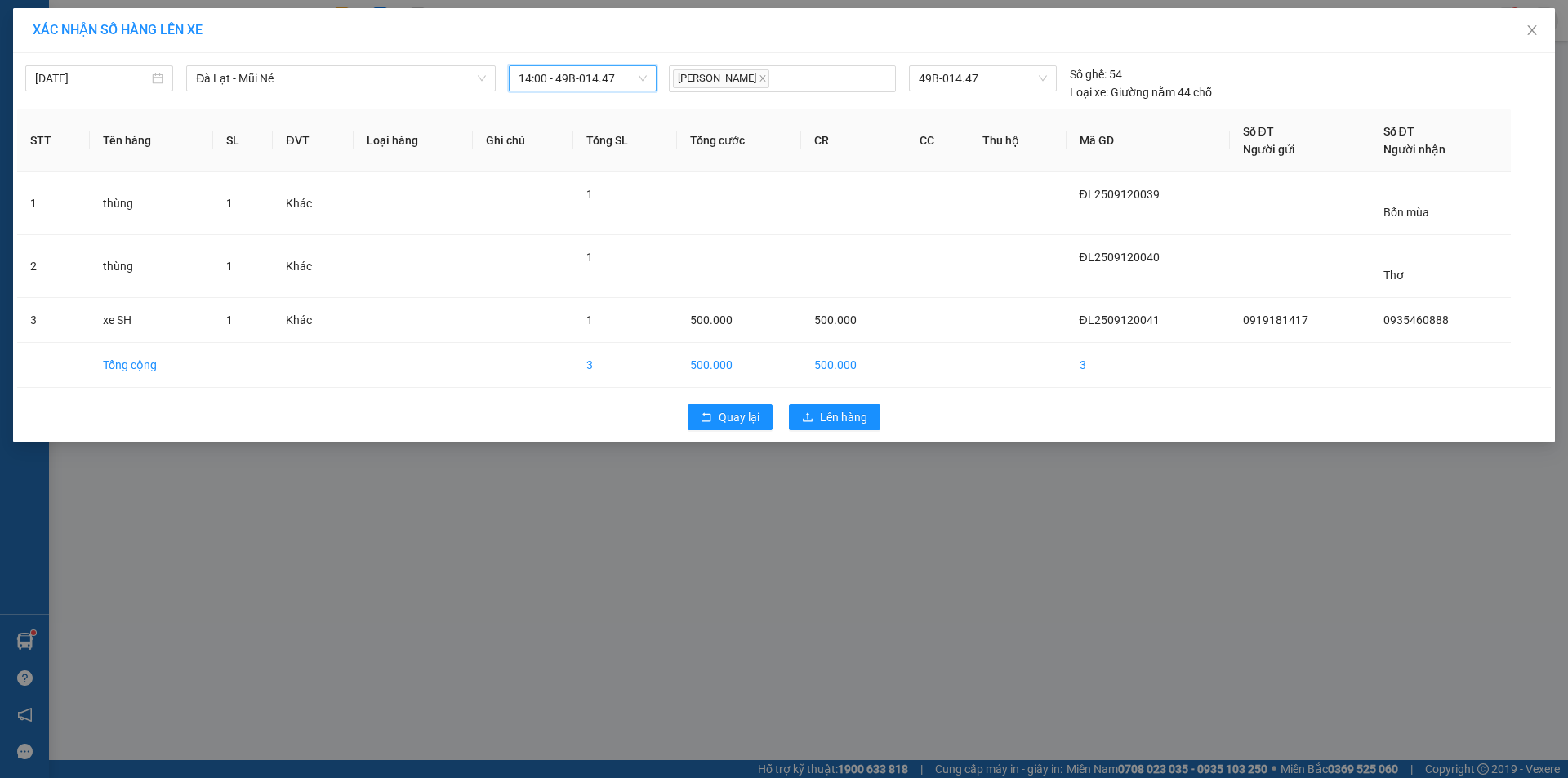
click at [838, 436] on div "Quay lại Lên hàng" at bounding box center [784, 418] width 1534 height 43
click at [838, 429] on button "Lên hàng" at bounding box center [835, 417] width 91 height 26
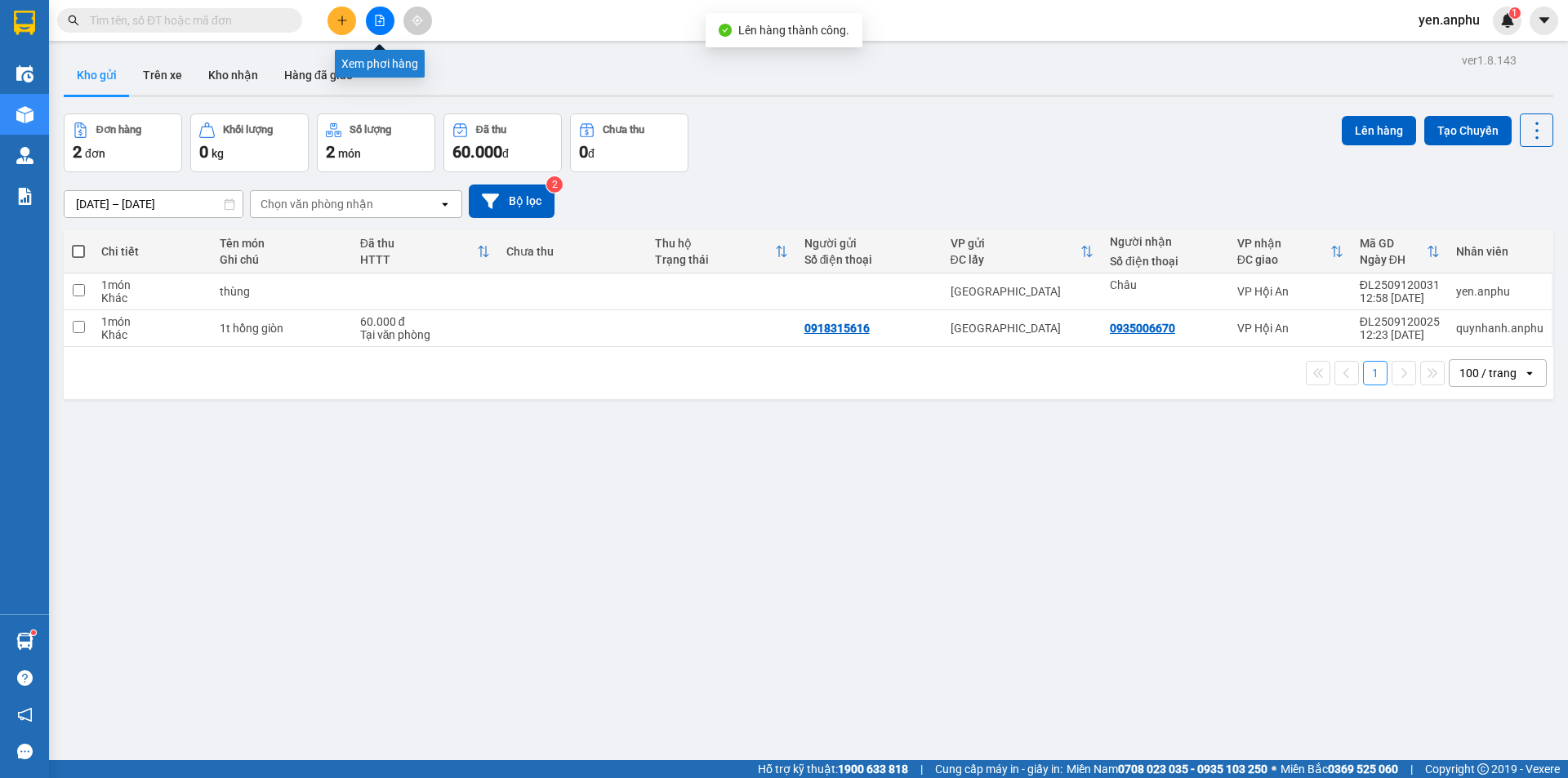
click at [381, 12] on button at bounding box center [380, 20] width 29 height 29
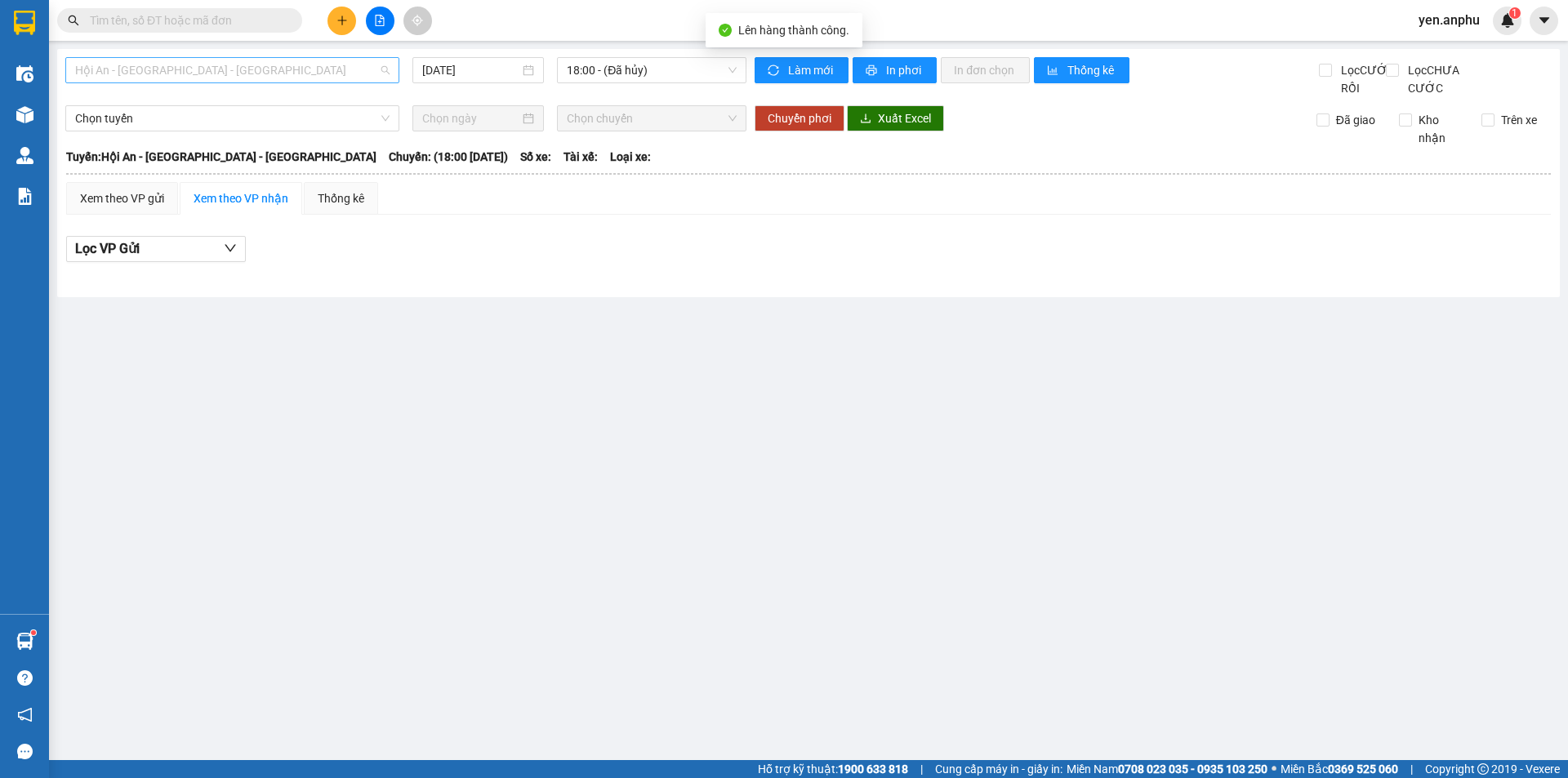
click at [204, 81] on span "Hội An - [GEOGRAPHIC_DATA] - [GEOGRAPHIC_DATA]" at bounding box center [233, 70] width 315 height 24
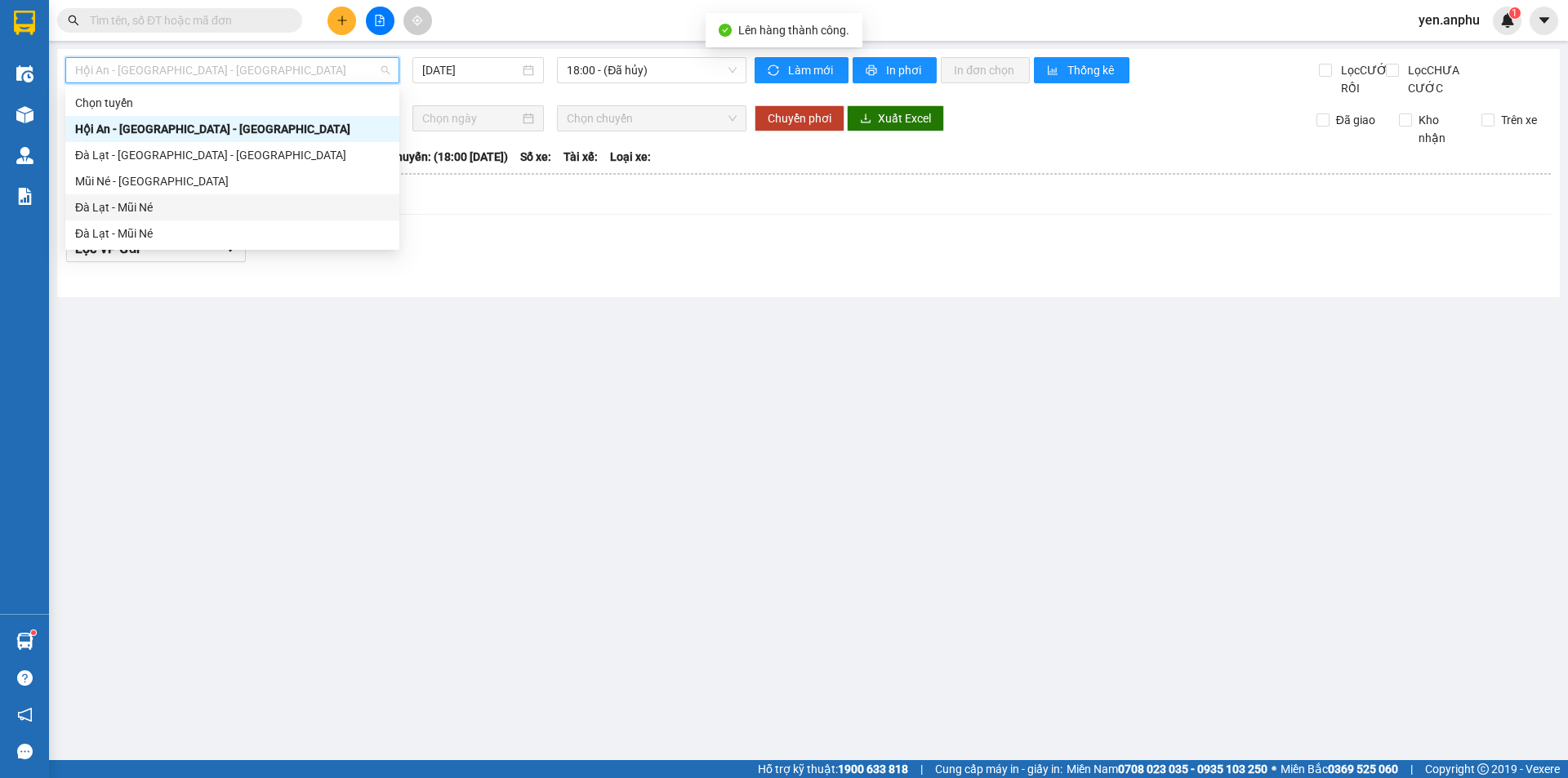
click at [130, 201] on div "Đà Lạt - Mũi Né" at bounding box center [233, 207] width 315 height 18
type input "[DATE]"
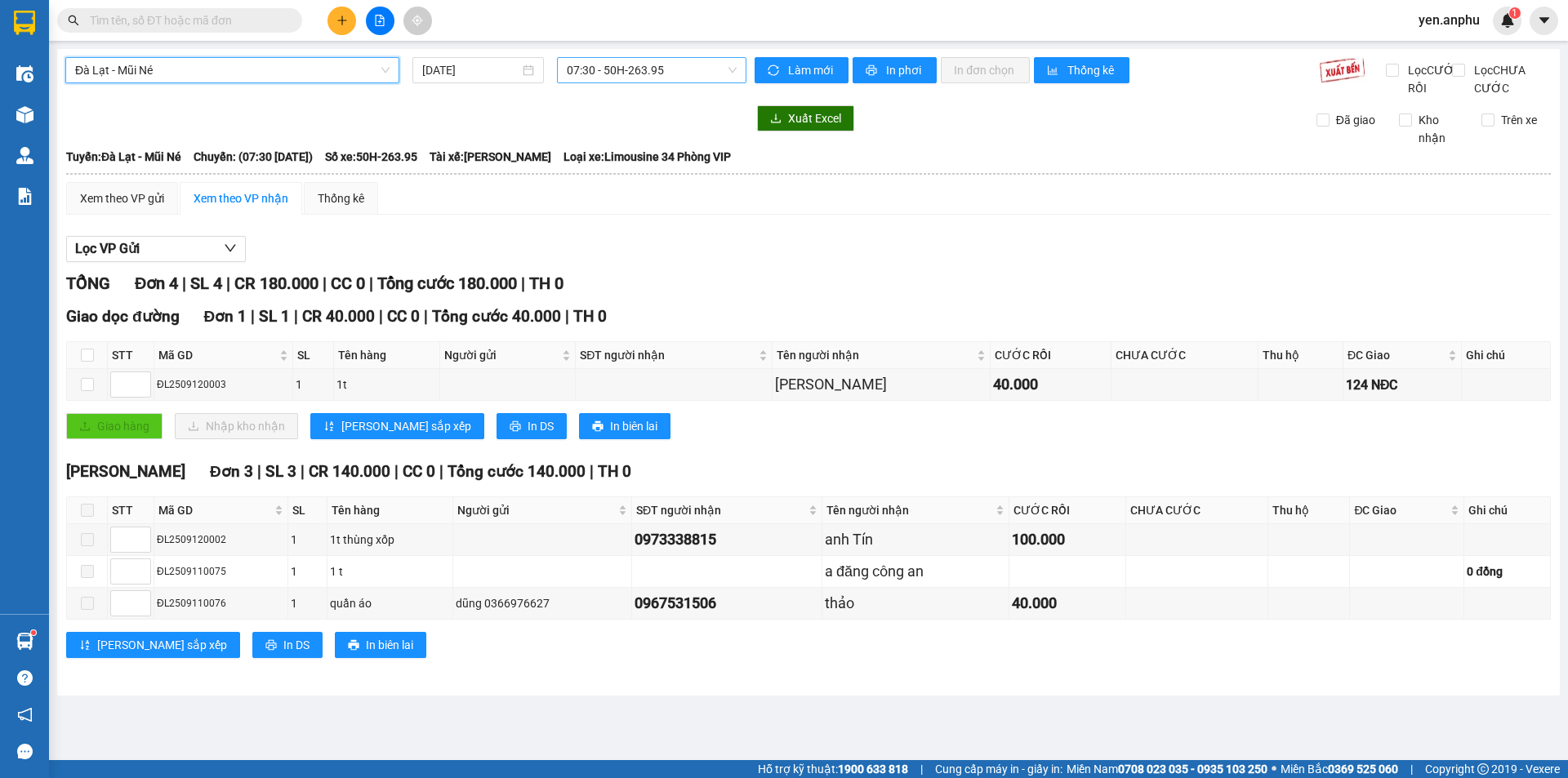
click at [591, 70] on span "07:30 - 50H-263.95" at bounding box center [651, 70] width 170 height 24
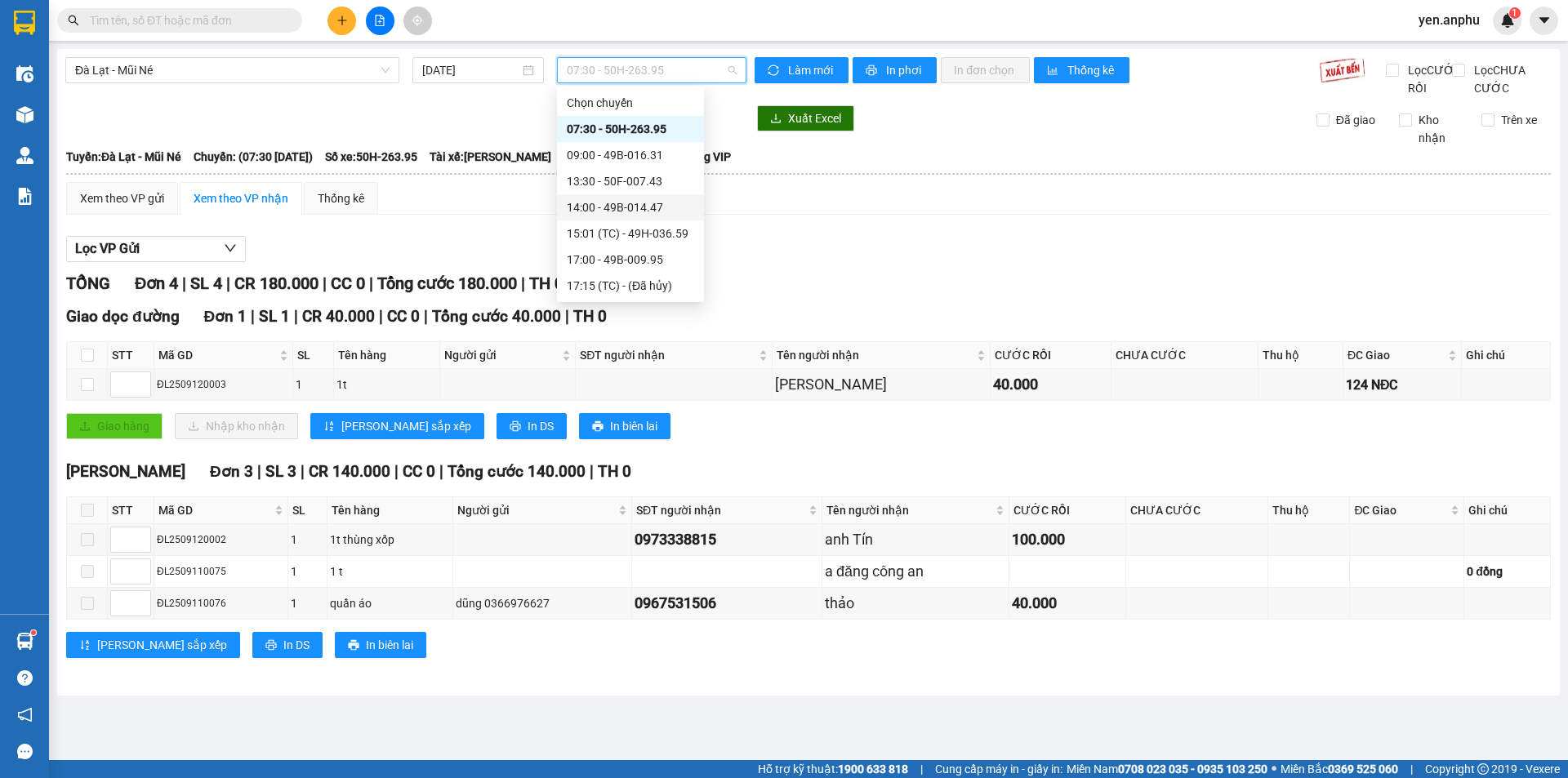
click at [641, 212] on div "14:00 - 49B-014.47" at bounding box center [630, 207] width 127 height 18
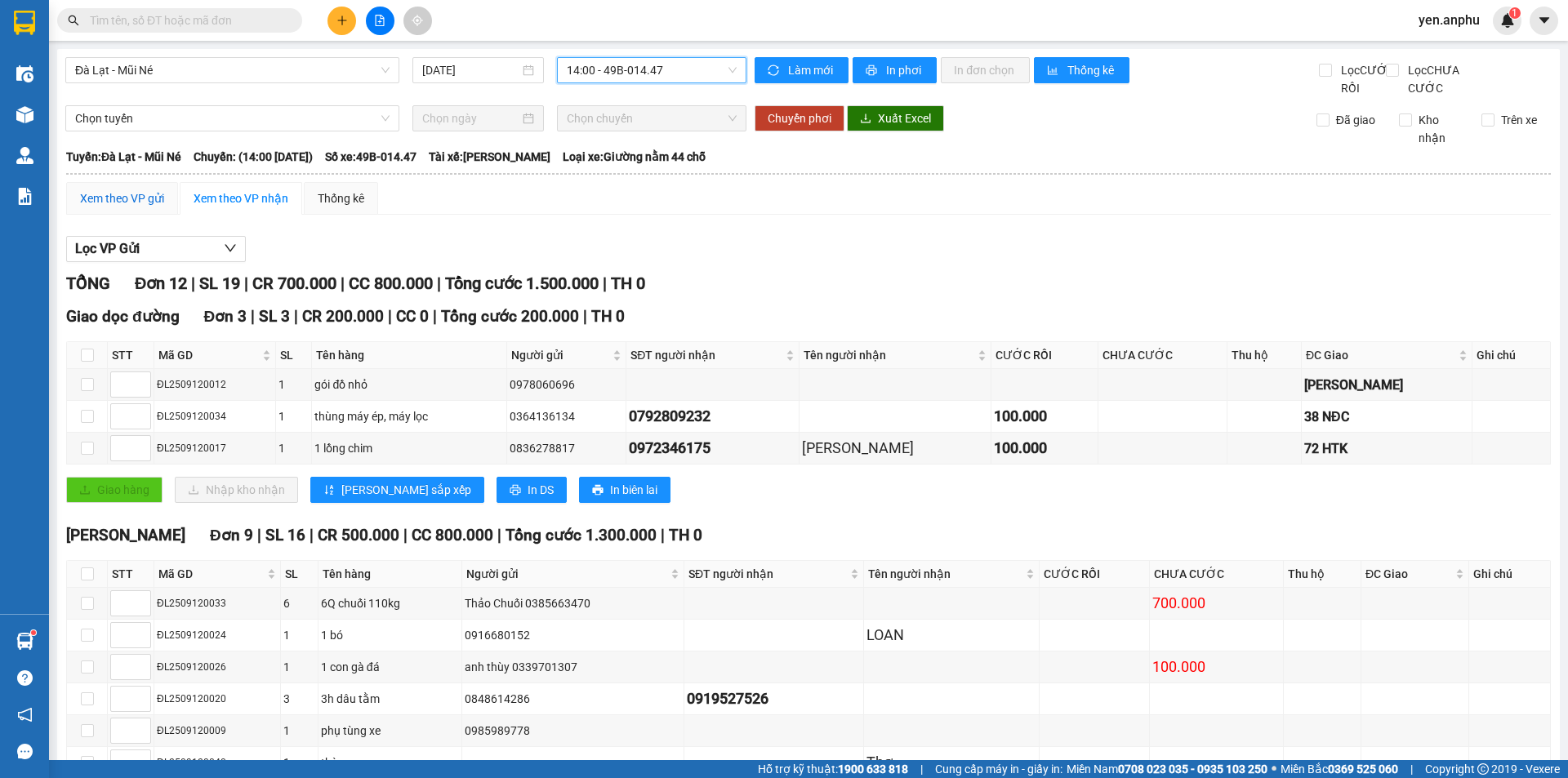
click at [110, 208] on div "Xem theo VP gửi" at bounding box center [122, 198] width 84 height 18
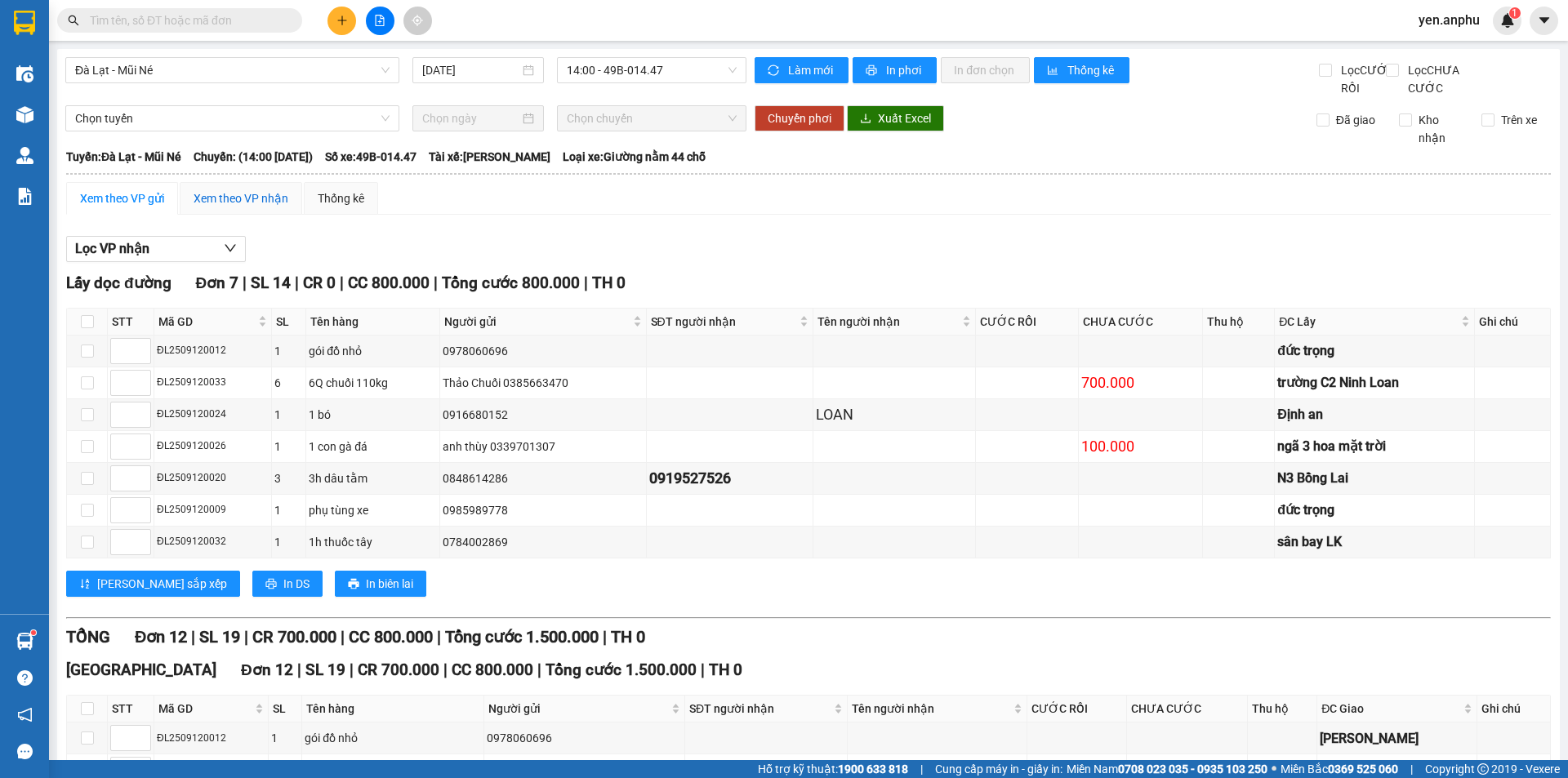
click at [210, 208] on div "Xem theo VP nhận" at bounding box center [241, 198] width 95 height 18
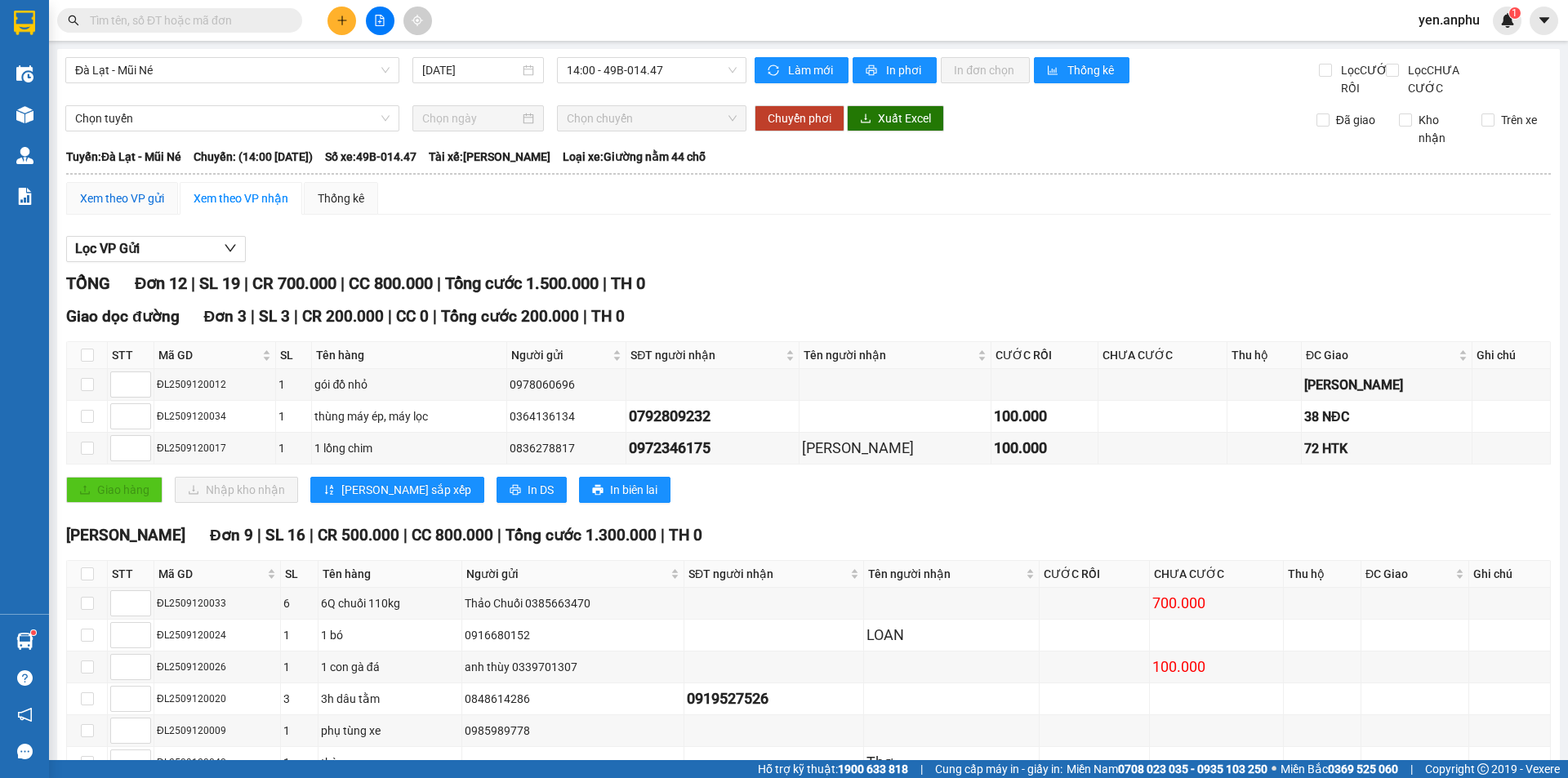
click at [114, 208] on div "Xem theo VP gửi" at bounding box center [122, 198] width 84 height 18
